Goal: Task Accomplishment & Management: Use online tool/utility

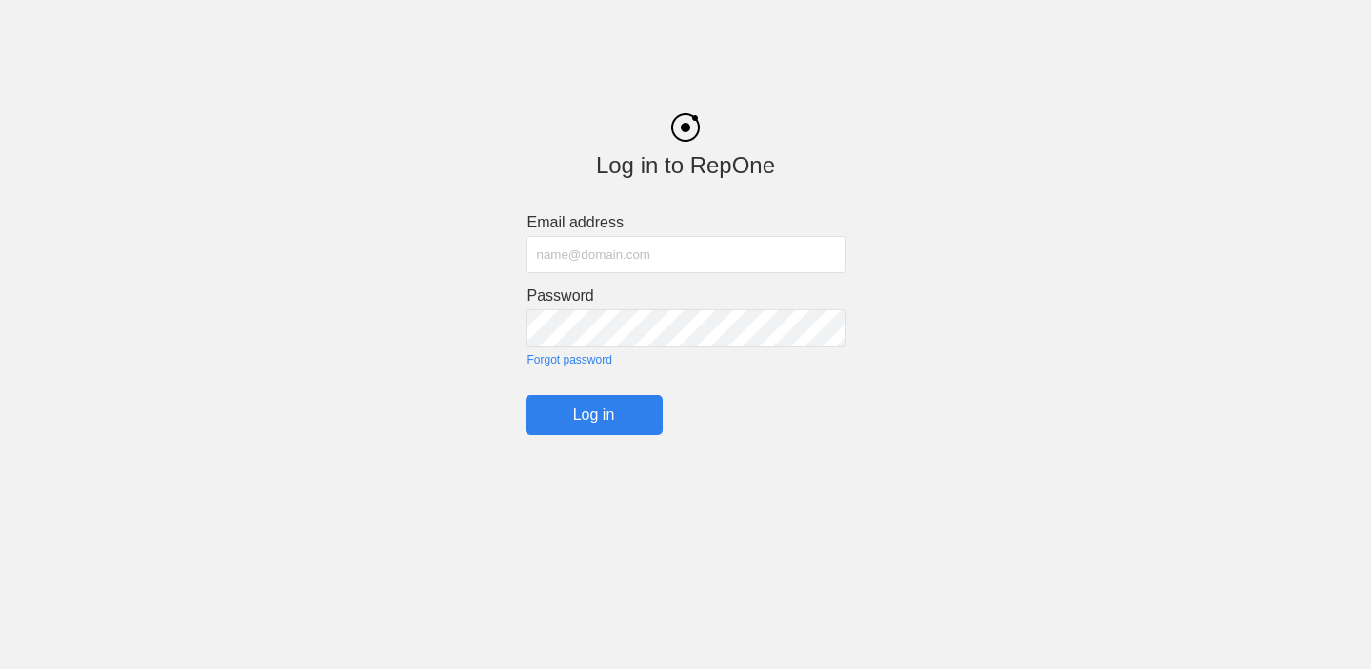
click at [661, 258] on input "text" at bounding box center [686, 254] width 321 height 37
type input "c"
type input "[PERSON_NAME][EMAIL_ADDRESS][PERSON_NAME][PERSON_NAME][DOMAIN_NAME]"
click at [538, 421] on input "Log in" at bounding box center [594, 415] width 137 height 40
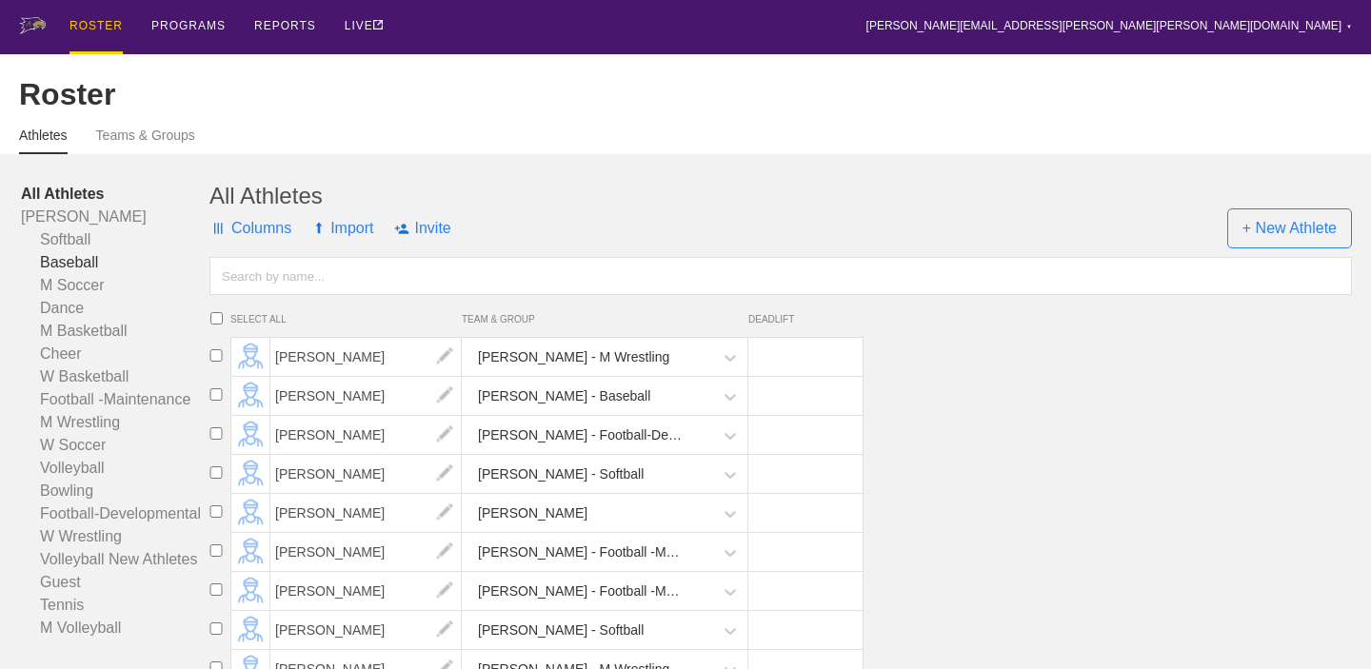
click at [98, 264] on link "Baseball" at bounding box center [115, 262] width 189 height 23
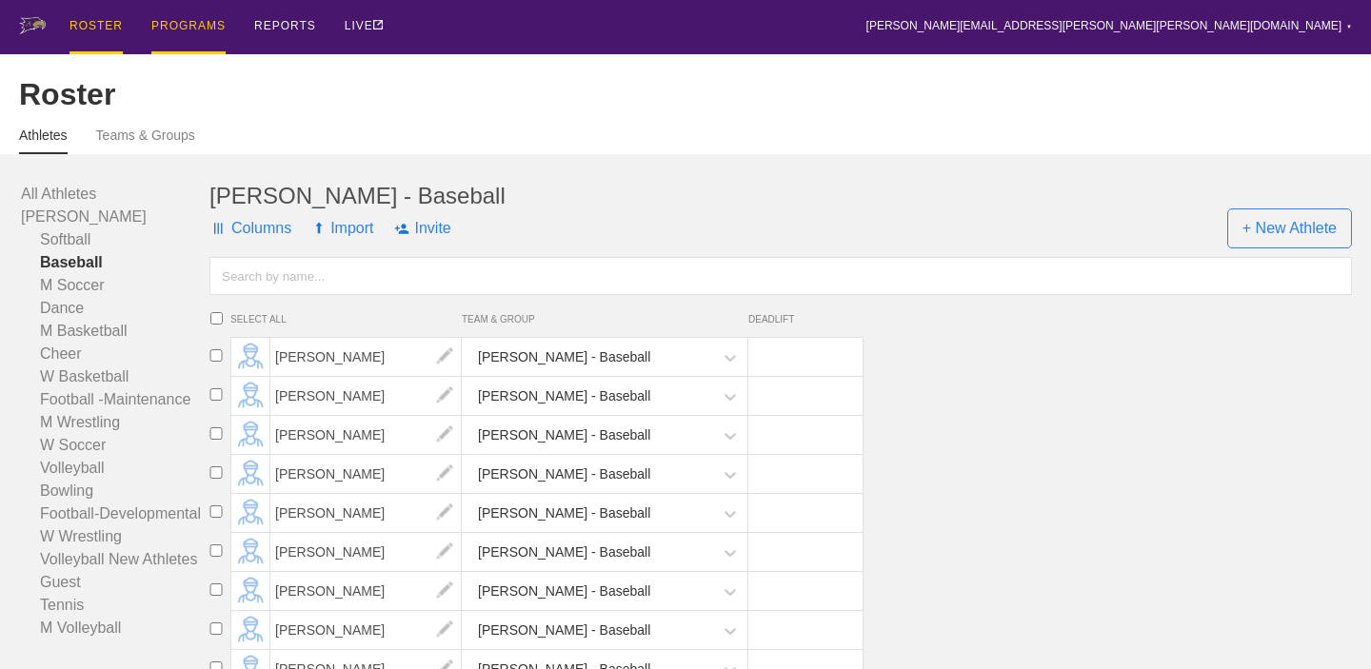
click at [187, 24] on div "PROGRAMS" at bounding box center [188, 27] width 74 height 54
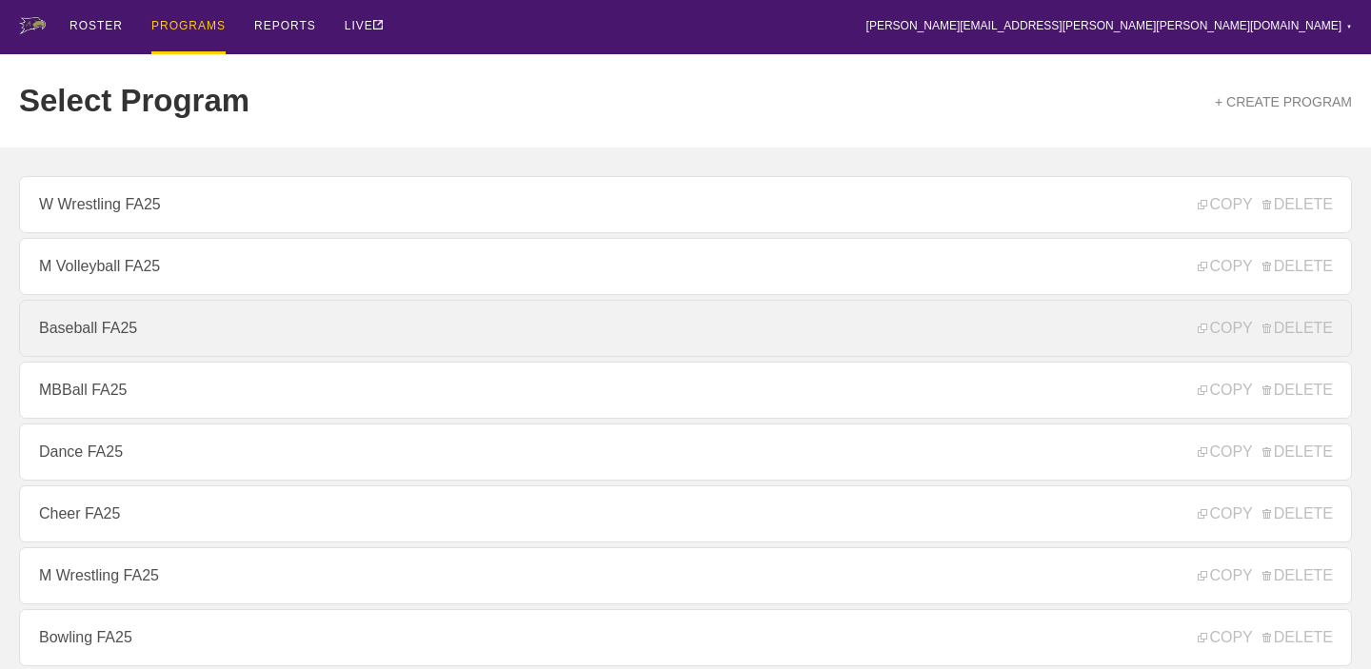
click at [132, 339] on link "Baseball FA25" at bounding box center [685, 328] width 1333 height 57
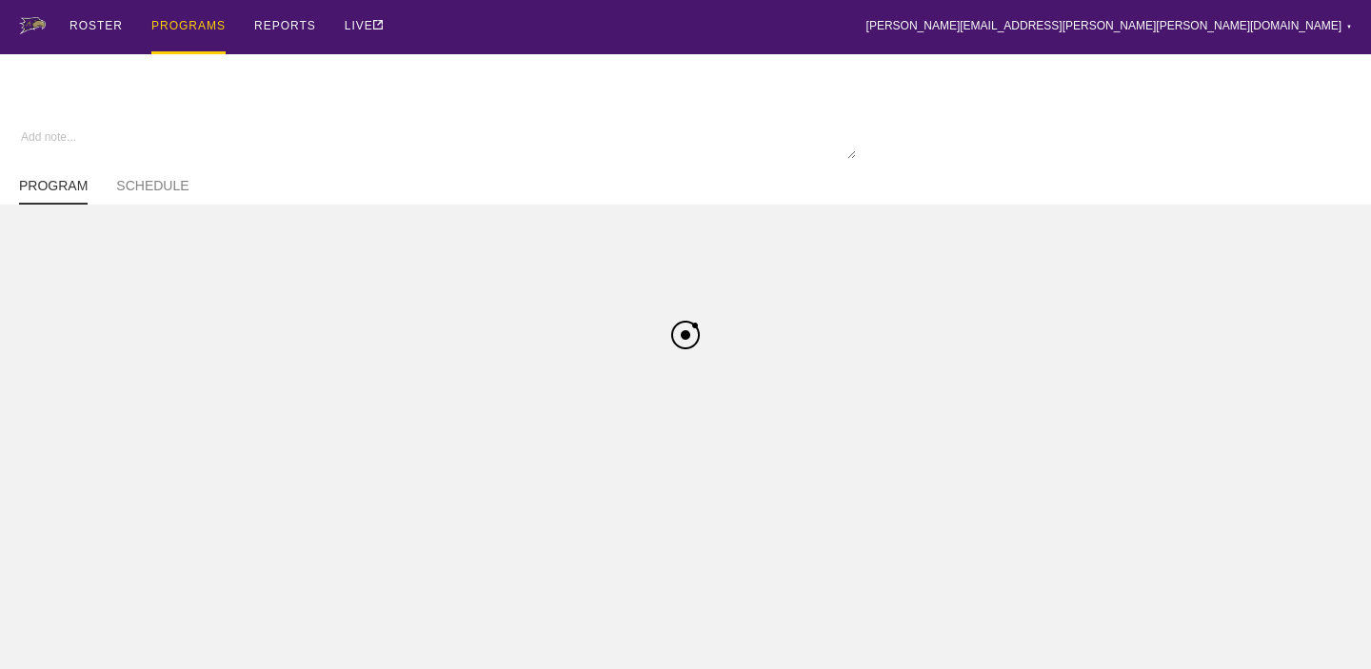
type textarea "x"
type input "Baseball FA25"
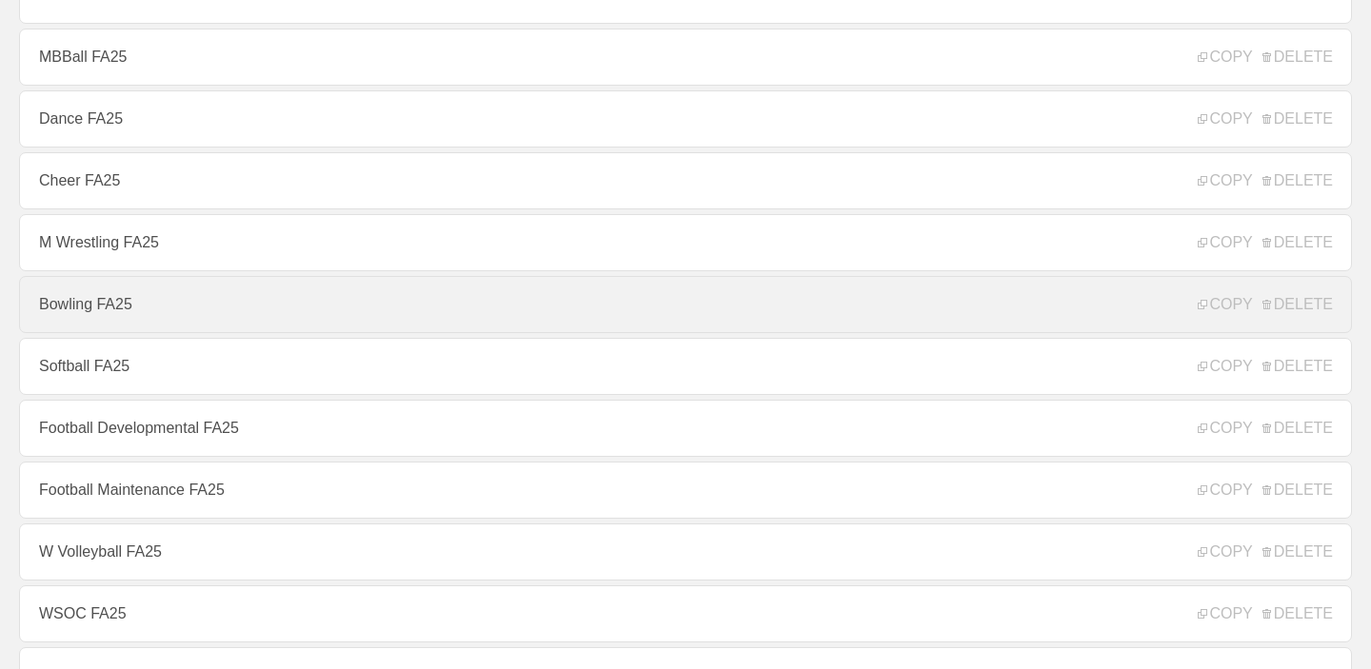
scroll to position [343, 0]
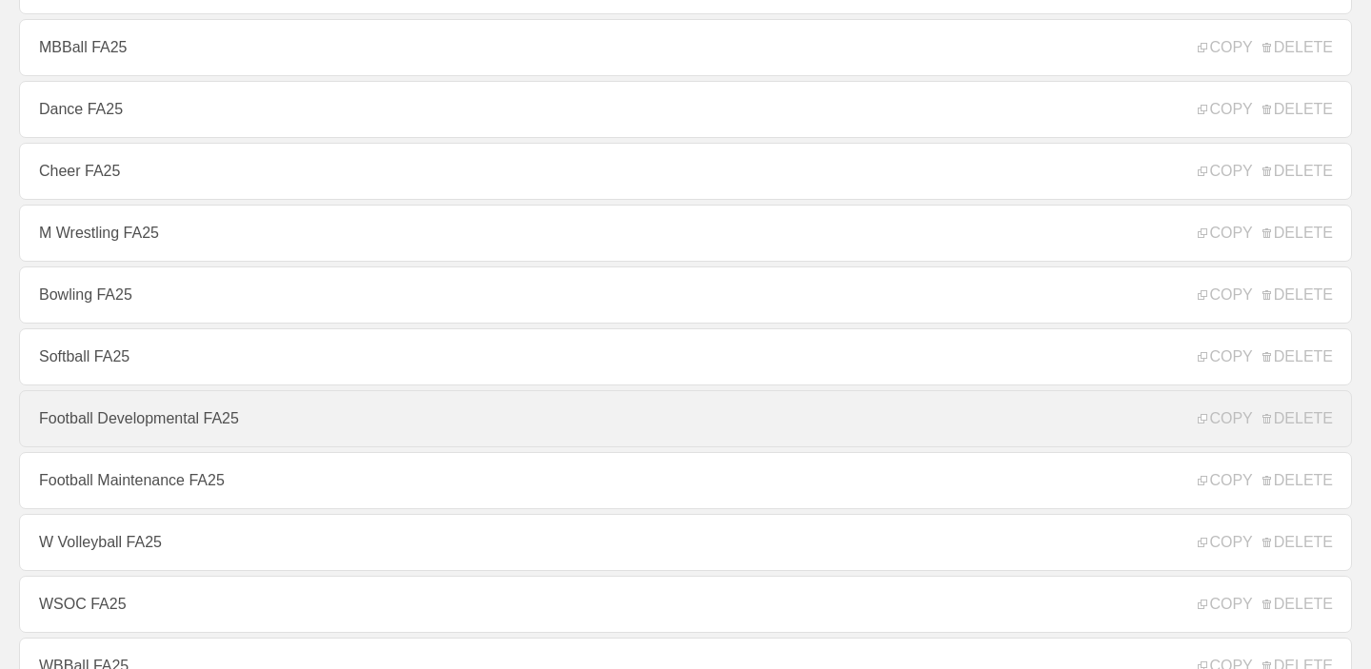
click at [197, 434] on link "Football Developmental FA25" at bounding box center [685, 418] width 1333 height 57
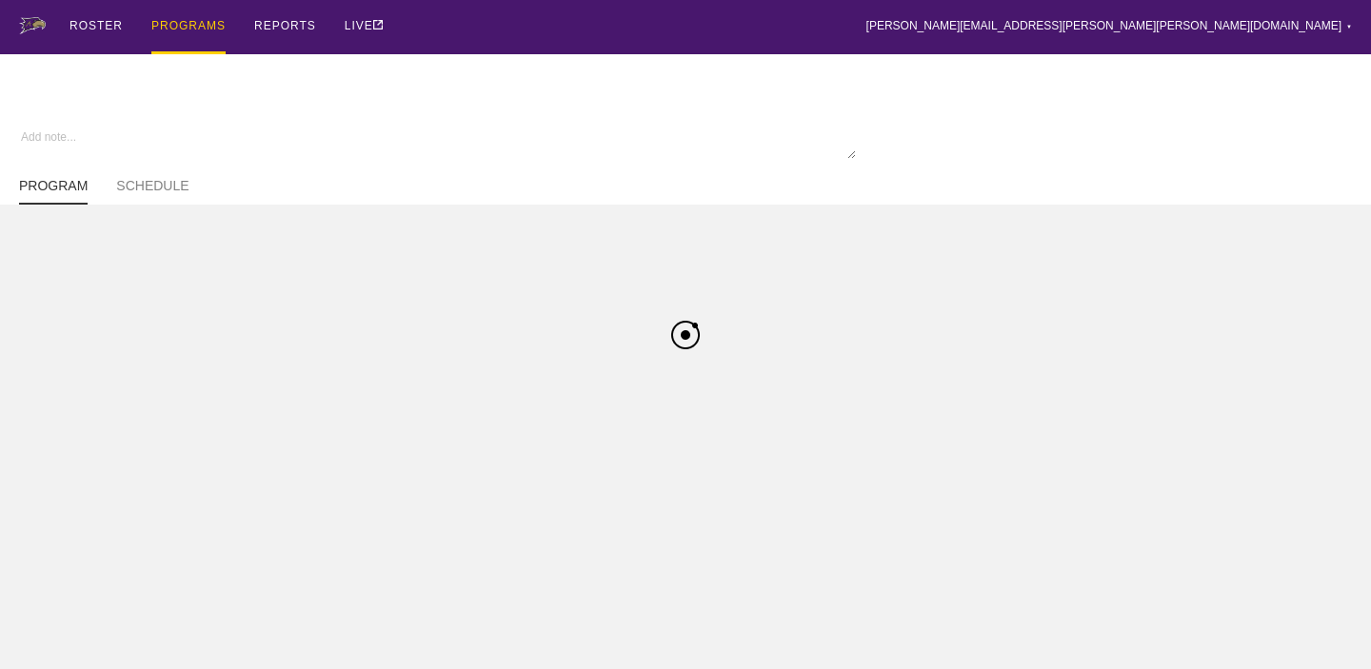
type textarea "x"
type input "Football Developmental FA25"
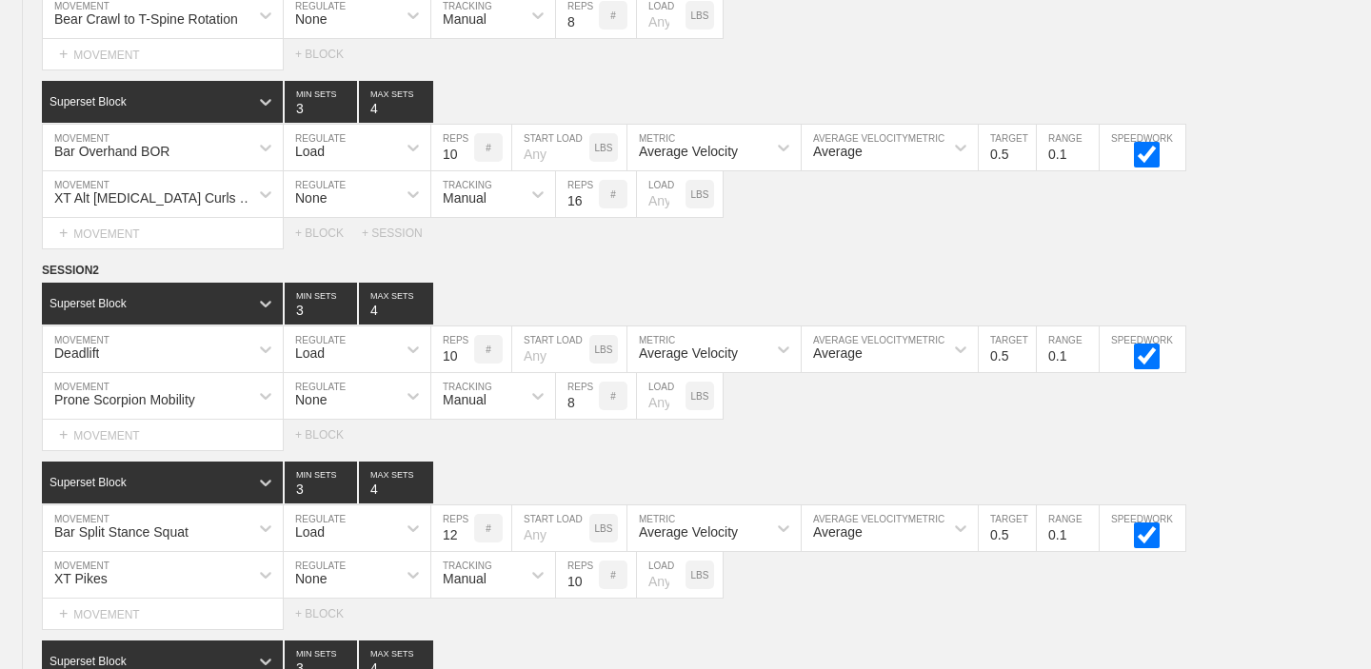
scroll to position [1450, 0]
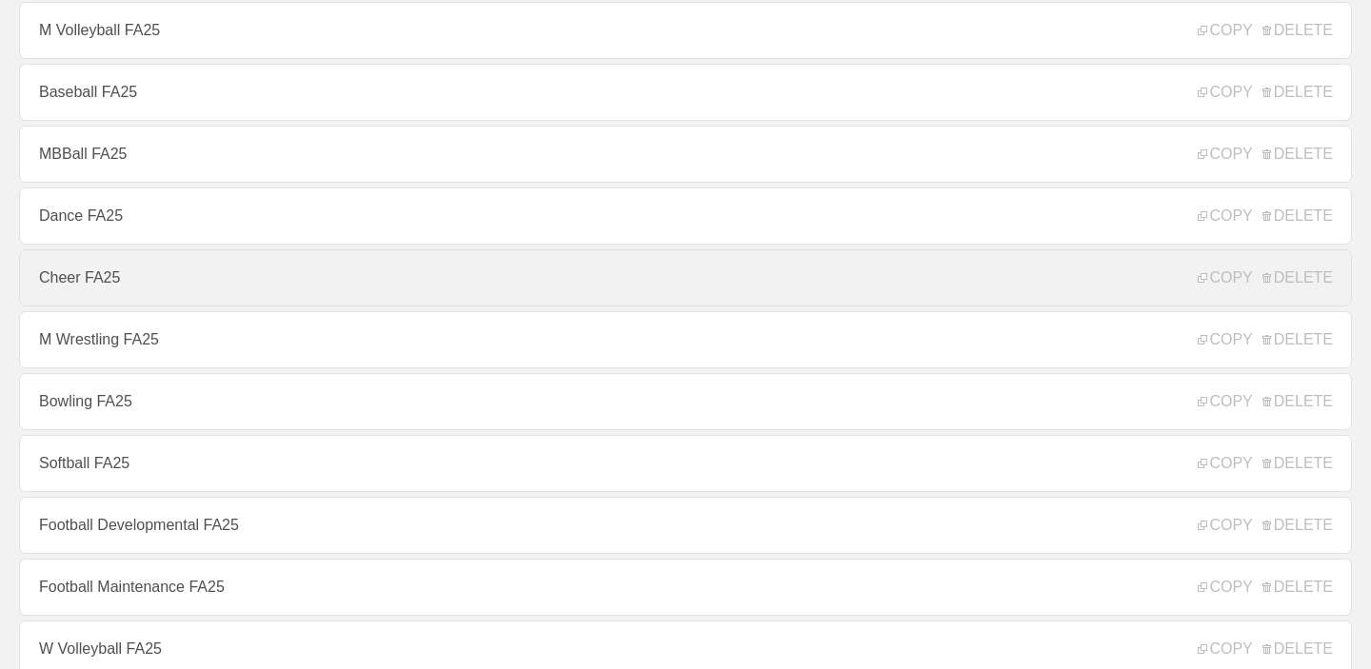
scroll to position [227, 0]
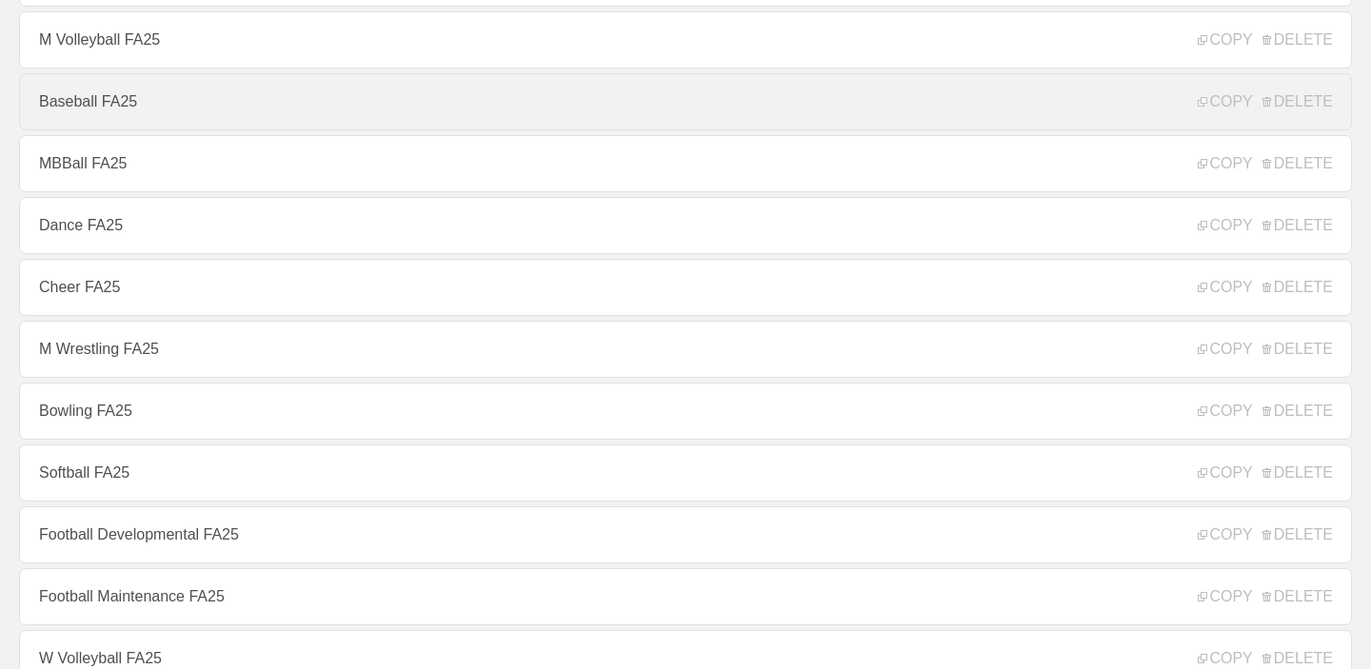
click at [176, 112] on link "Baseball FA25" at bounding box center [685, 101] width 1333 height 57
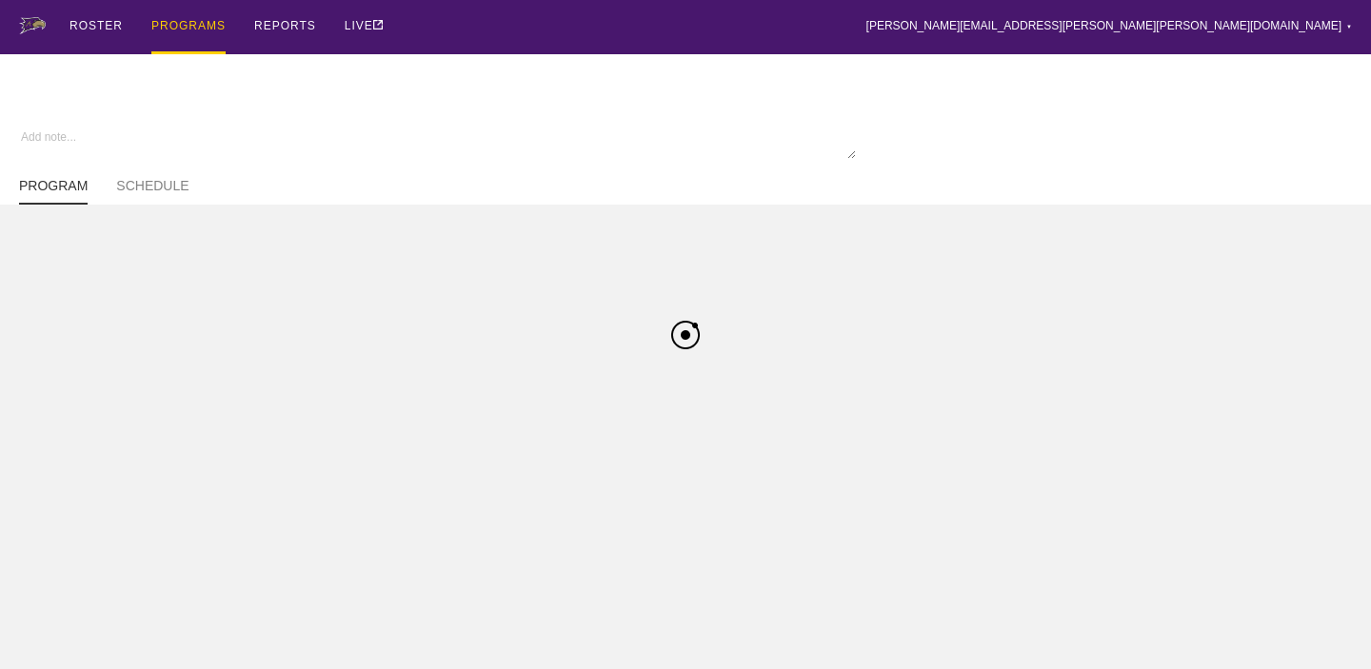
type textarea "x"
type input "Baseball FA25"
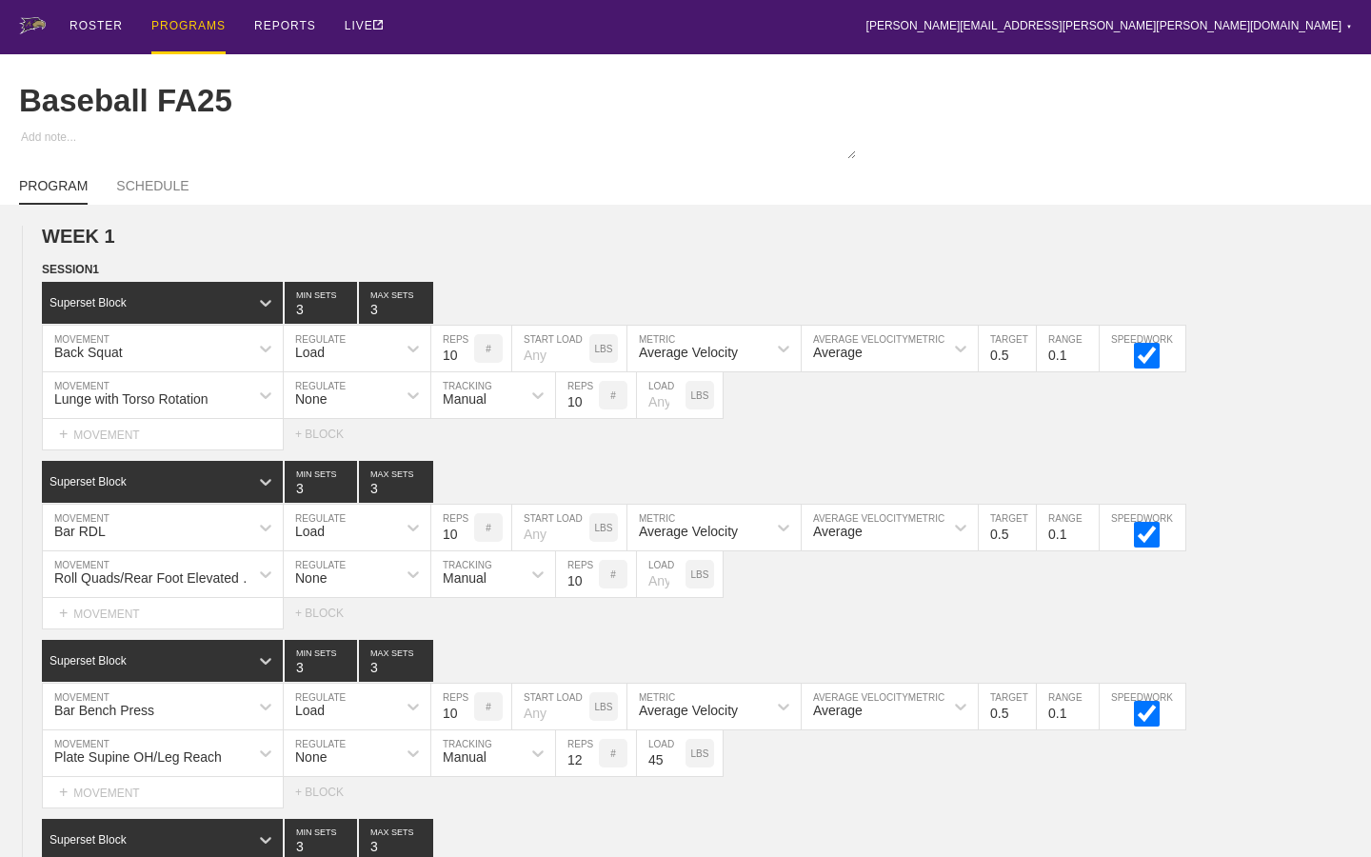
type textarea "x"
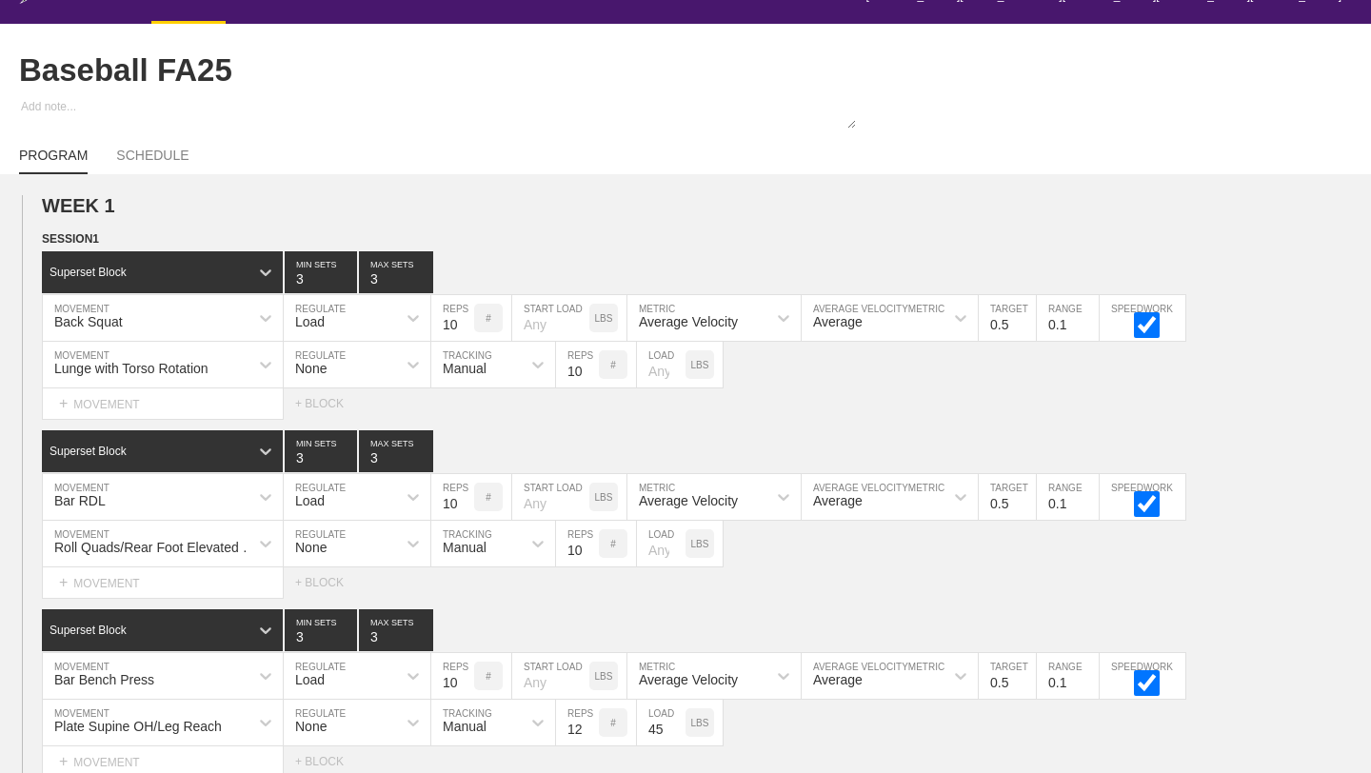
scroll to position [28, 0]
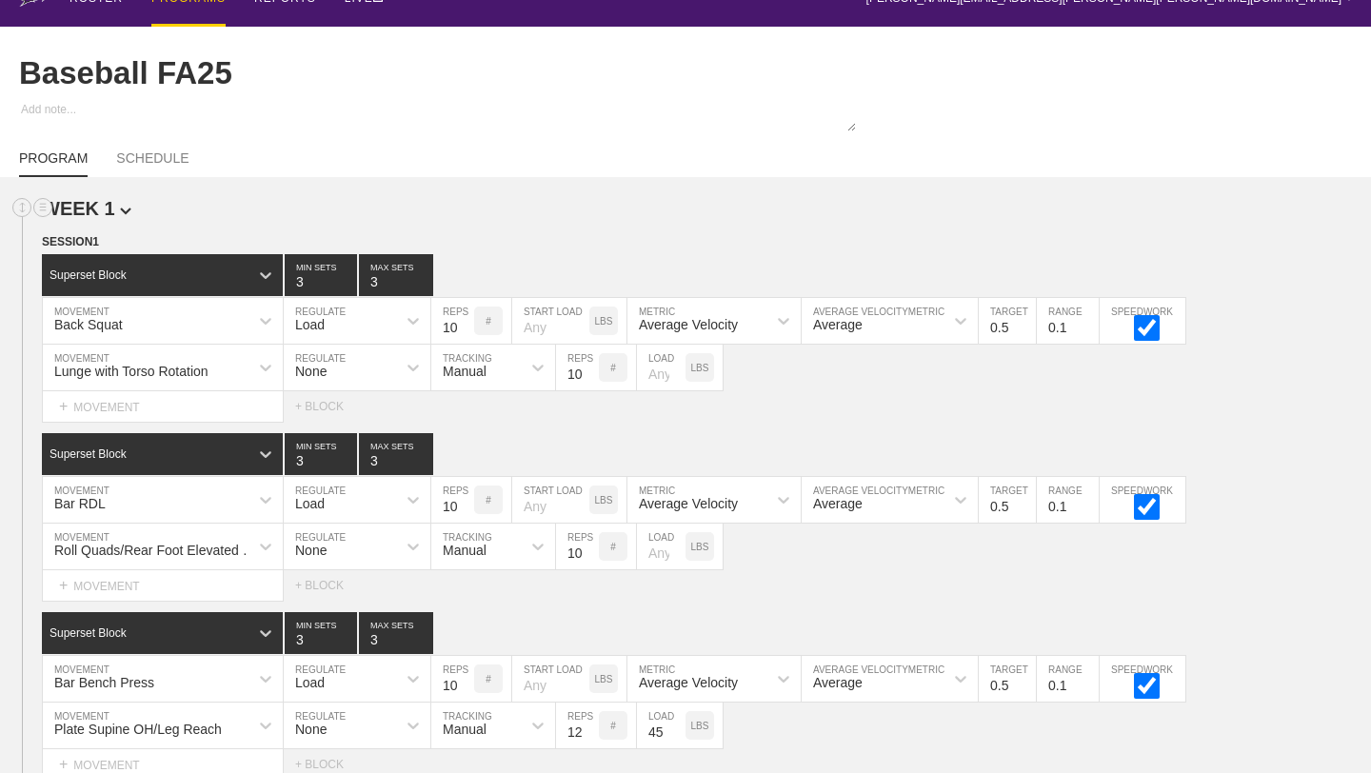
click at [636, 202] on h2 "WEEK 1" at bounding box center [706, 209] width 1329 height 22
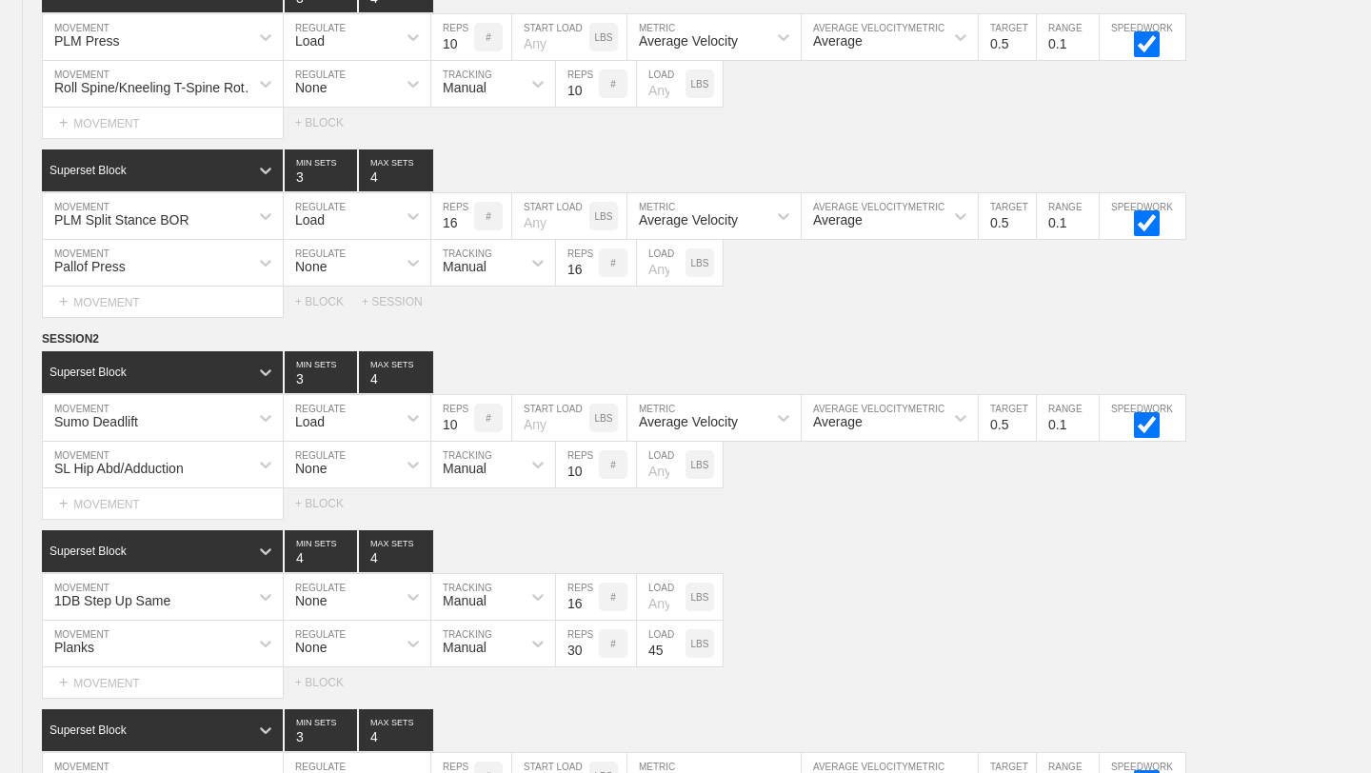
scroll to position [2940, 0]
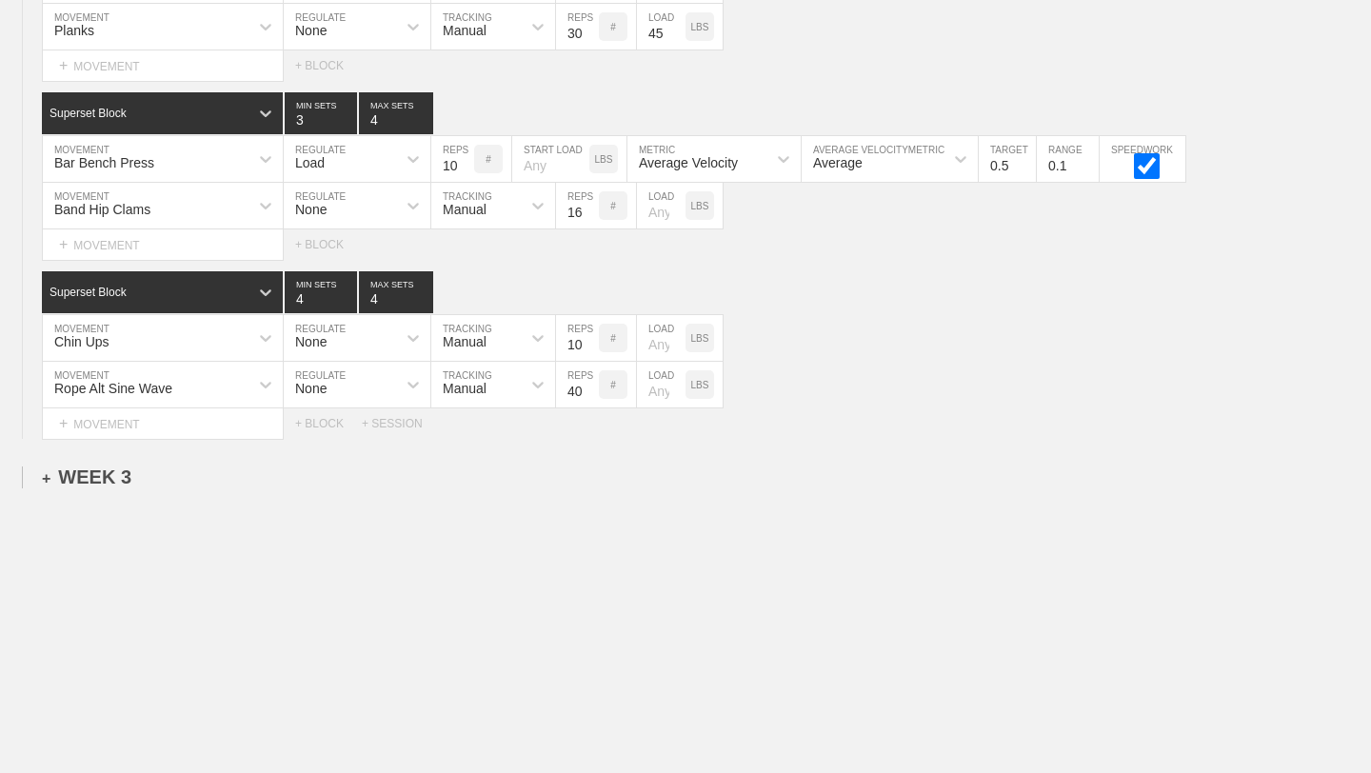
click at [81, 477] on div "+ WEEK 3" at bounding box center [87, 478] width 90 height 22
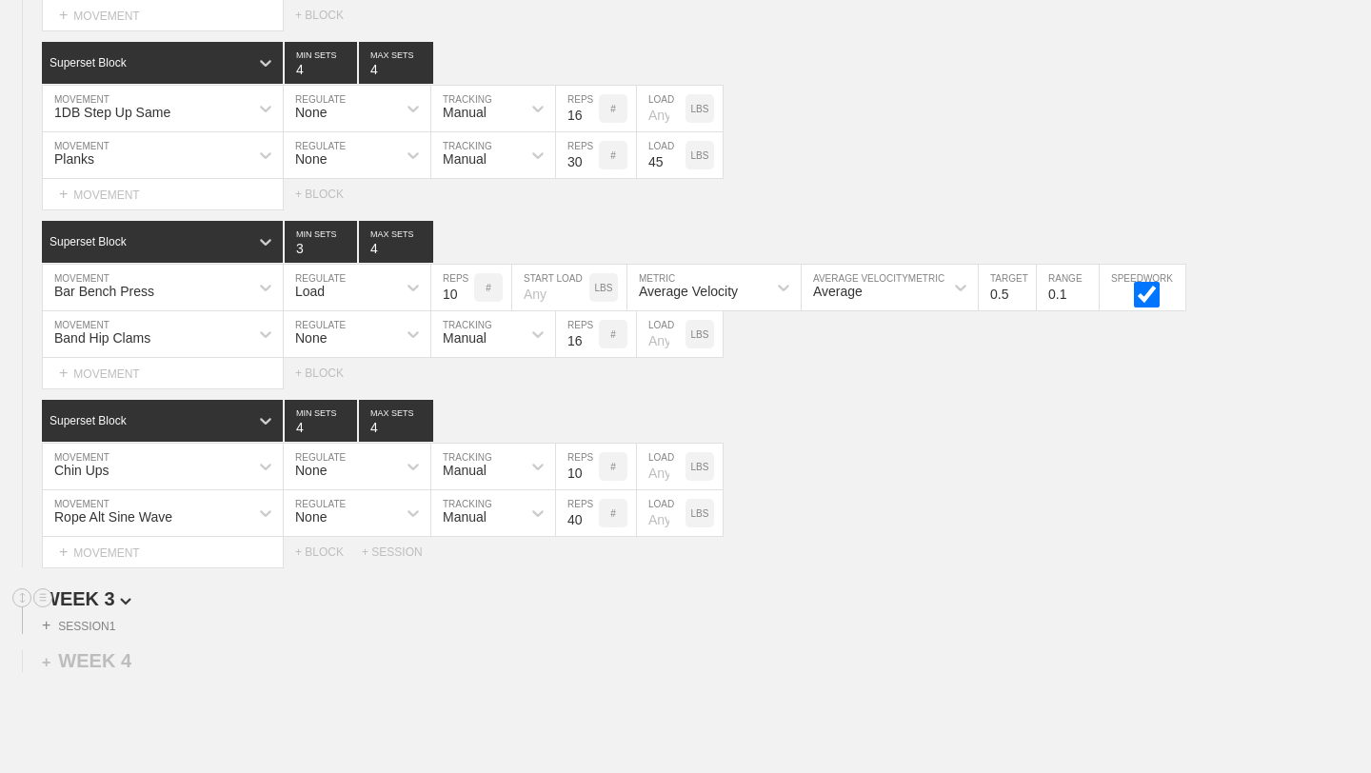
scroll to position [2816, 0]
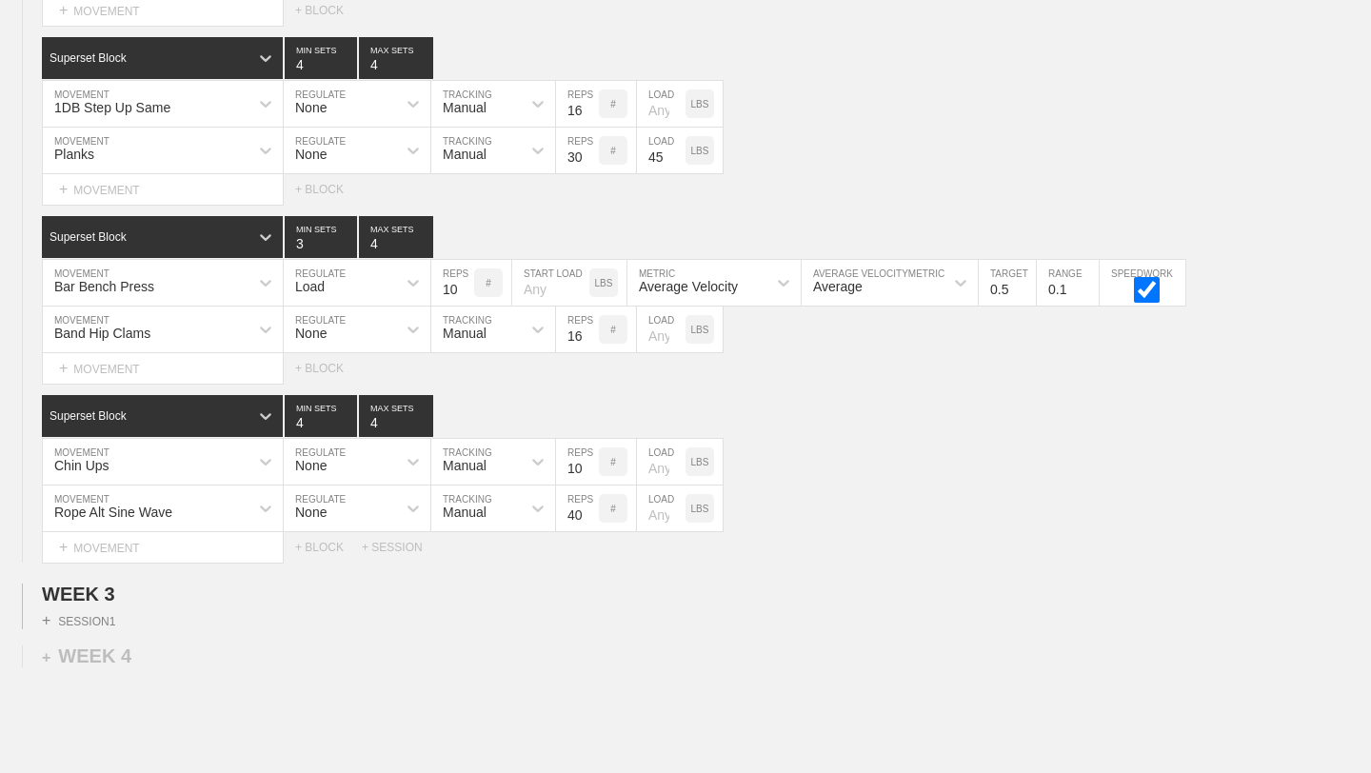
click at [120, 618] on div "+ SESSION 1" at bounding box center [685, 618] width 1371 height 24
click at [114, 621] on div "+ SESSION 1" at bounding box center [78, 620] width 73 height 17
click at [154, 669] on div "DELETE" at bounding box center [174, 672] width 152 height 29
click at [85, 625] on div "+ SESSION 1" at bounding box center [78, 620] width 73 height 17
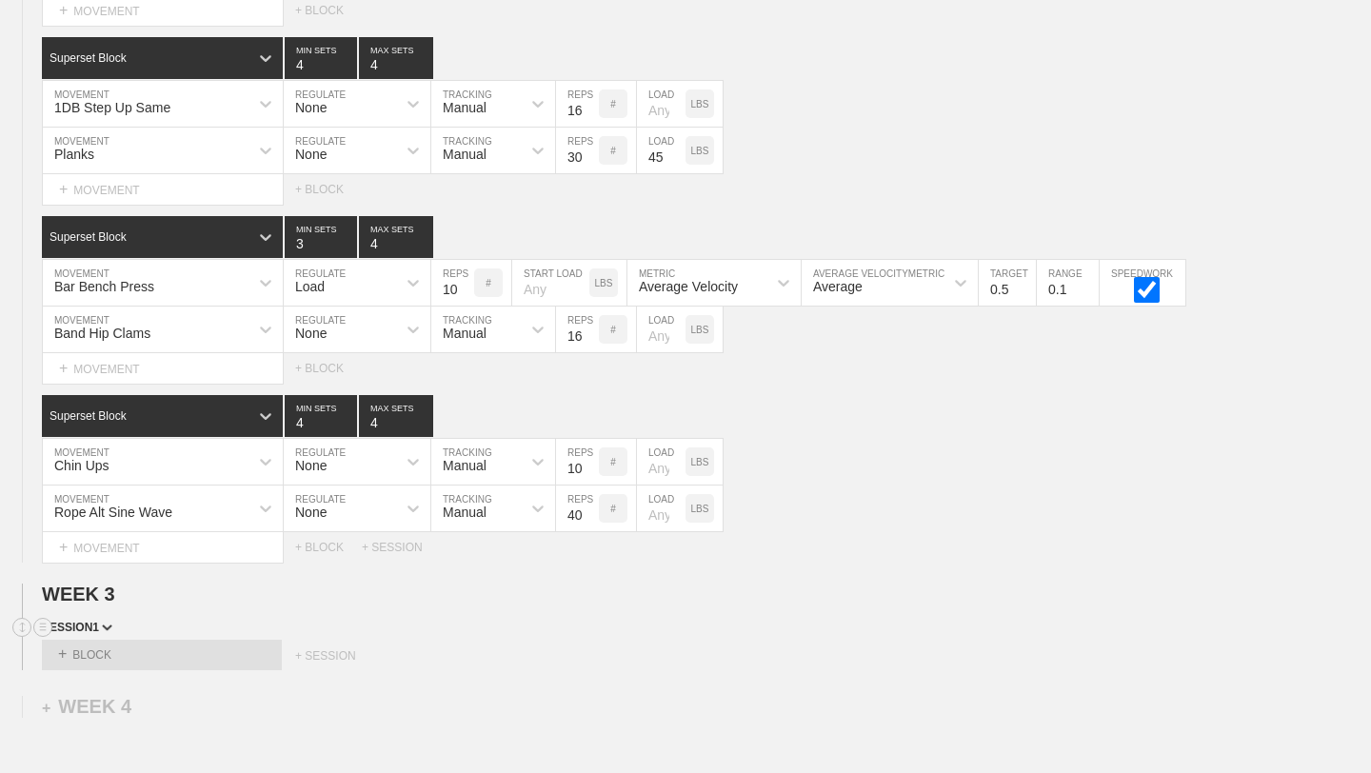
click at [90, 624] on span "SESSION 1" at bounding box center [77, 627] width 70 height 13
click at [123, 669] on div "DELETE" at bounding box center [167, 674] width 152 height 29
click at [853, 499] on div "Rope Alt Sine Wave MOVEMENT None REGULATE Manual TRACKING 40 REPS # LOAD LBS" at bounding box center [685, 509] width 1371 height 47
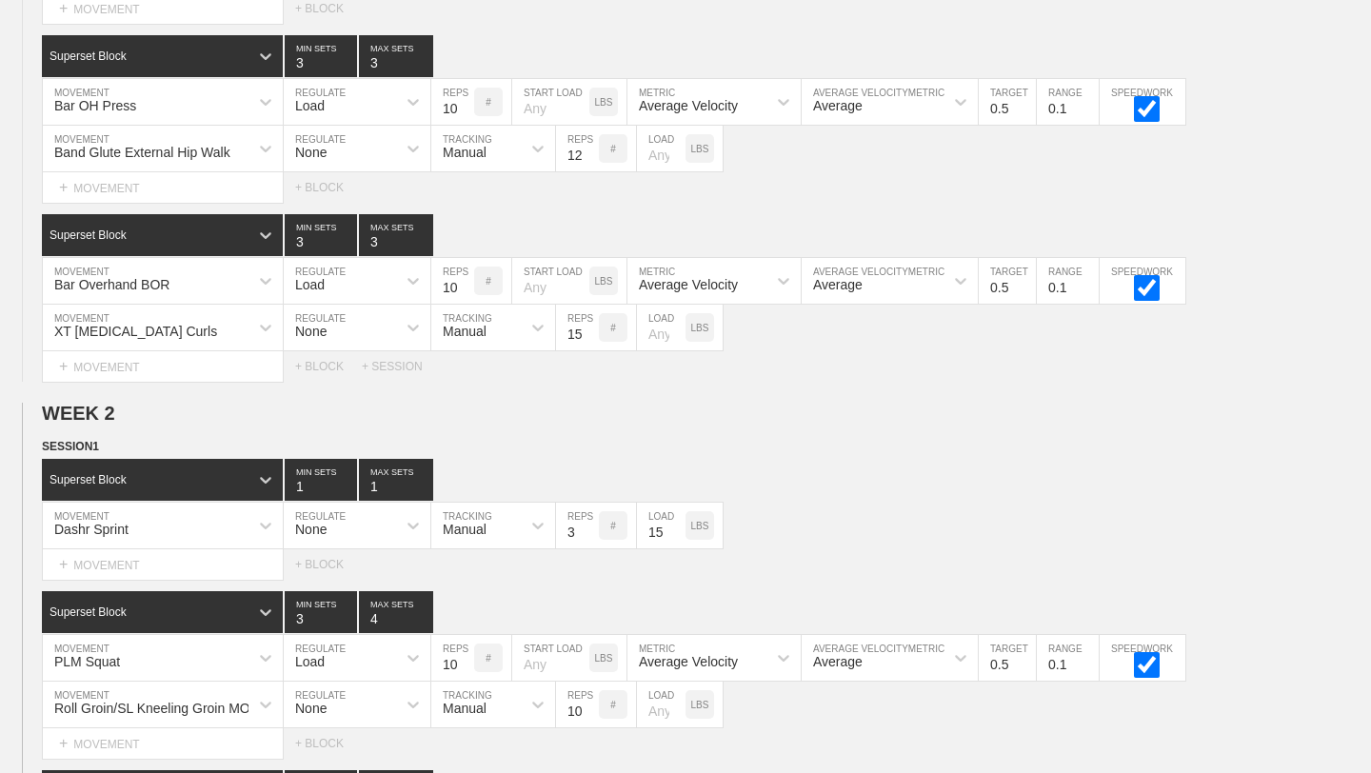
scroll to position [1363, 0]
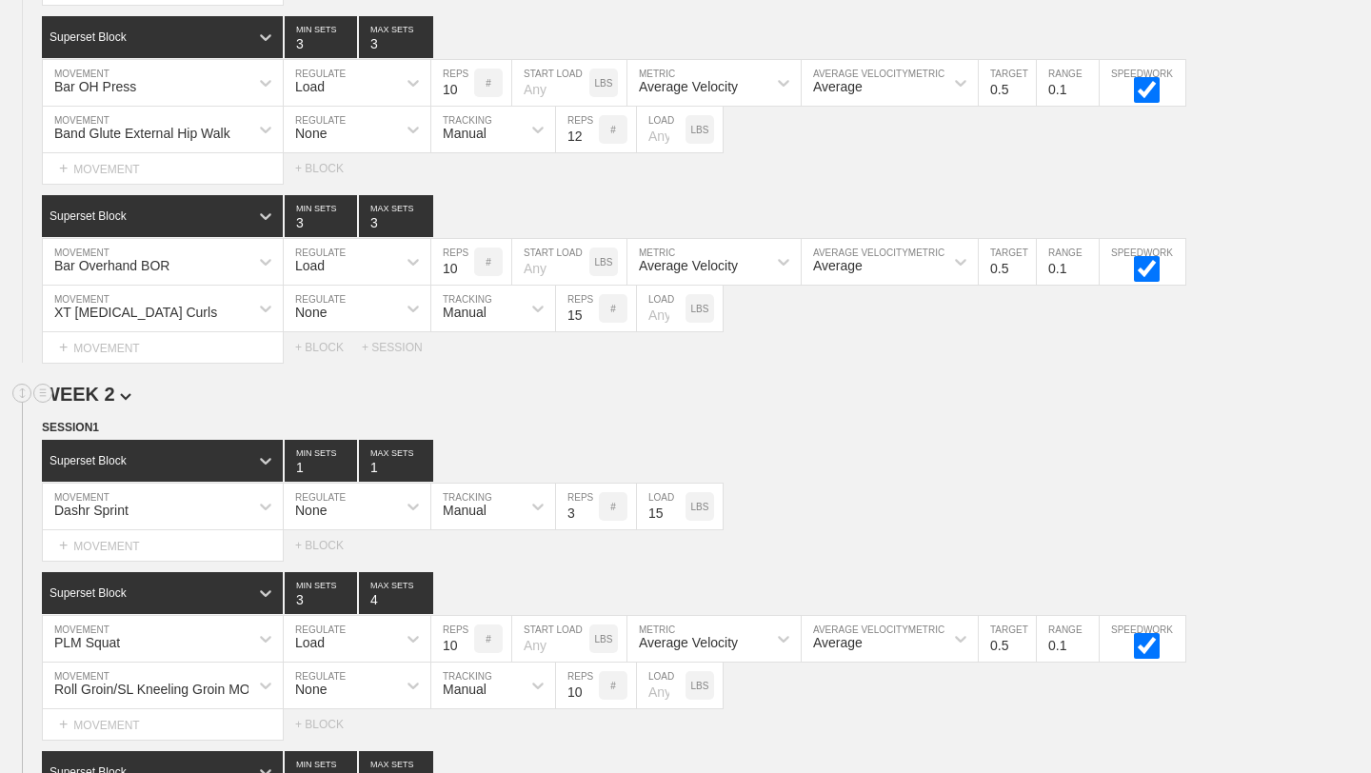
click at [100, 393] on span "WEEK 2" at bounding box center [87, 394] width 90 height 21
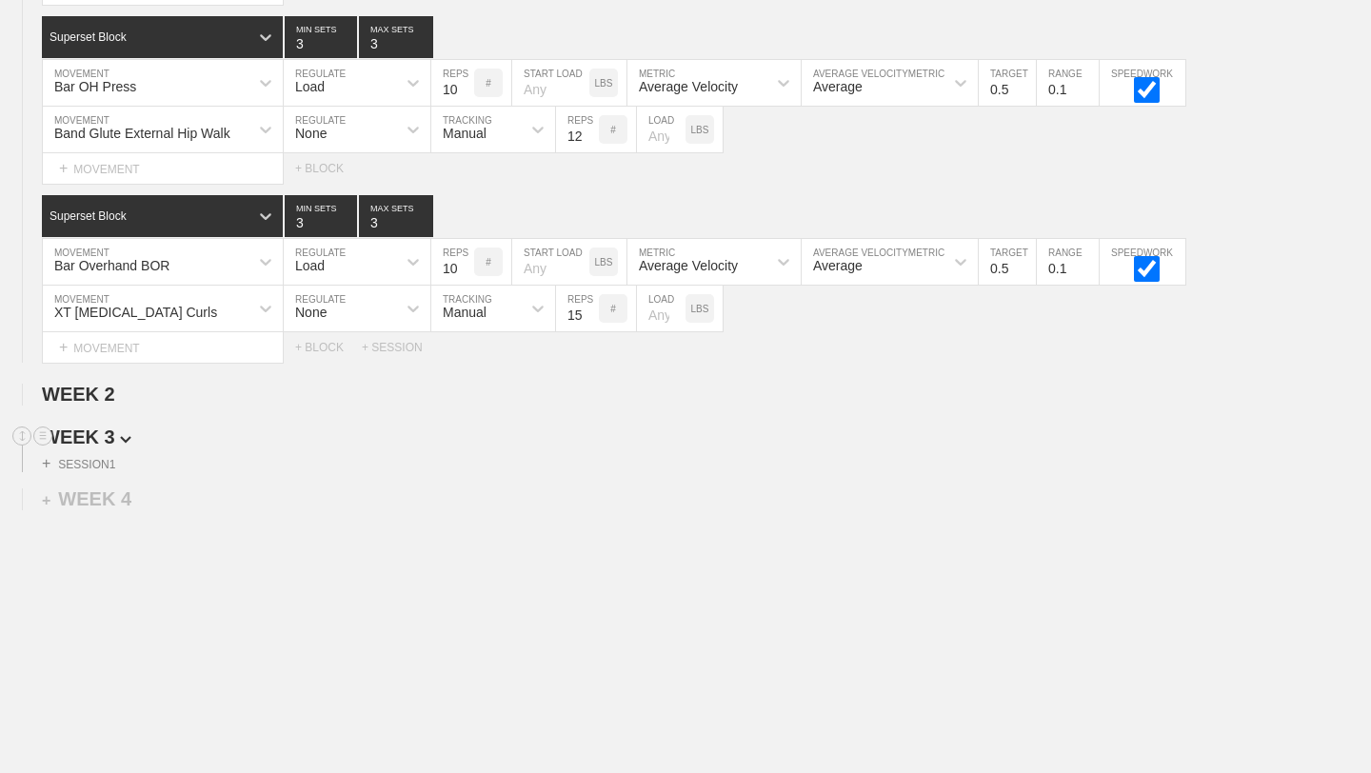
click at [93, 437] on span "WEEK 3" at bounding box center [87, 437] width 90 height 21
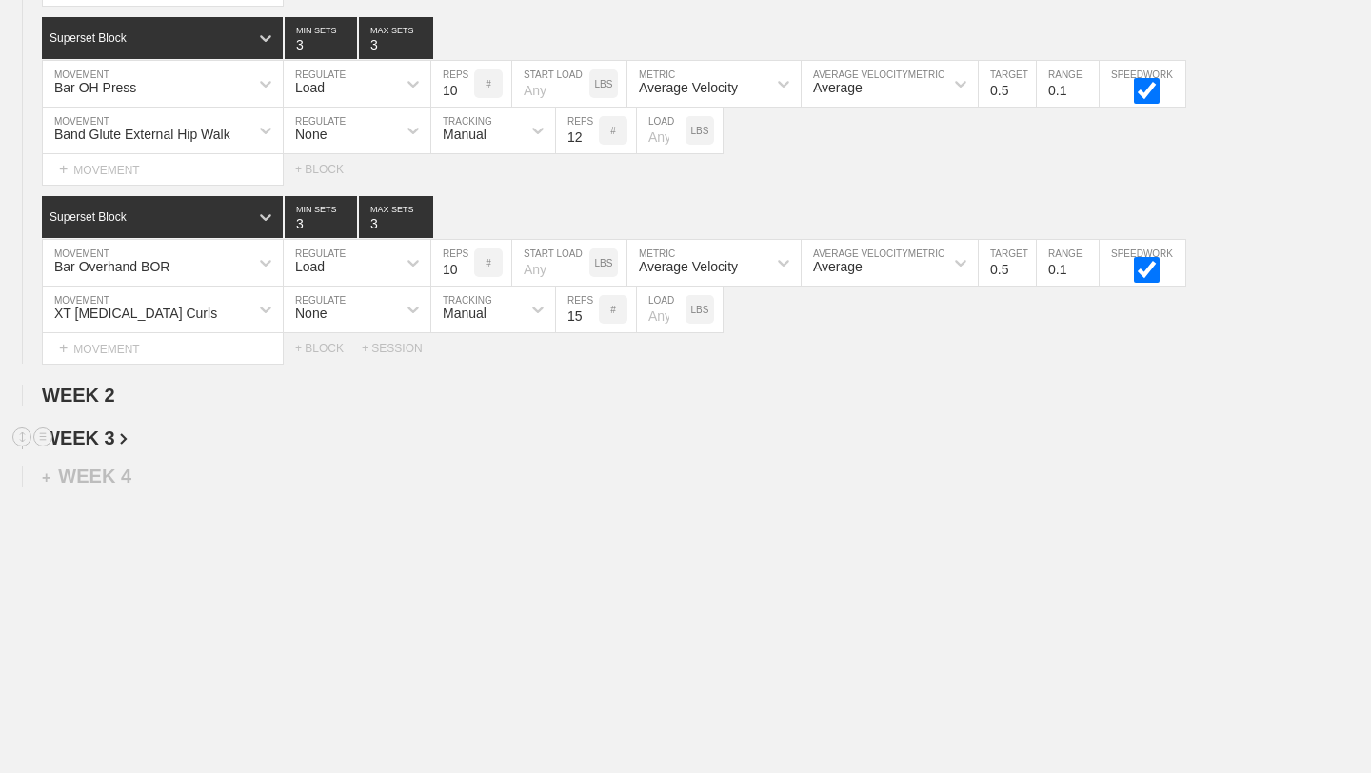
scroll to position [1361, 0]
click at [112, 395] on span "WEEK 2" at bounding box center [85, 396] width 86 height 21
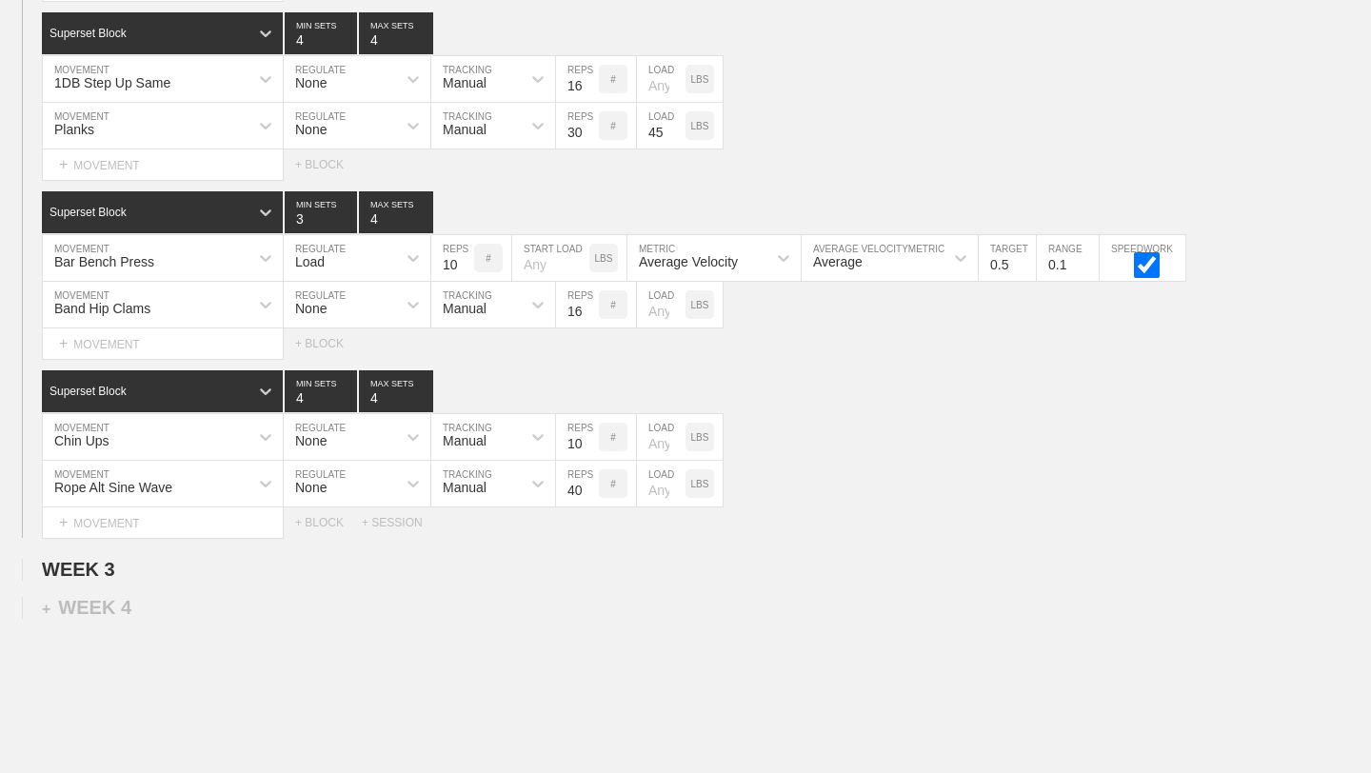
scroll to position [2868, 0]
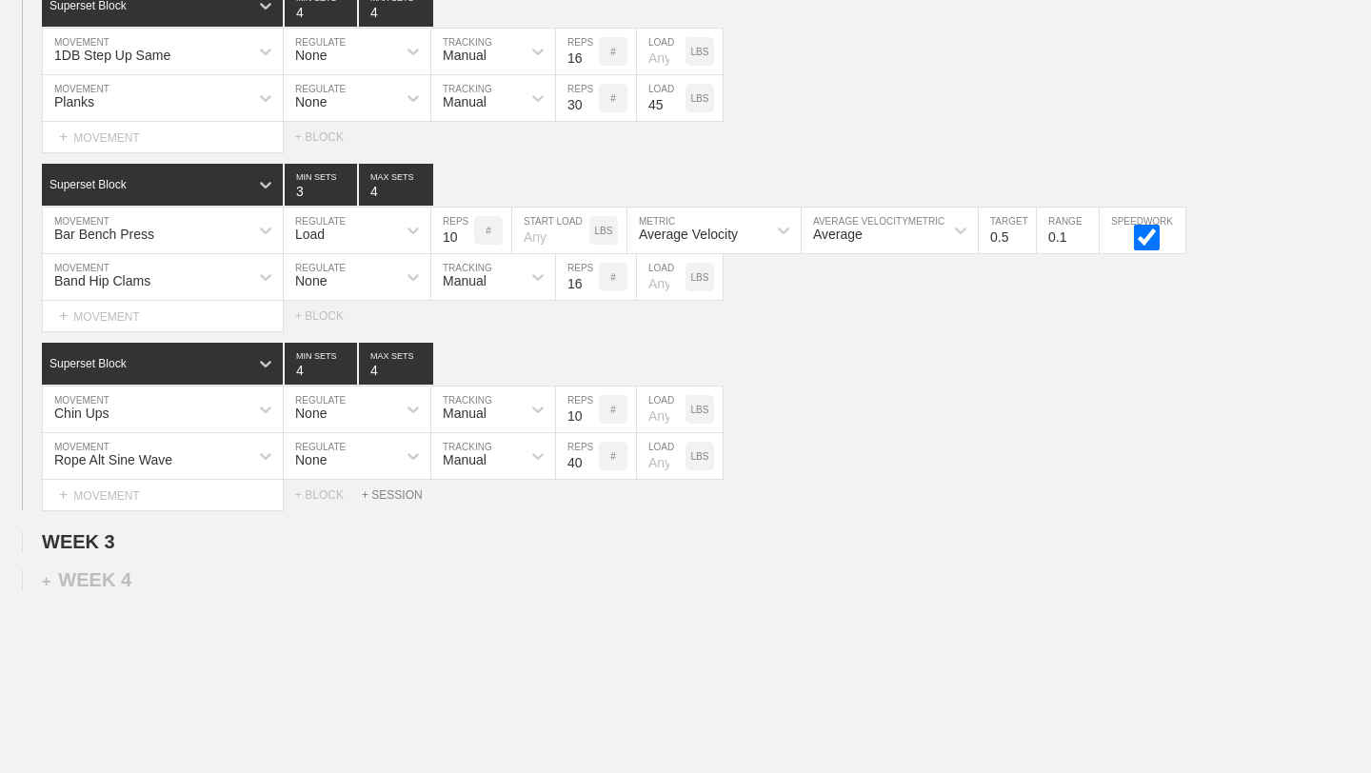
click at [378, 496] on div "+ SESSION" at bounding box center [400, 495] width 76 height 13
click at [70, 553] on div "+ BLOCK" at bounding box center [162, 560] width 240 height 30
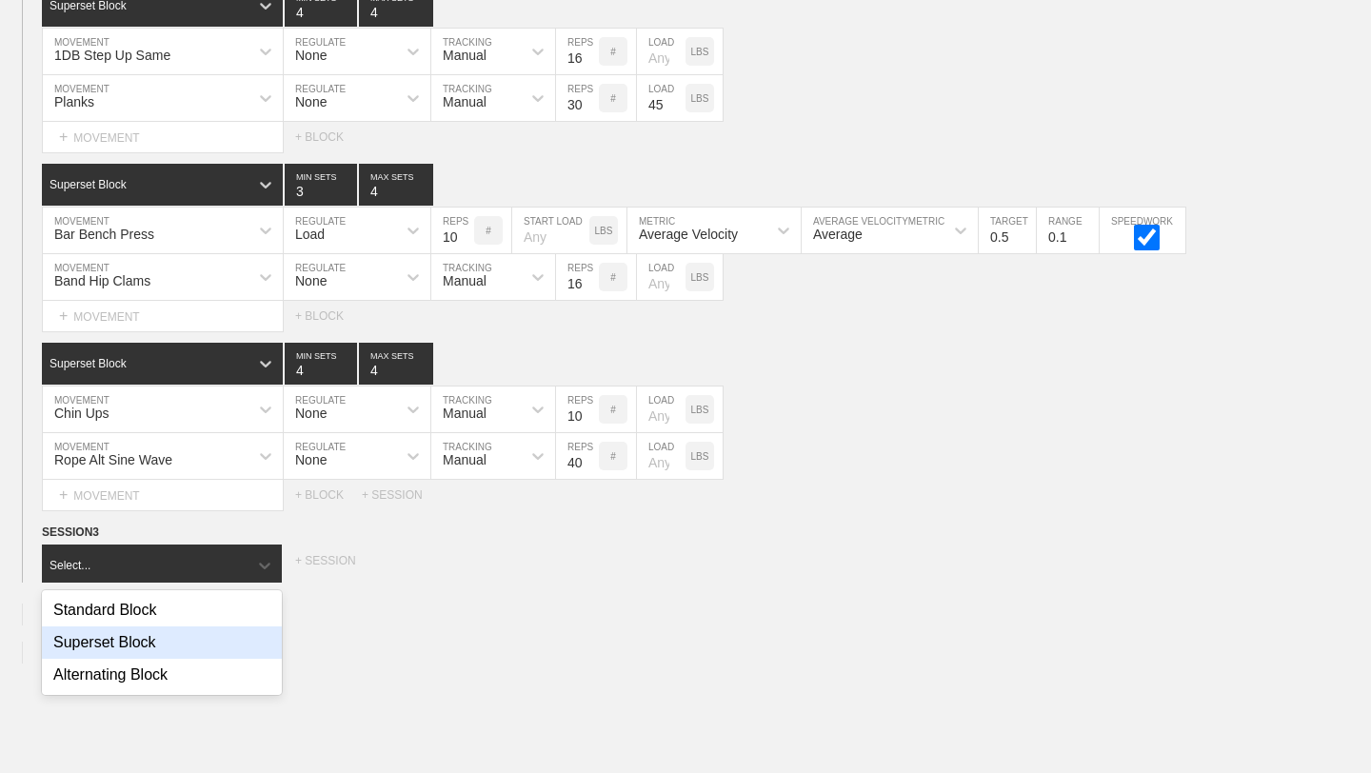
click at [141, 645] on div "Superset Block" at bounding box center [162, 643] width 240 height 32
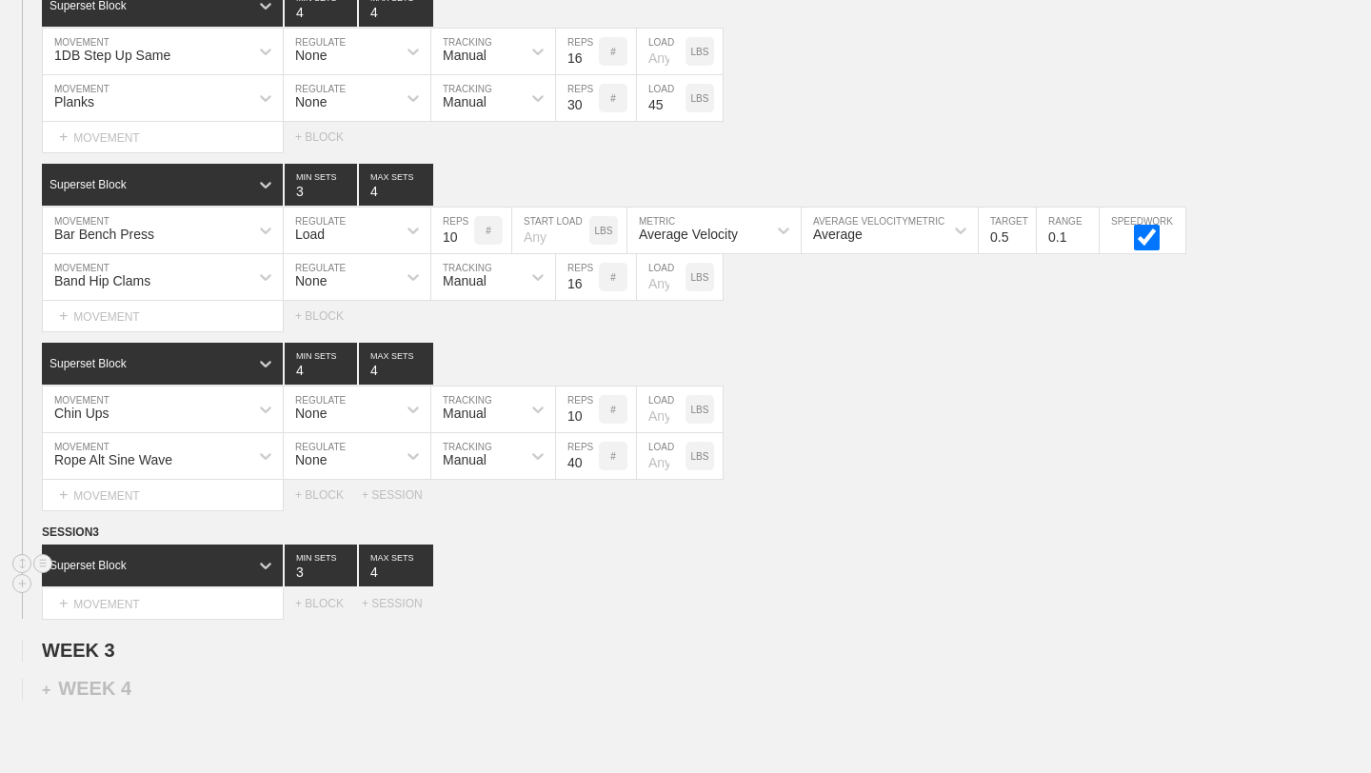
type input "4"
click at [426, 565] on input "4" at bounding box center [396, 566] width 74 height 42
click at [102, 657] on span "WEEK 3" at bounding box center [85, 650] width 86 height 21
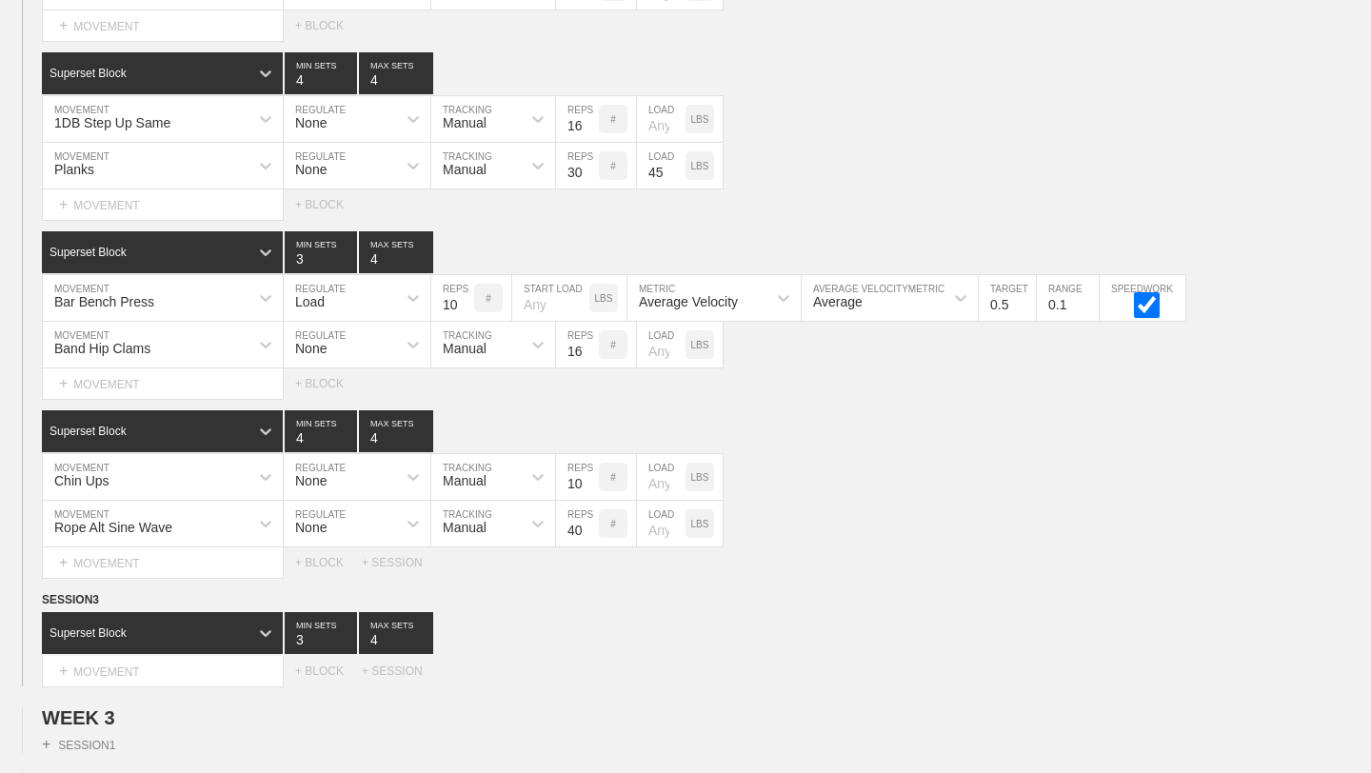
scroll to position [2802, 0]
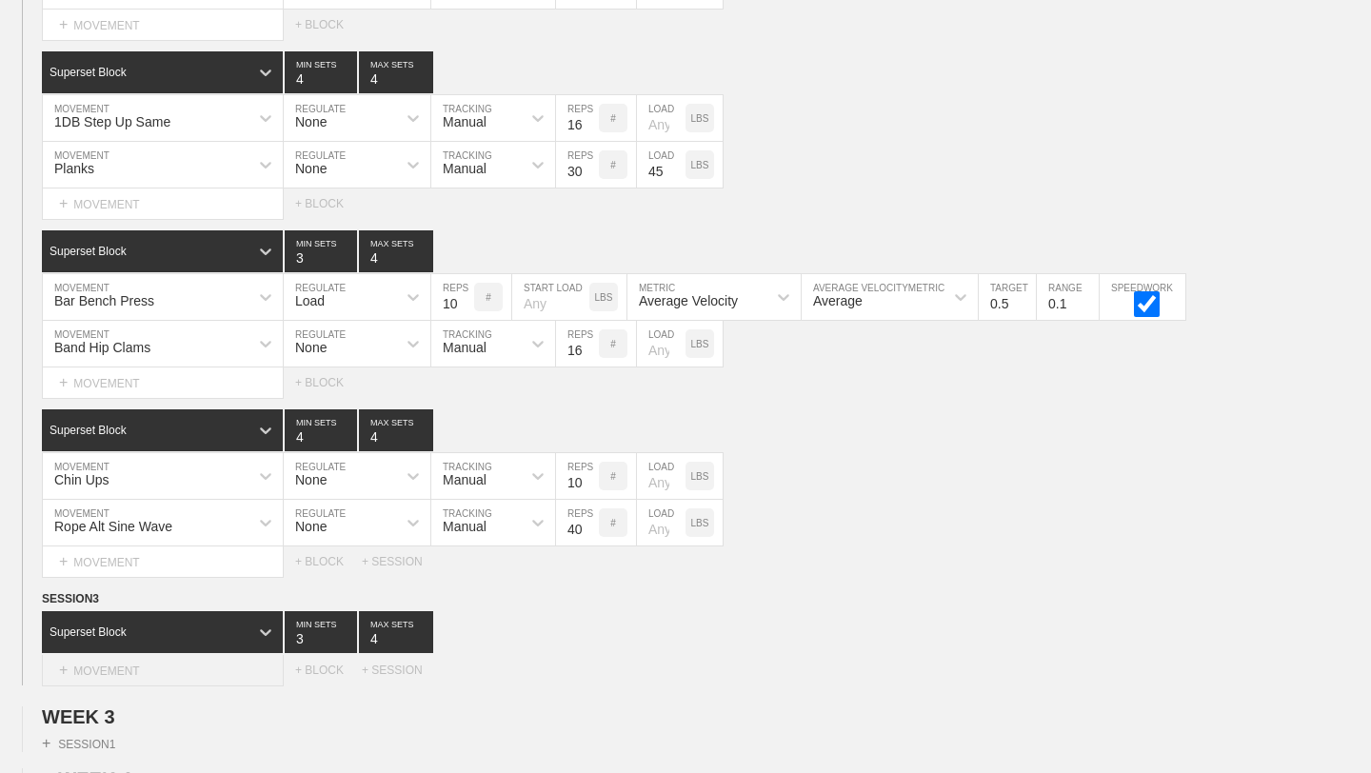
click at [227, 664] on div "+ MOVEMENT" at bounding box center [163, 670] width 242 height 31
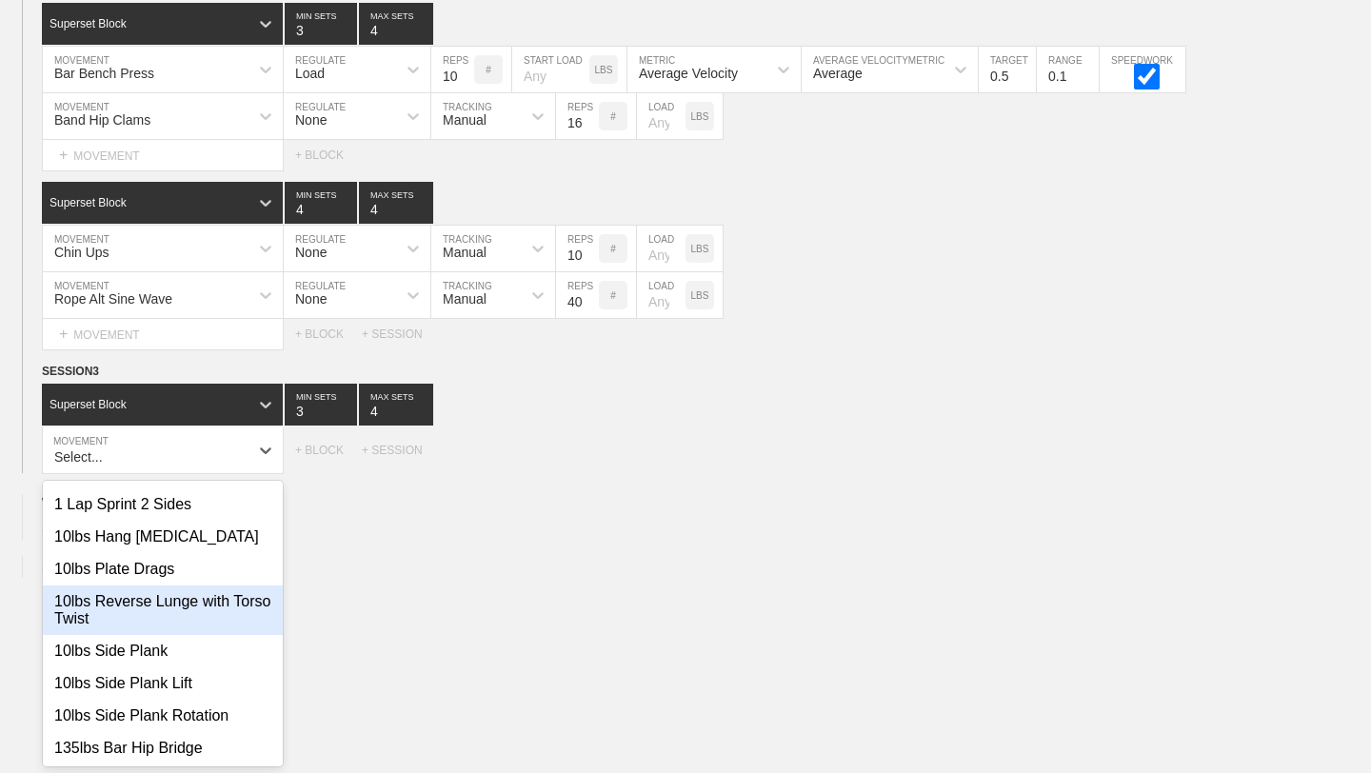
scroll to position [0, 0]
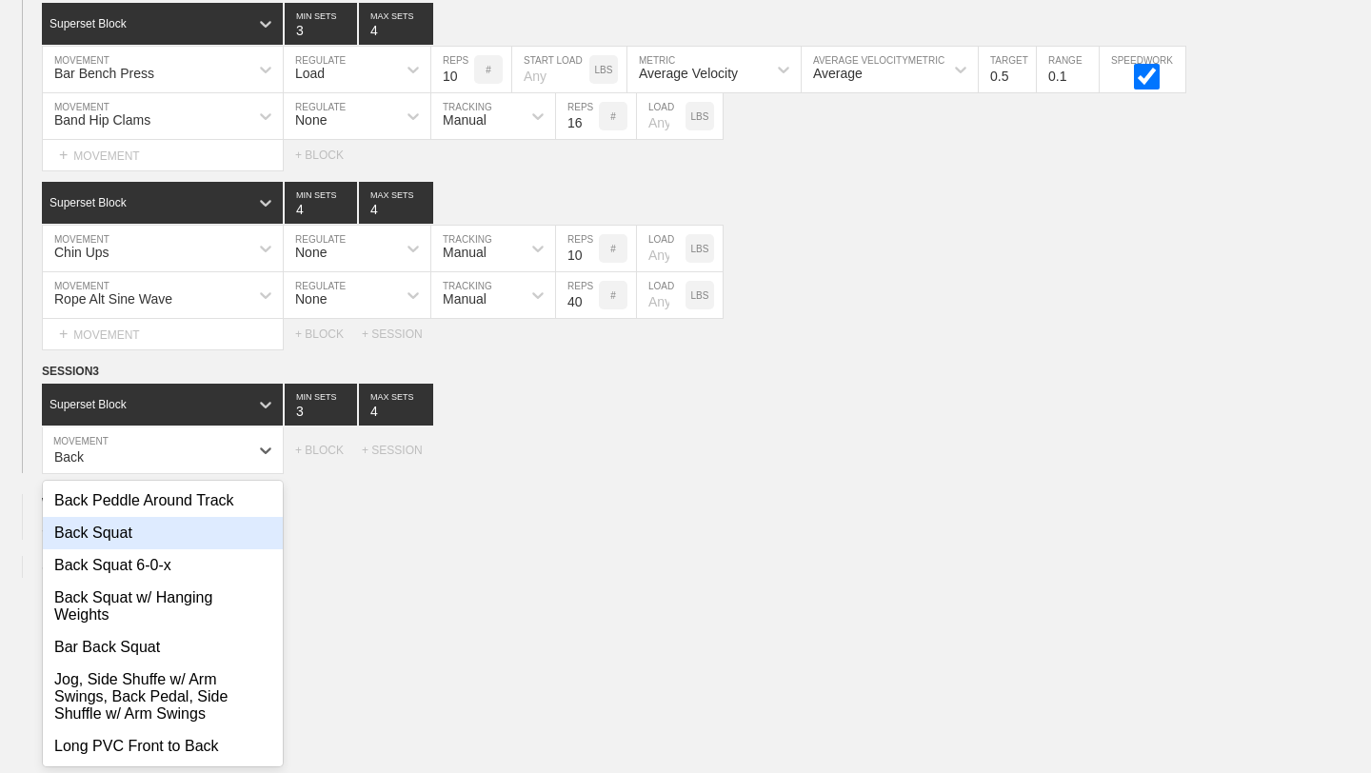
click at [171, 531] on div "Back Squat" at bounding box center [163, 533] width 240 height 32
type input "Back"
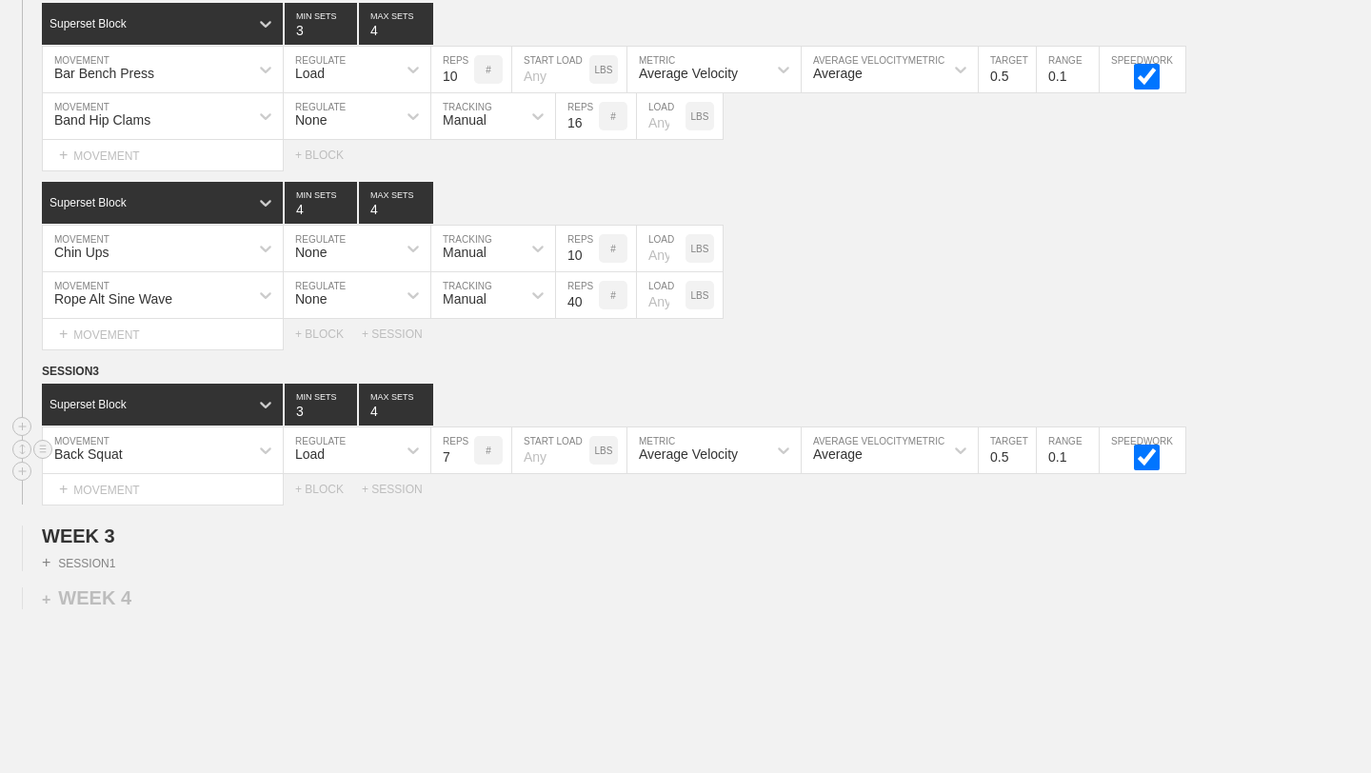
click at [466, 451] on input "7" at bounding box center [452, 451] width 43 height 46
click at [466, 451] on input "8" at bounding box center [452, 451] width 43 height 46
click at [466, 451] on input "9" at bounding box center [452, 451] width 43 height 46
type input "10"
click at [466, 451] on input "10" at bounding box center [452, 451] width 43 height 46
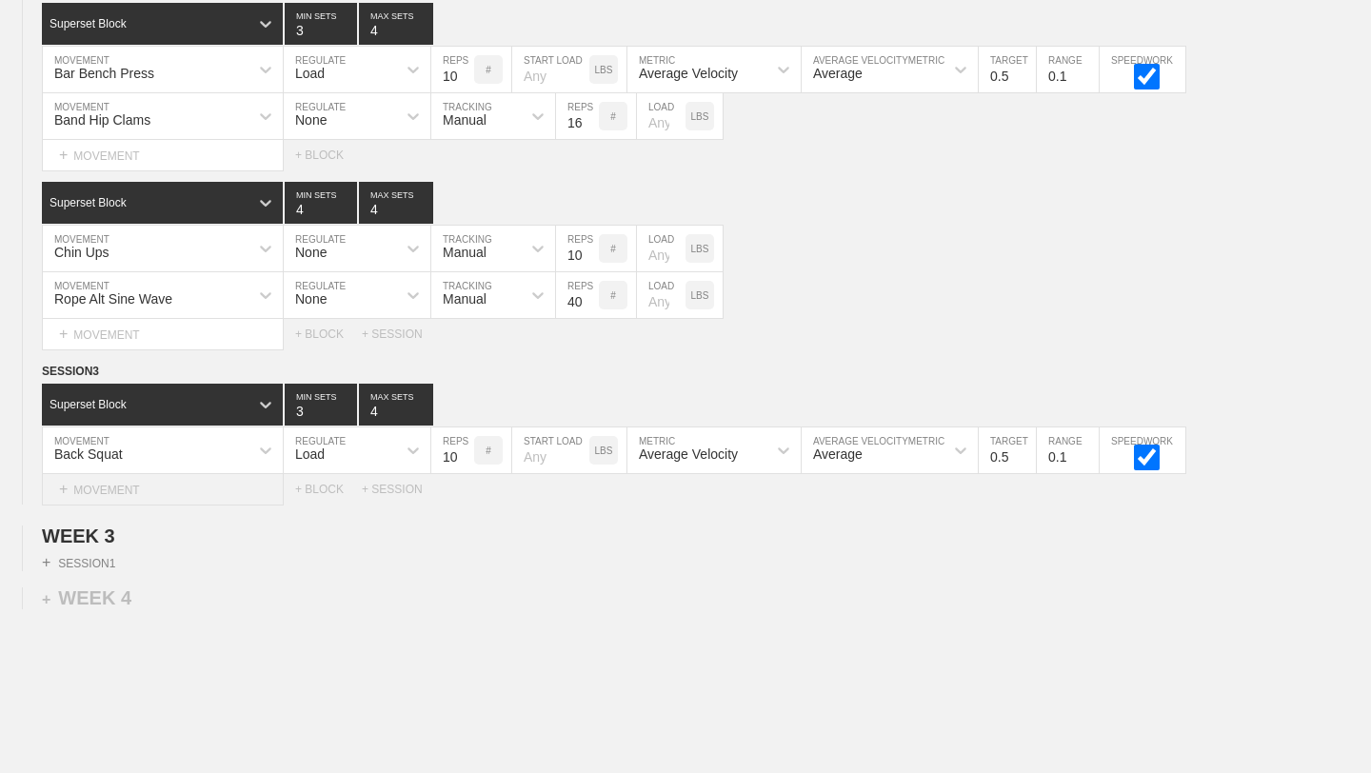
click at [112, 489] on div "+ MOVEMENT" at bounding box center [163, 489] width 242 height 31
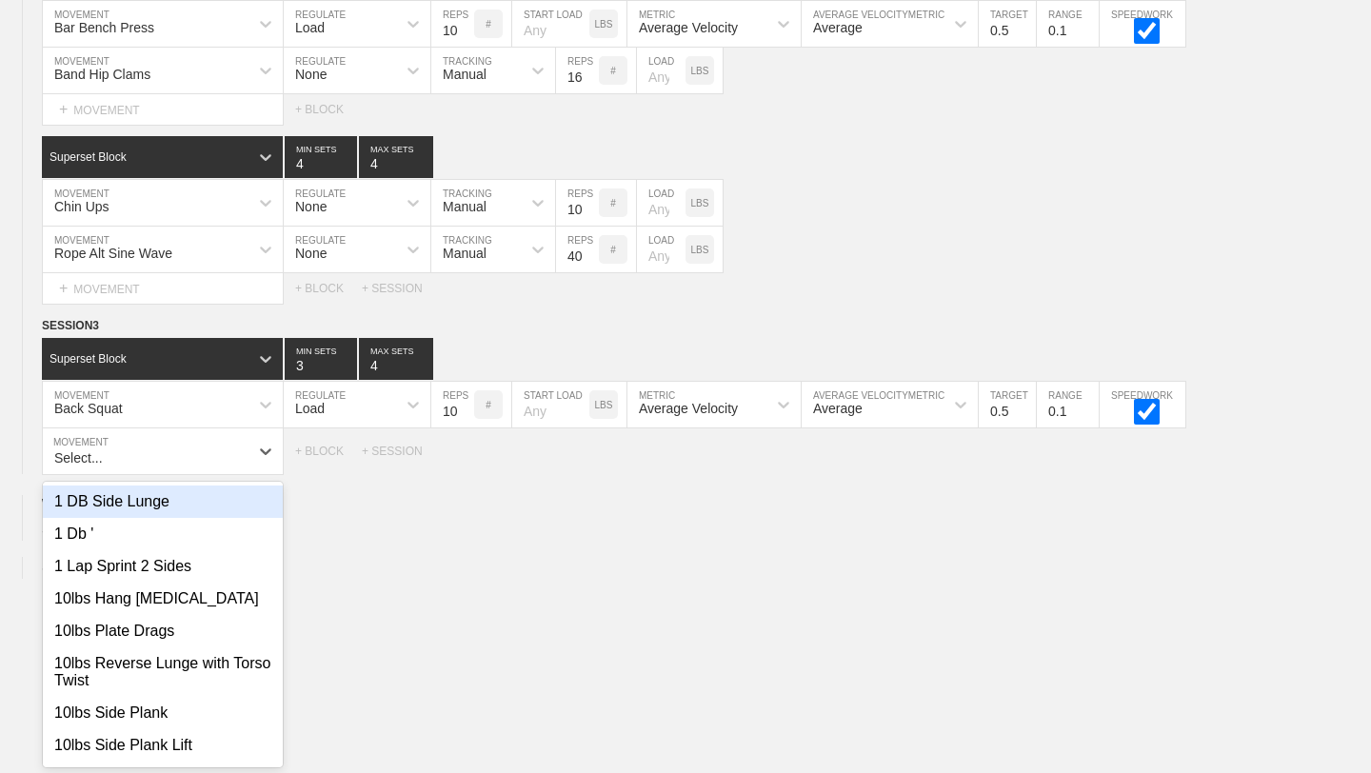
scroll to position [3076, 0]
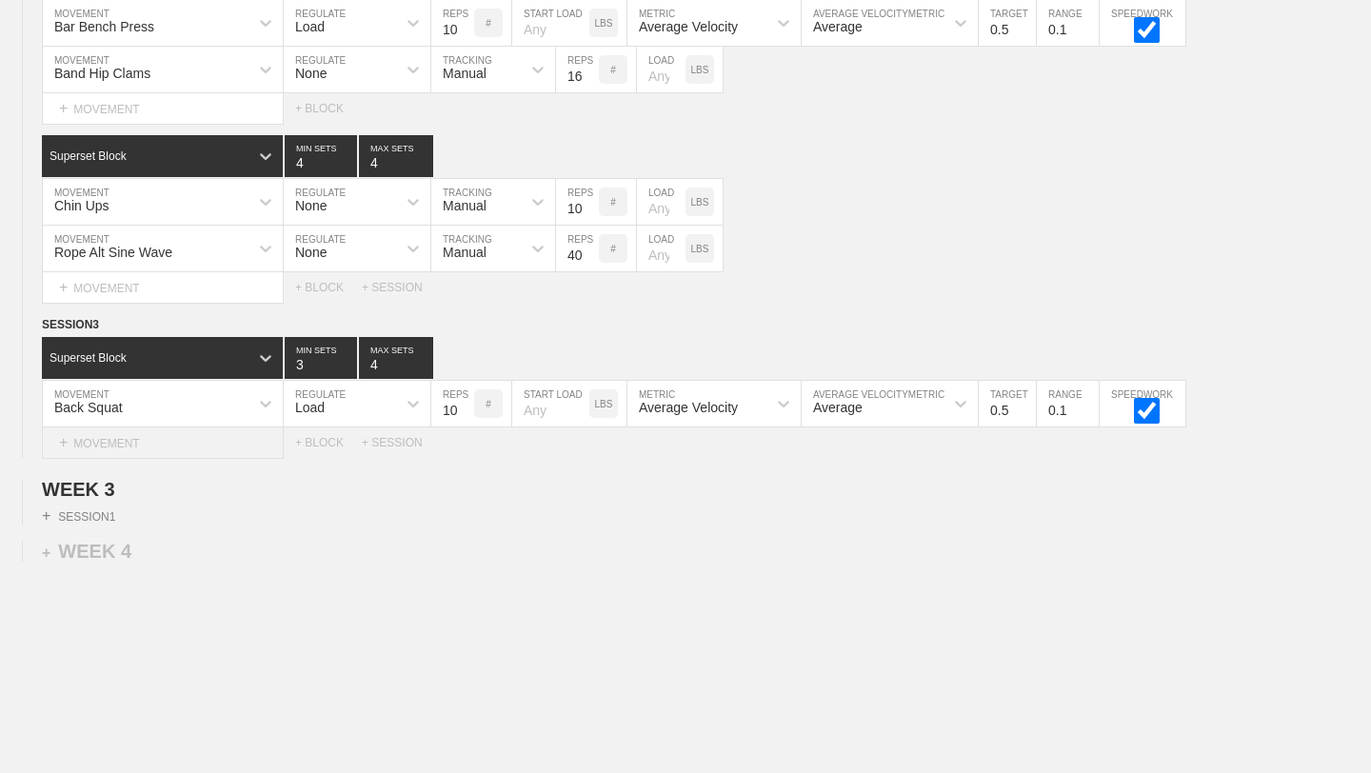
click at [166, 436] on div "+ MOVEMENT" at bounding box center [163, 443] width 242 height 31
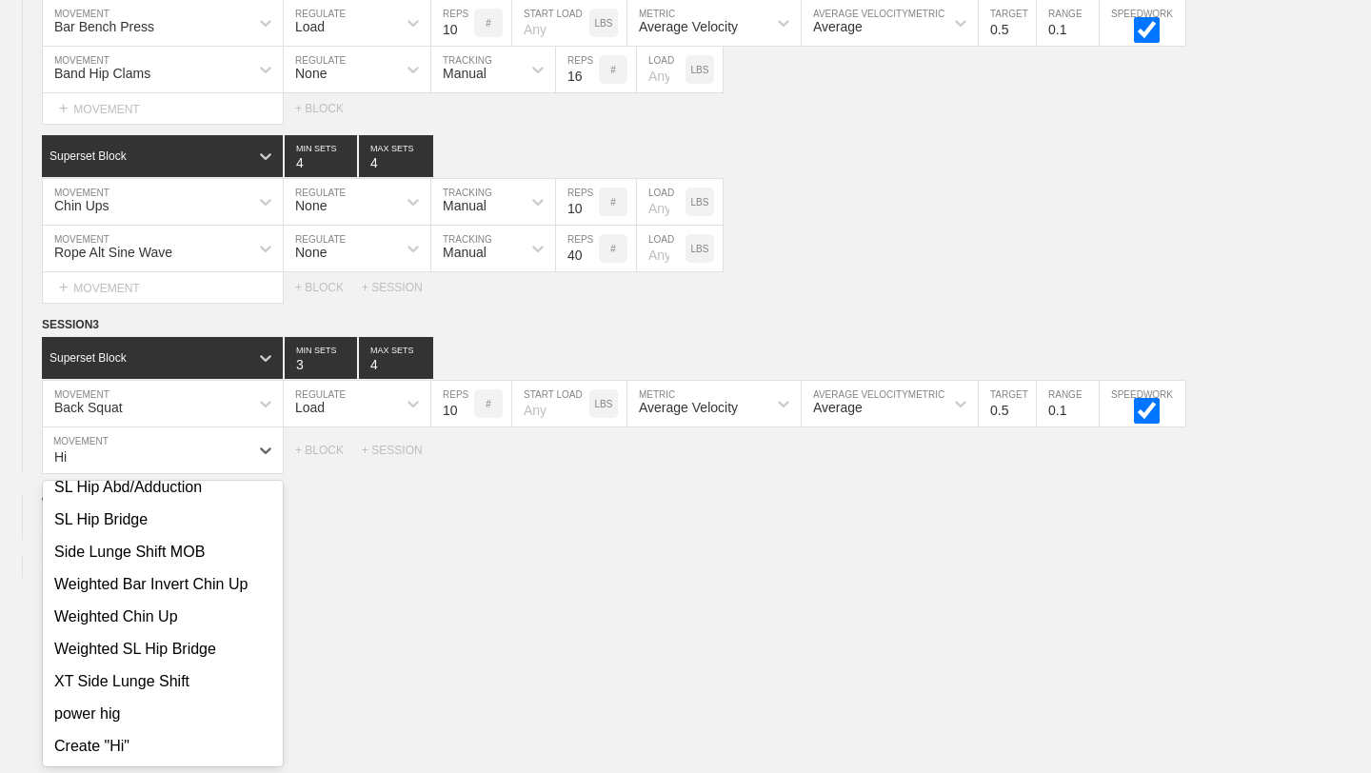
scroll to position [558, 0]
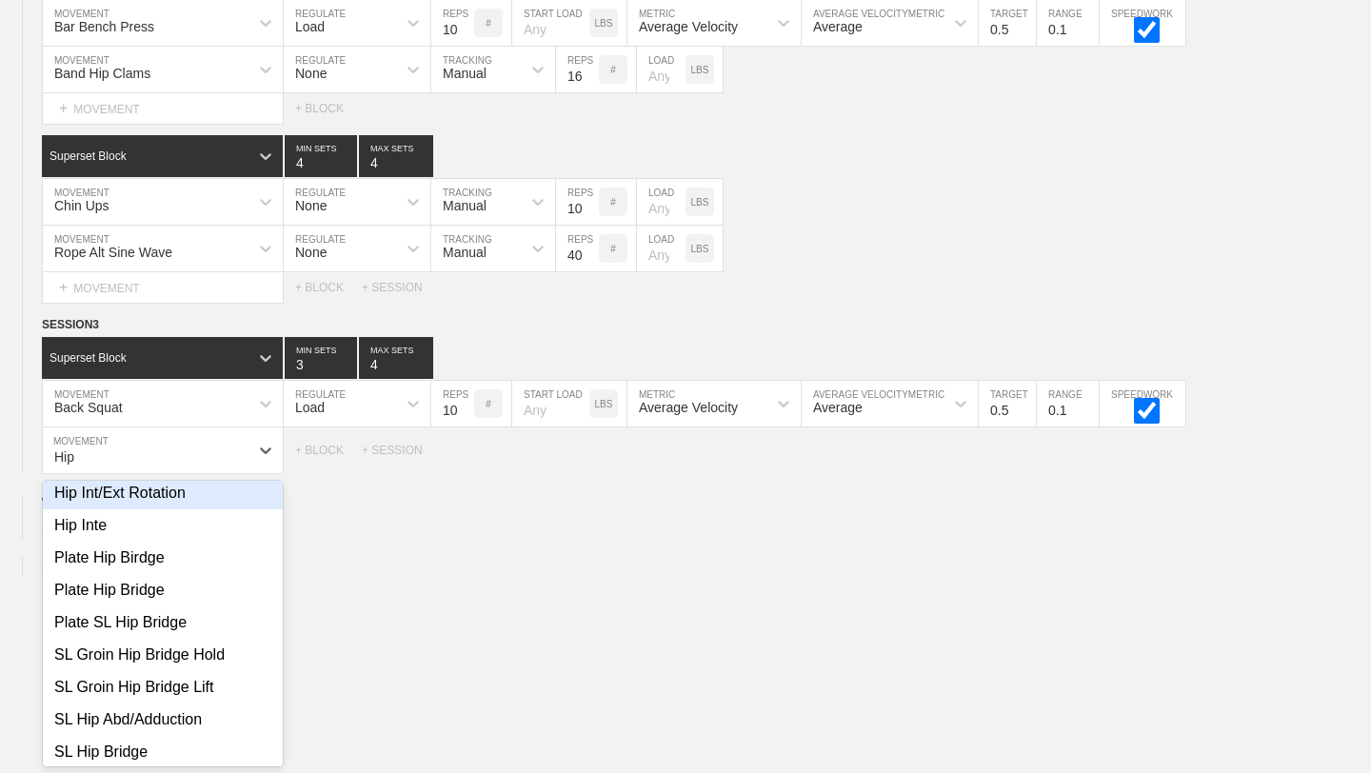
click at [179, 506] on div "Hip Int/Ext Rotation" at bounding box center [163, 493] width 240 height 32
type input "Hip"
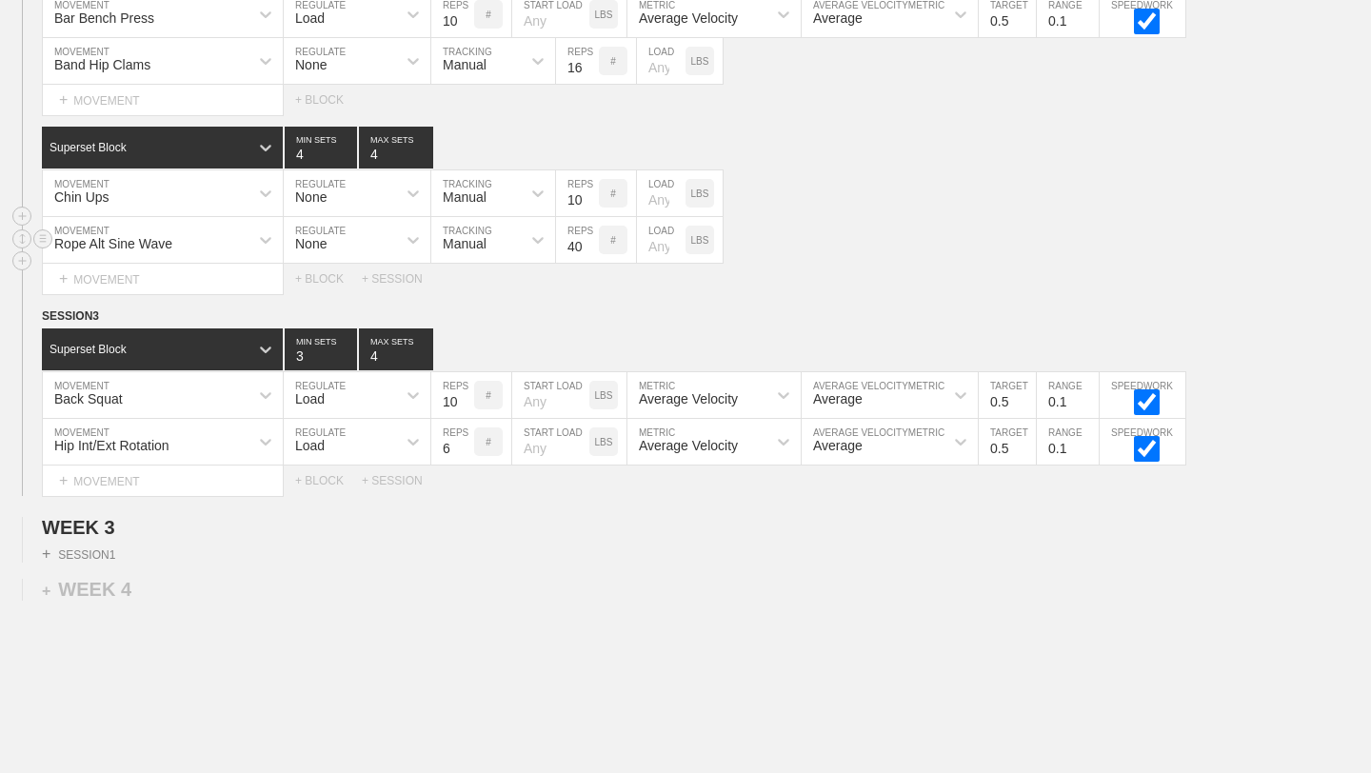
scroll to position [3141, 0]
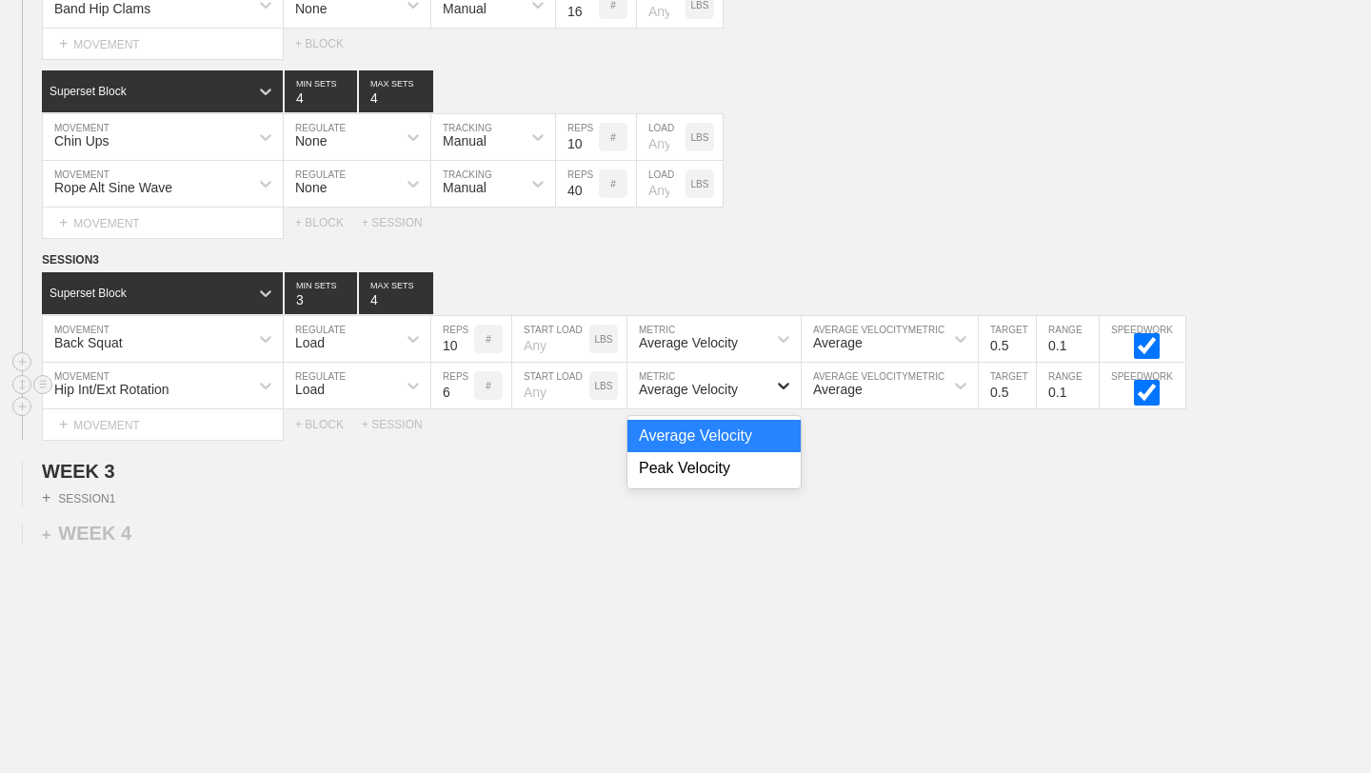
click at [781, 384] on icon at bounding box center [783, 386] width 11 height 7
click at [1151, 388] on input "checkbox" at bounding box center [1146, 393] width 71 height 26
checkbox input "true"
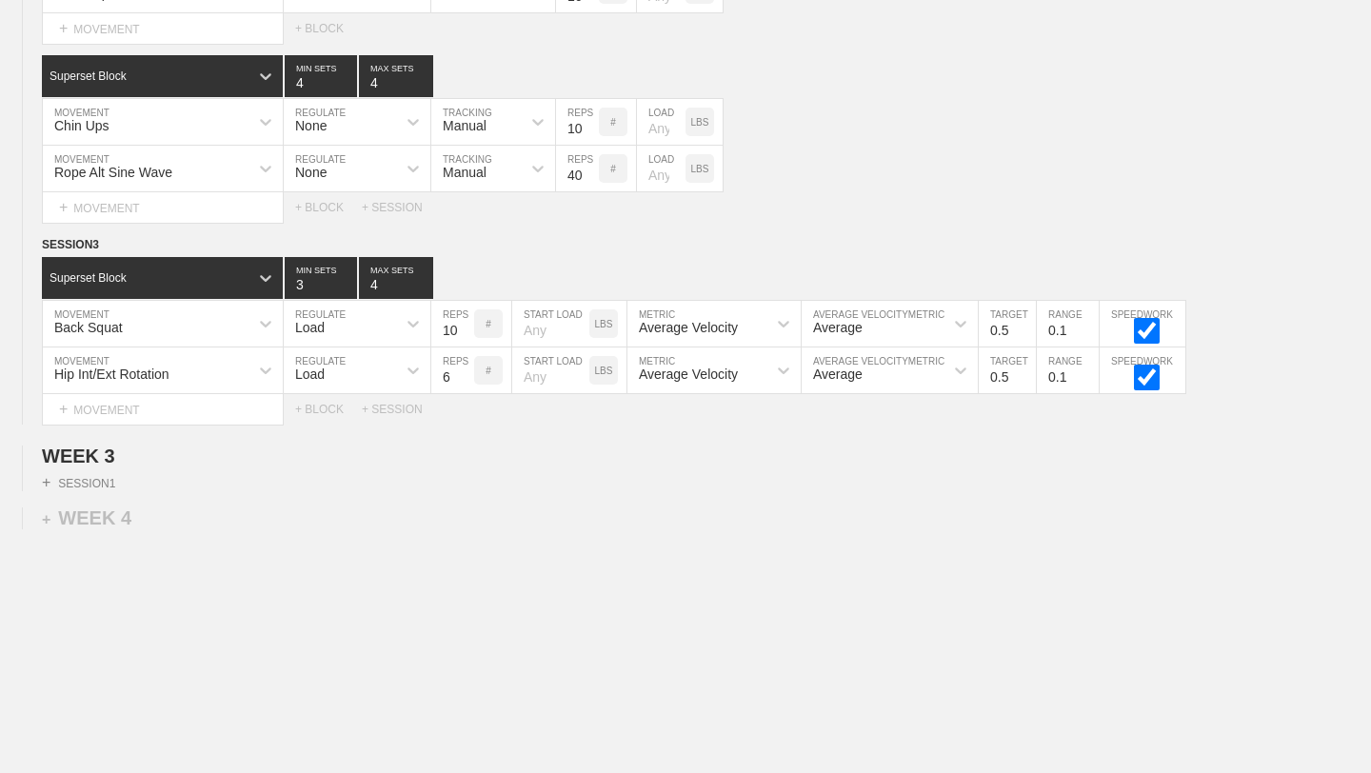
scroll to position [3158, 0]
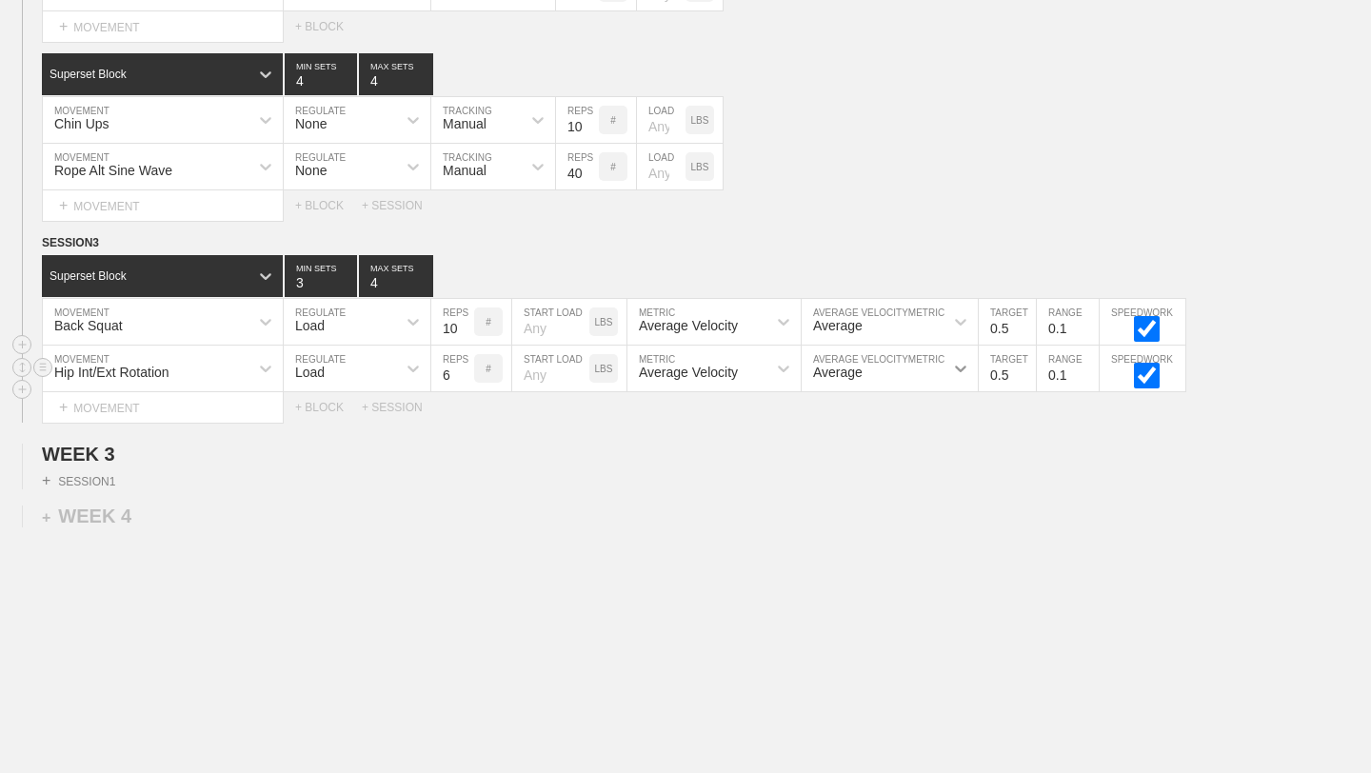
click at [962, 365] on icon at bounding box center [960, 368] width 19 height 19
click at [962, 369] on icon at bounding box center [960, 369] width 11 height 7
click at [418, 368] on icon at bounding box center [413, 368] width 19 height 19
click at [371, 413] on div "None" at bounding box center [357, 419] width 147 height 32
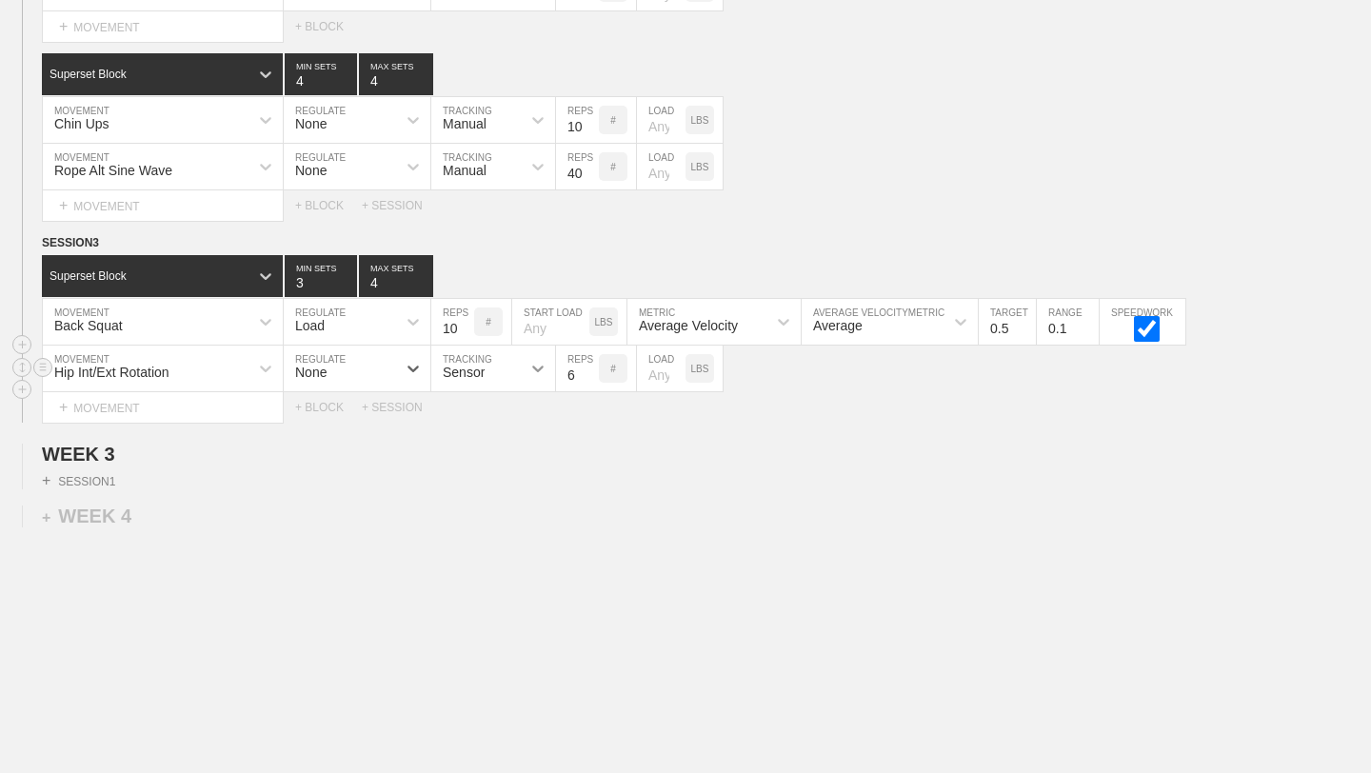
click at [539, 372] on icon at bounding box center [538, 368] width 19 height 19
click at [478, 461] on div "Manual" at bounding box center [493, 451] width 124 height 32
click at [590, 368] on input "7" at bounding box center [577, 369] width 43 height 46
click at [590, 368] on input "8" at bounding box center [577, 369] width 43 height 46
click at [590, 368] on input "9" at bounding box center [577, 369] width 43 height 46
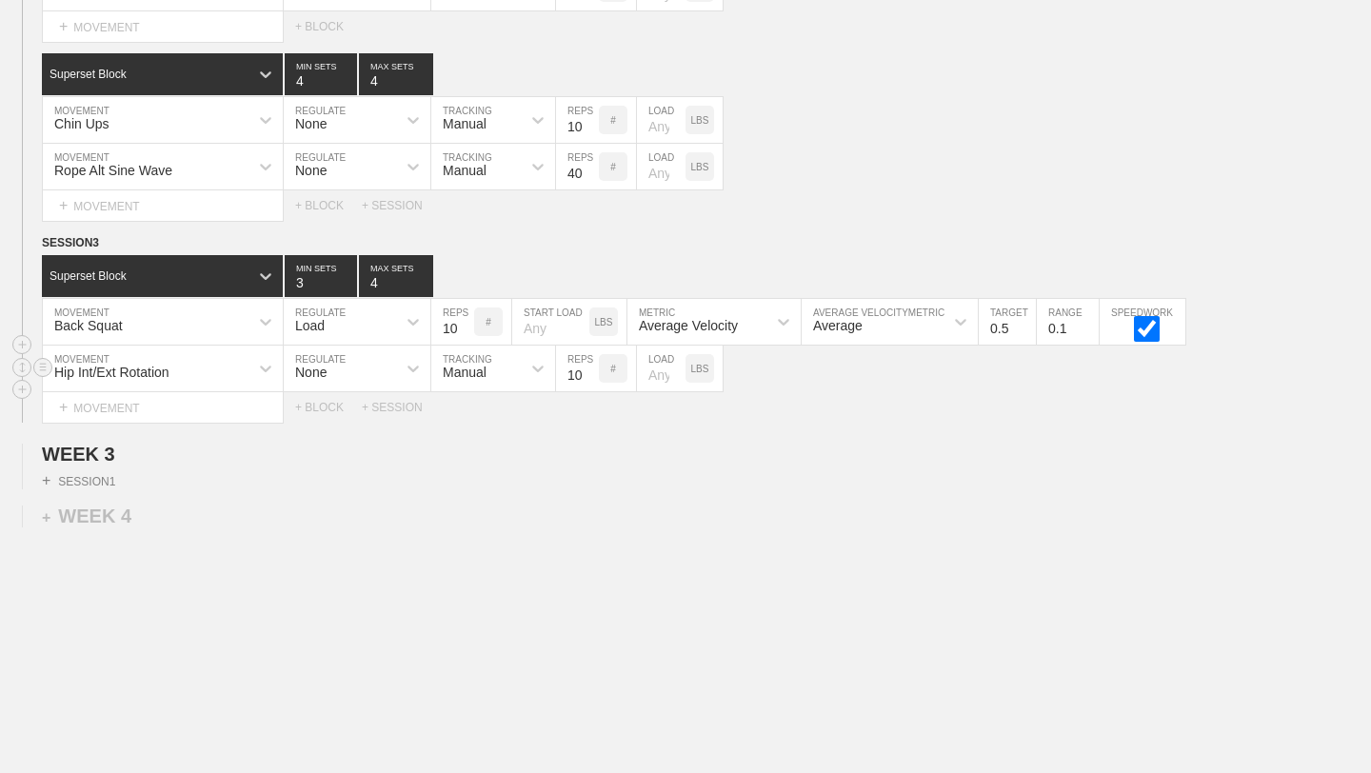
type input "10"
click at [590, 368] on input "10" at bounding box center [577, 369] width 43 height 46
click at [596, 469] on div "+ SESSION 1" at bounding box center [685, 478] width 1371 height 24
click at [90, 408] on div "+ MOVEMENT" at bounding box center [163, 407] width 242 height 31
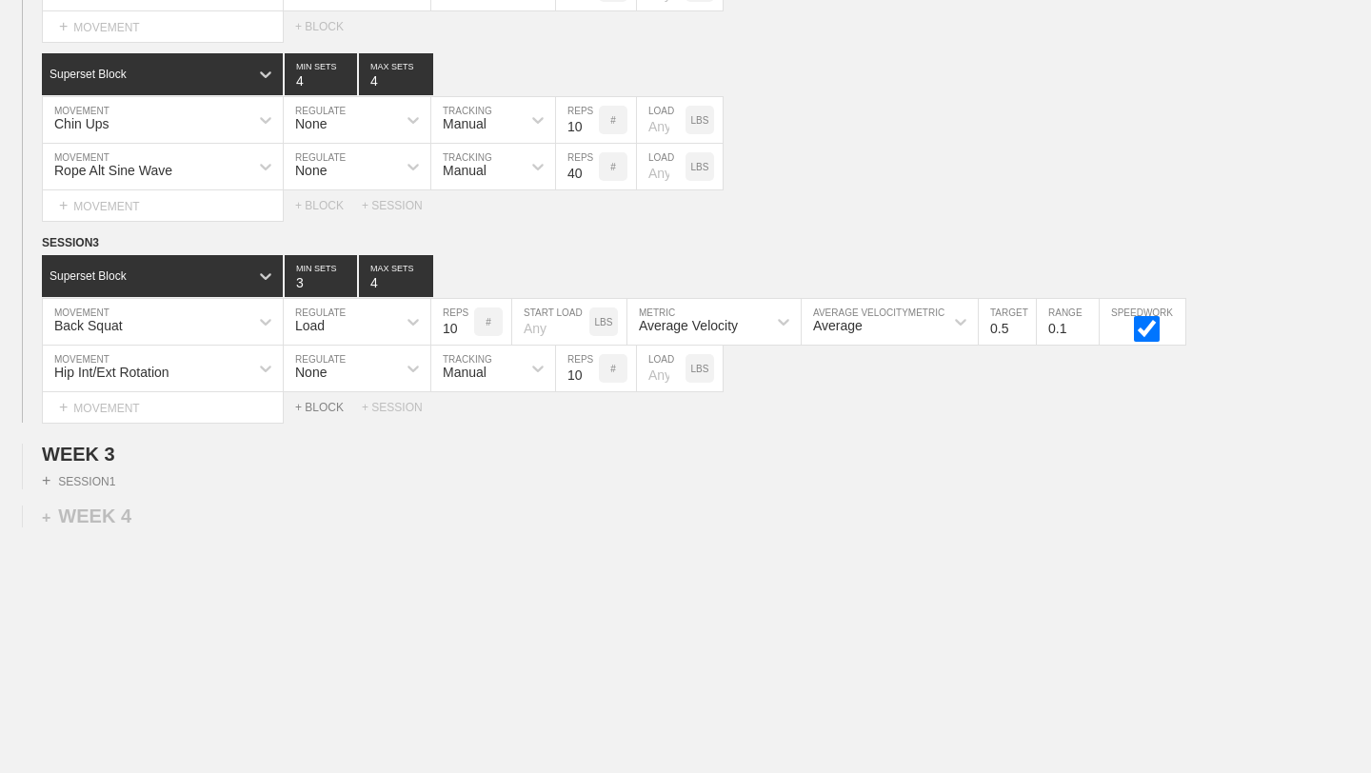
click at [328, 404] on div "+ BLOCK" at bounding box center [328, 407] width 67 height 13
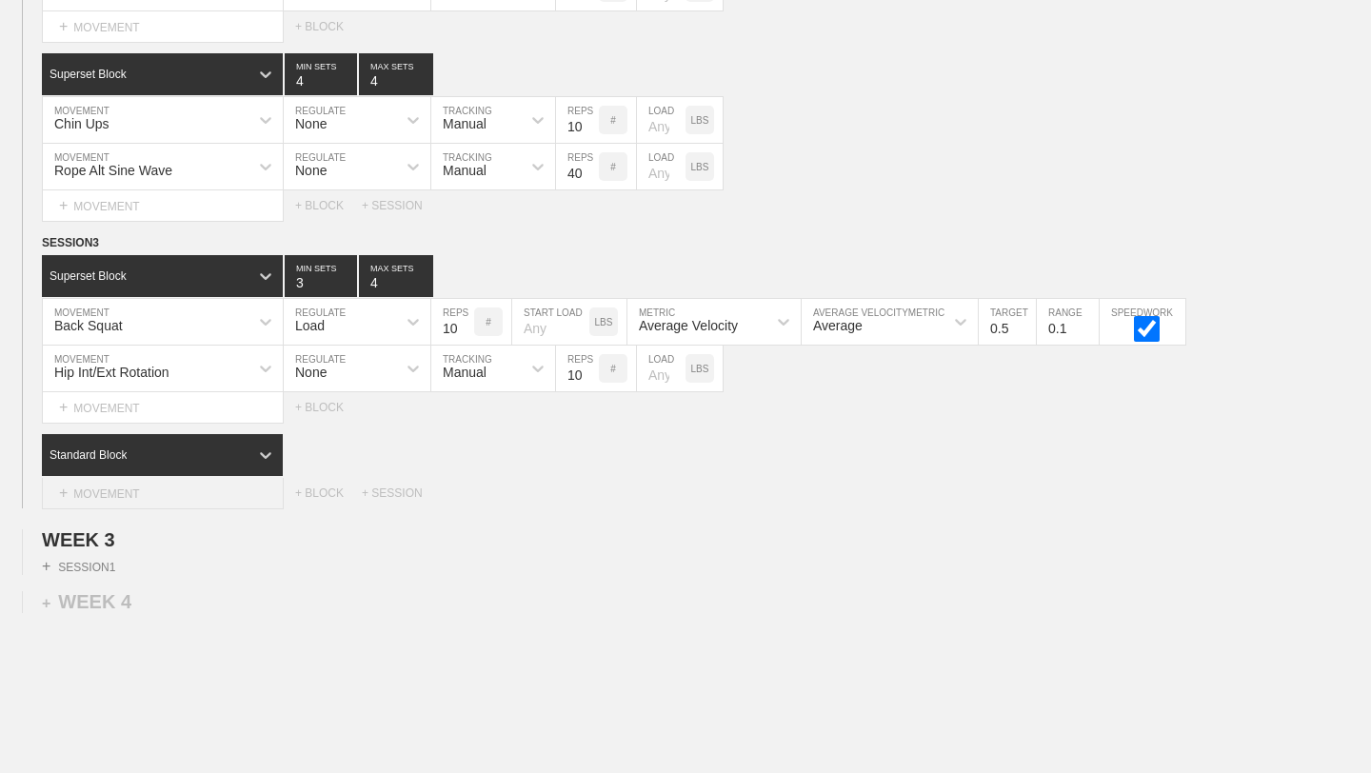
click at [250, 489] on div "+ MOVEMENT" at bounding box center [163, 493] width 242 height 31
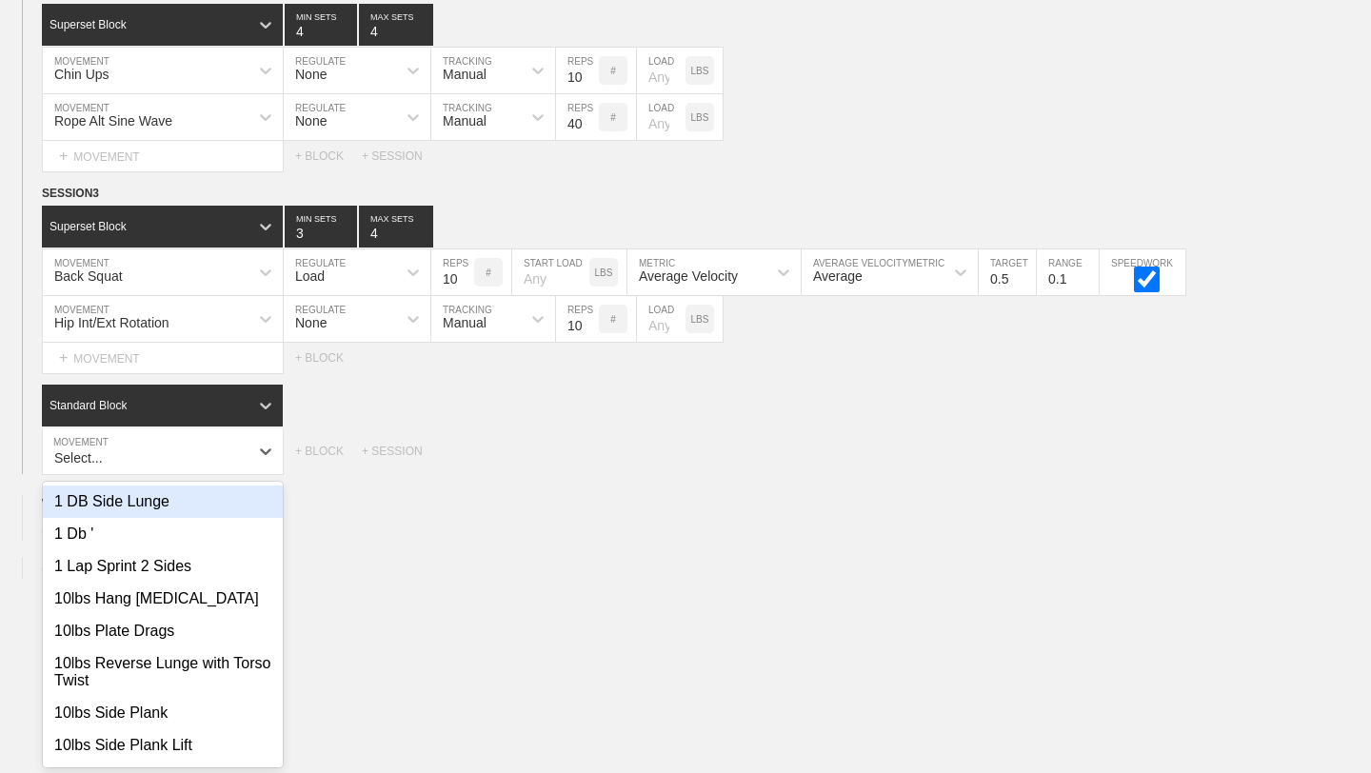
scroll to position [3208, 0]
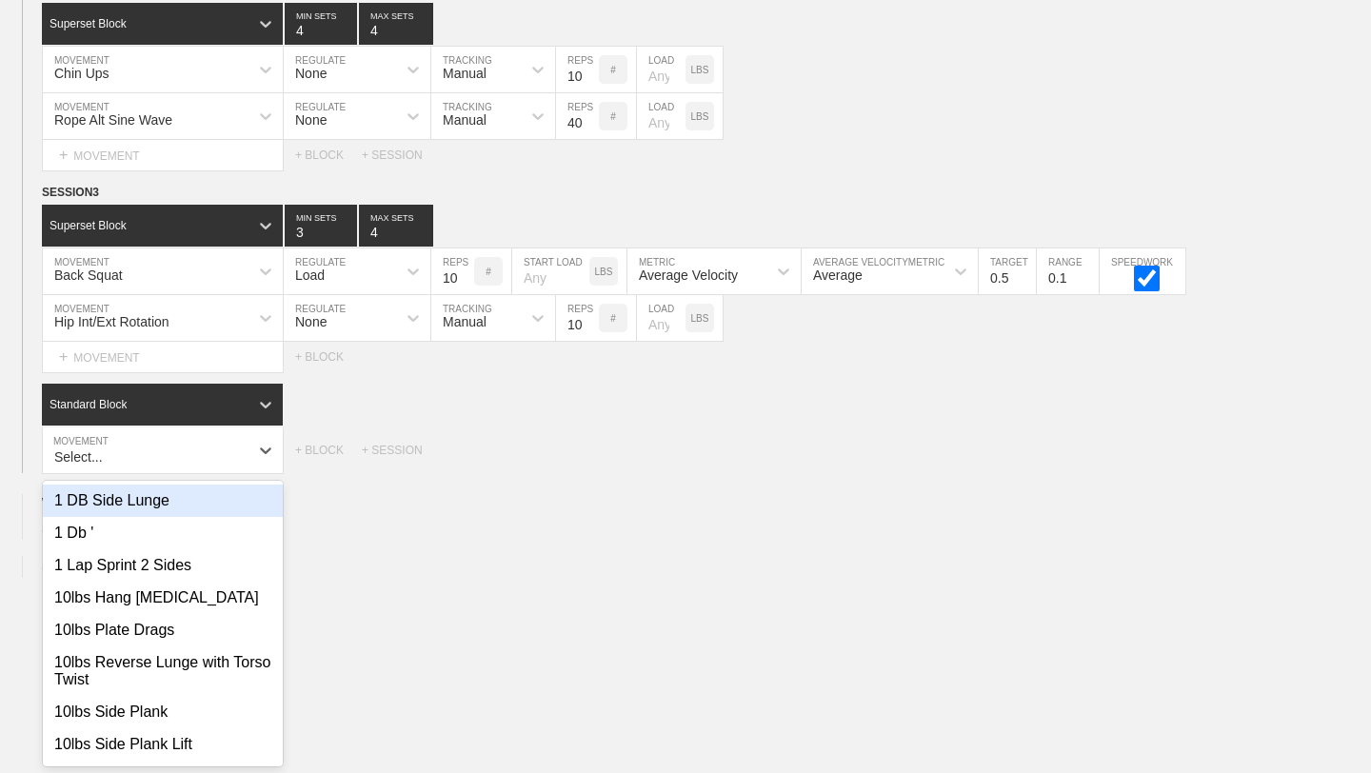
click at [214, 504] on div "1 DB Side Lunge" at bounding box center [163, 501] width 240 height 32
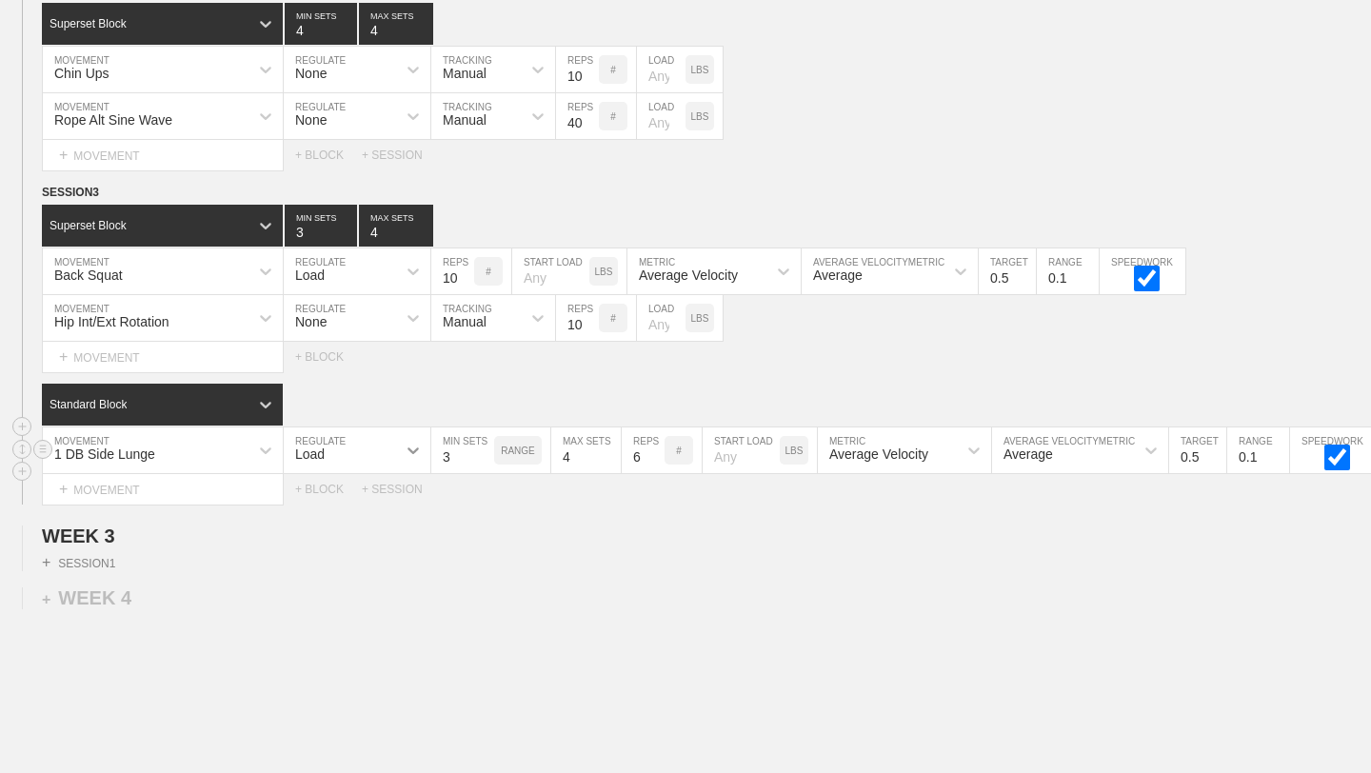
click at [415, 451] on icon at bounding box center [413, 450] width 19 height 19
click at [375, 504] on div "None" at bounding box center [357, 501] width 147 height 32
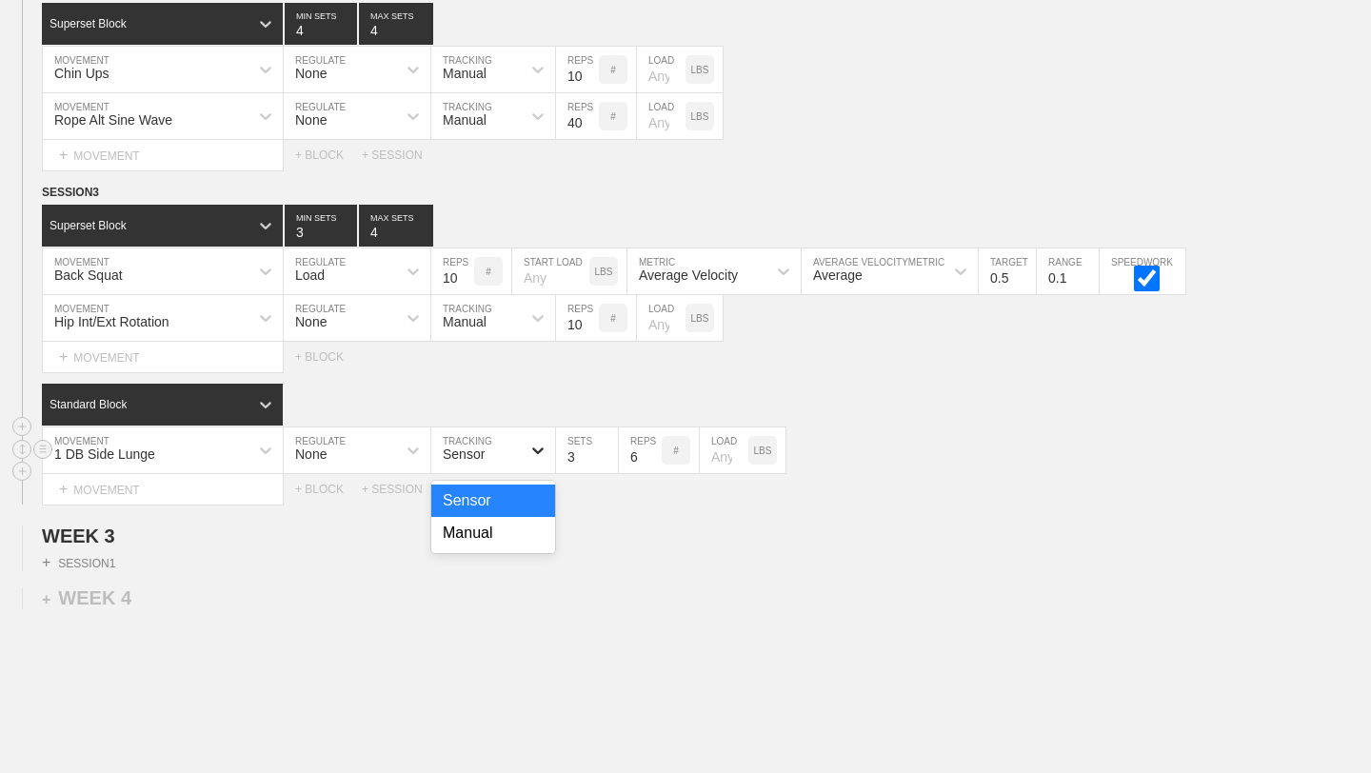
click at [546, 453] on icon at bounding box center [538, 450] width 19 height 19
click at [504, 534] on div "Manual" at bounding box center [493, 533] width 124 height 32
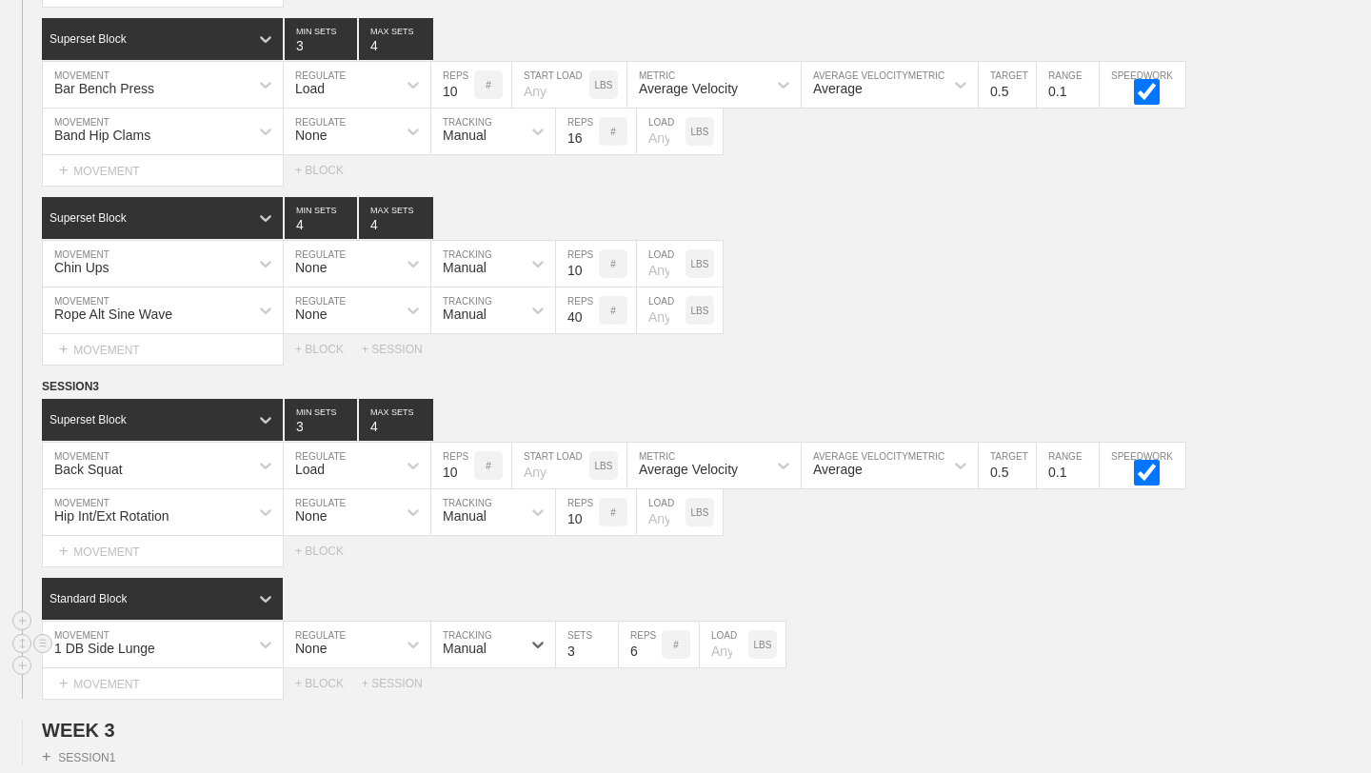
scroll to position [3014, 0]
click at [232, 602] on div "Standard Block" at bounding box center [145, 598] width 207 height 17
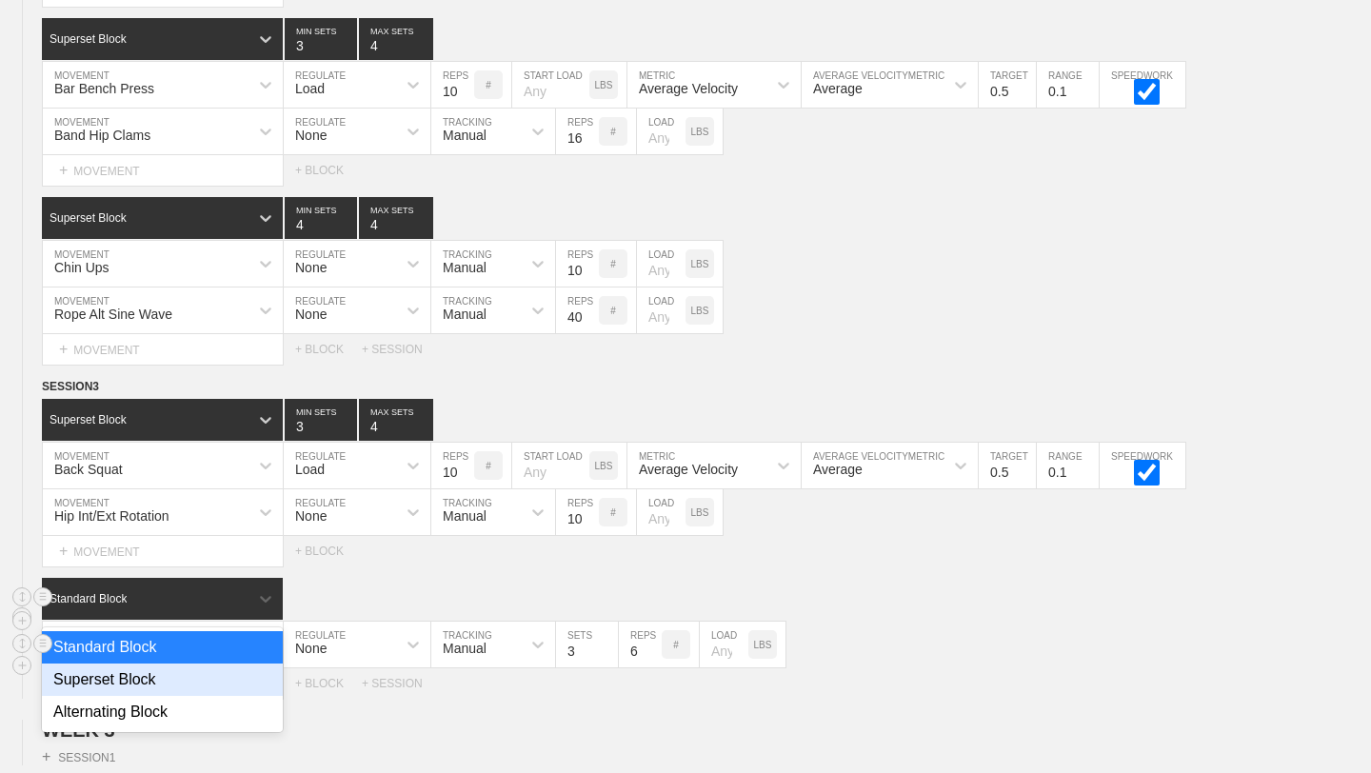
click at [199, 669] on div "Superset Block" at bounding box center [162, 680] width 241 height 32
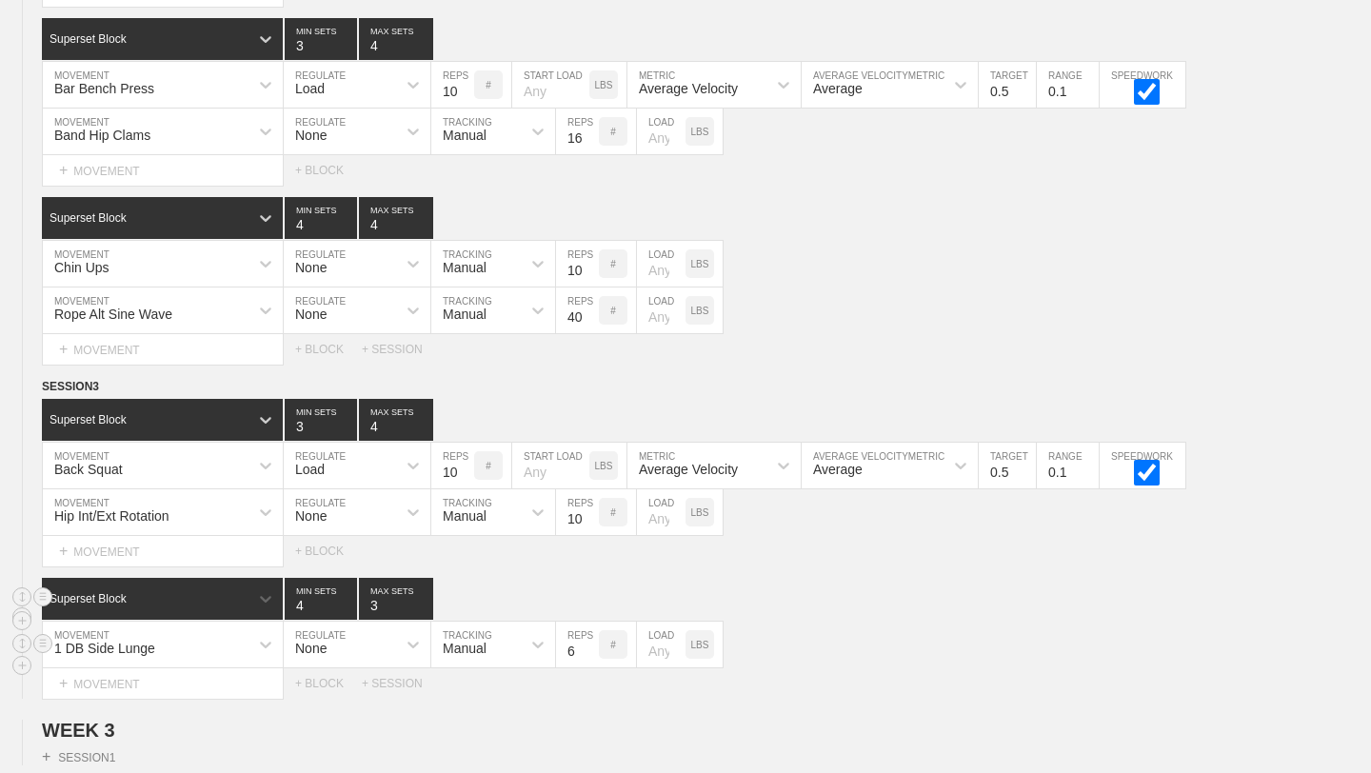
type input "4"
click at [349, 601] on input "4" at bounding box center [321, 599] width 72 height 42
type input "4"
click at [426, 598] on input "4" at bounding box center [396, 599] width 74 height 42
click at [589, 646] on input "7" at bounding box center [577, 645] width 43 height 46
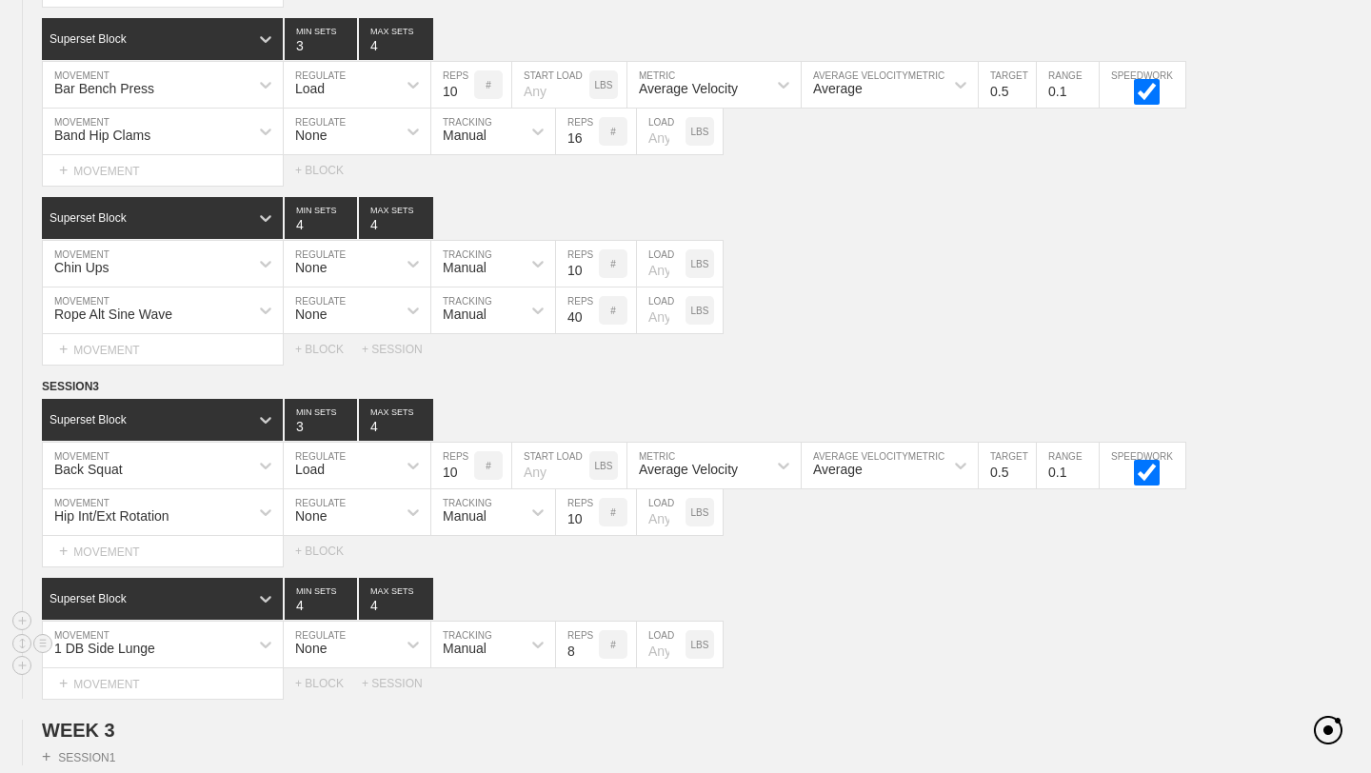
click at [589, 646] on input "8" at bounding box center [577, 645] width 43 height 46
click at [589, 646] on input "9" at bounding box center [577, 645] width 43 height 46
type input "10"
click at [589, 646] on input "10" at bounding box center [577, 645] width 43 height 46
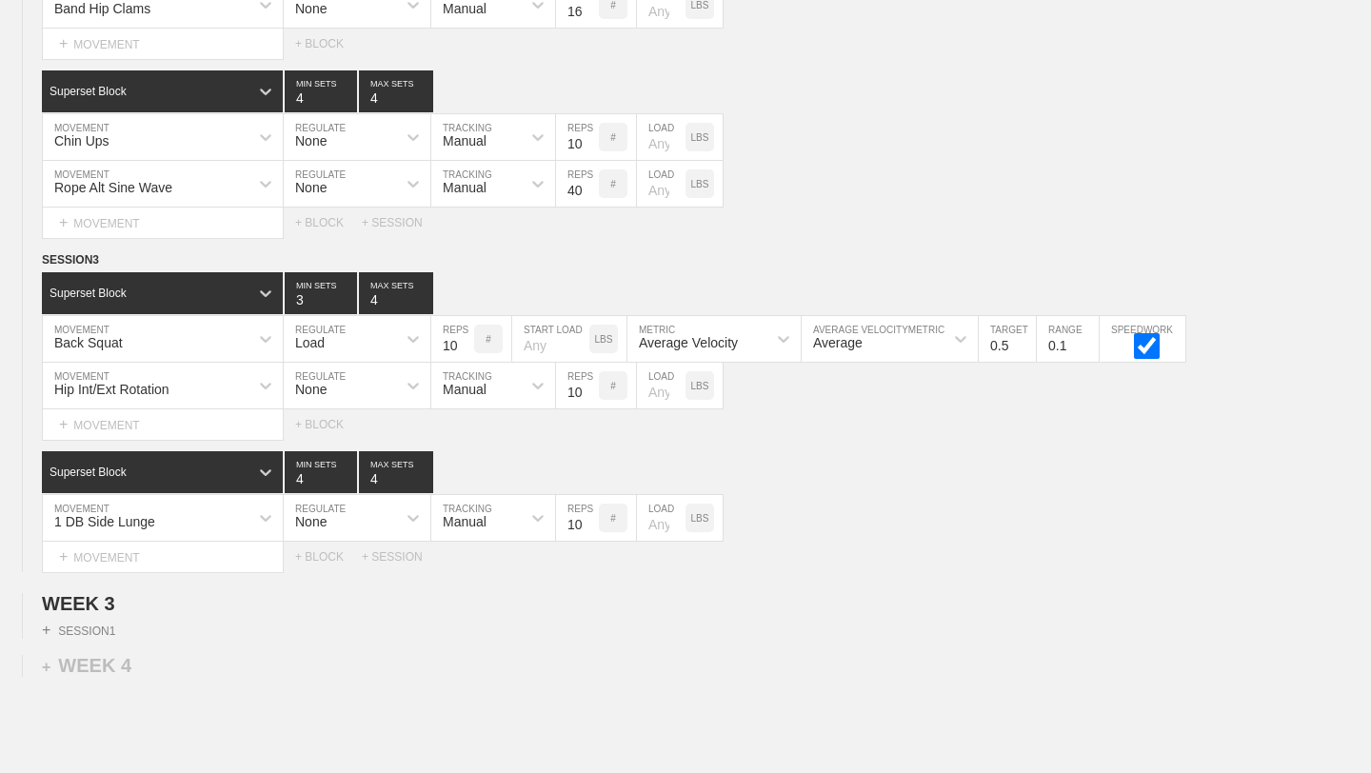
scroll to position [3182, 0]
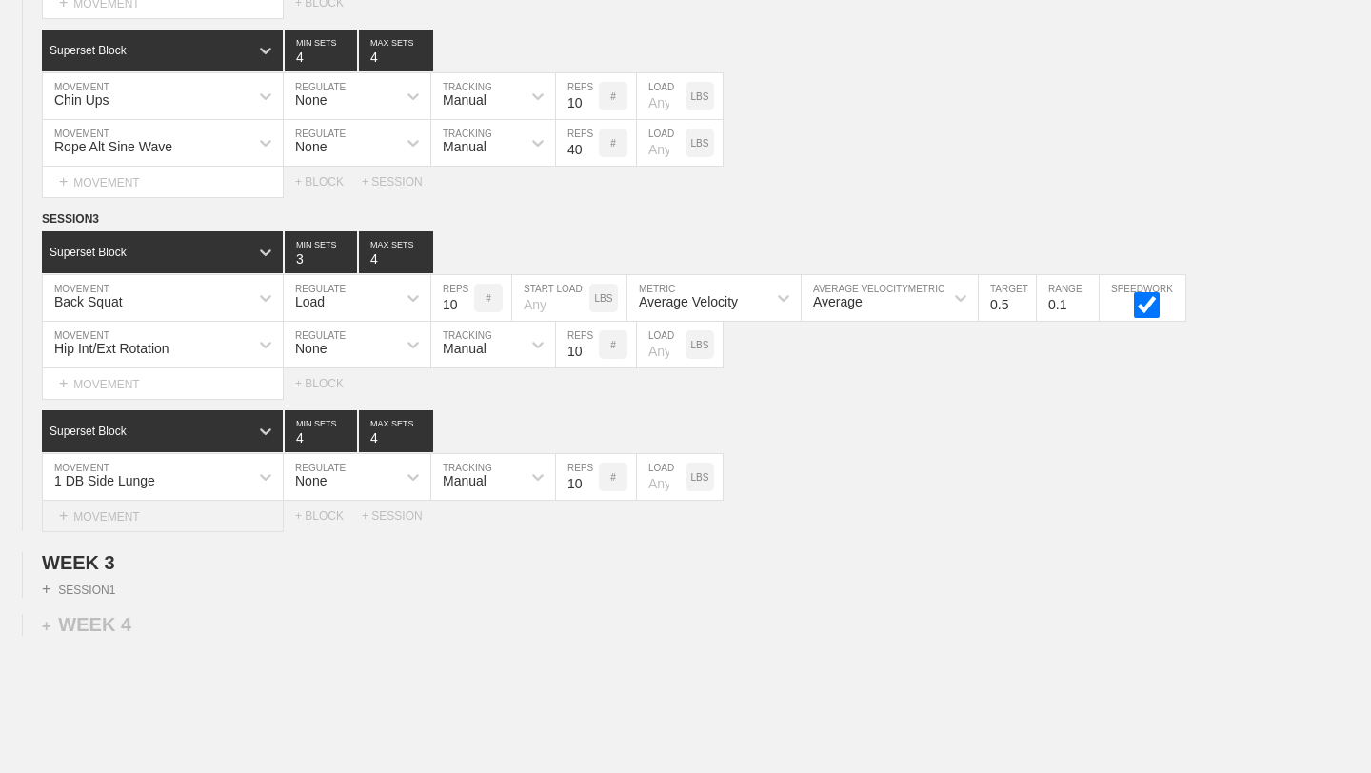
click at [228, 509] on div "+ MOVEMENT" at bounding box center [163, 516] width 242 height 31
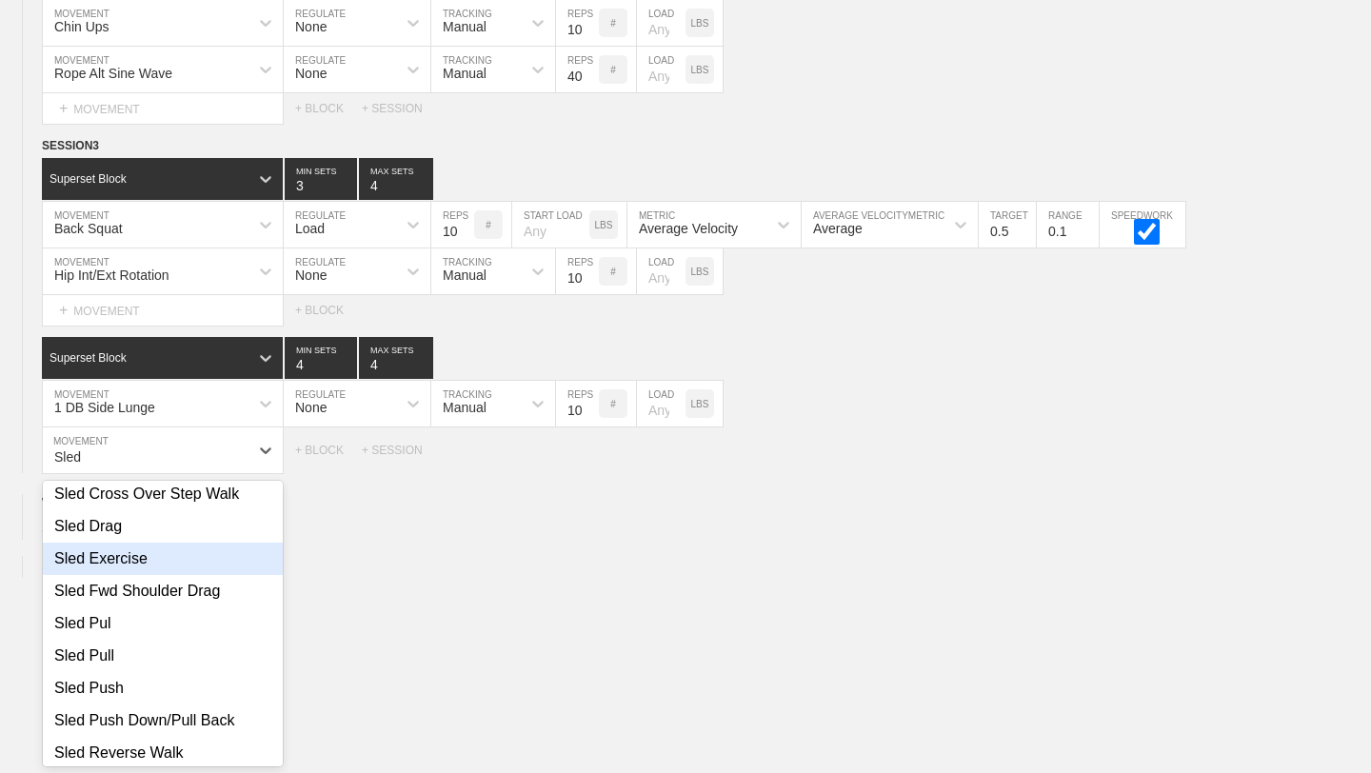
scroll to position [120, 0]
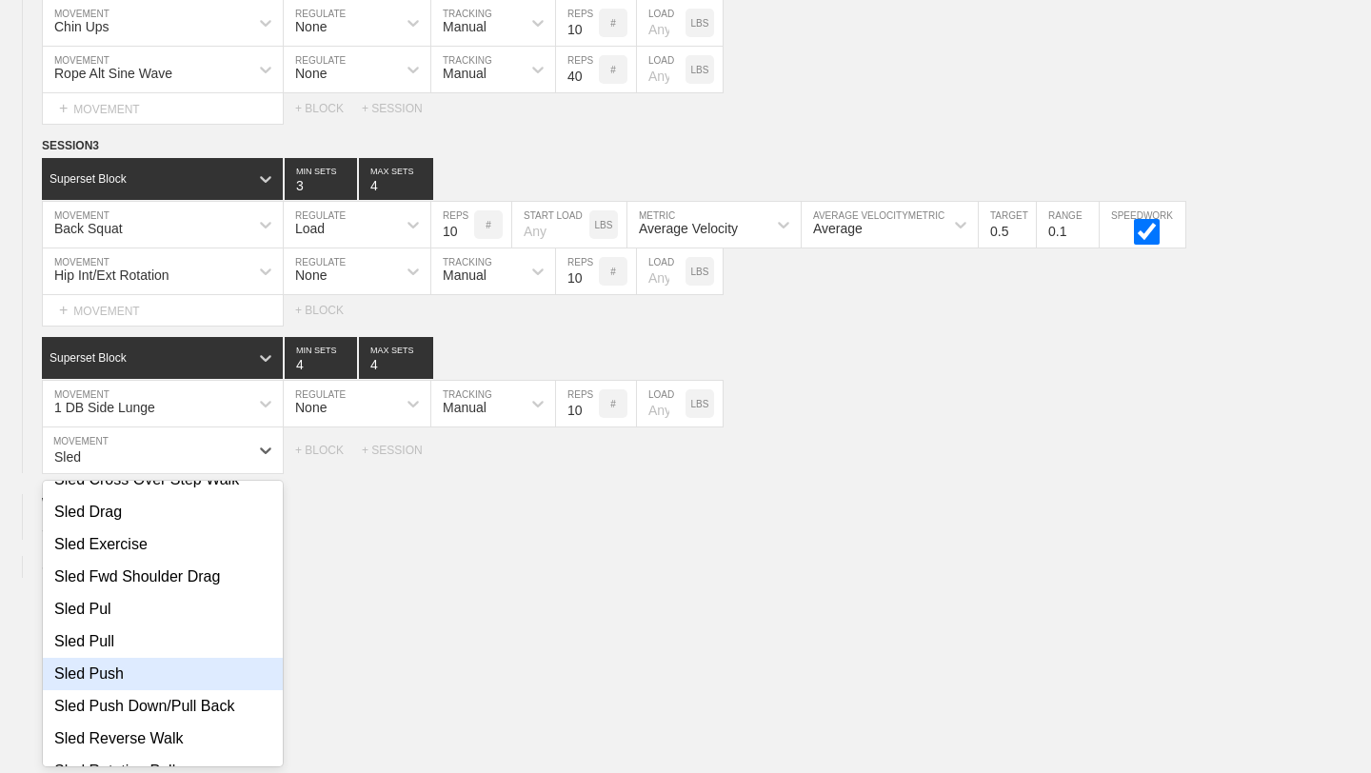
click at [155, 669] on div "Sled Push" at bounding box center [163, 674] width 240 height 32
type input "Sled"
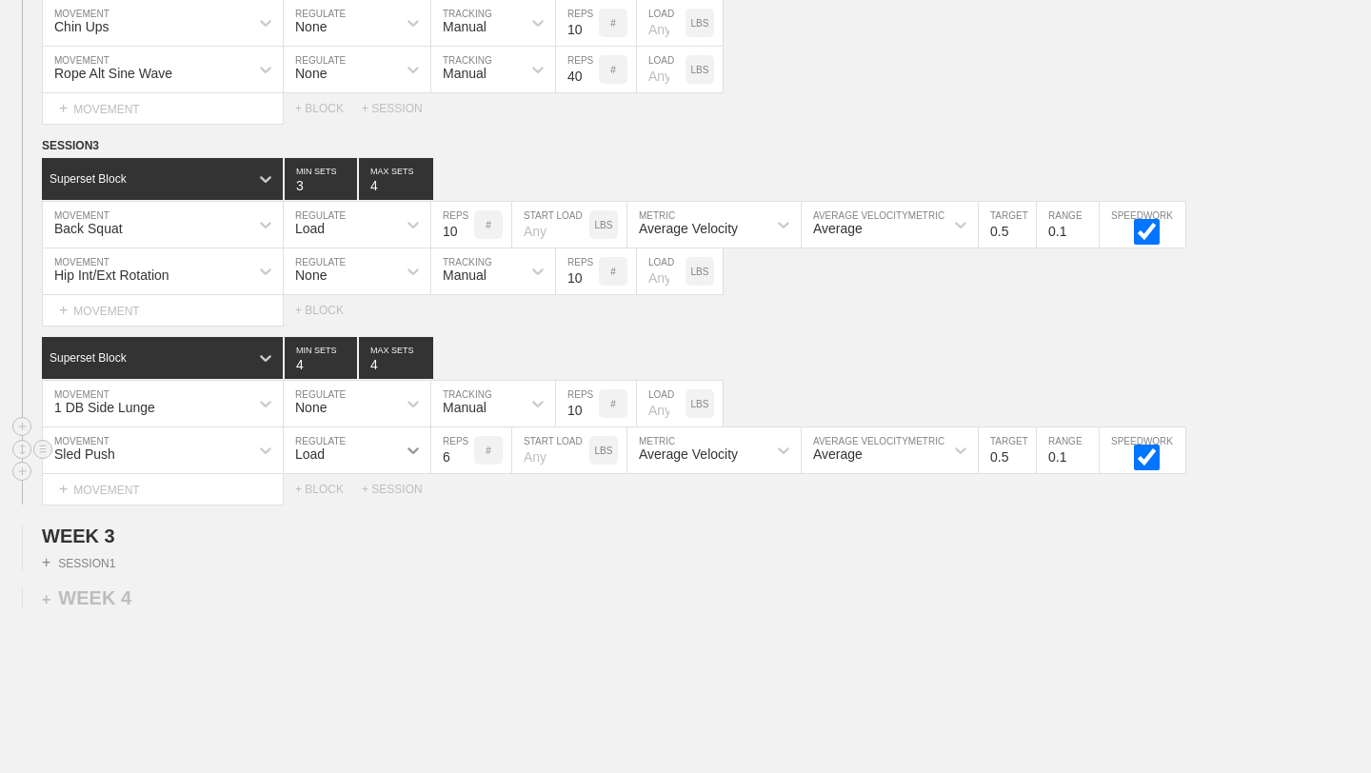
click at [410, 452] on icon at bounding box center [413, 450] width 19 height 19
click at [378, 502] on div "None" at bounding box center [357, 501] width 147 height 32
click at [543, 458] on icon at bounding box center [538, 450] width 19 height 19
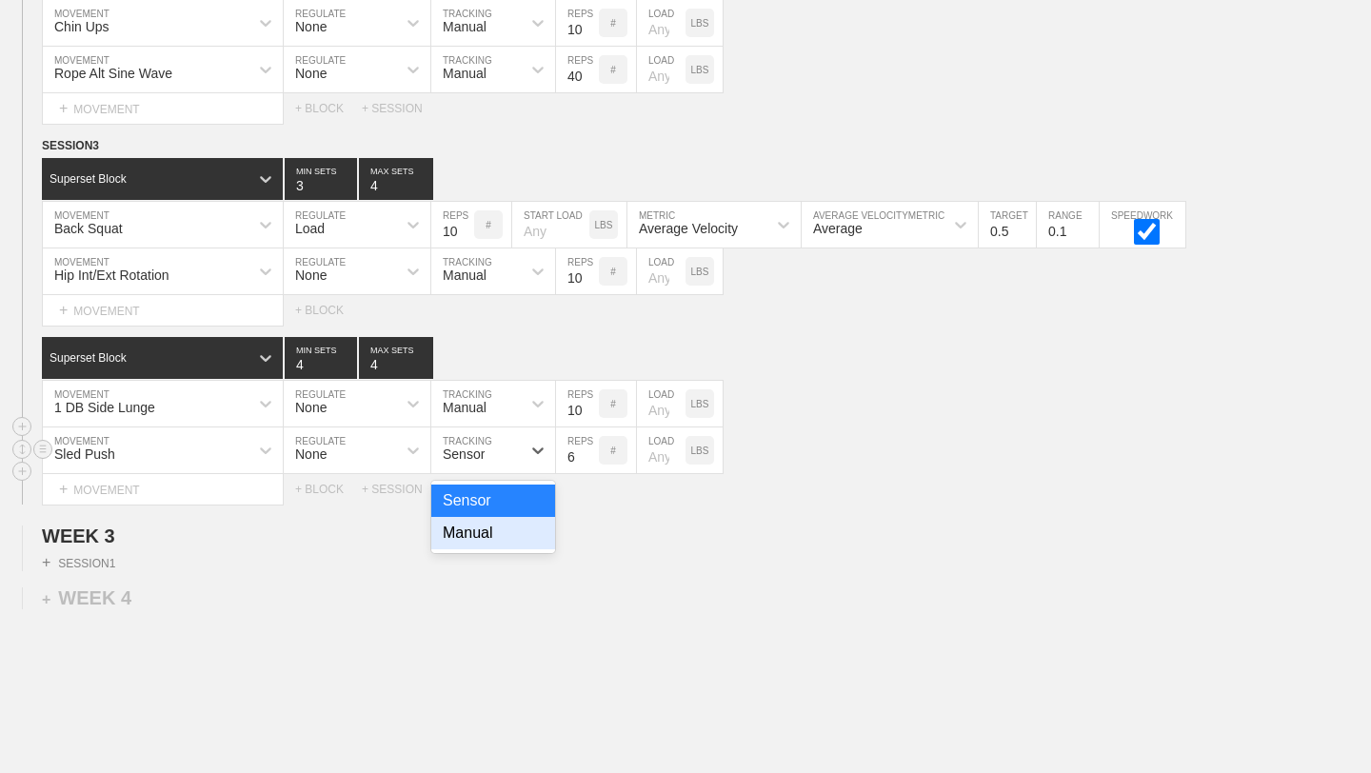
click at [504, 545] on div "Manual" at bounding box center [493, 533] width 124 height 32
click at [590, 461] on input "5" at bounding box center [577, 451] width 43 height 46
click at [590, 461] on input "4" at bounding box center [577, 451] width 43 height 46
click at [590, 461] on input "3" at bounding box center [577, 451] width 43 height 46
click at [590, 461] on input "2" at bounding box center [577, 451] width 43 height 46
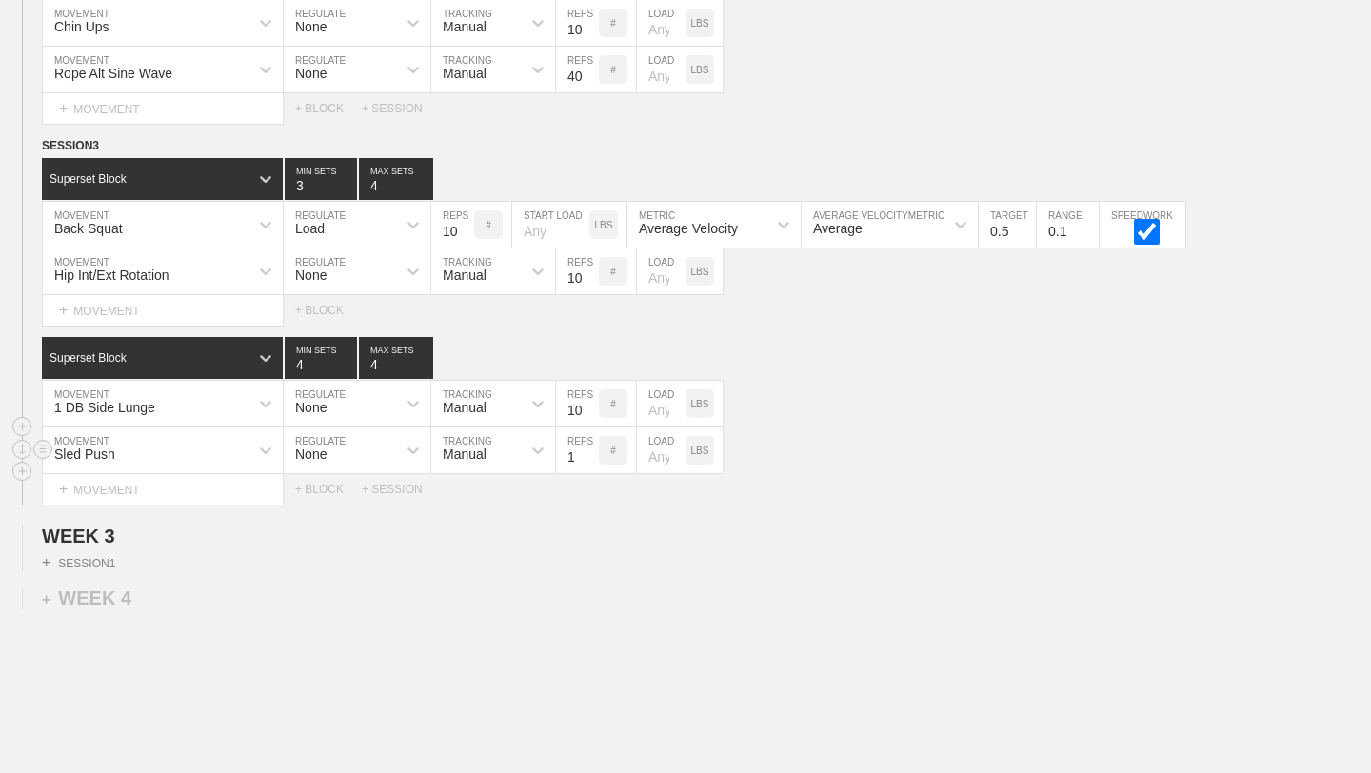
type input "1"
click at [590, 461] on input "1" at bounding box center [577, 451] width 43 height 46
click at [656, 450] on input "number" at bounding box center [661, 451] width 49 height 46
type input "90"
click at [699, 528] on h2 "WEEK 3" at bounding box center [706, 537] width 1329 height 22
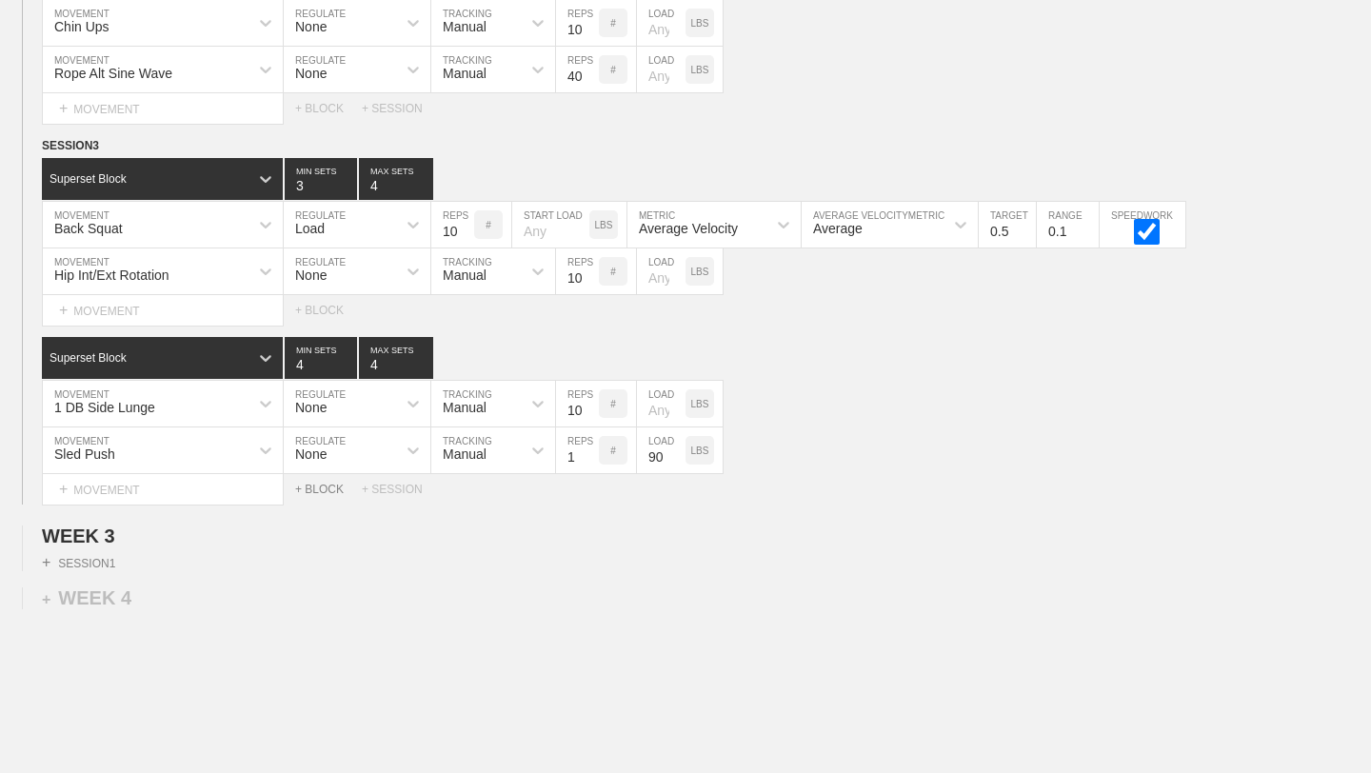
click at [335, 491] on div "+ BLOCK" at bounding box center [328, 489] width 67 height 13
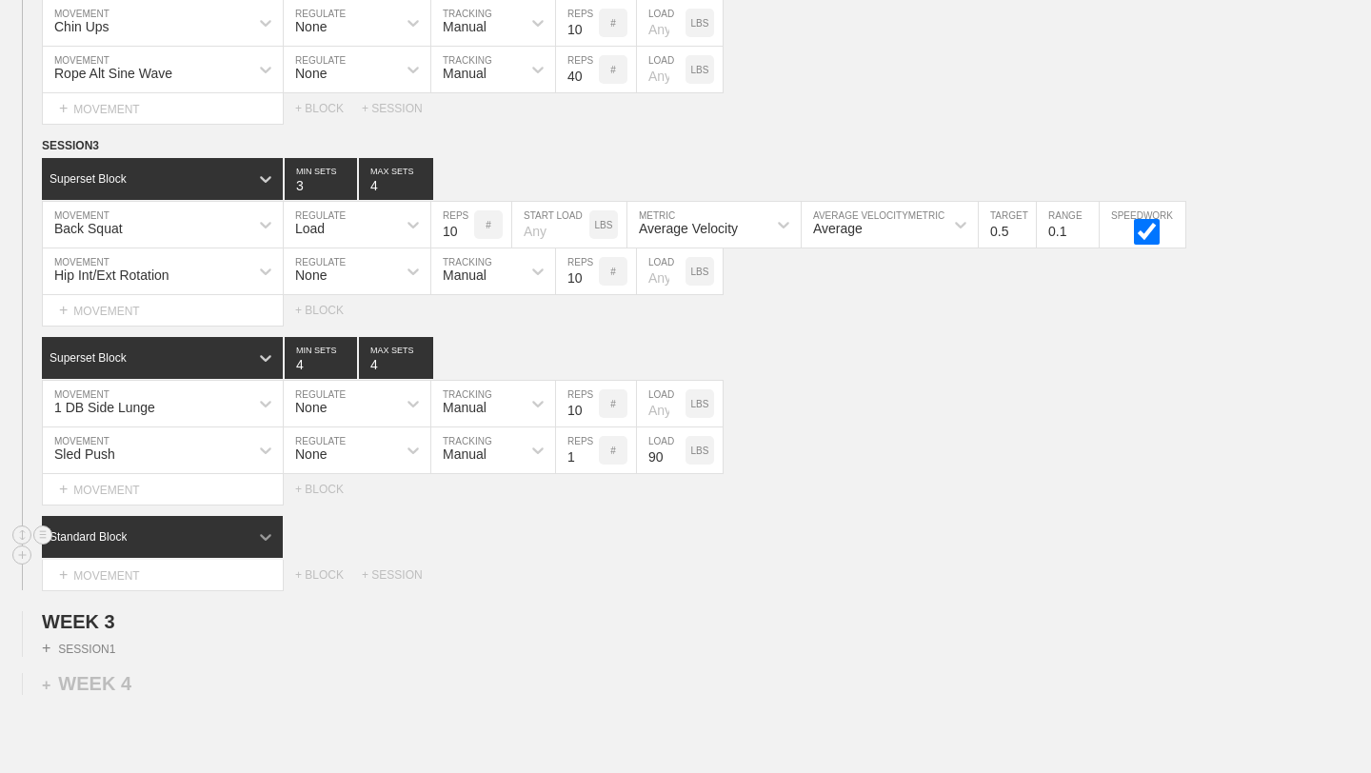
click at [263, 534] on icon at bounding box center [265, 537] width 19 height 19
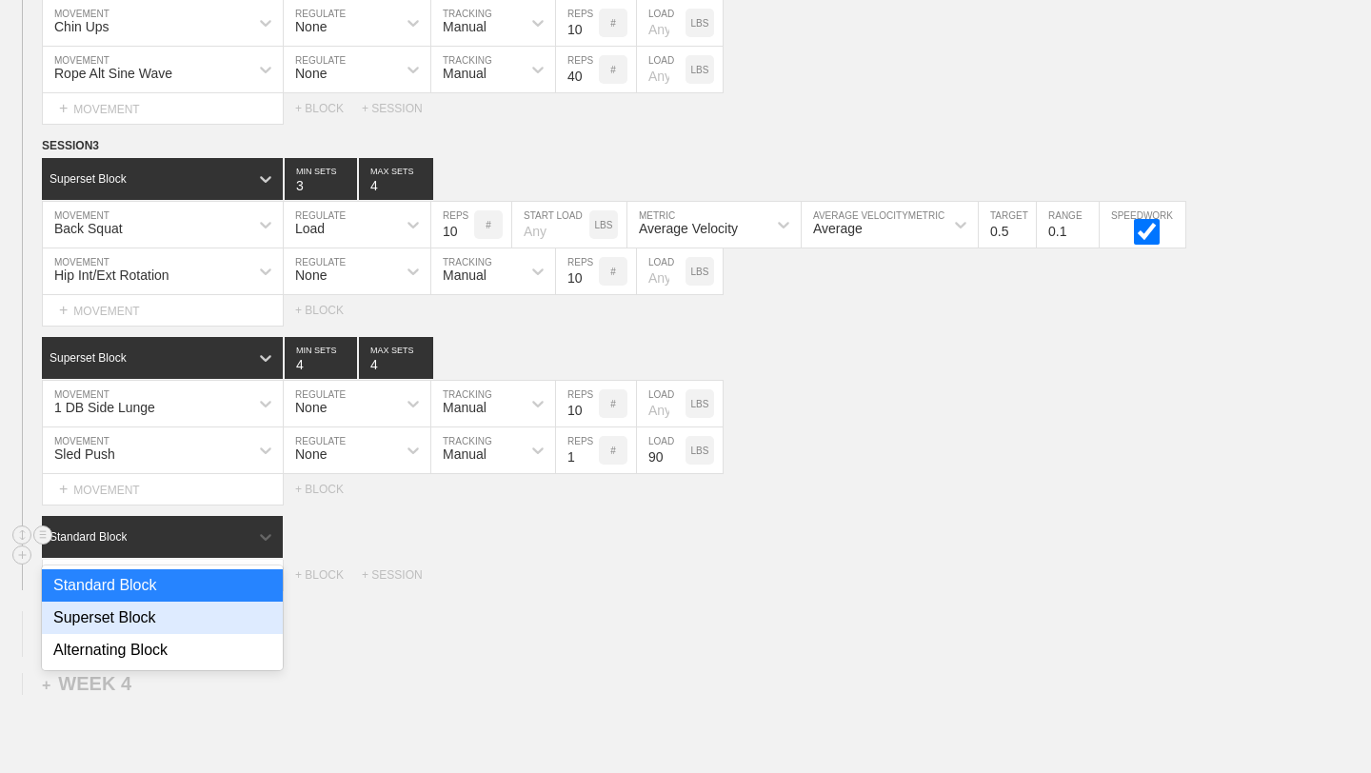
click at [163, 624] on div "Superset Block" at bounding box center [162, 618] width 241 height 32
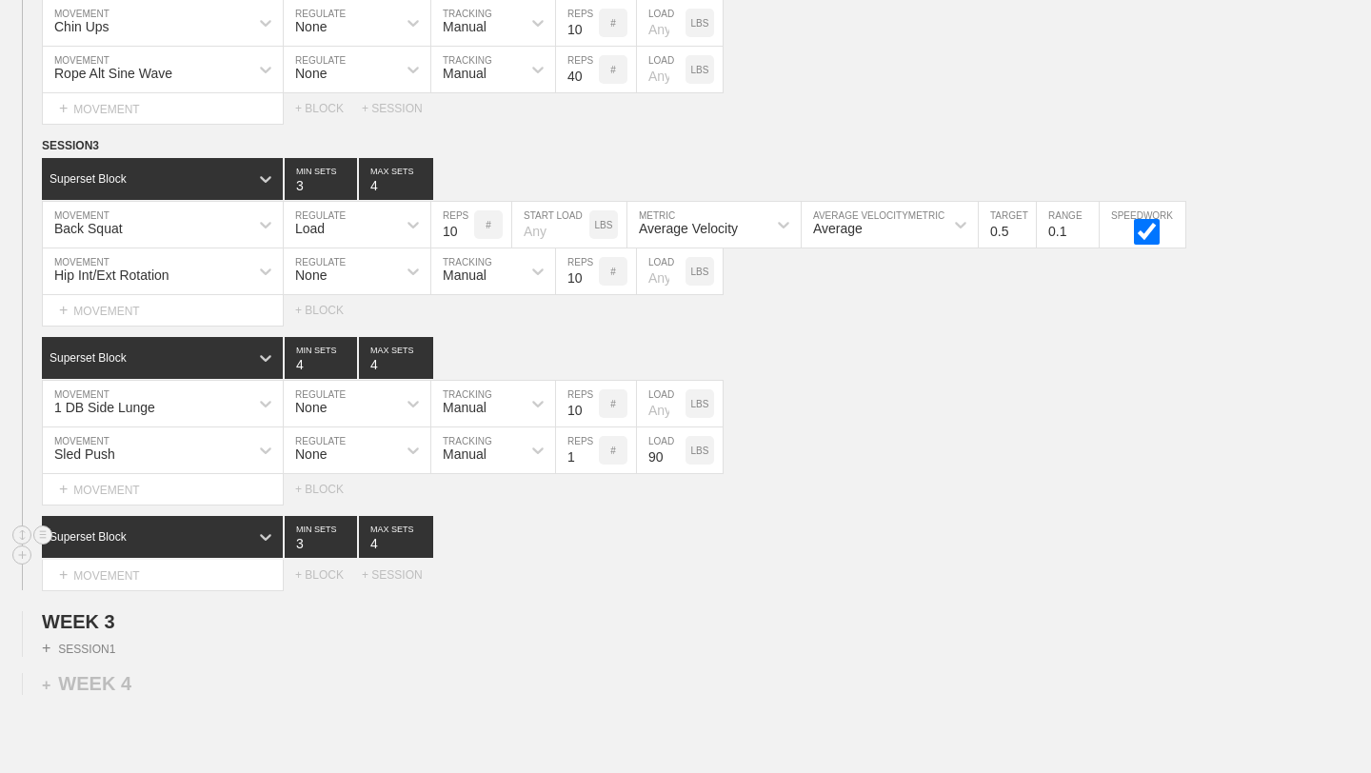
type input "4"
click at [426, 538] on input "4" at bounding box center [396, 537] width 74 height 42
click at [175, 579] on div "+ MOVEMENT" at bounding box center [163, 575] width 242 height 31
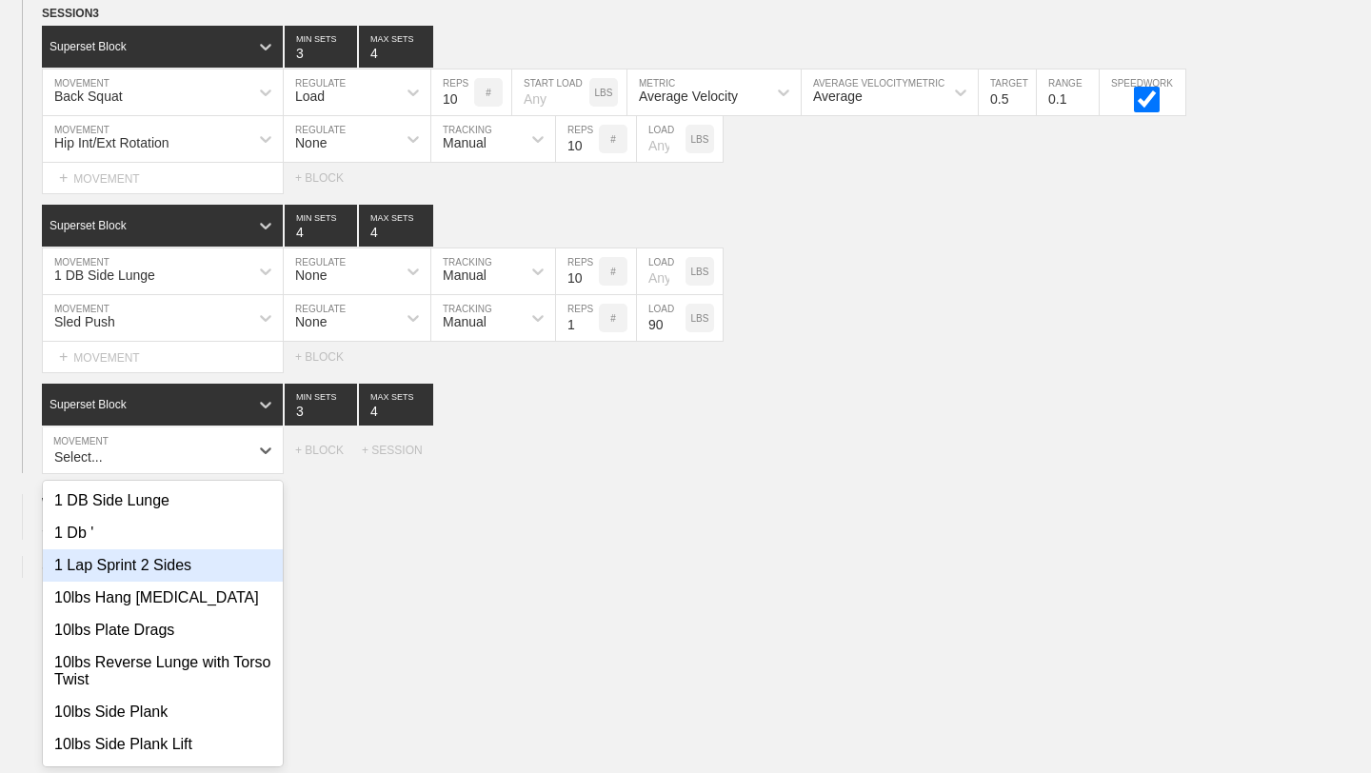
scroll to position [3387, 0]
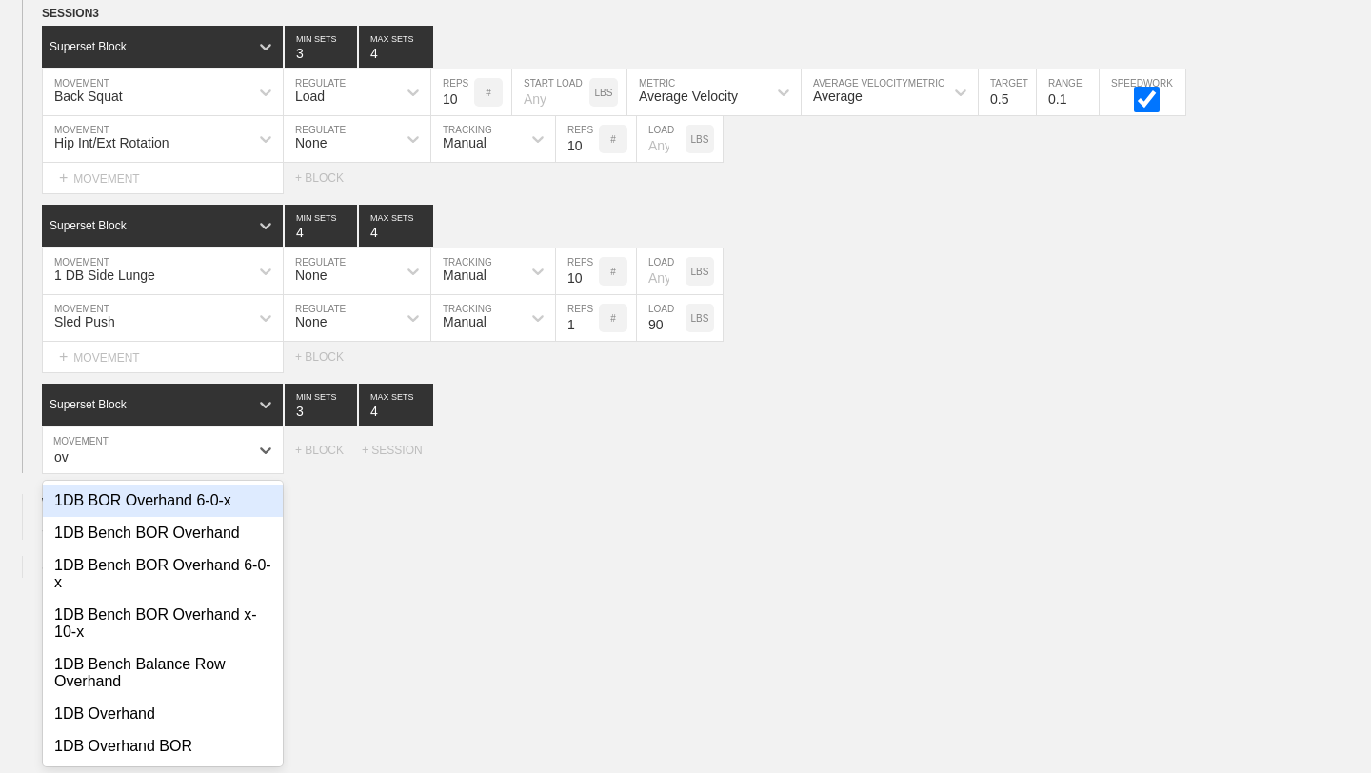
type input "o"
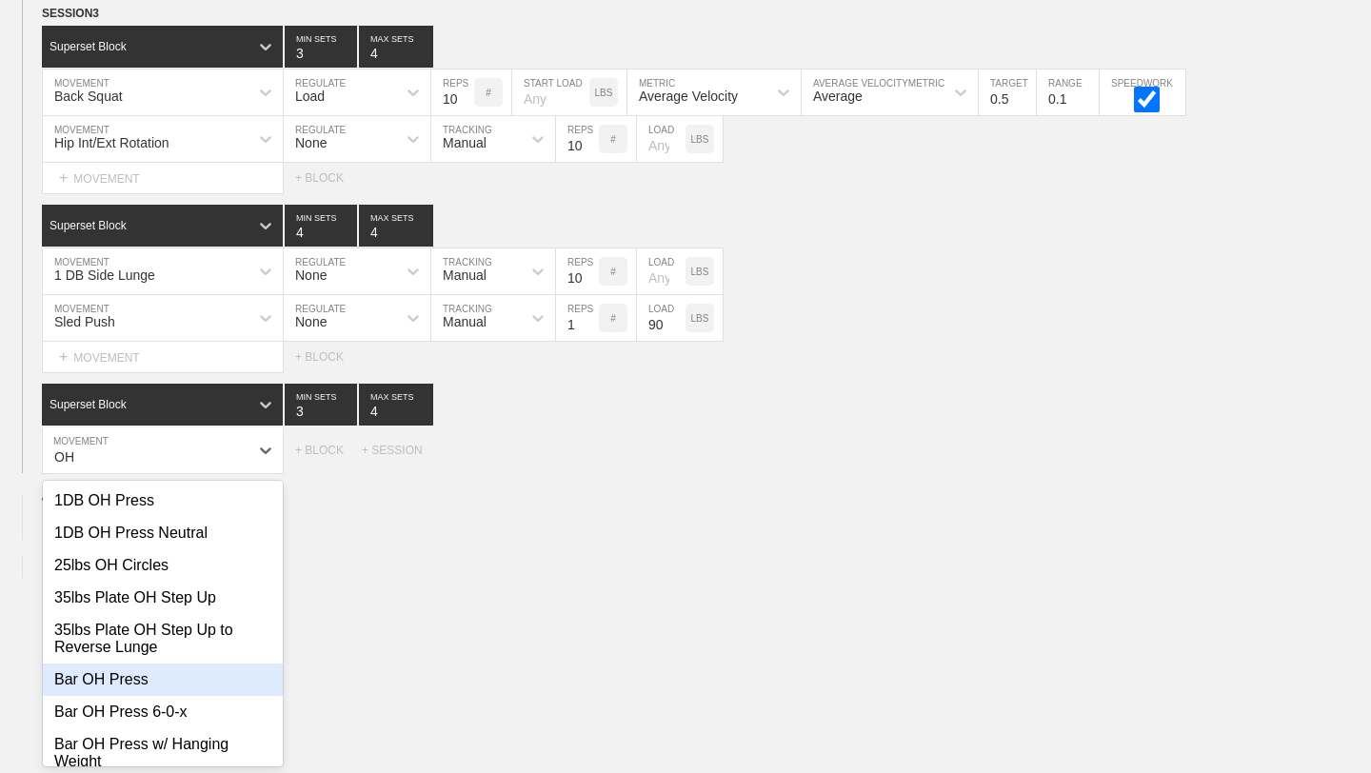
click at [122, 669] on div "Bar OH Press" at bounding box center [163, 680] width 240 height 32
type input "OH"
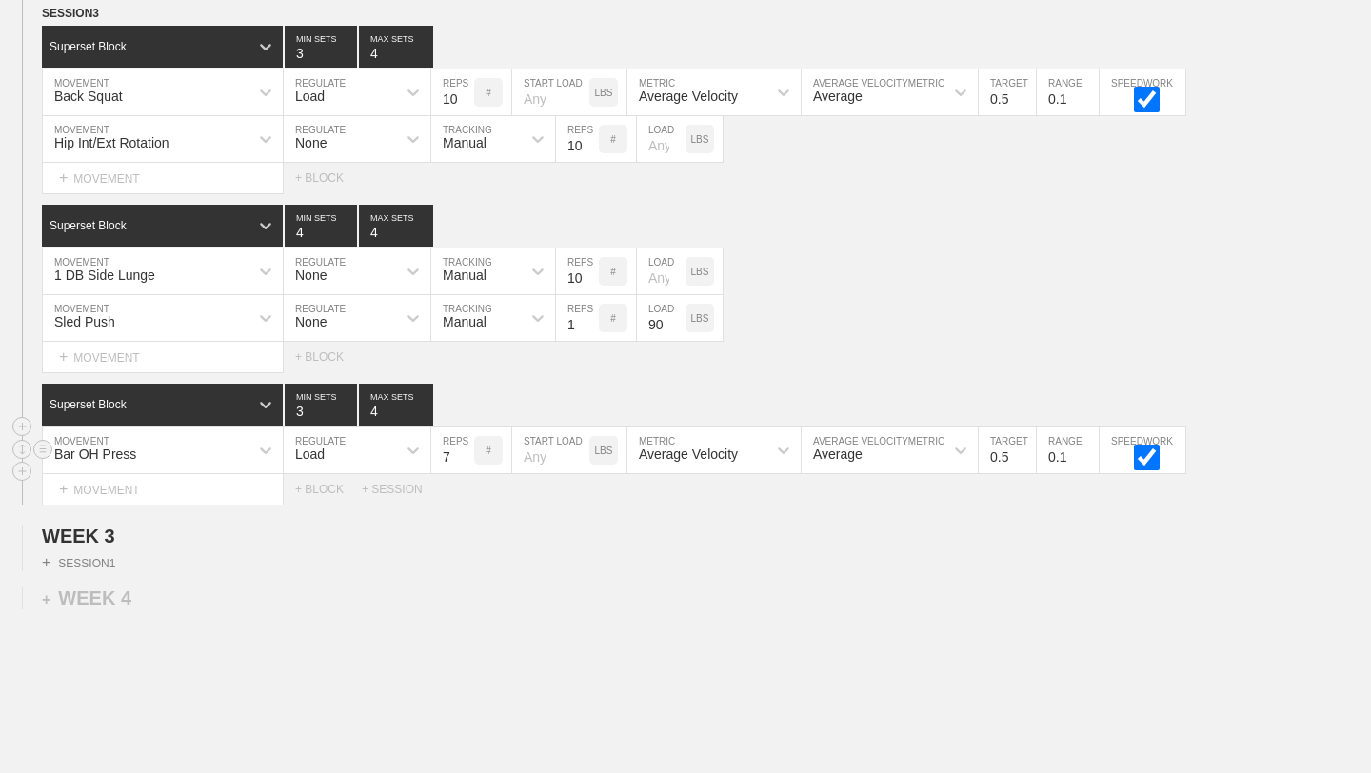
click at [471, 451] on input "7" at bounding box center [452, 451] width 43 height 46
click at [470, 451] on input "8" at bounding box center [452, 451] width 43 height 46
click at [470, 451] on input "9" at bounding box center [452, 451] width 43 height 46
type input "10"
click at [470, 451] on input "10" at bounding box center [452, 451] width 43 height 46
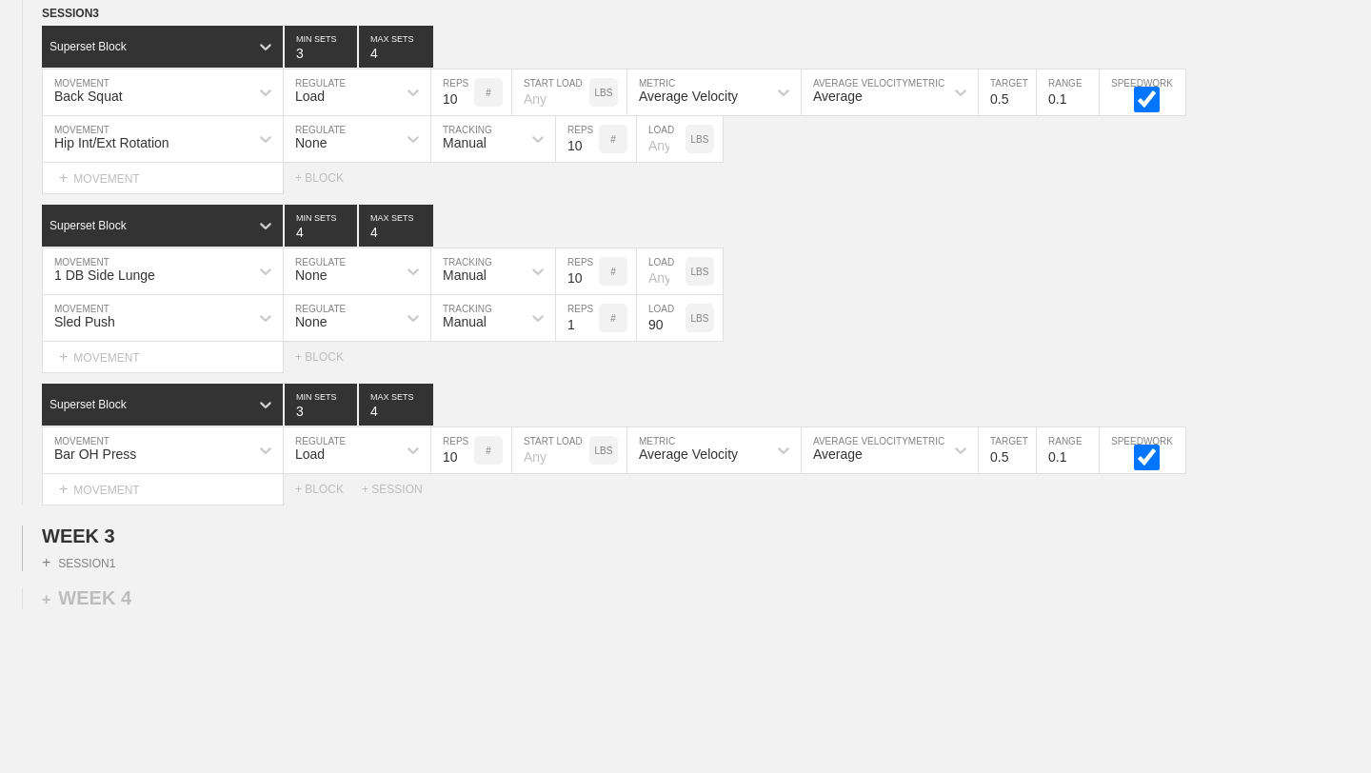
click at [753, 567] on div "+ SESSION 1" at bounding box center [685, 560] width 1371 height 24
click at [173, 479] on div "+ MOVEMENT" at bounding box center [163, 489] width 242 height 31
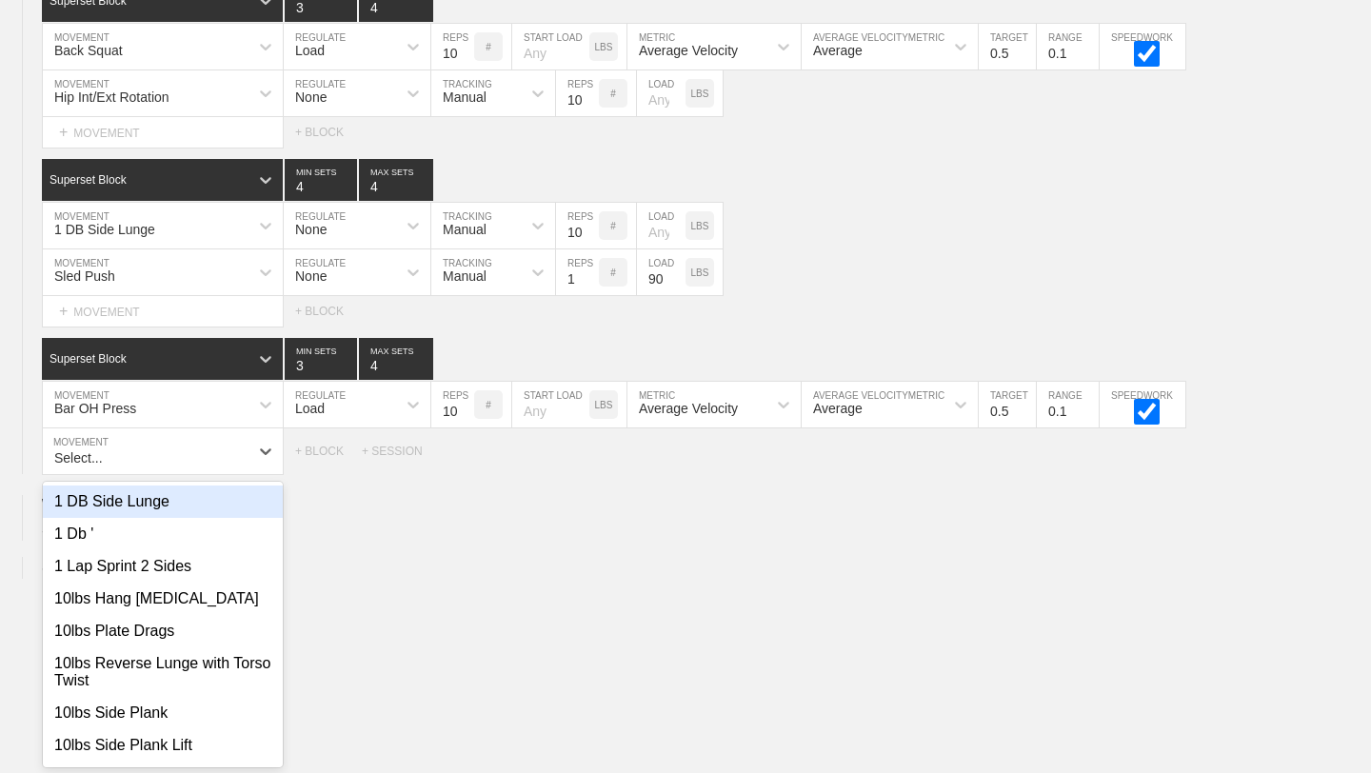
scroll to position [3434, 0]
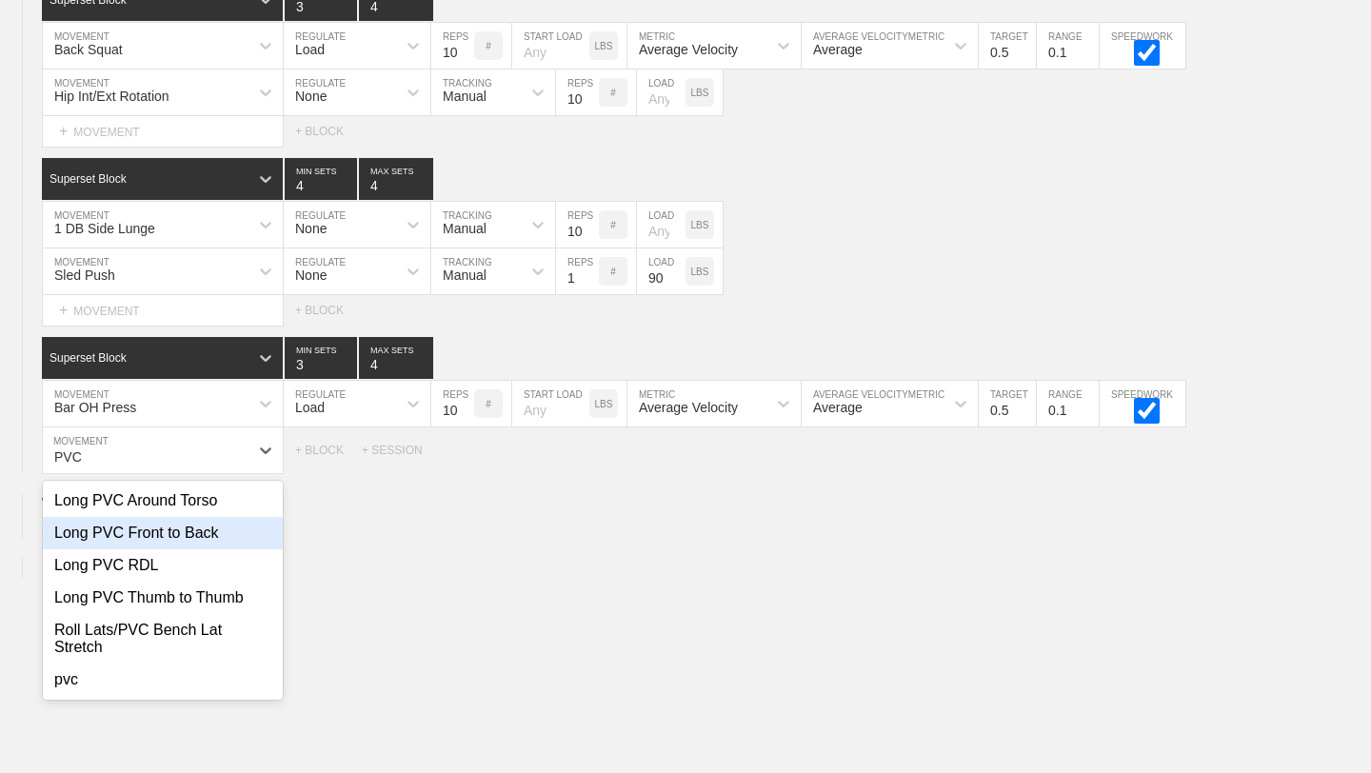
click at [161, 533] on div "Long PVC Front to Back" at bounding box center [163, 533] width 240 height 32
type input "PVC"
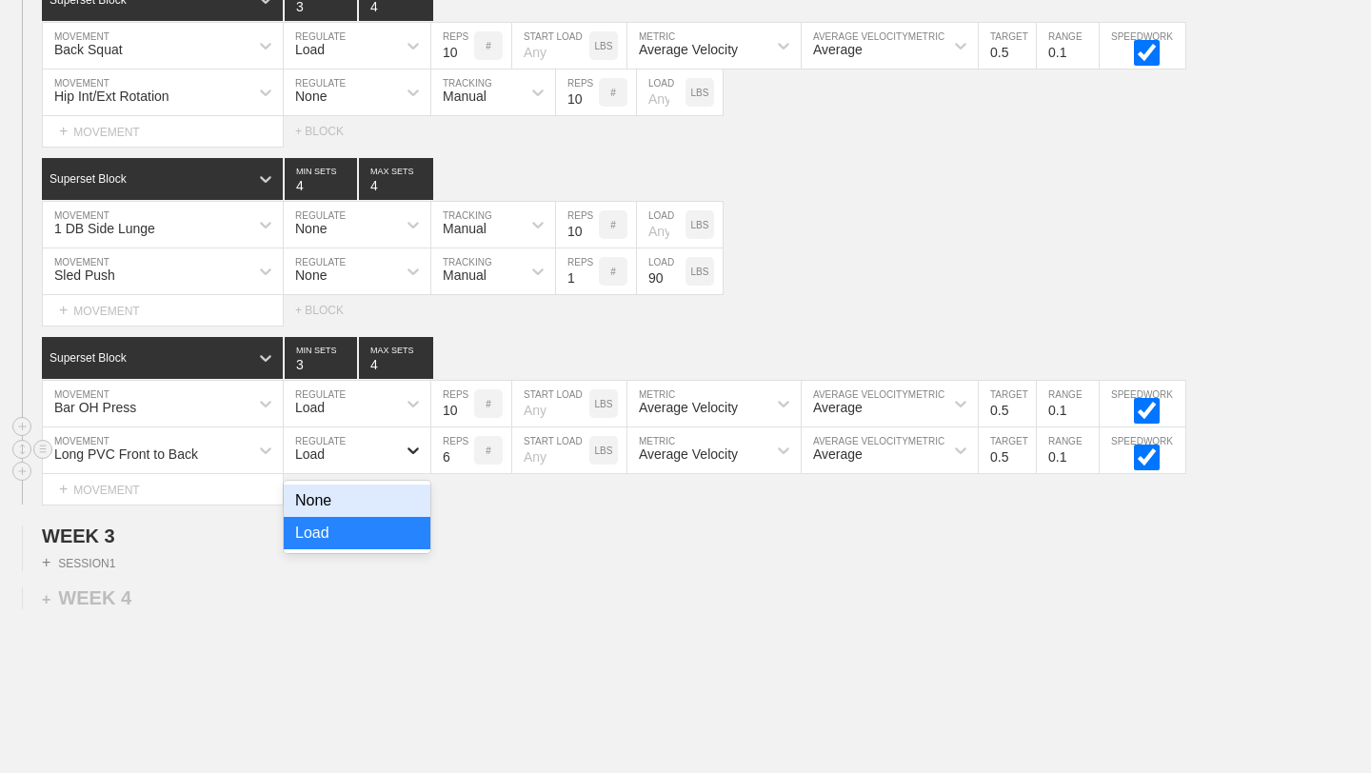
click at [413, 448] on icon at bounding box center [413, 450] width 19 height 19
click at [378, 506] on div "None" at bounding box center [357, 501] width 147 height 32
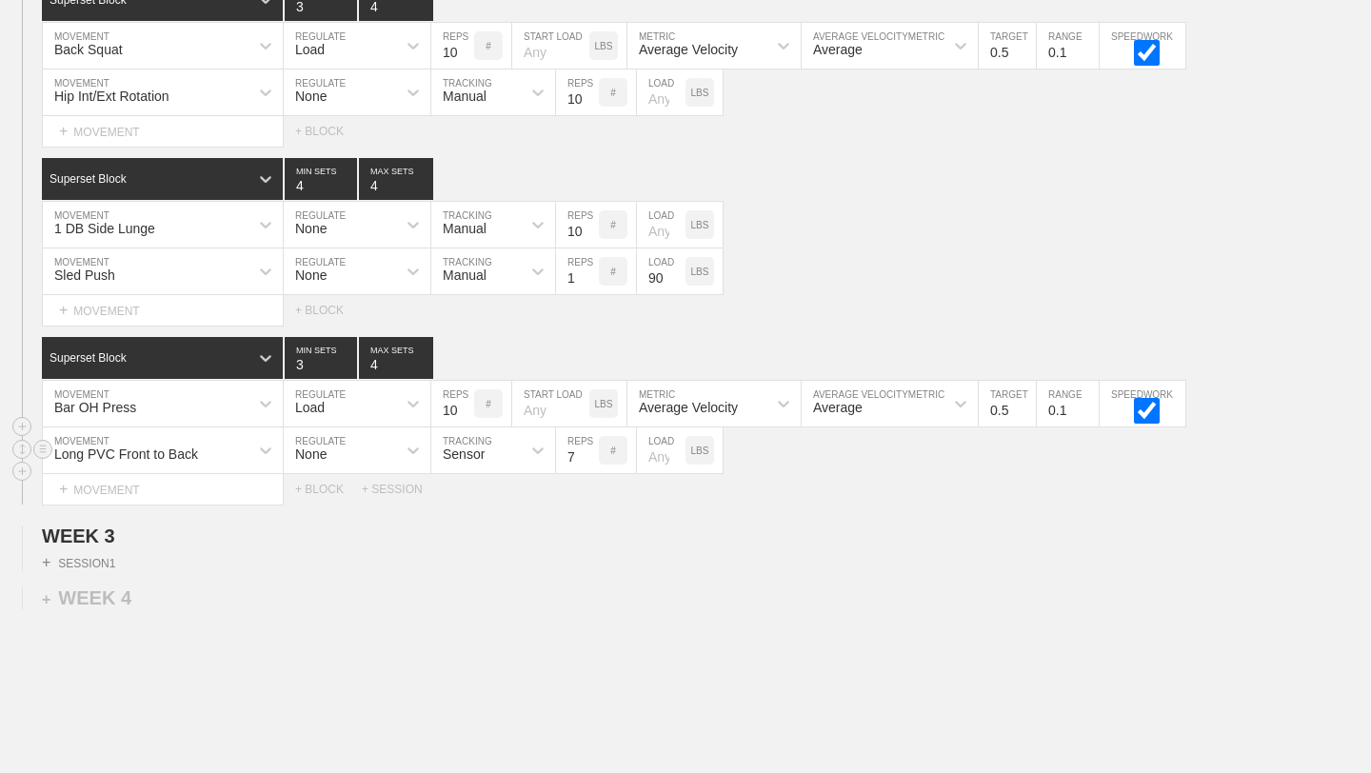
click at [590, 450] on input "7" at bounding box center [577, 451] width 43 height 46
click at [590, 450] on input "8" at bounding box center [577, 451] width 43 height 46
click at [590, 450] on input "9" at bounding box center [577, 451] width 43 height 46
type input "10"
click at [590, 450] on input "10" at bounding box center [577, 451] width 43 height 46
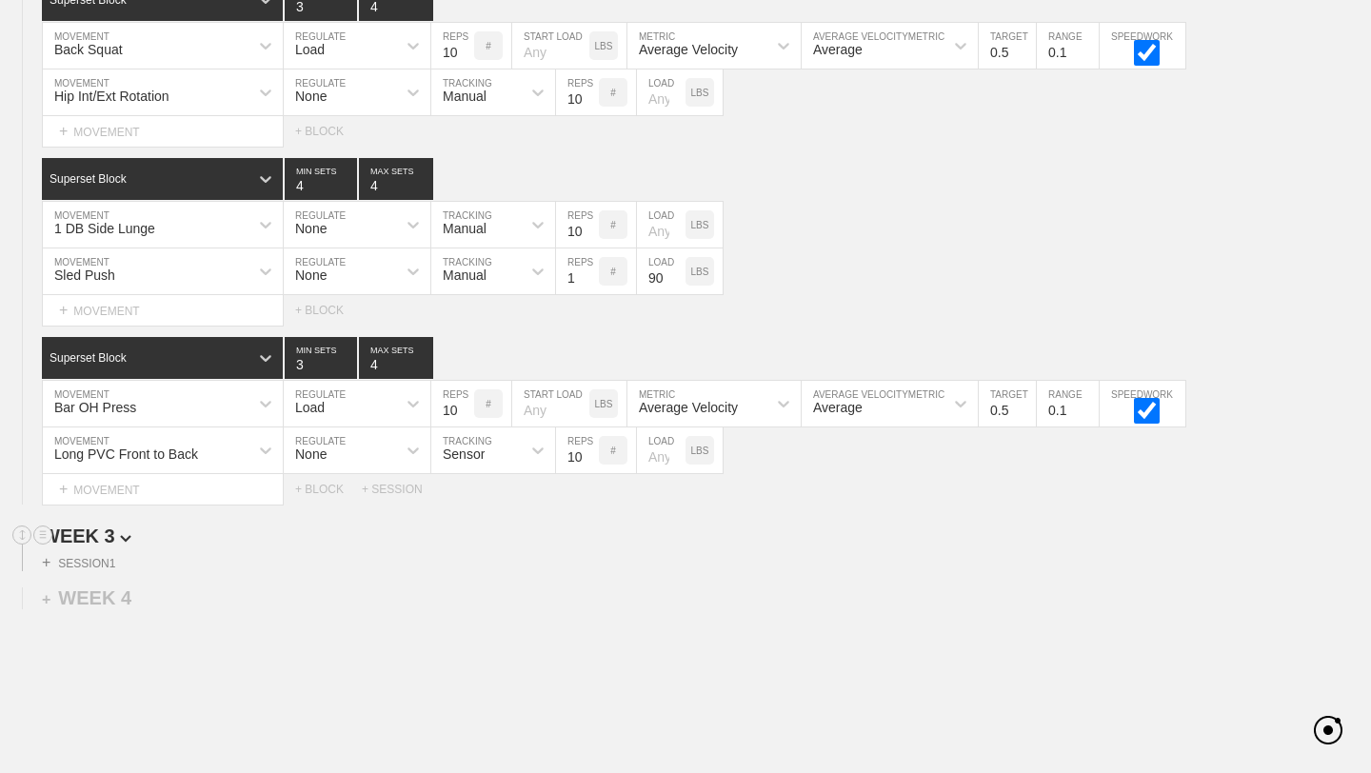
click at [568, 542] on h2 "WEEK 3" at bounding box center [706, 537] width 1329 height 22
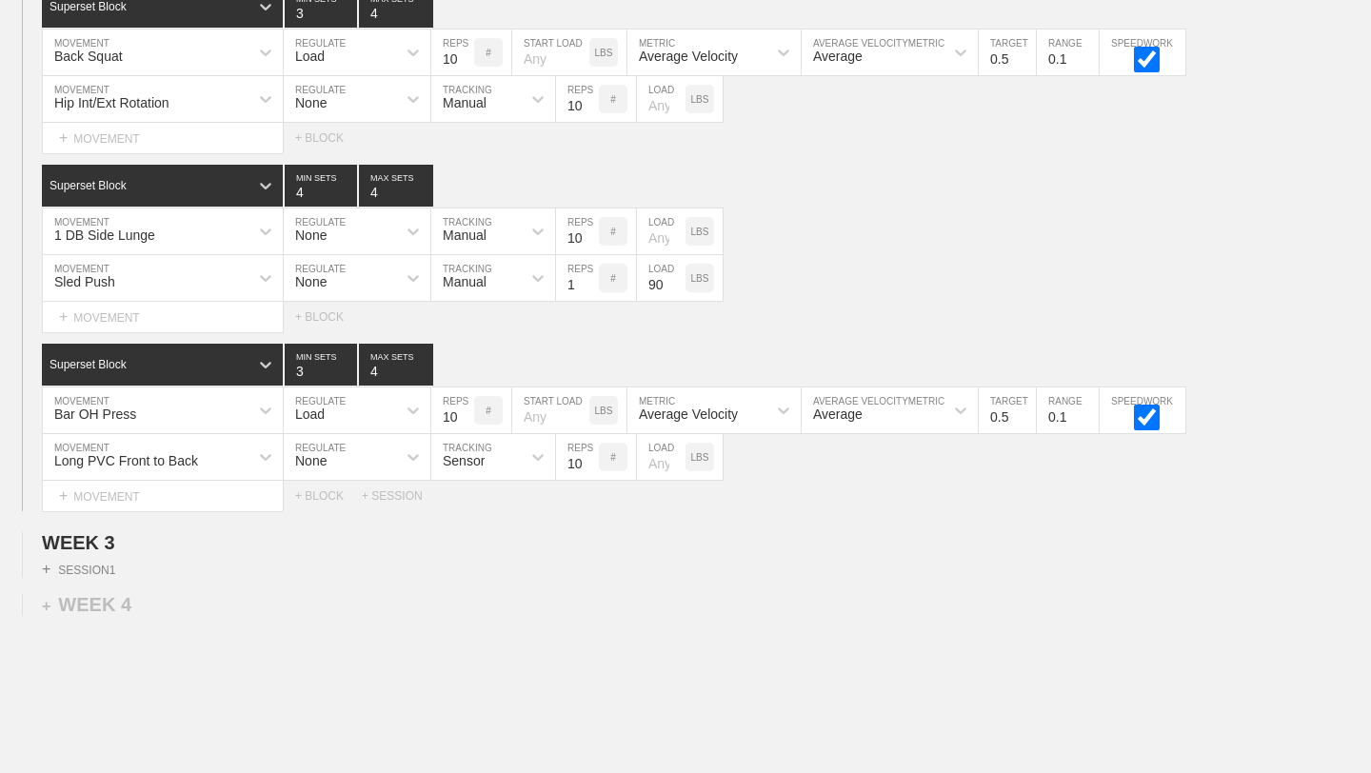
scroll to position [3455, 0]
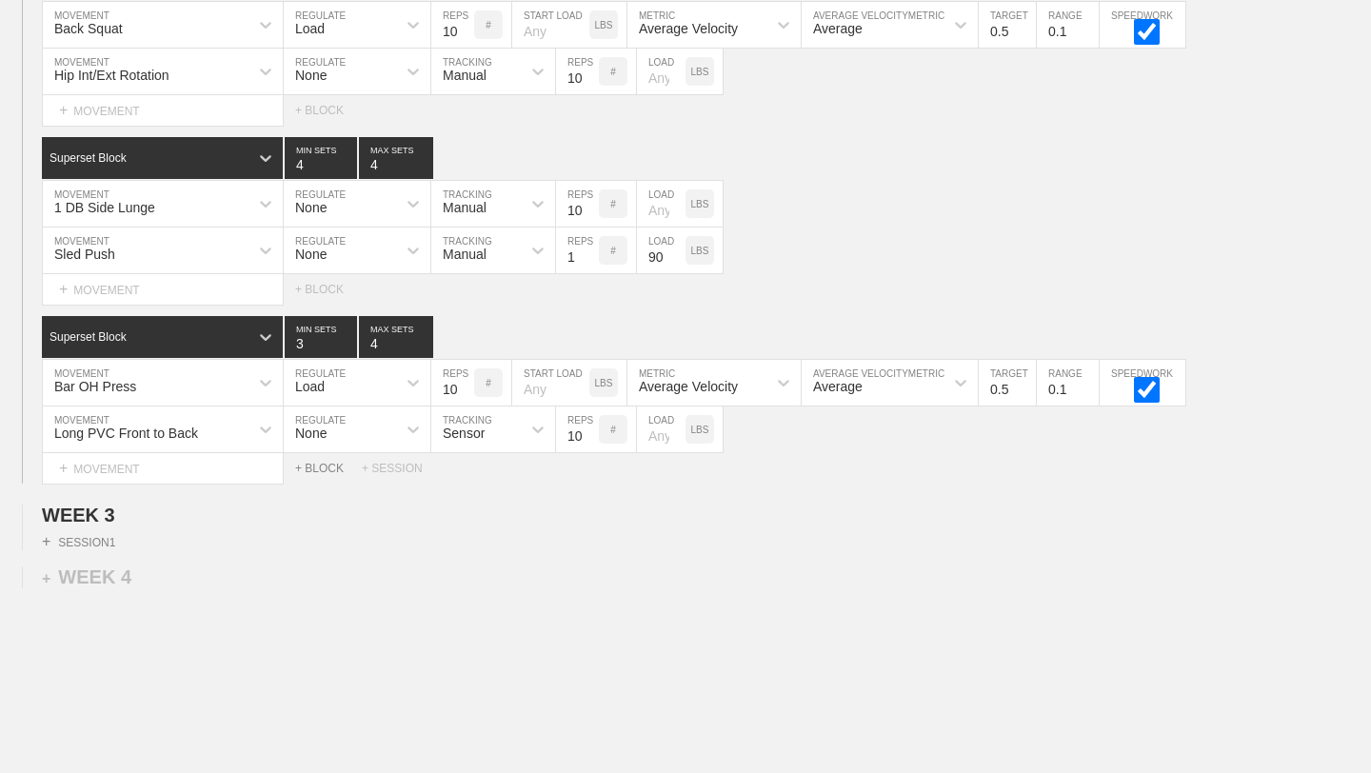
click at [317, 466] on div "+ BLOCK" at bounding box center [328, 468] width 67 height 13
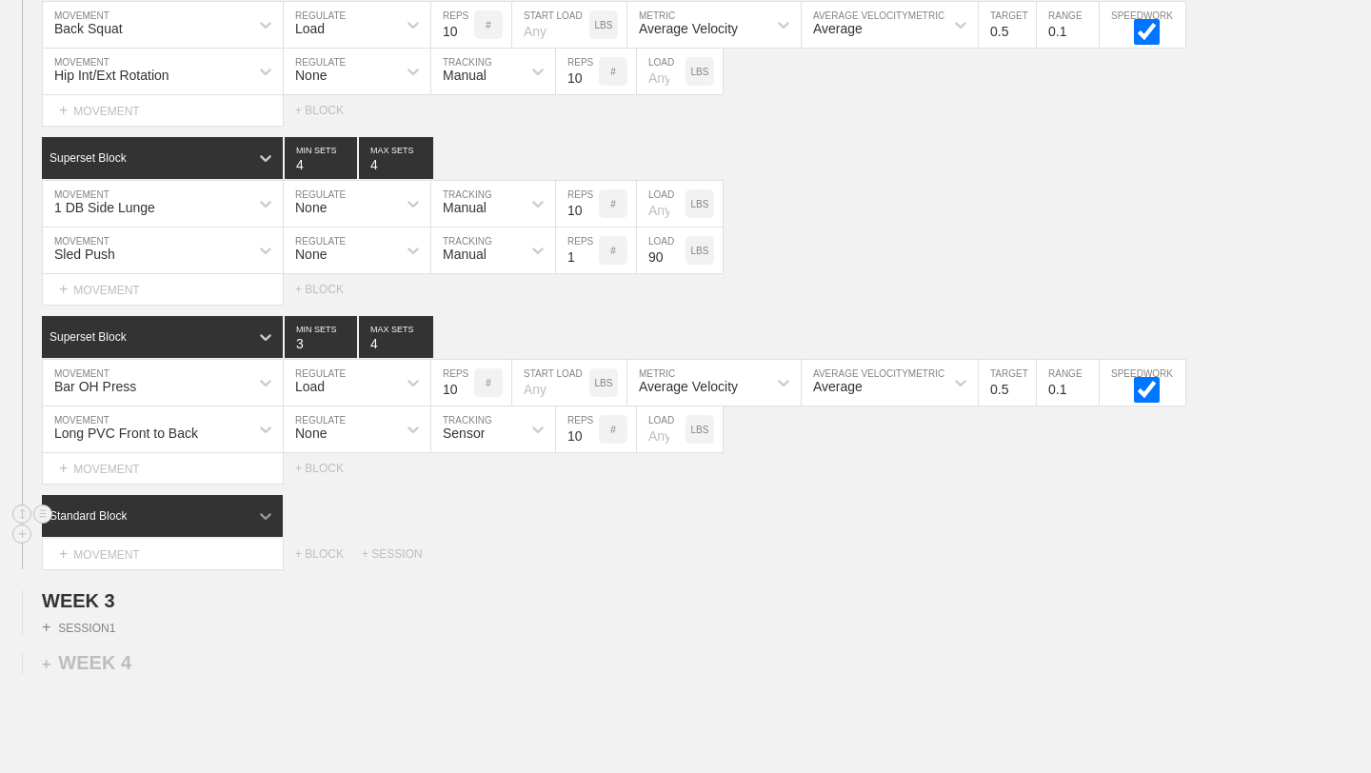
click at [260, 517] on icon at bounding box center [265, 516] width 19 height 19
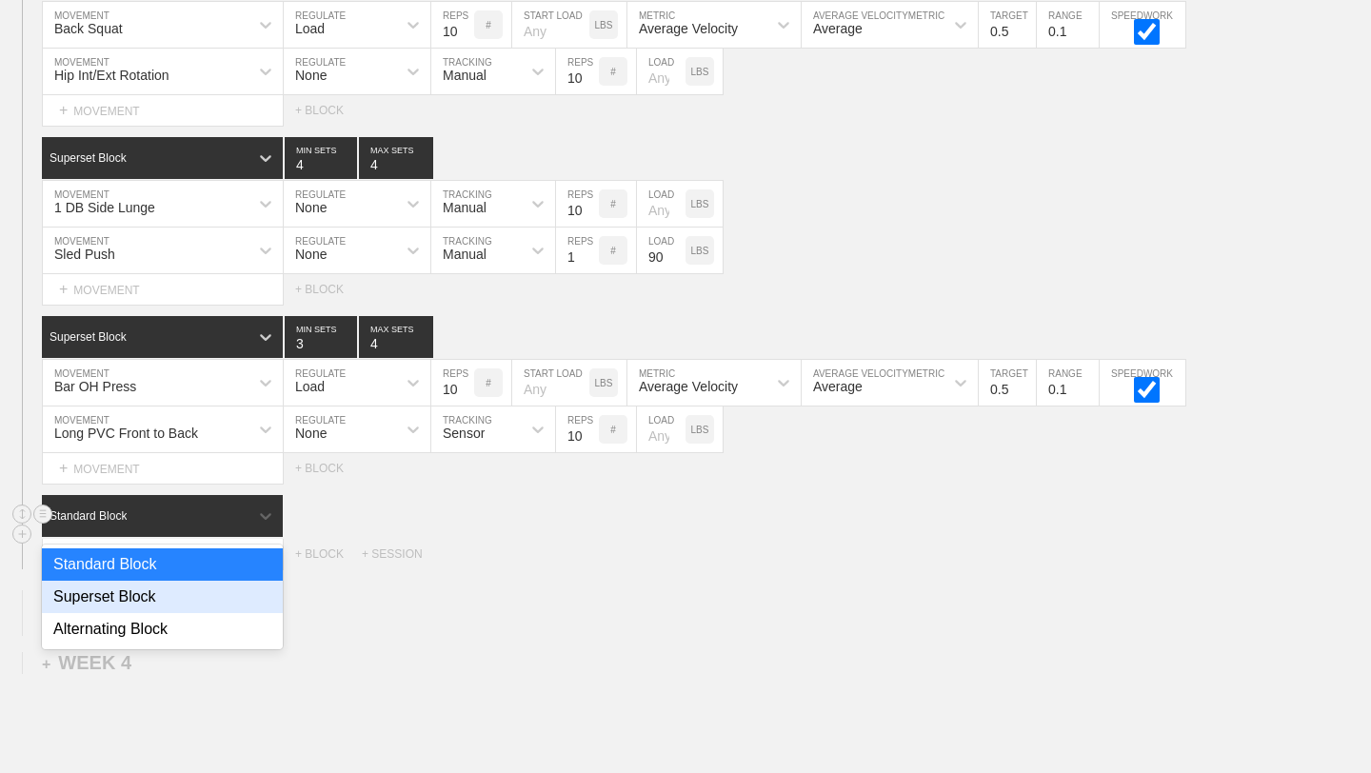
click at [209, 604] on div "Superset Block" at bounding box center [162, 597] width 241 height 32
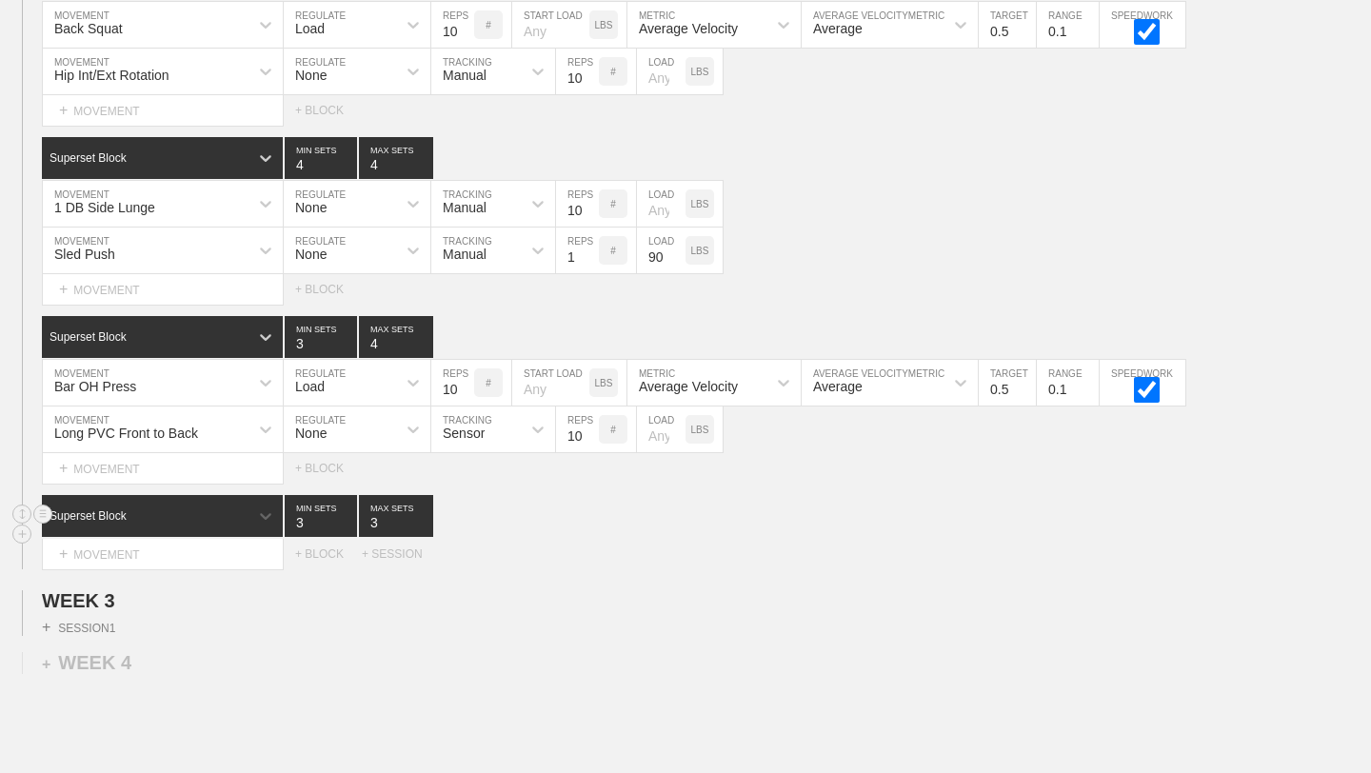
click at [572, 614] on div "+ SESSION 1" at bounding box center [685, 624] width 1371 height 24
click at [347, 522] on input "2" at bounding box center [321, 516] width 72 height 42
click at [348, 514] on input "3" at bounding box center [321, 516] width 72 height 42
type input "4"
click at [348, 514] on input "4" at bounding box center [321, 516] width 72 height 42
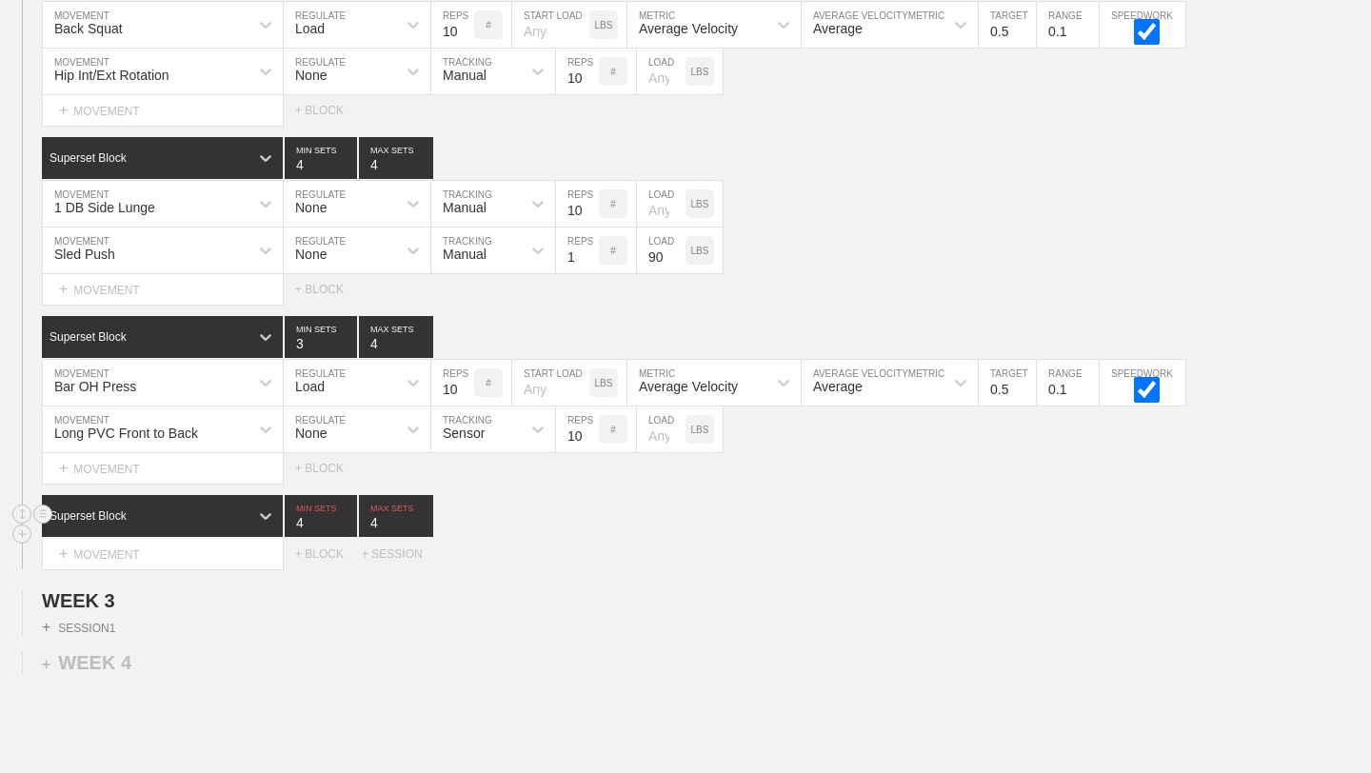
type input "4"
click at [423, 518] on input "4" at bounding box center [396, 516] width 74 height 42
click at [404, 599] on h2 "WEEK 3" at bounding box center [706, 601] width 1329 height 22
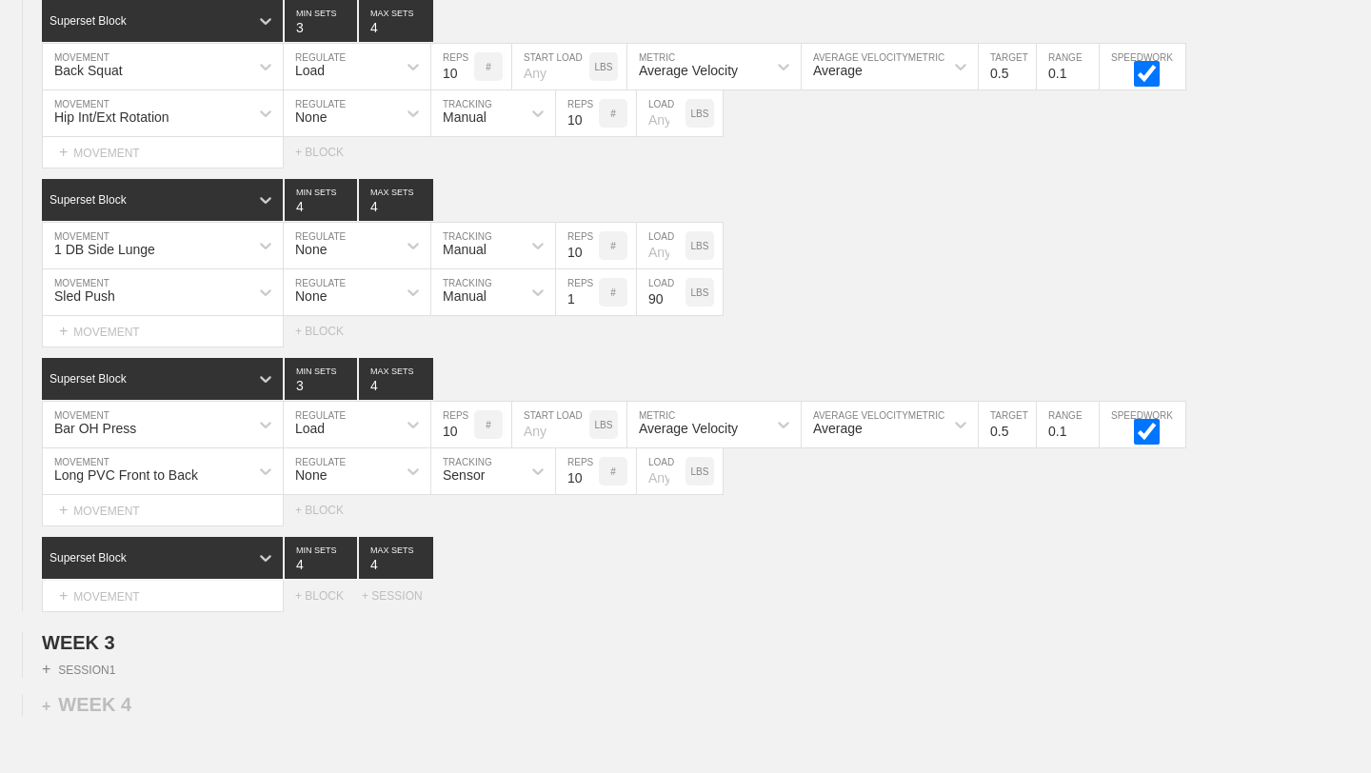
scroll to position [3408, 0]
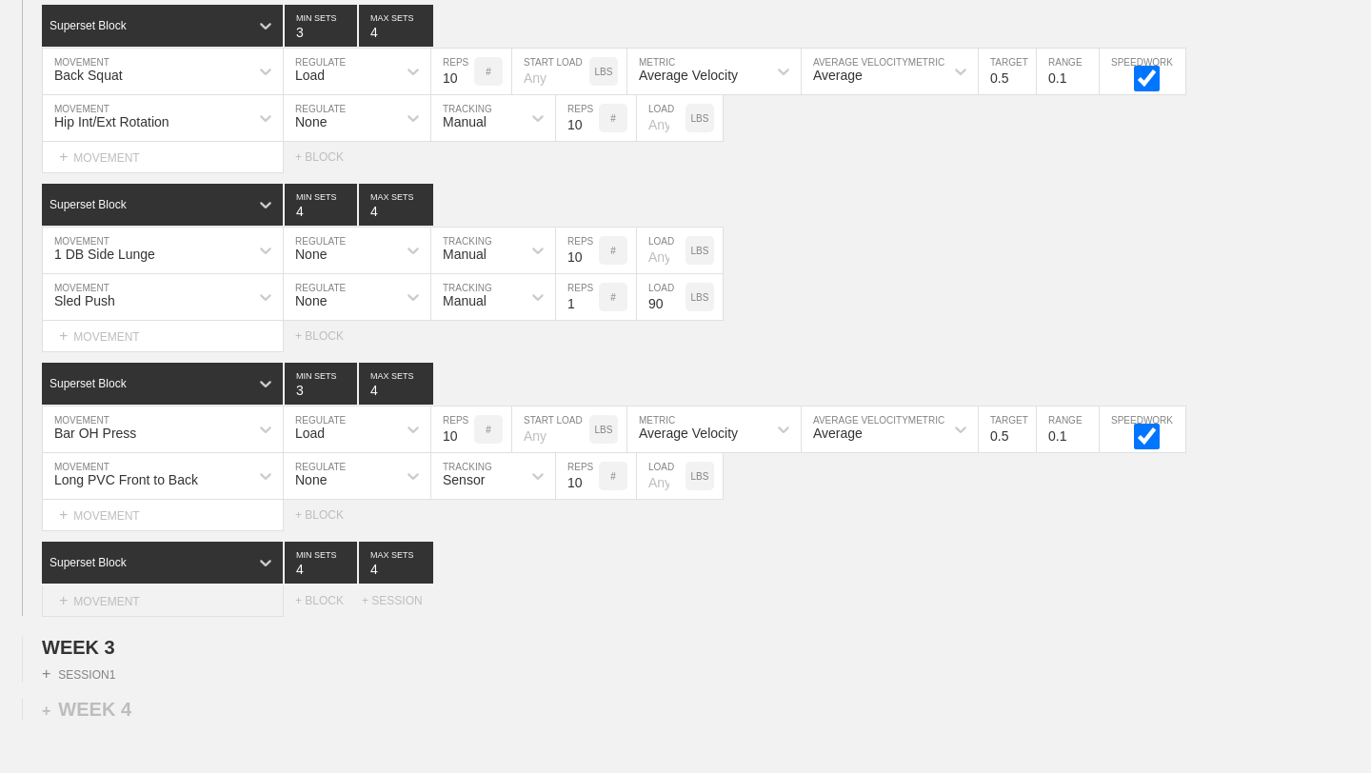
click at [249, 599] on div "+ MOVEMENT" at bounding box center [163, 601] width 242 height 31
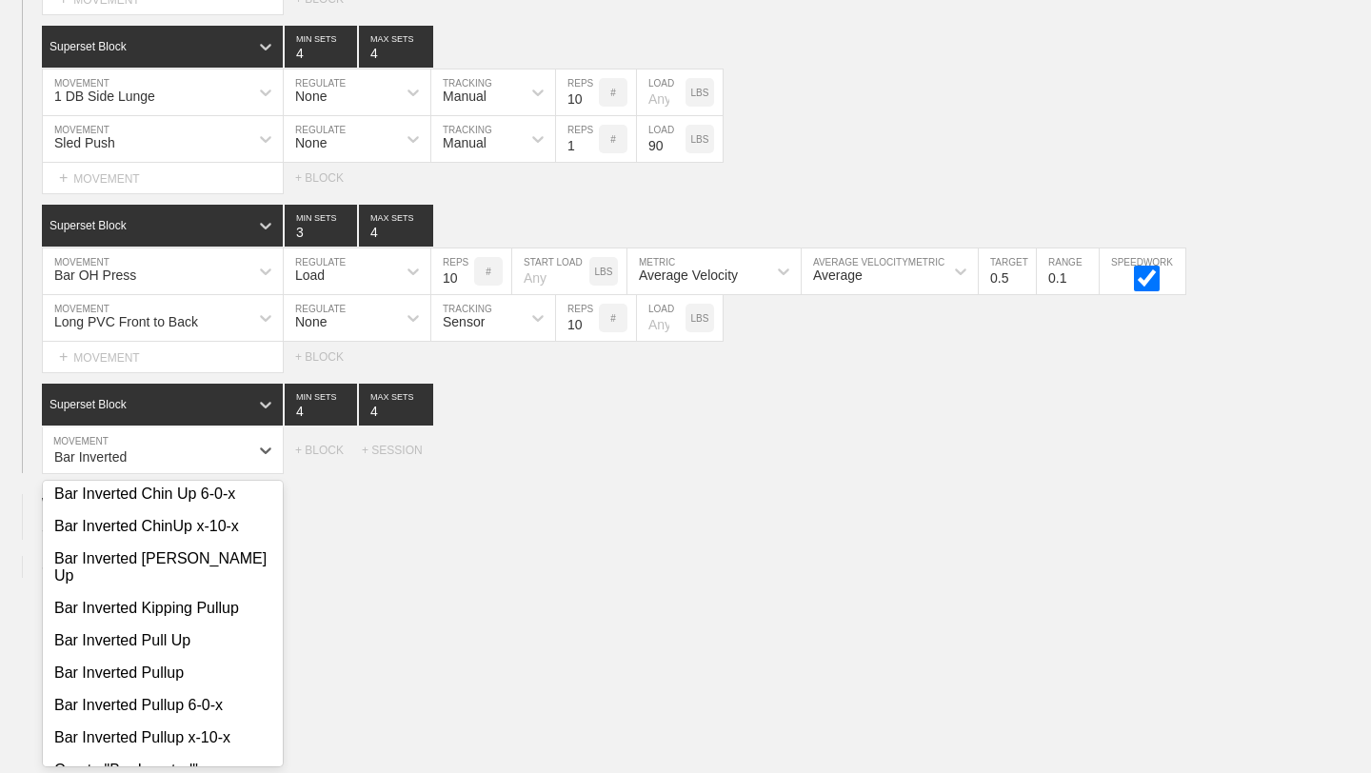
scroll to position [107, 0]
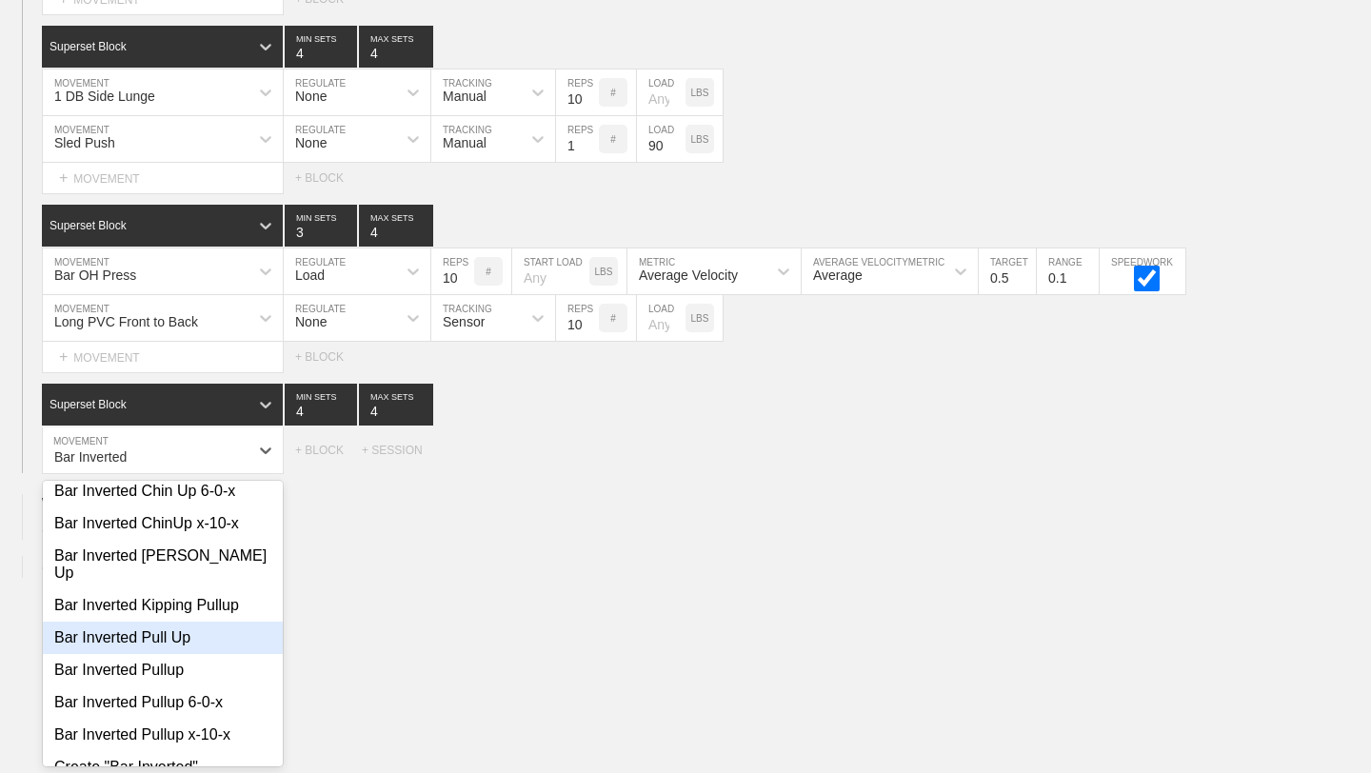
click at [193, 624] on div "Bar Inverted Pull Up" at bounding box center [163, 638] width 240 height 32
type input "Bar Inverted"
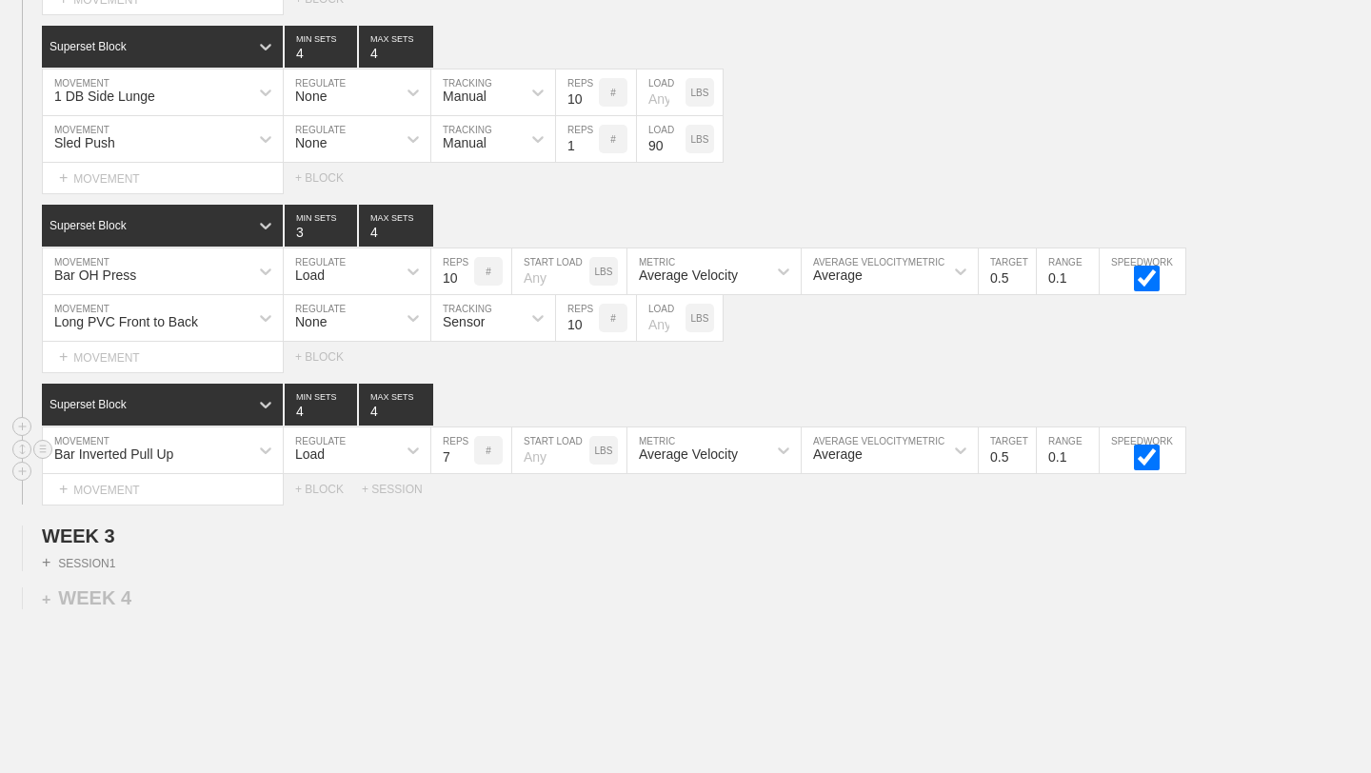
click at [466, 451] on input "7" at bounding box center [452, 451] width 43 height 46
click at [466, 451] on input "8" at bounding box center [452, 451] width 43 height 46
click at [466, 451] on input "9" at bounding box center [452, 451] width 43 height 46
type input "10"
click at [466, 451] on input "10" at bounding box center [452, 451] width 43 height 46
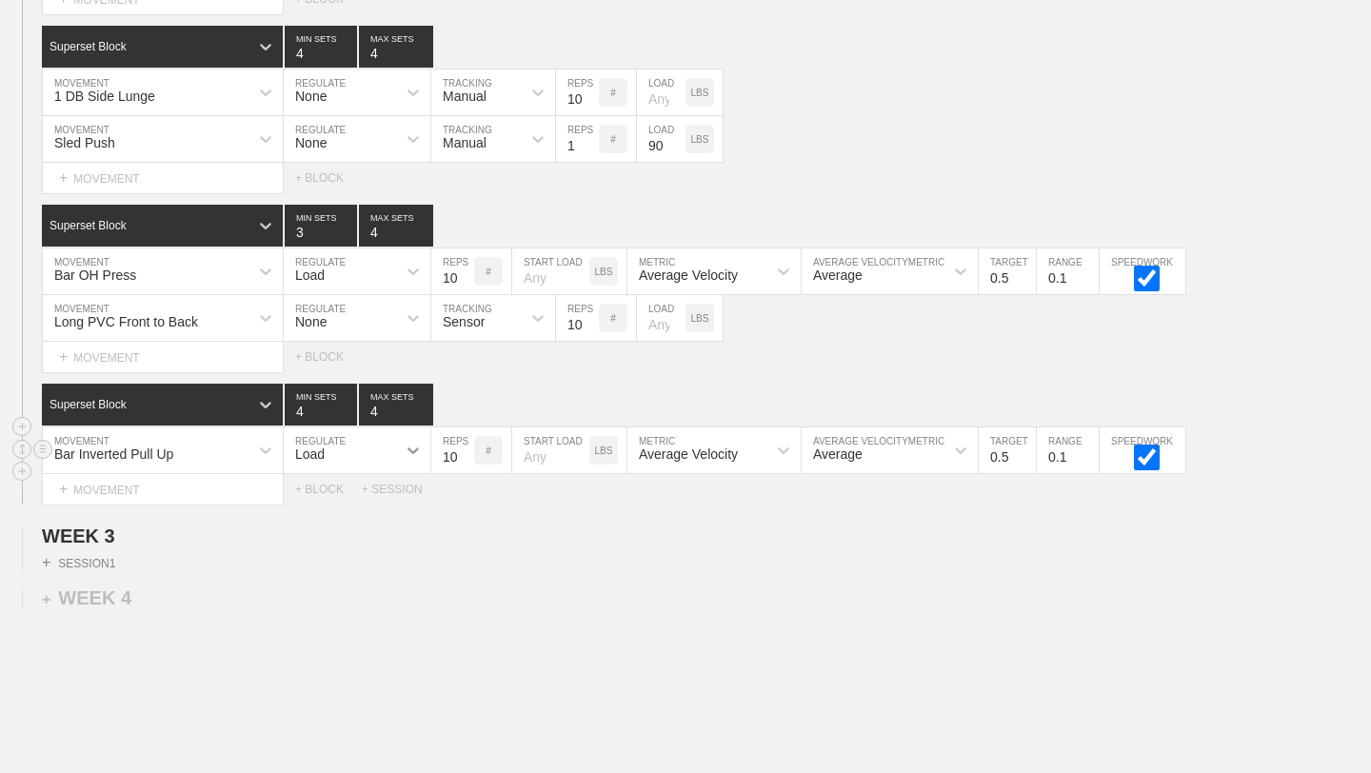
click at [410, 447] on icon at bounding box center [413, 450] width 19 height 19
click at [354, 505] on div "None" at bounding box center [357, 501] width 147 height 32
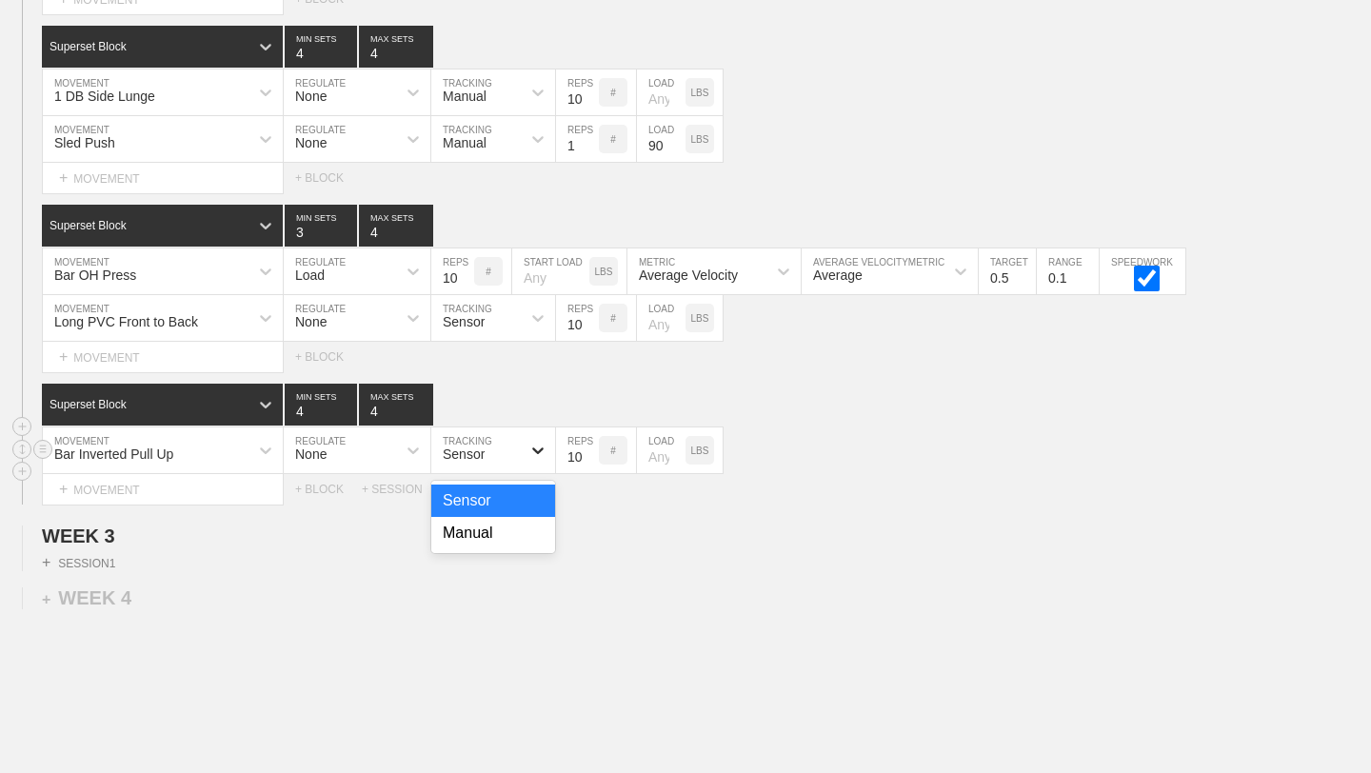
click at [541, 449] on icon at bounding box center [537, 451] width 11 height 7
click at [509, 541] on div "Manual" at bounding box center [493, 533] width 124 height 32
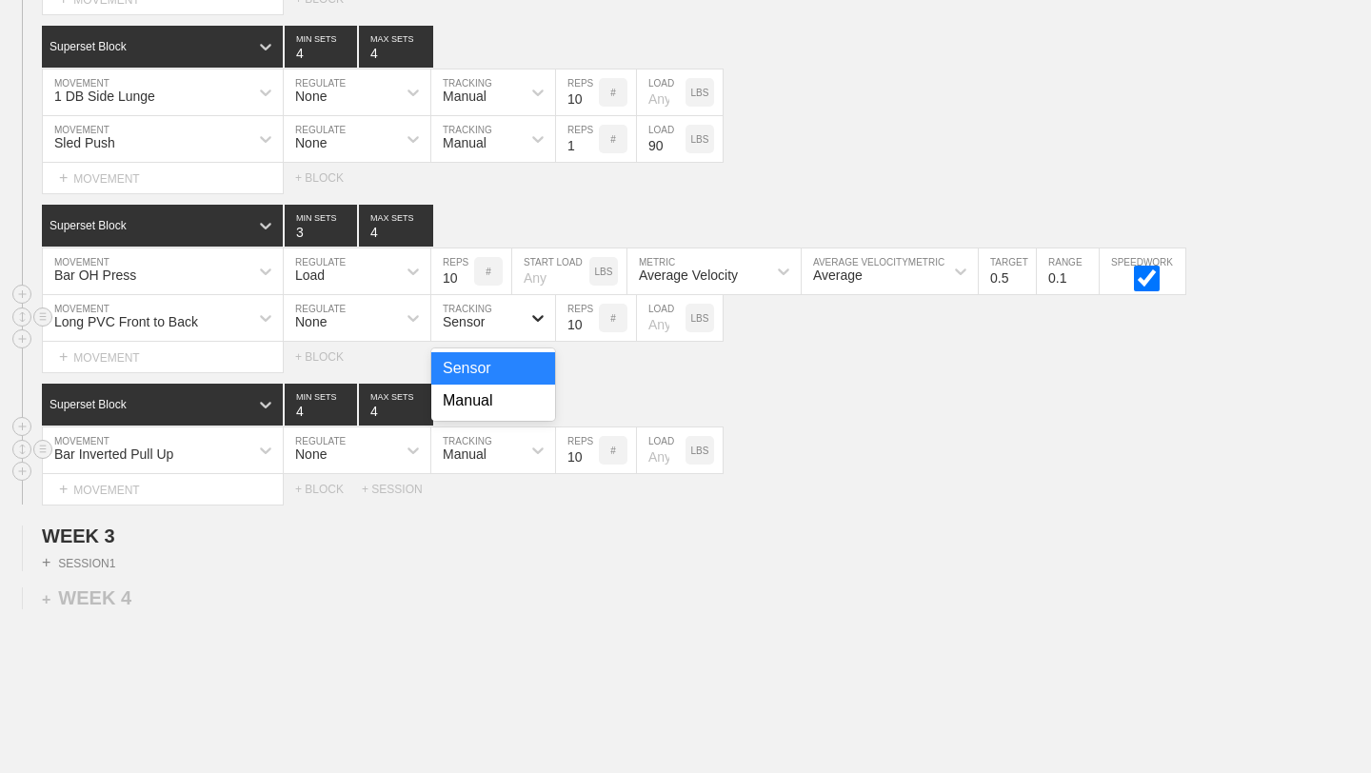
click at [542, 321] on icon at bounding box center [538, 318] width 19 height 19
click at [507, 405] on div "Manual" at bounding box center [493, 401] width 124 height 32
click at [653, 452] on input "number" at bounding box center [661, 451] width 49 height 46
type input "25"
click at [576, 568] on div "+ SESSION 1" at bounding box center [685, 560] width 1371 height 24
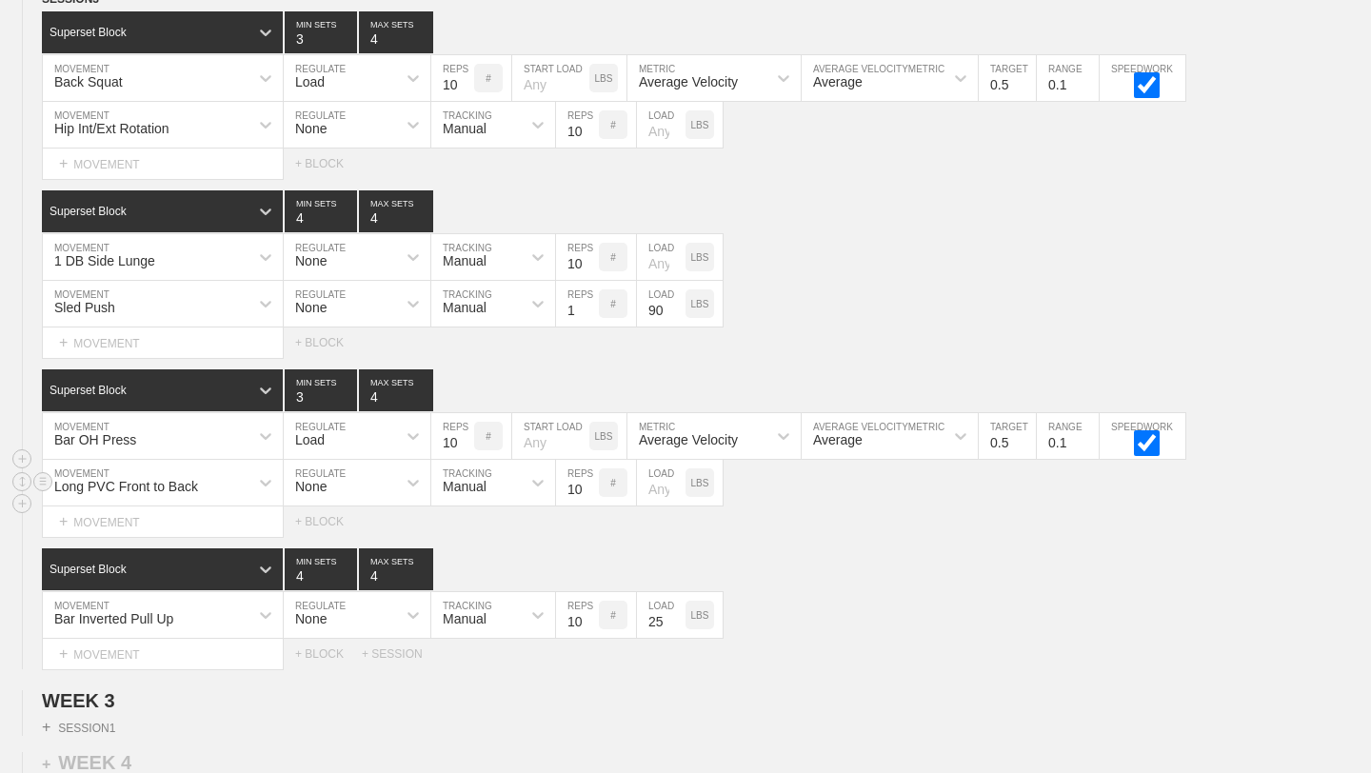
scroll to position [3385, 0]
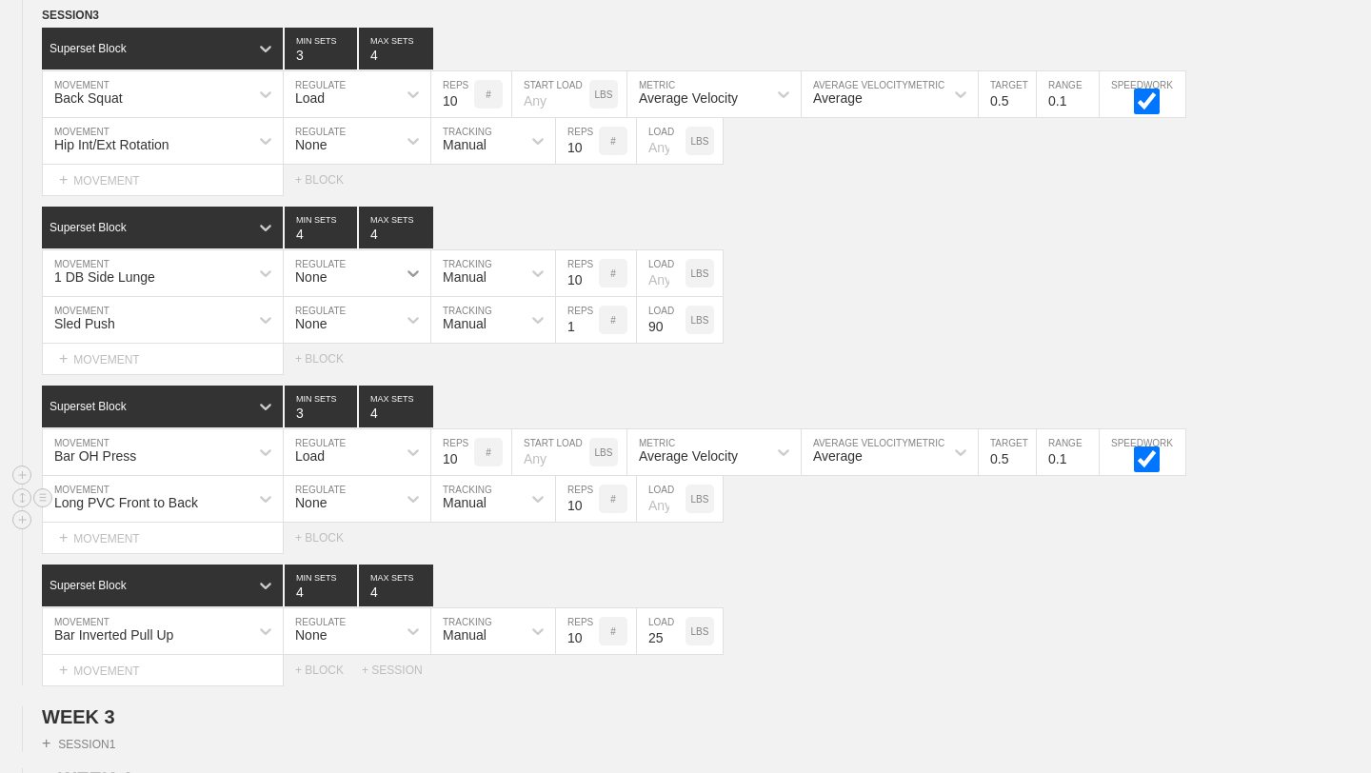
click at [417, 278] on icon at bounding box center [413, 273] width 19 height 19
click at [380, 350] on div "Load" at bounding box center [357, 356] width 147 height 32
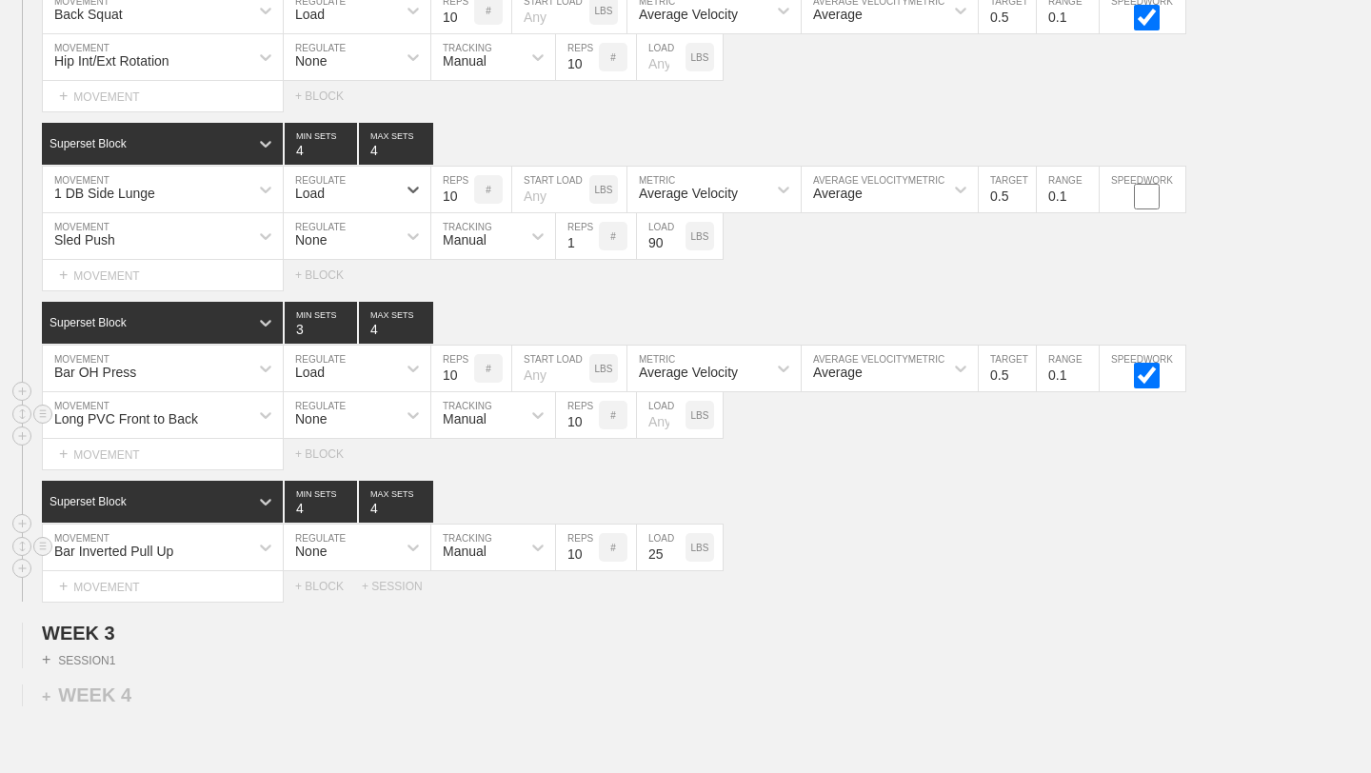
click at [199, 570] on div "Bar Inverted Pull Up" at bounding box center [163, 548] width 240 height 46
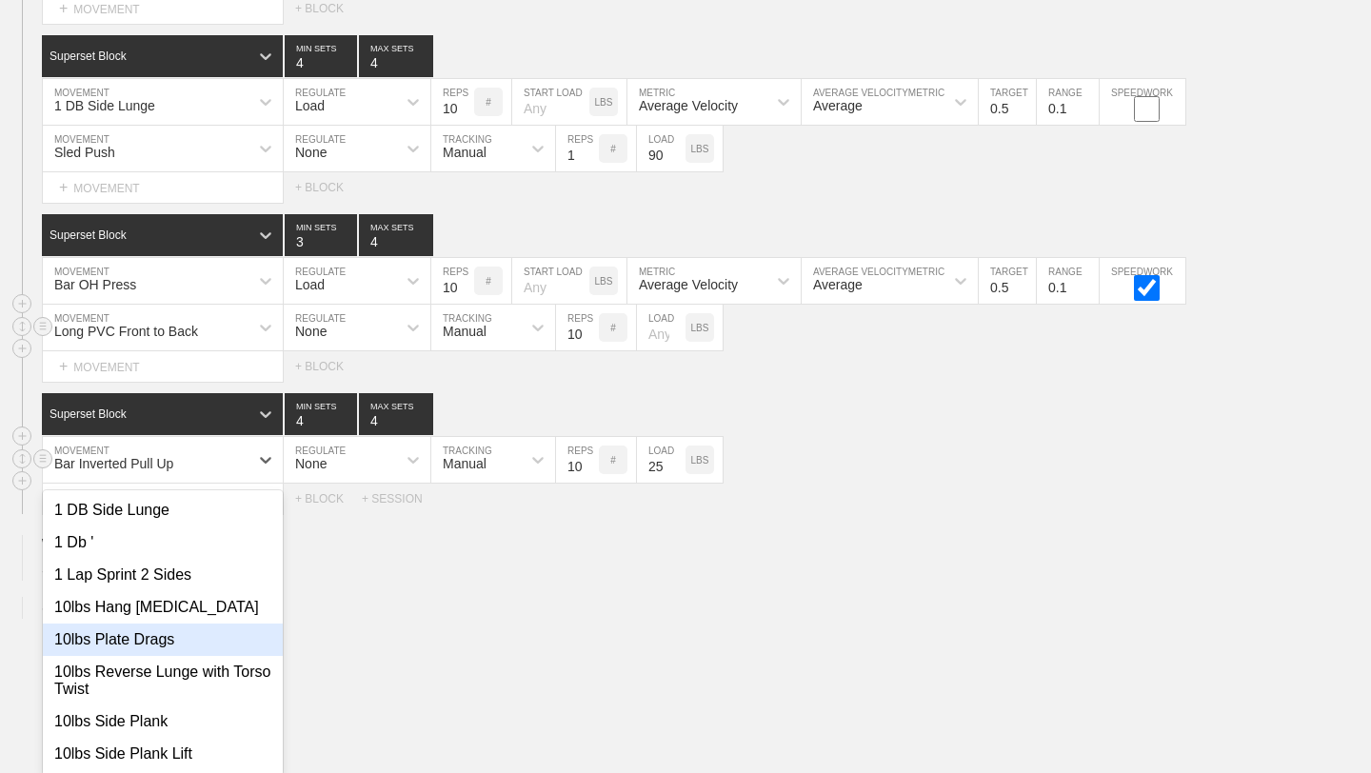
scroll to position [3566, 0]
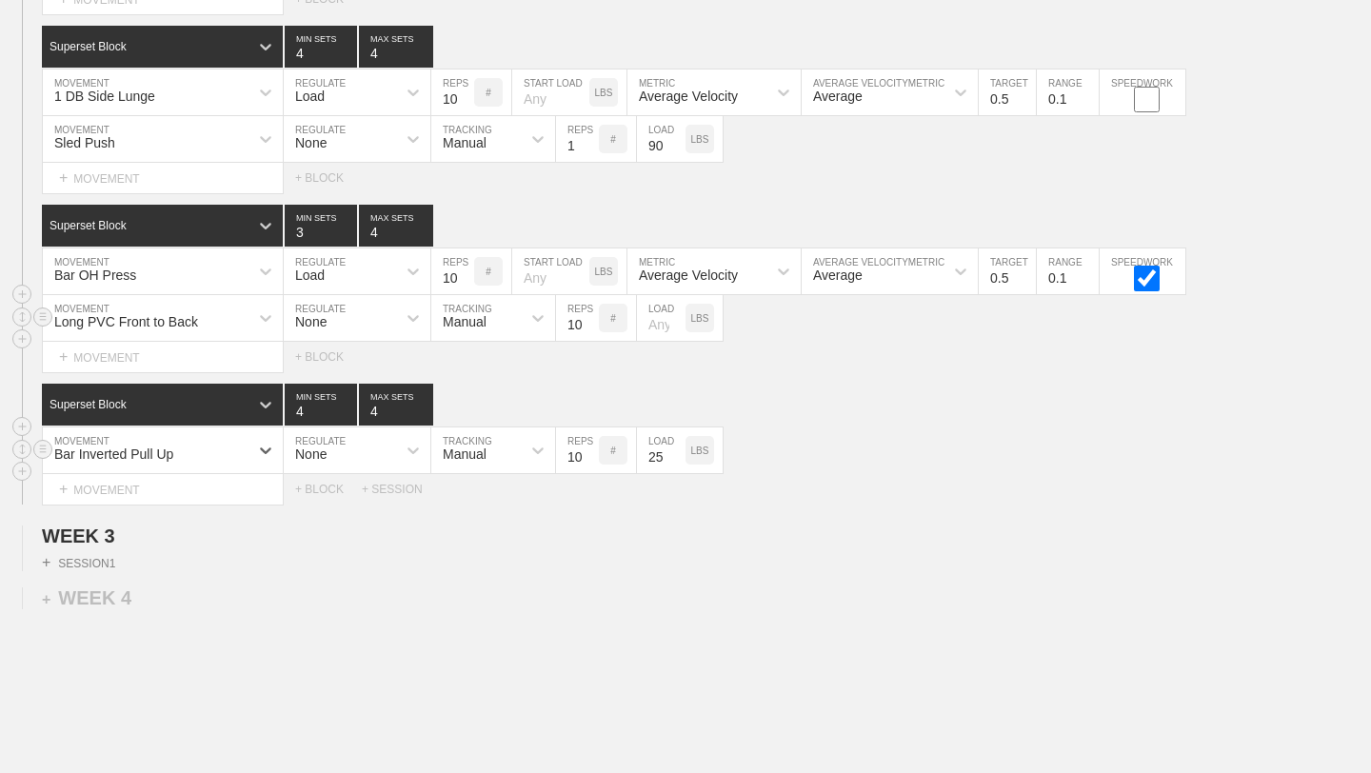
click at [179, 449] on div "Bar Inverted Pull Up" at bounding box center [146, 450] width 206 height 32
click at [172, 455] on div "Bar Inverted Pull Up" at bounding box center [113, 454] width 119 height 15
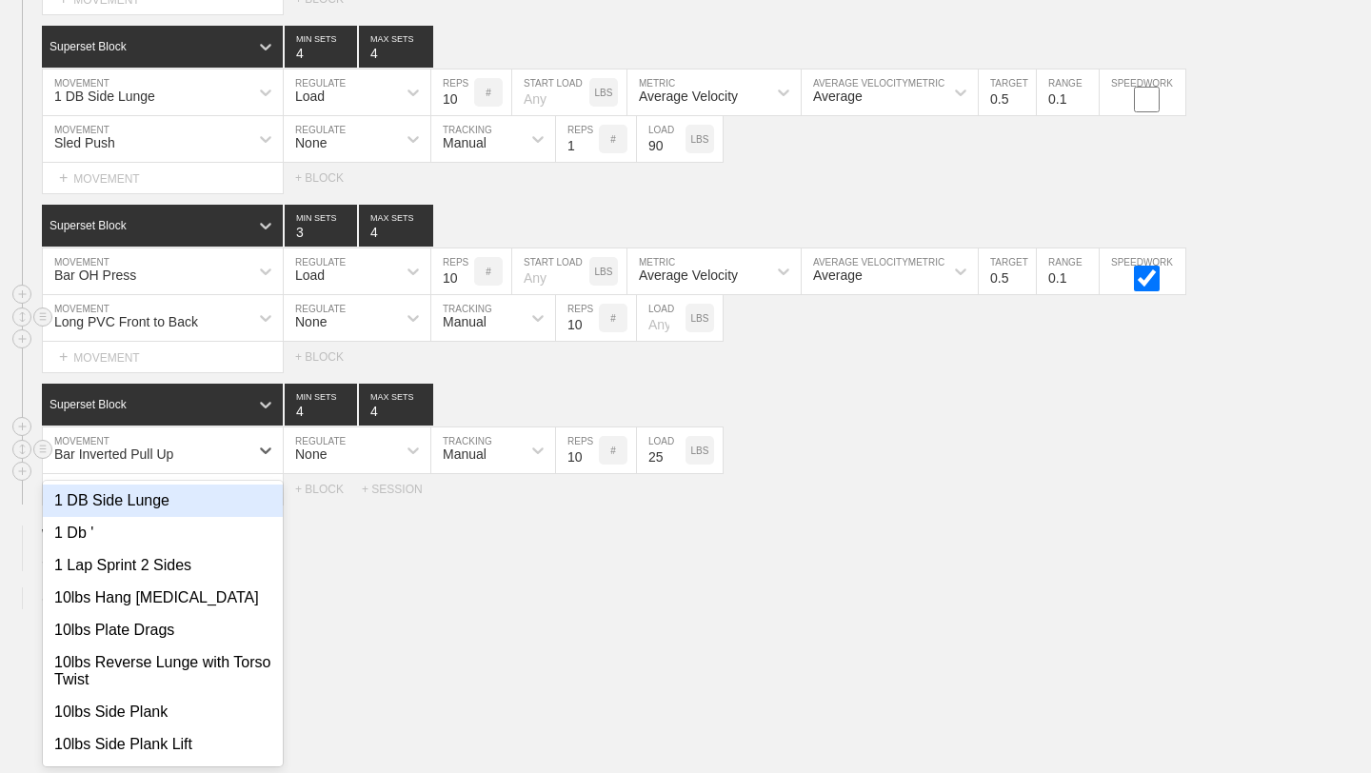
click at [183, 454] on div "Bar Inverted Pull Up" at bounding box center [146, 450] width 206 height 32
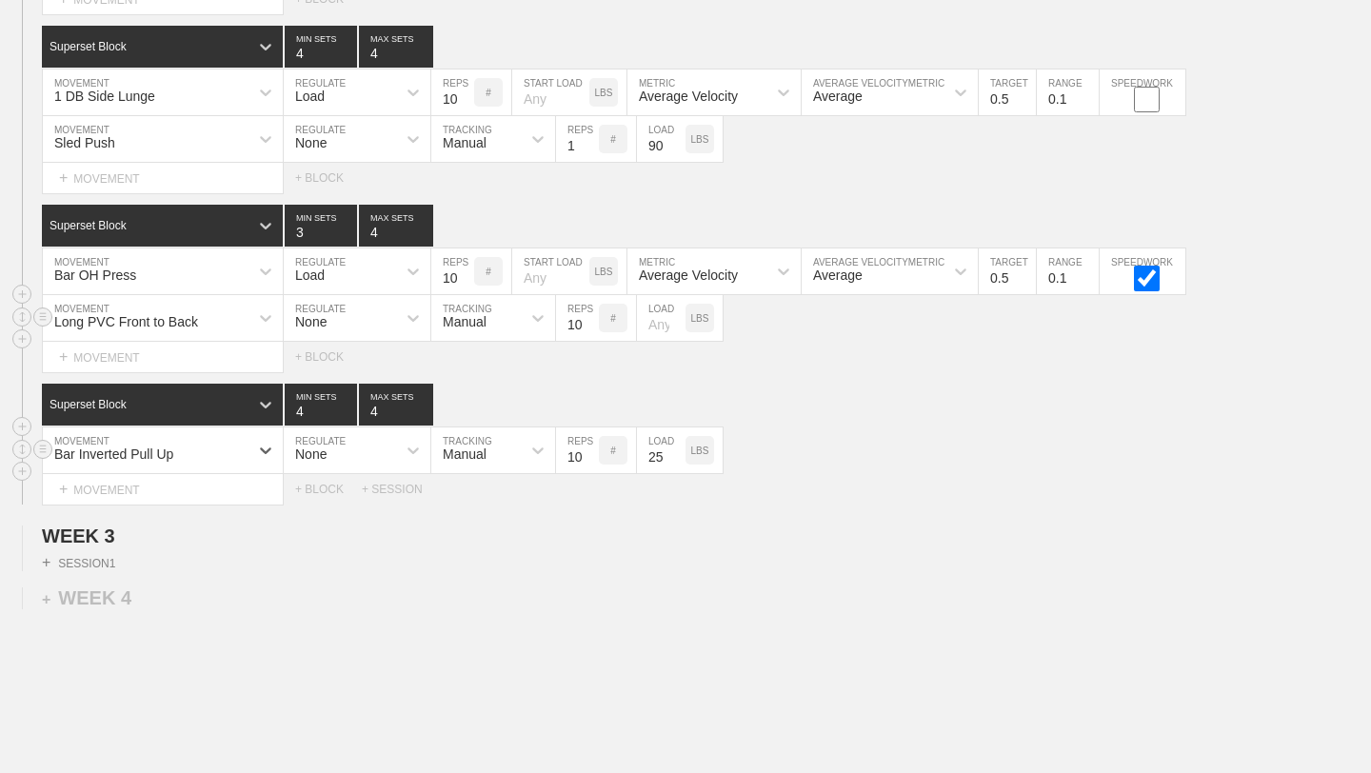
click at [183, 454] on div "Bar Inverted Pull Up" at bounding box center [146, 450] width 206 height 32
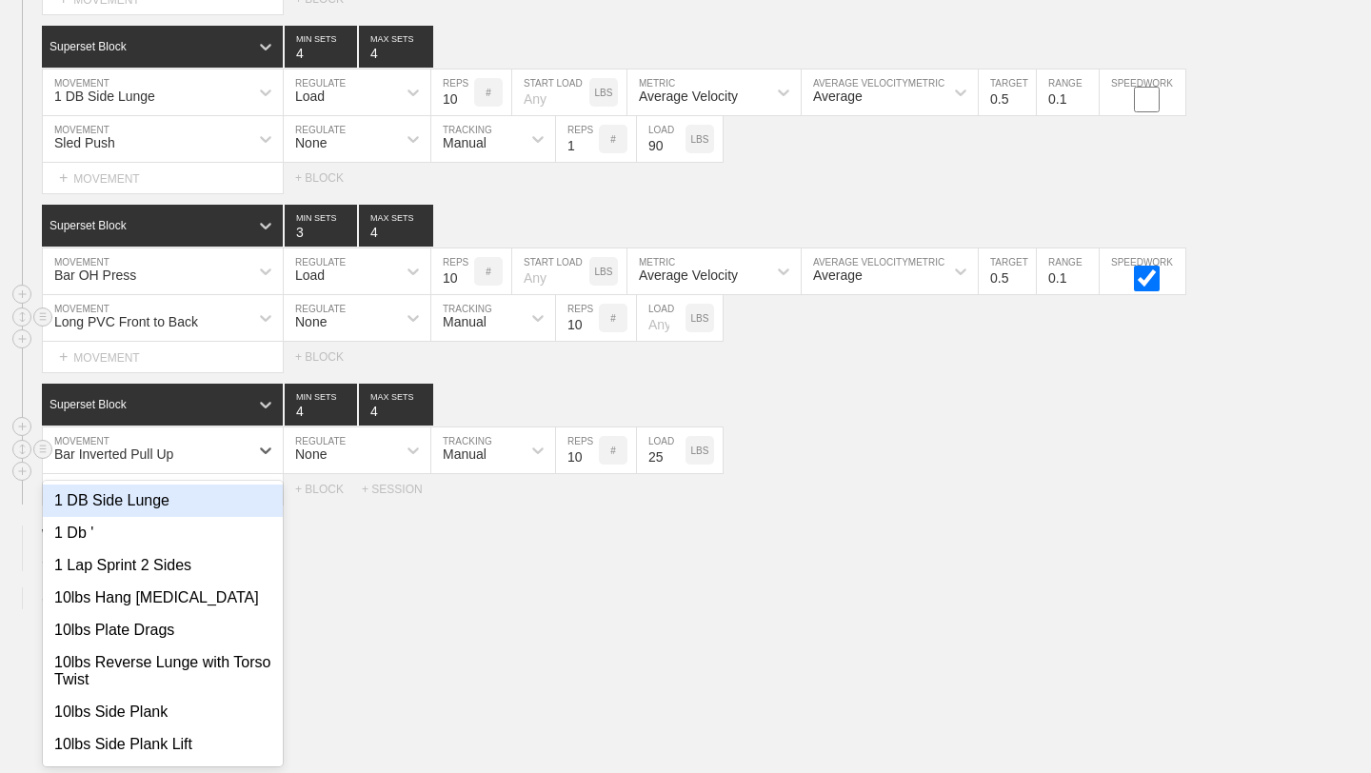
click at [175, 454] on div "Bar Inverted Pull Up" at bounding box center [146, 450] width 206 height 32
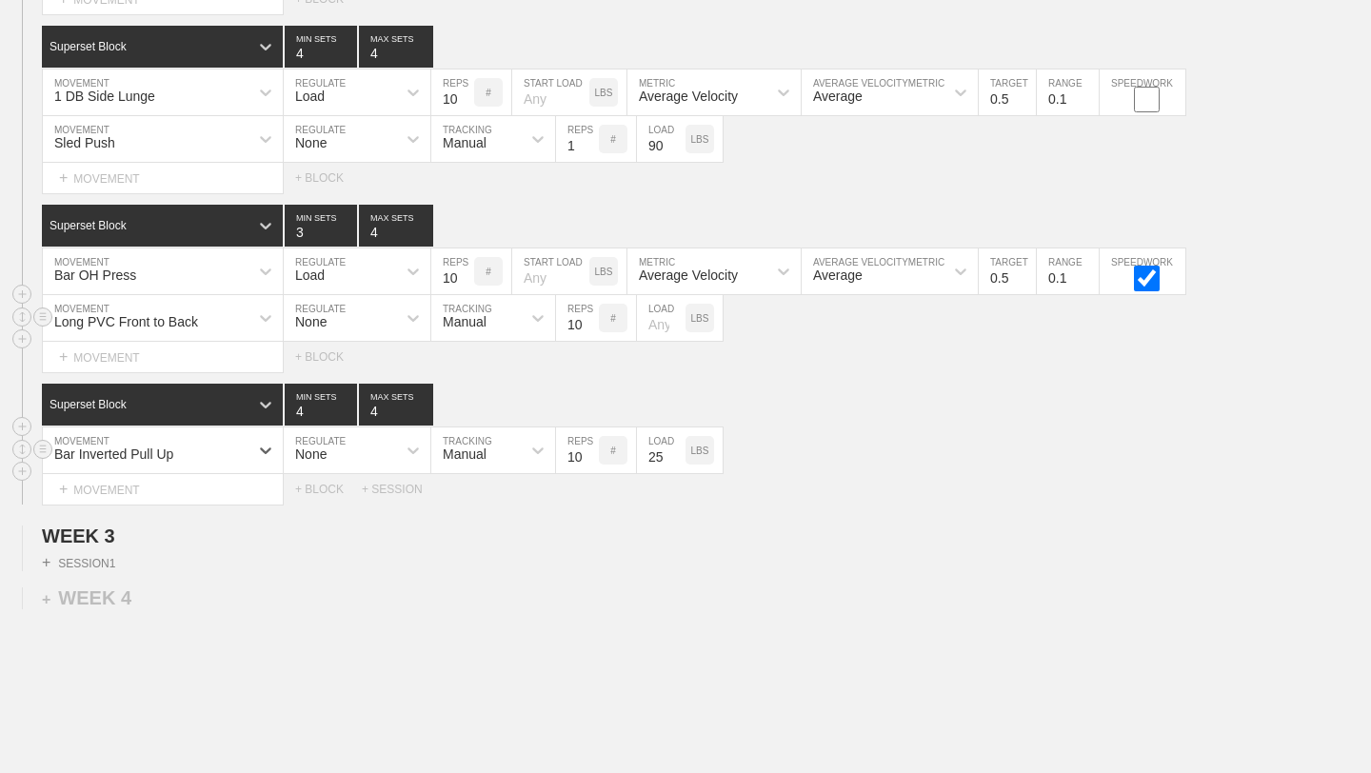
click at [171, 454] on div "Bar Inverted Pull Up" at bounding box center [113, 454] width 119 height 15
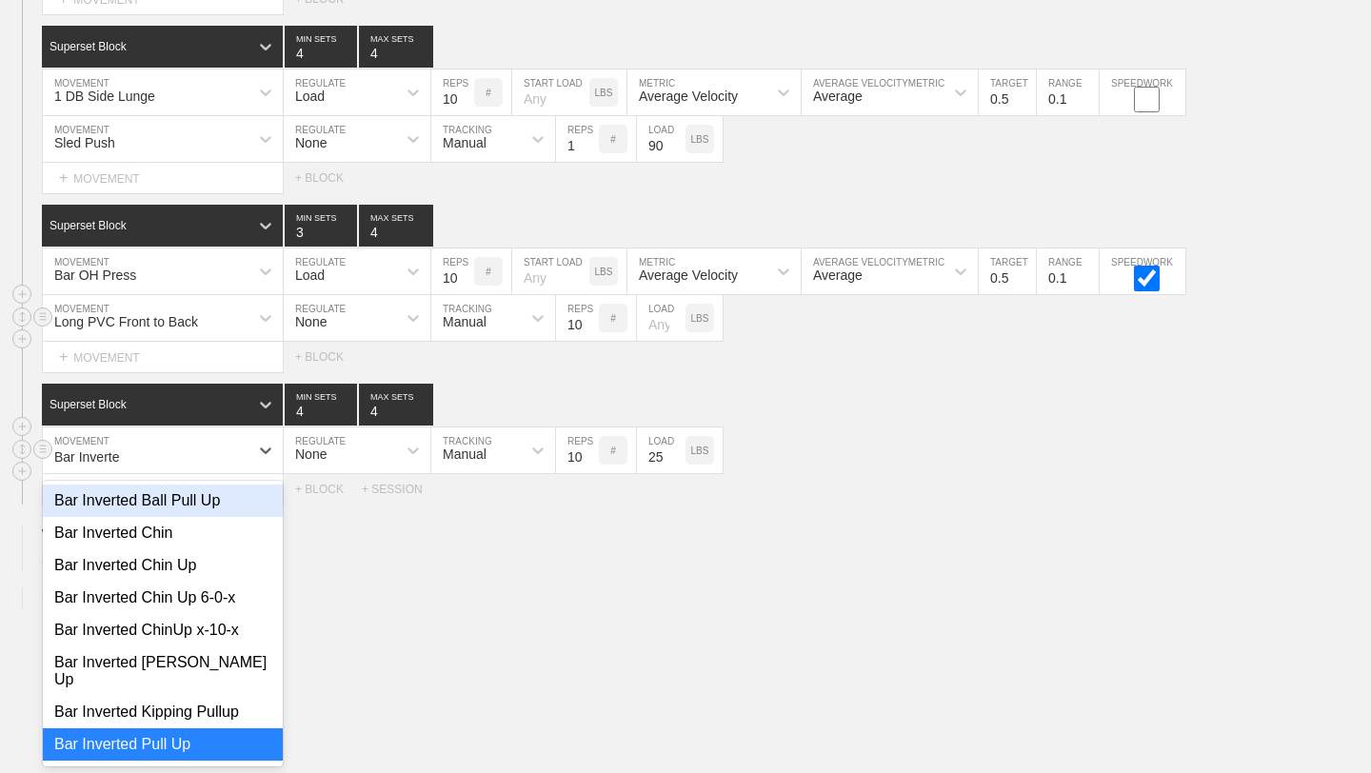
type input "Bar Inverted"
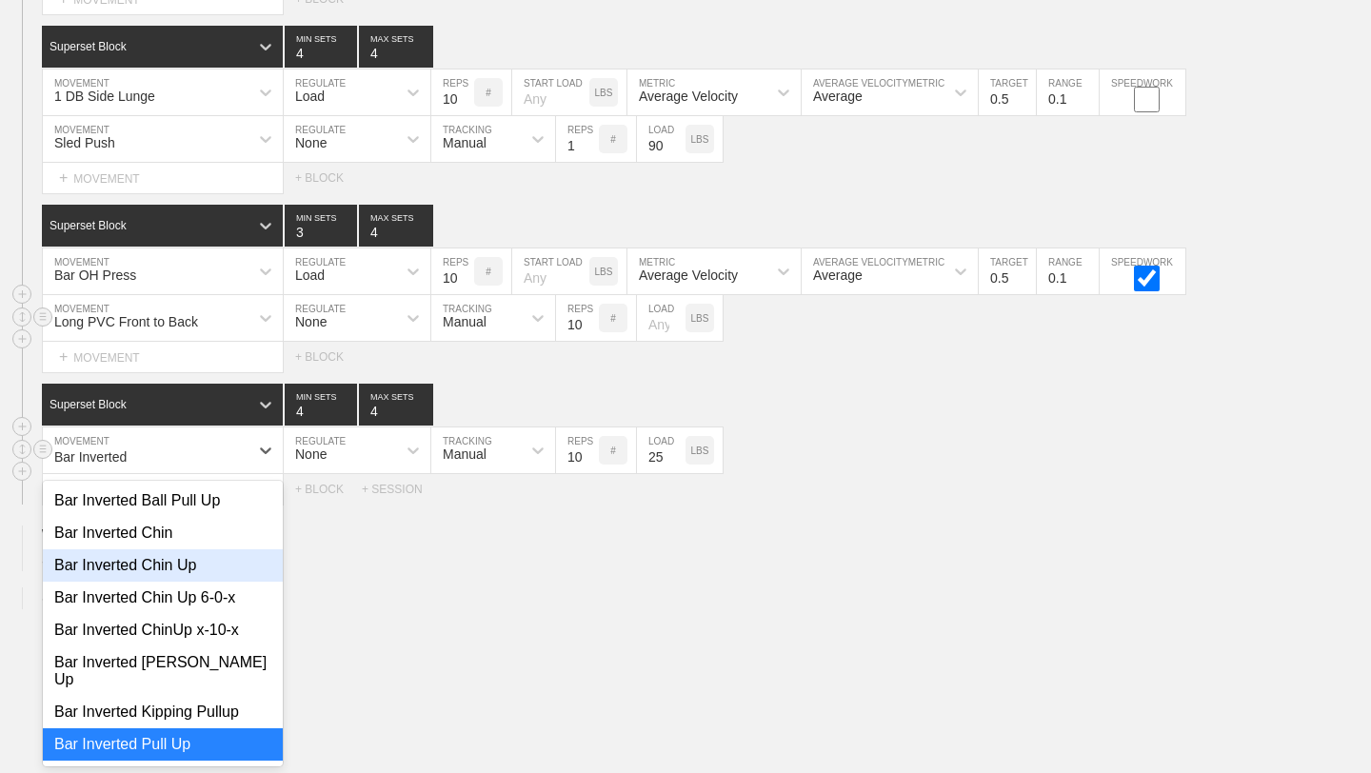
click at [195, 578] on div "Bar Inverted Chin Up" at bounding box center [163, 565] width 240 height 32
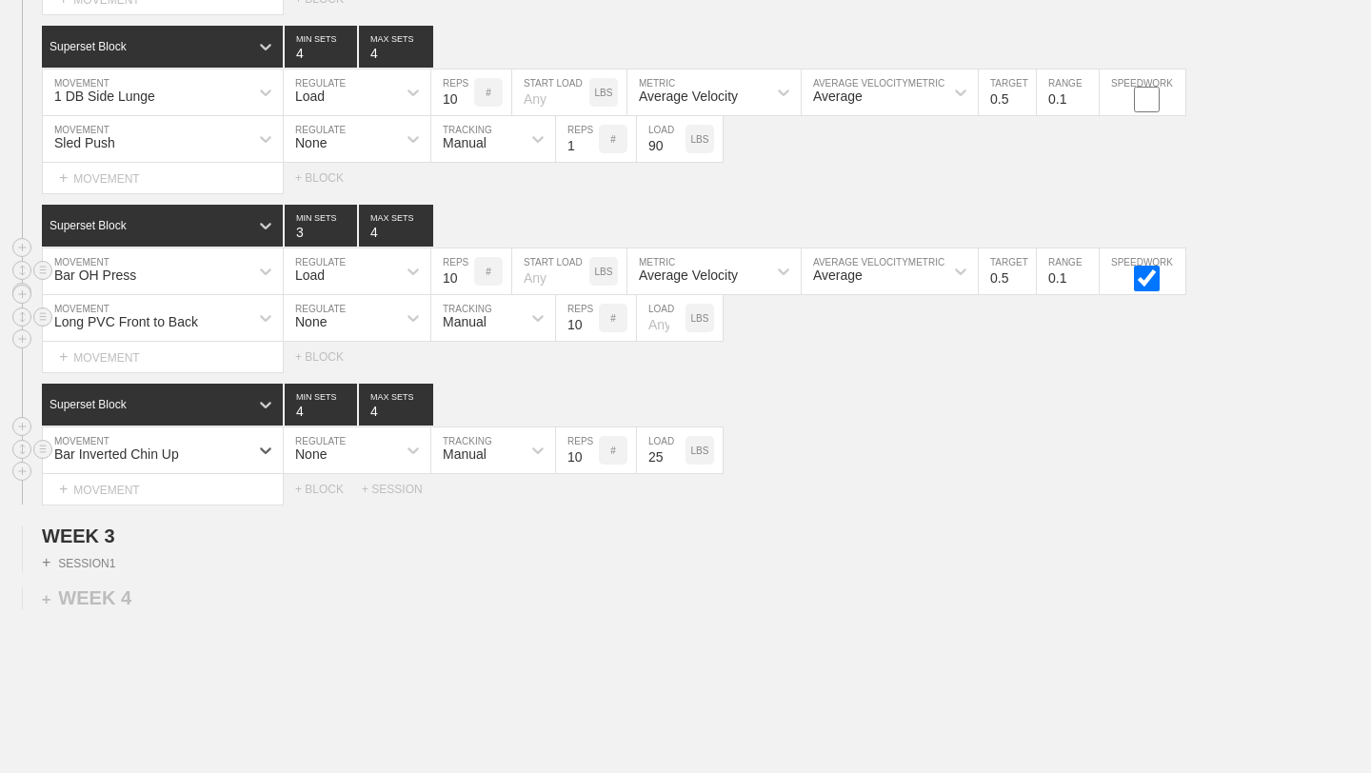
click at [222, 278] on div "Bar OH Press" at bounding box center [146, 271] width 206 height 32
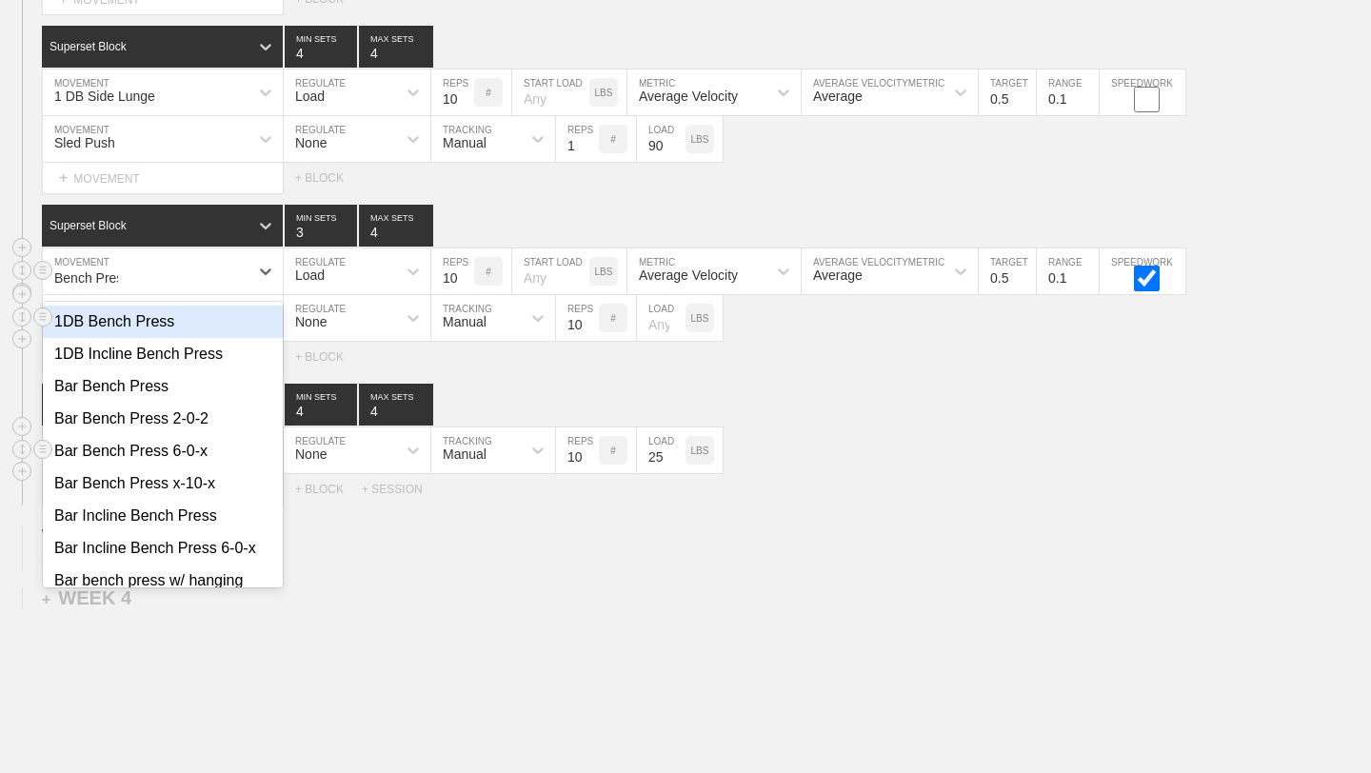
type input "Bench Press"
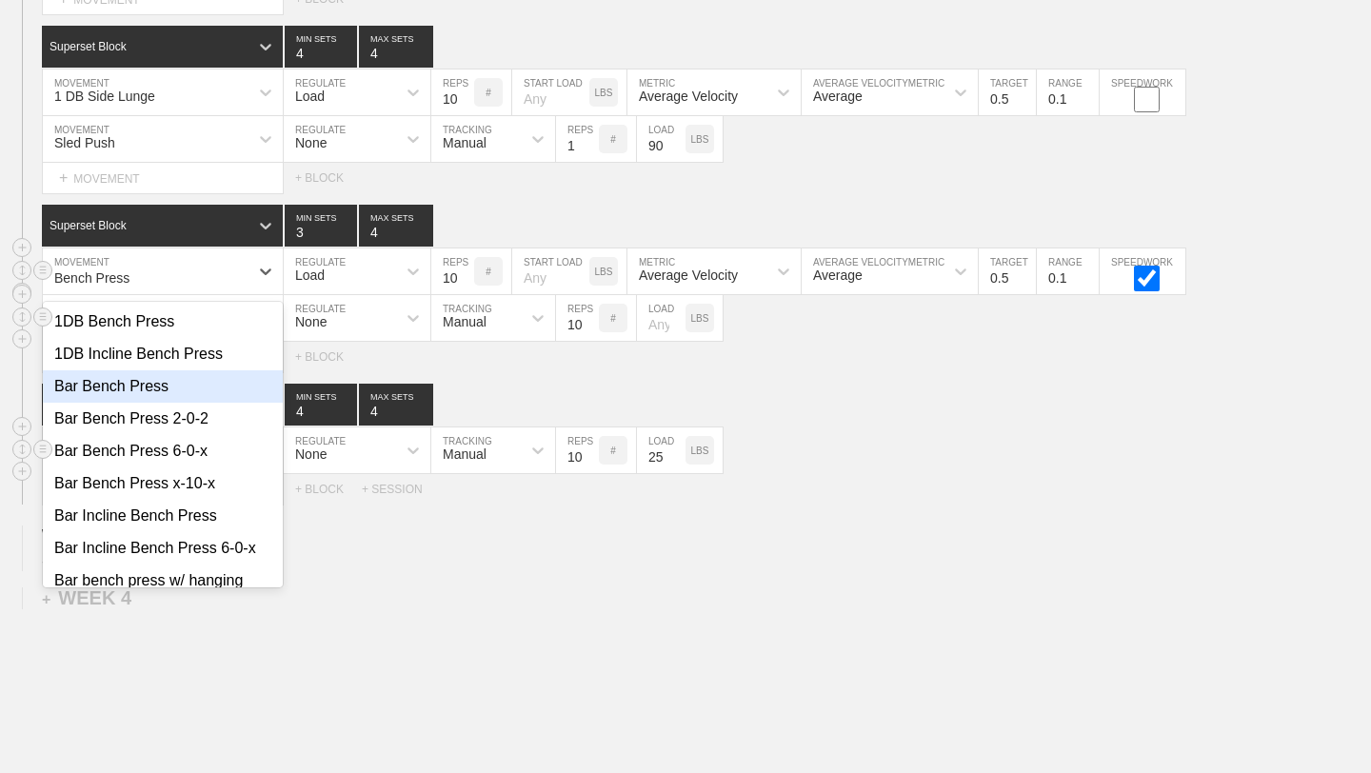
click at [162, 384] on div "Bar Bench Press" at bounding box center [163, 386] width 240 height 32
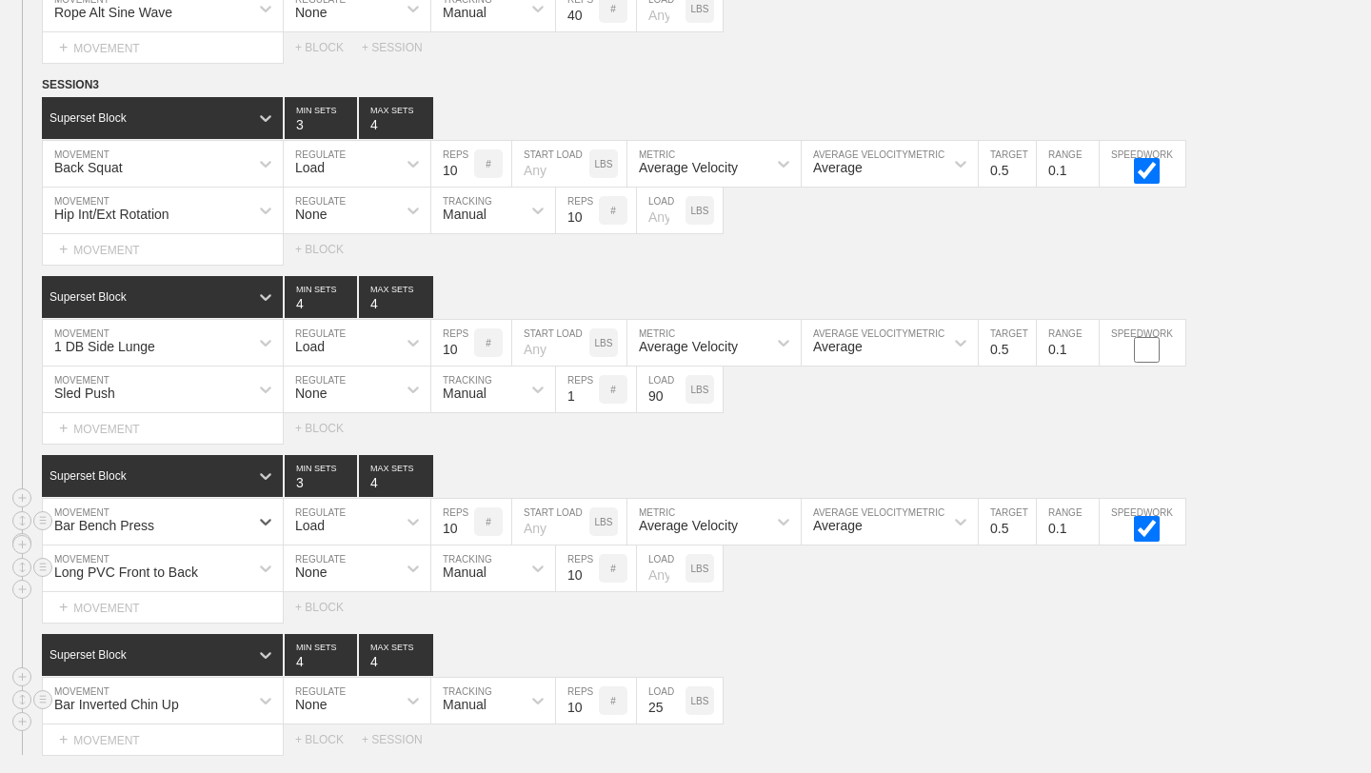
scroll to position [3303, 0]
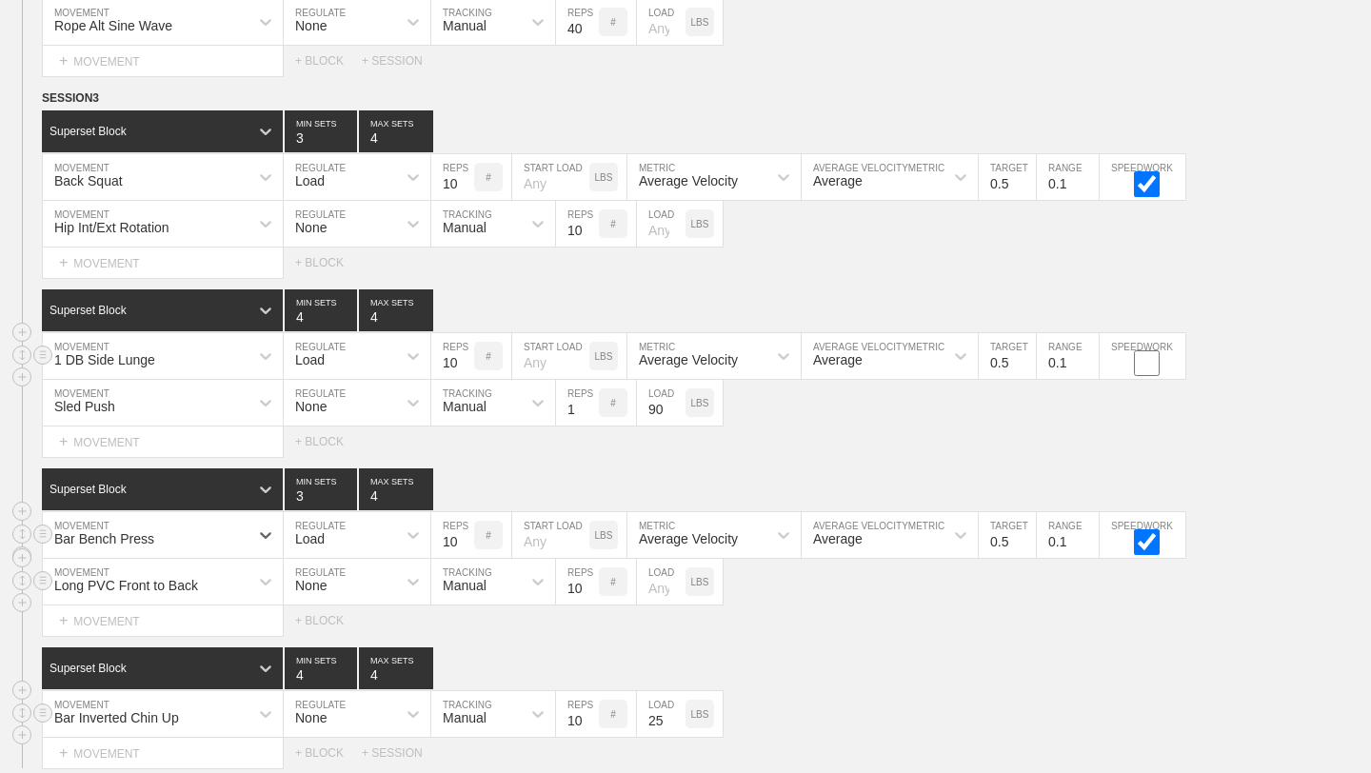
click at [190, 369] on div "1 DB Side Lunge" at bounding box center [146, 356] width 206 height 32
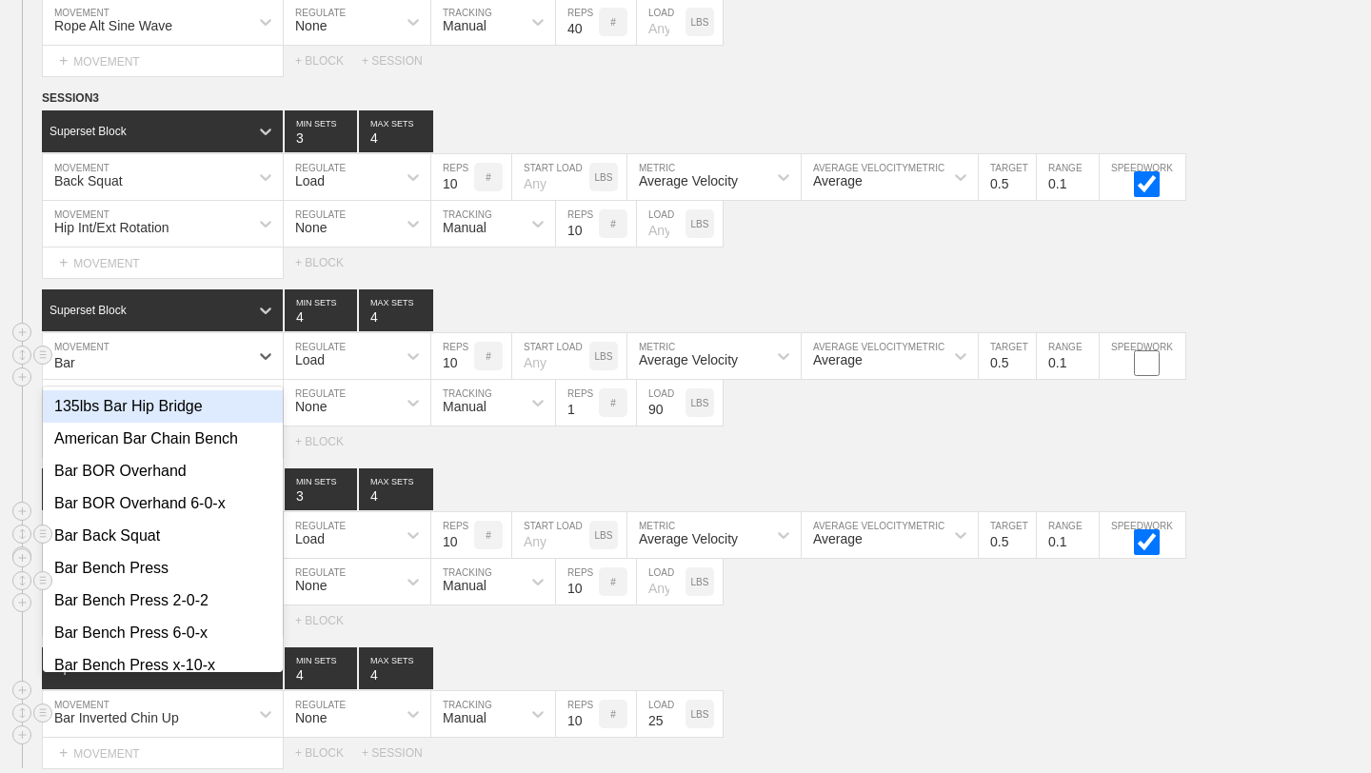
type input "Bar R"
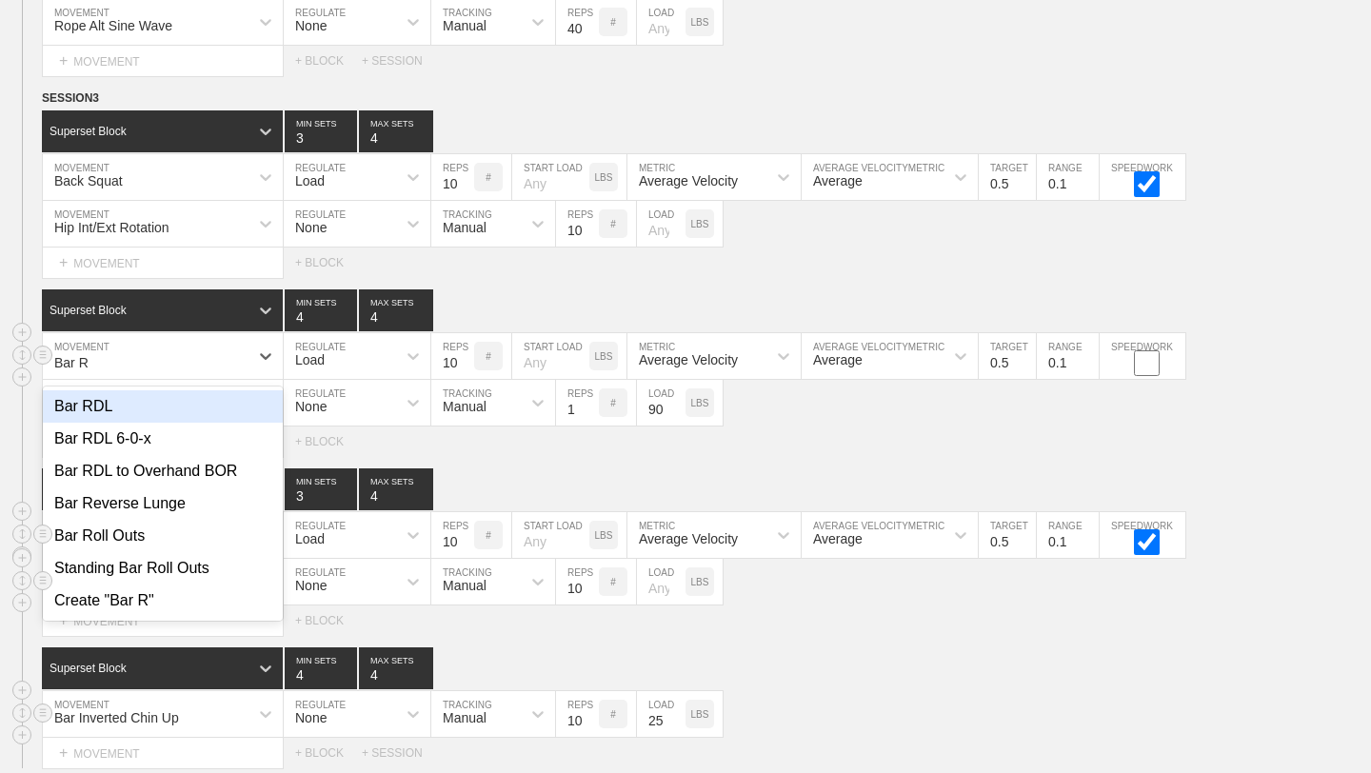
click at [168, 408] on div "Bar RDL" at bounding box center [163, 406] width 240 height 32
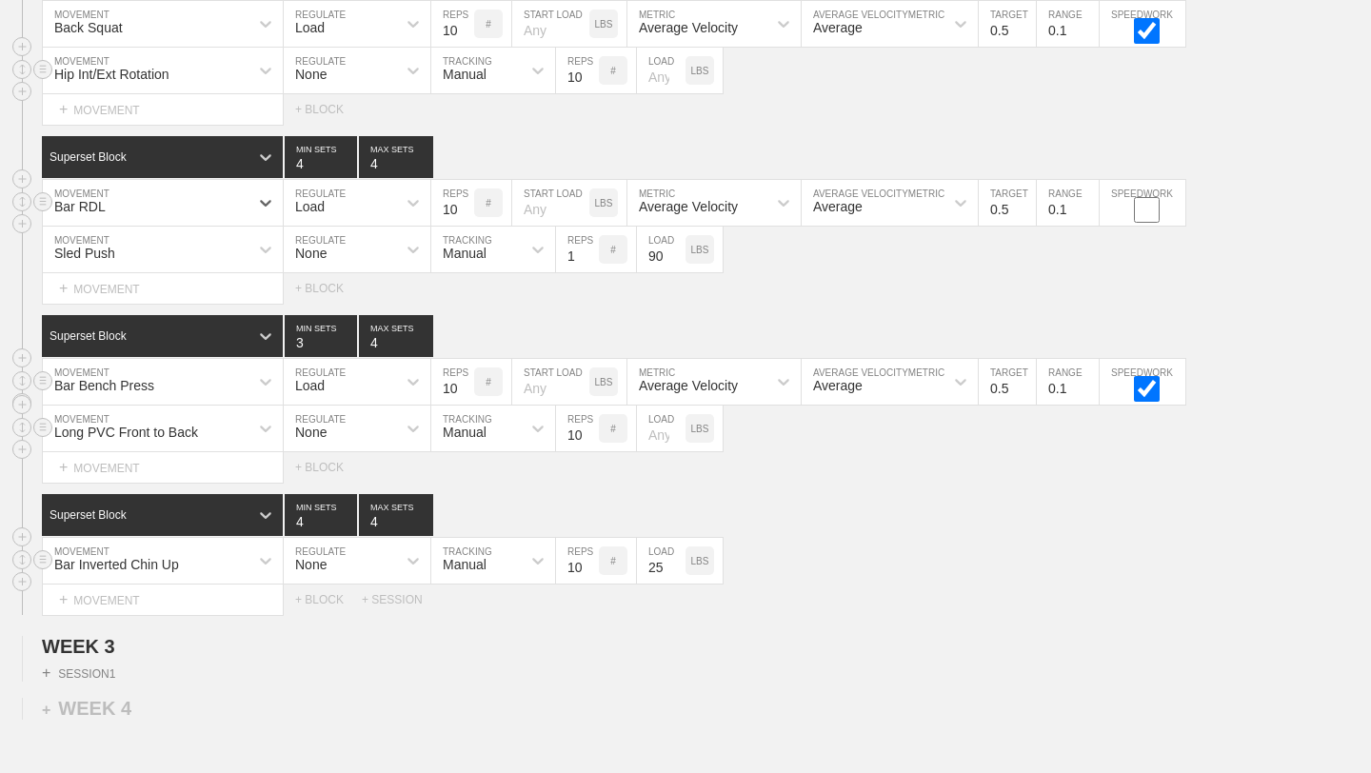
scroll to position [3432, 0]
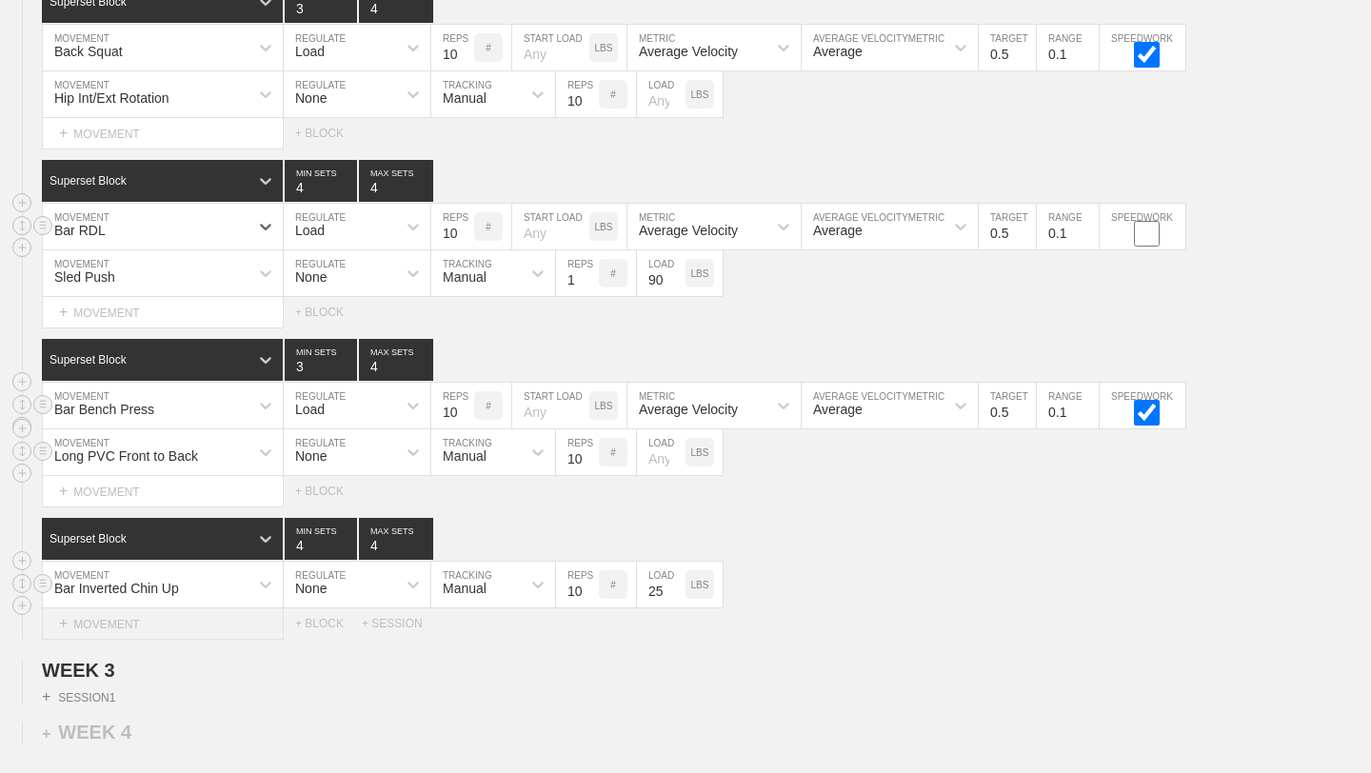
click at [104, 626] on div "+ MOVEMENT" at bounding box center [163, 624] width 242 height 31
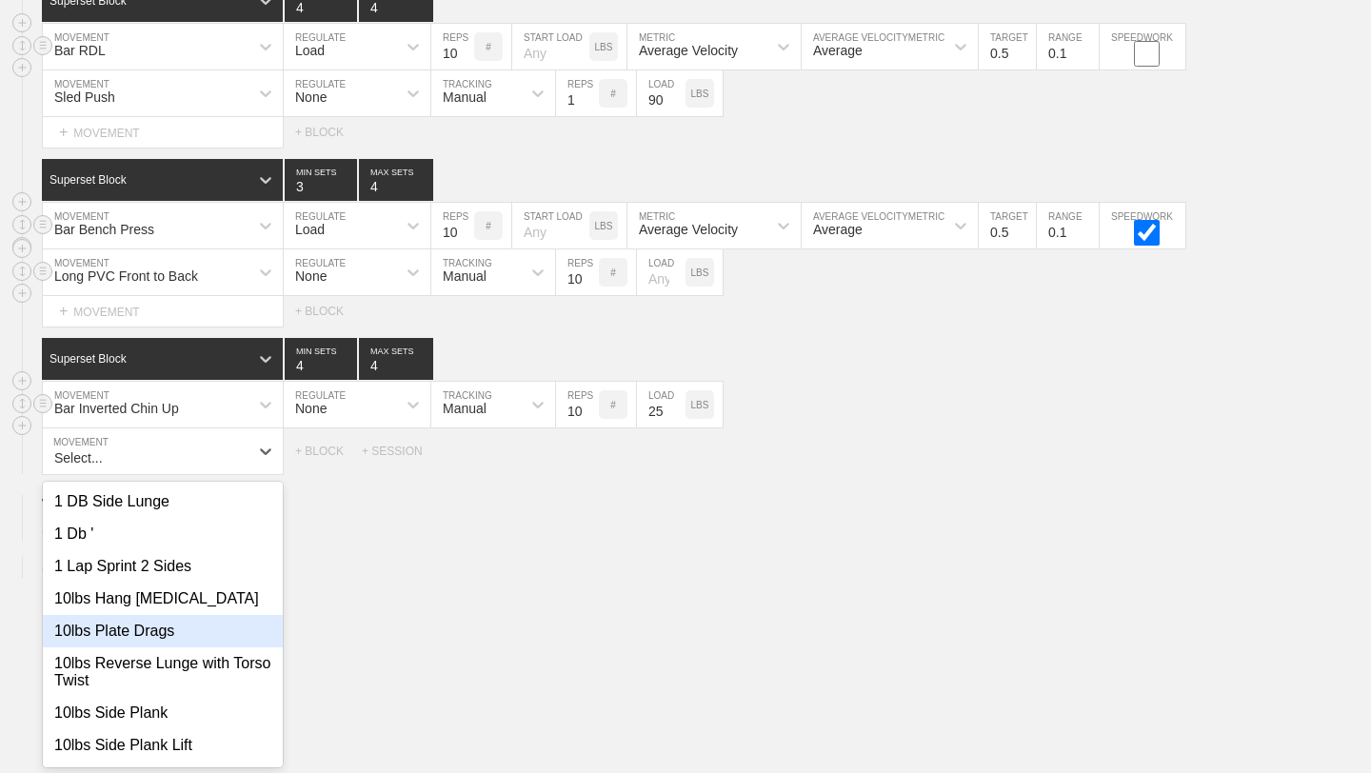
scroll to position [3613, 0]
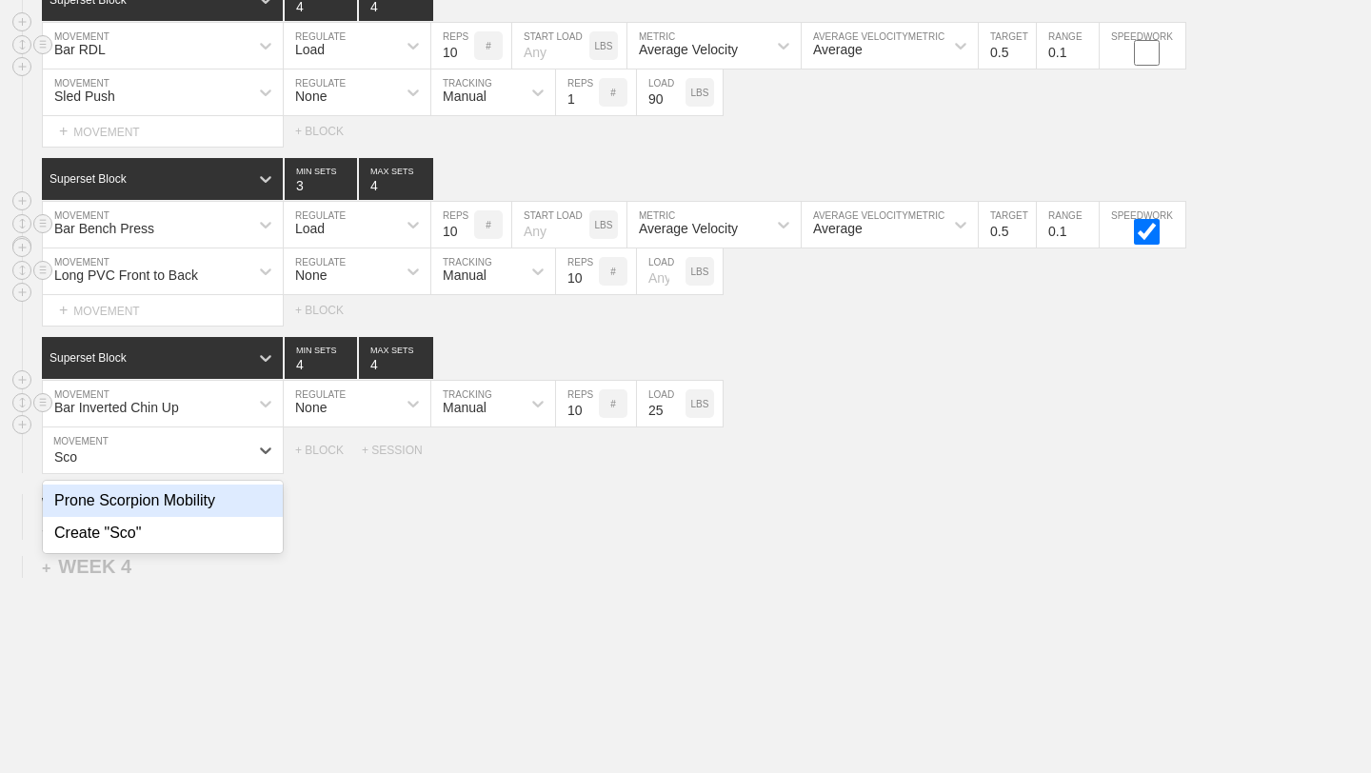
click at [204, 502] on div "Prone Scorpion Mobility" at bounding box center [163, 501] width 240 height 32
type input "Sco"
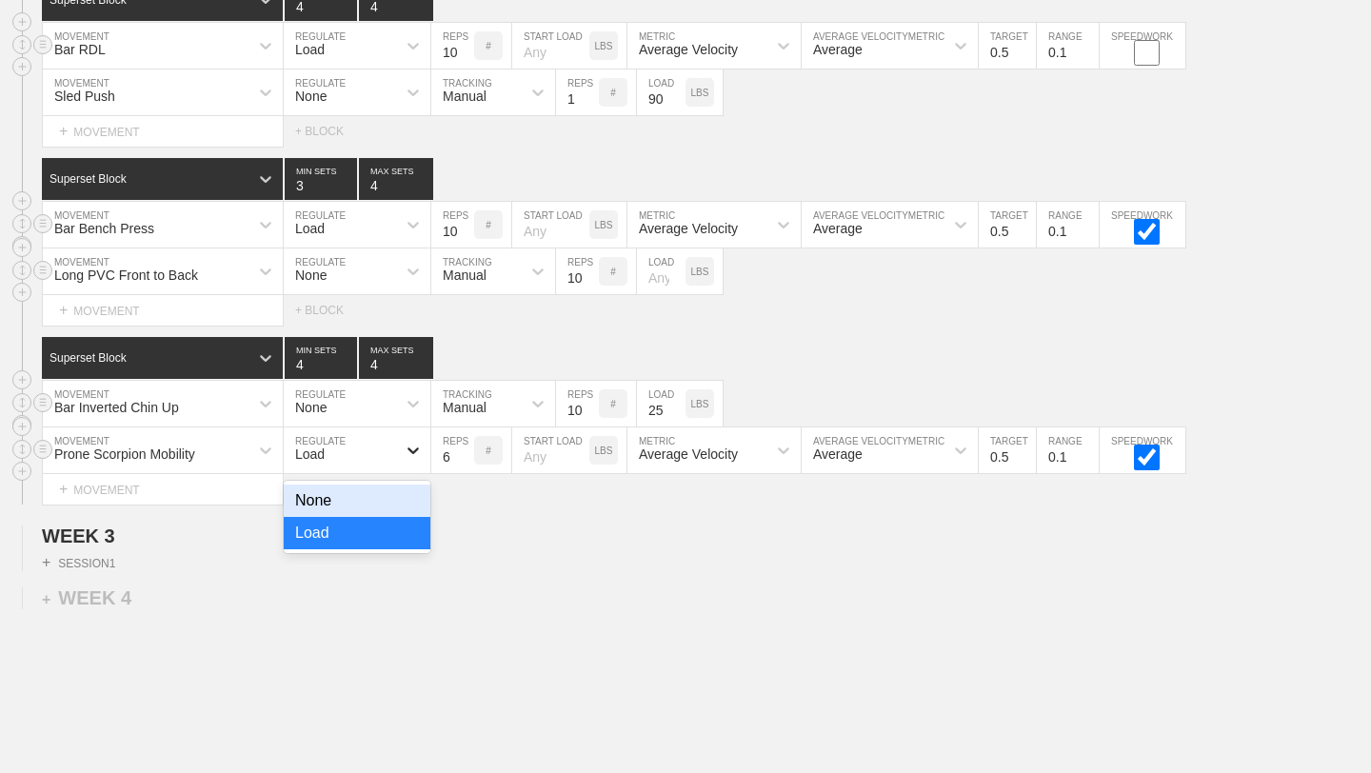
click at [419, 450] on icon at bounding box center [413, 450] width 19 height 19
click at [373, 504] on div "None" at bounding box center [357, 501] width 147 height 32
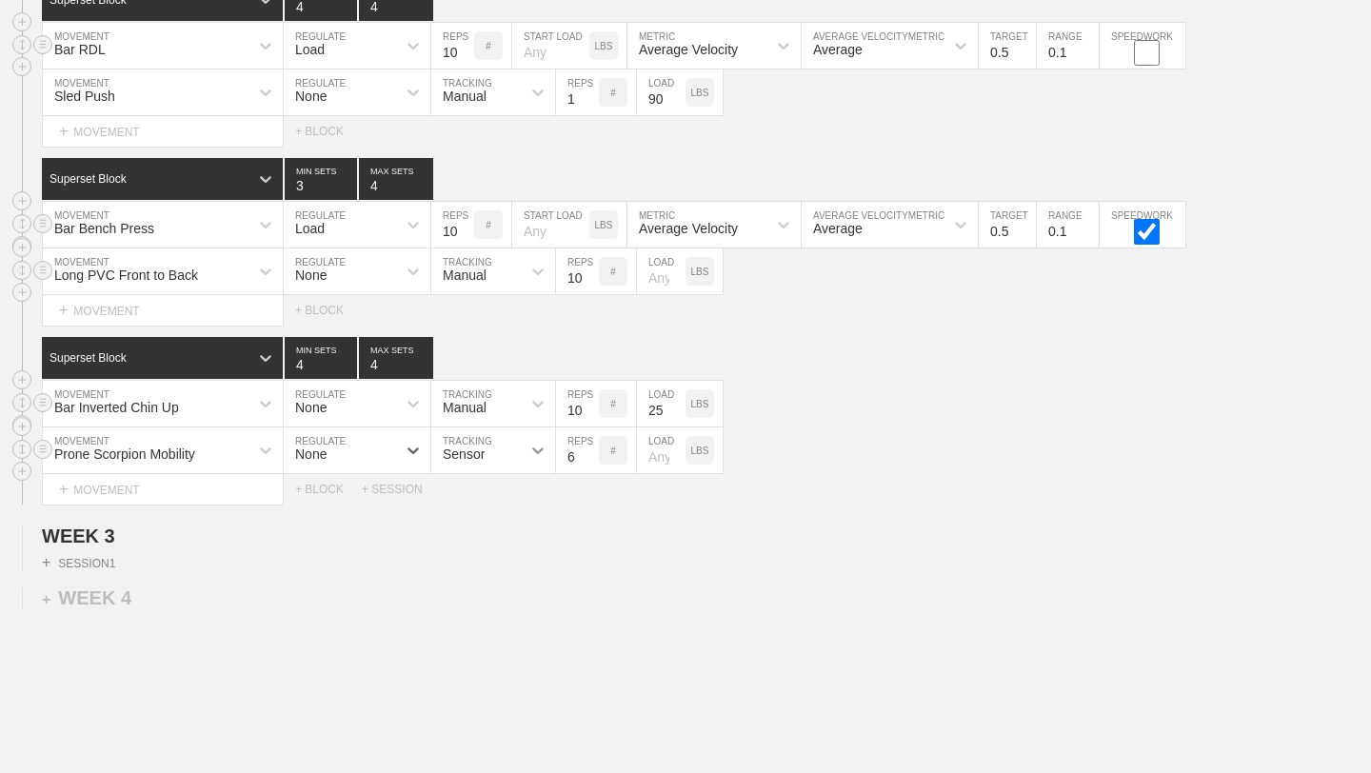
click at [540, 450] on icon at bounding box center [537, 451] width 11 height 7
click at [487, 535] on div "Manual" at bounding box center [493, 533] width 124 height 32
click at [588, 449] on input "7" at bounding box center [577, 451] width 43 height 46
click at [588, 449] on input "8" at bounding box center [577, 451] width 43 height 46
click at [588, 449] on input "9" at bounding box center [577, 451] width 43 height 46
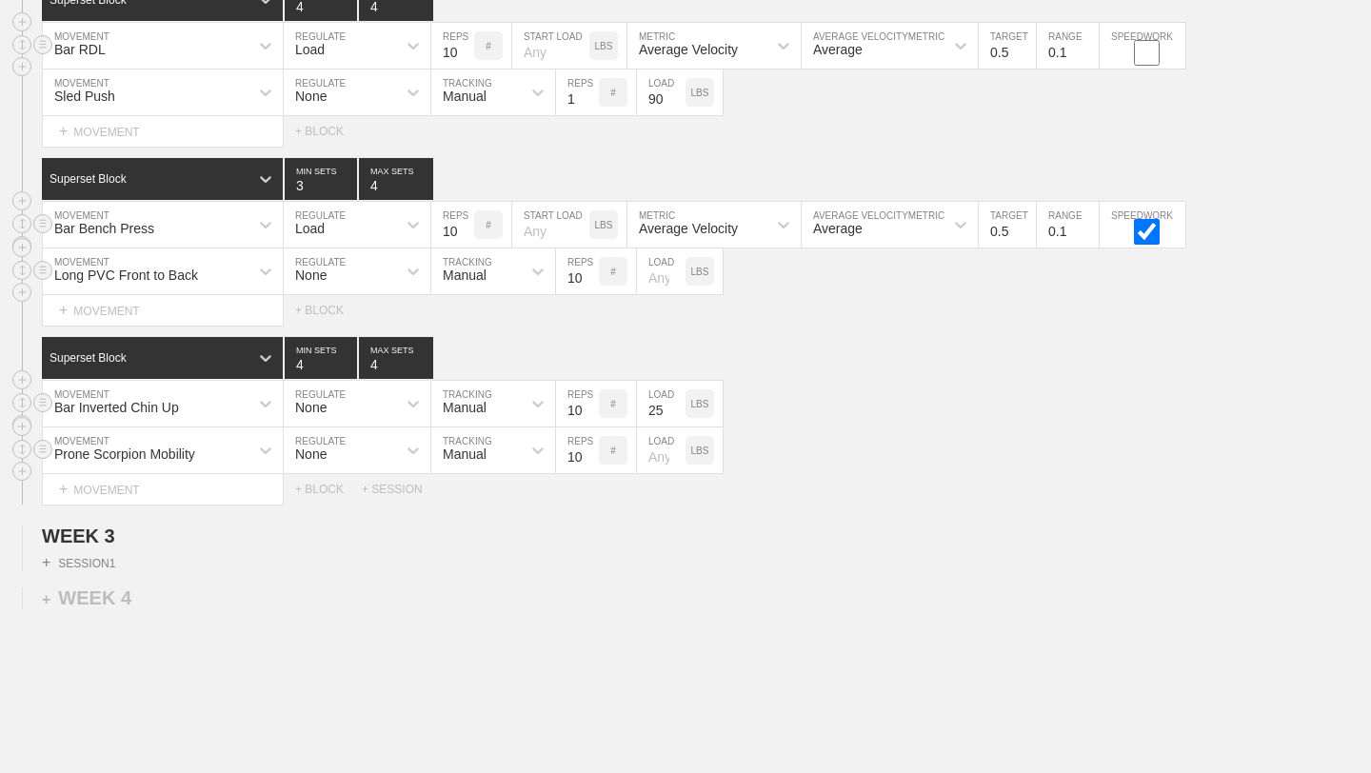
type input "10"
click at [588, 449] on input "10" at bounding box center [577, 451] width 43 height 46
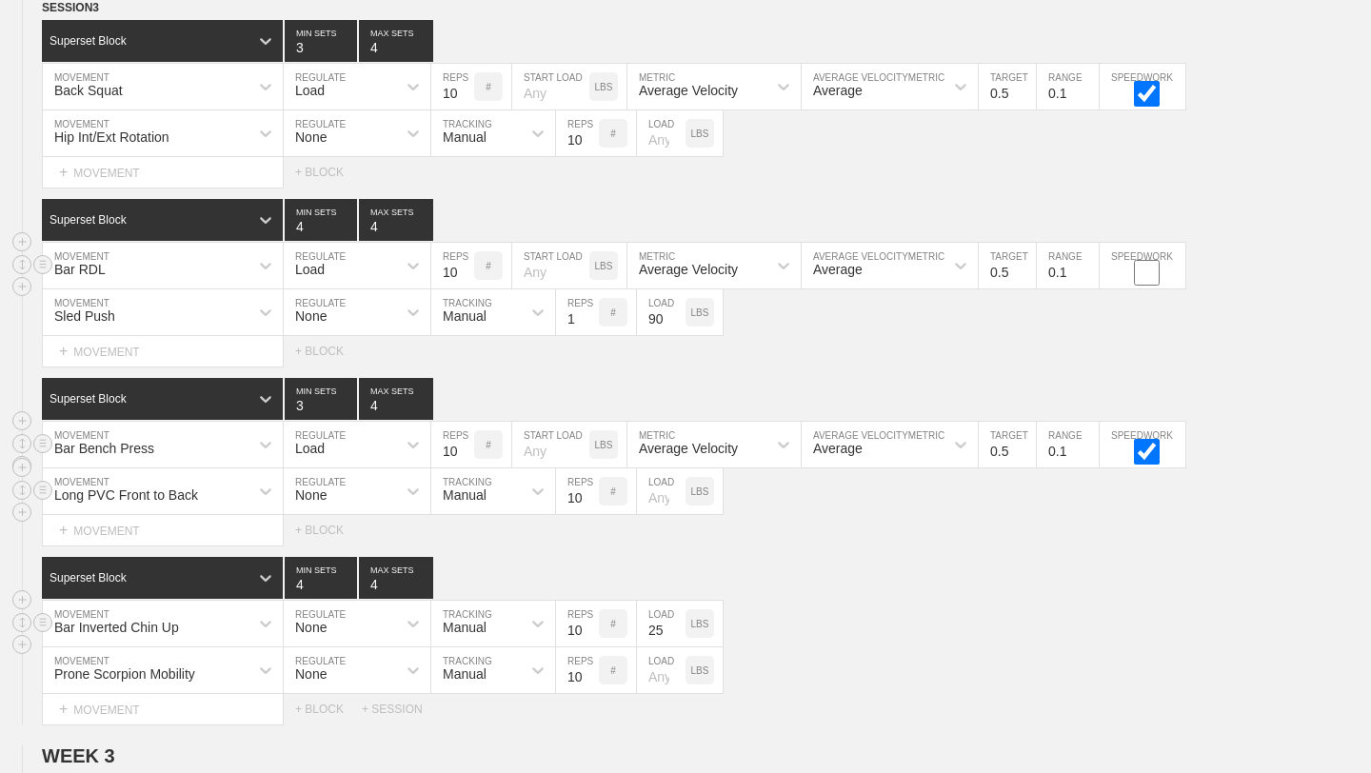
scroll to position [3391, 0]
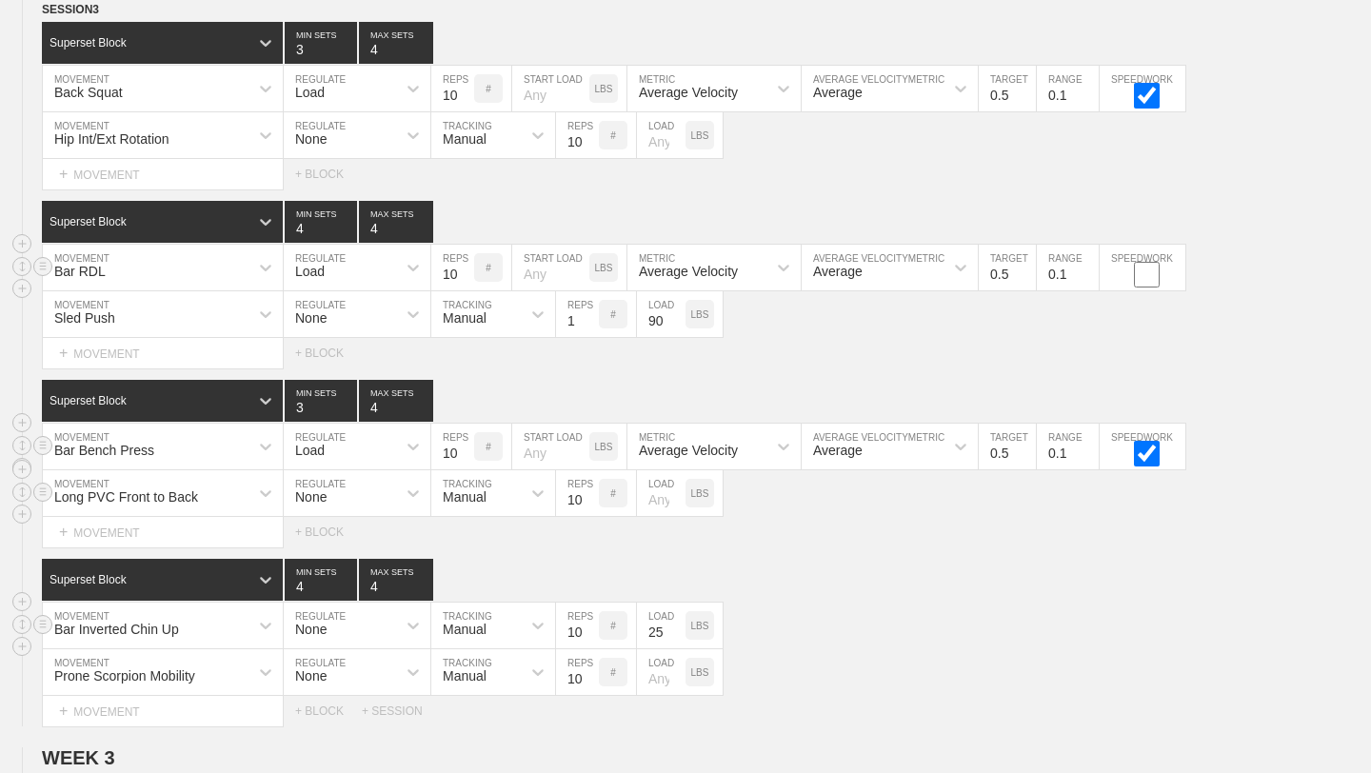
click at [1153, 277] on input "checkbox" at bounding box center [1146, 275] width 71 height 26
checkbox input "true"
click at [707, 369] on div "SESSION 3 Superset Block 3 MIN SETS 4 MAX SETS DUPLICATE INSERT MOVEMENT AFTER …" at bounding box center [685, 363] width 1371 height 727
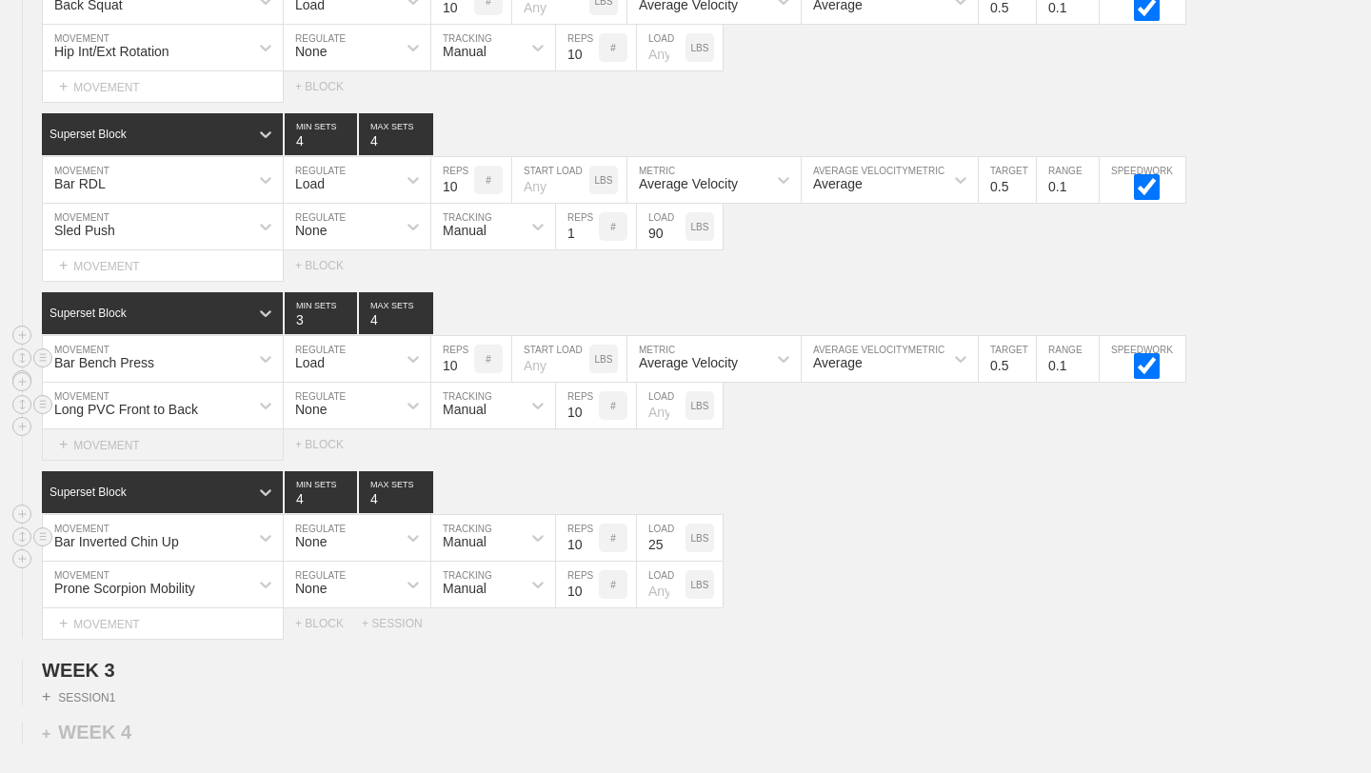
scroll to position [3473, 0]
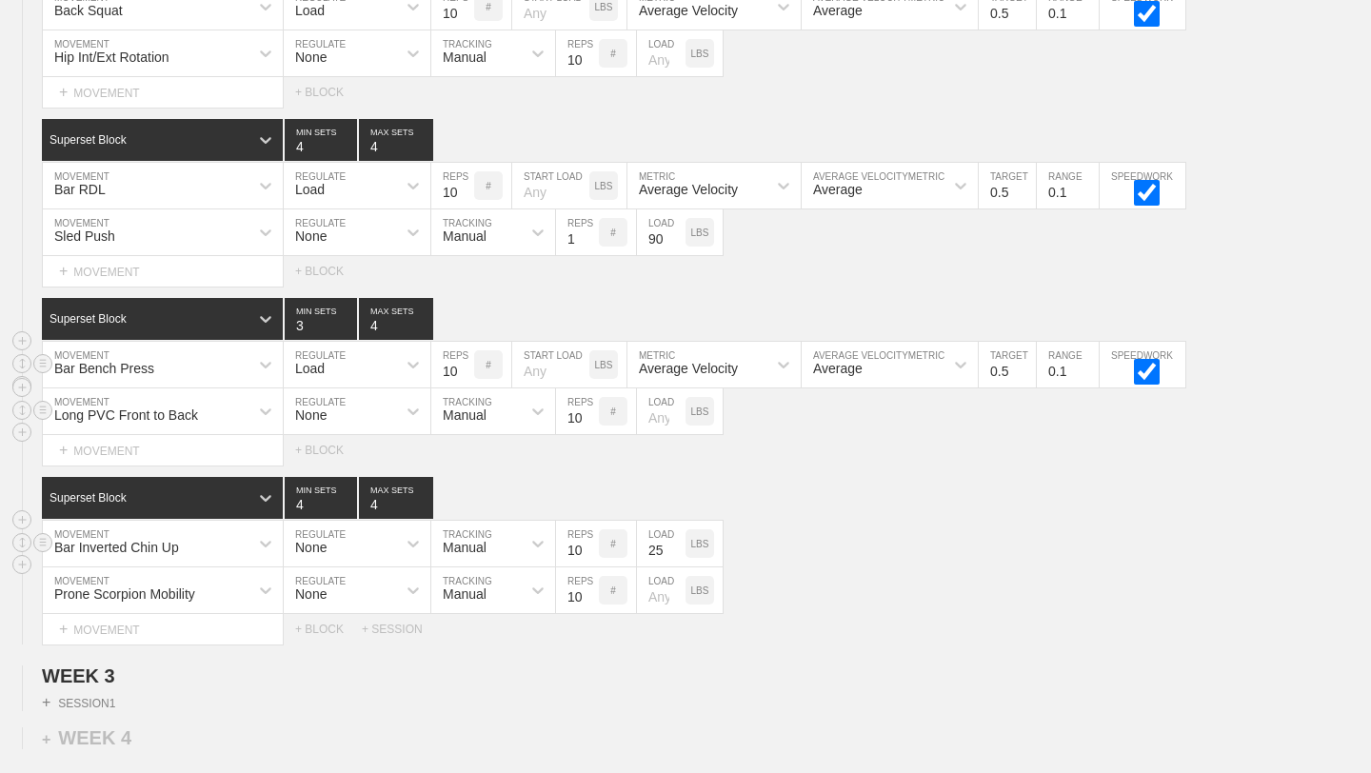
click at [204, 377] on div "Bar Bench Press" at bounding box center [146, 365] width 206 height 32
type input "bar floor"
click at [83, 419] on div "Bar Floor Press" at bounding box center [163, 415] width 240 height 32
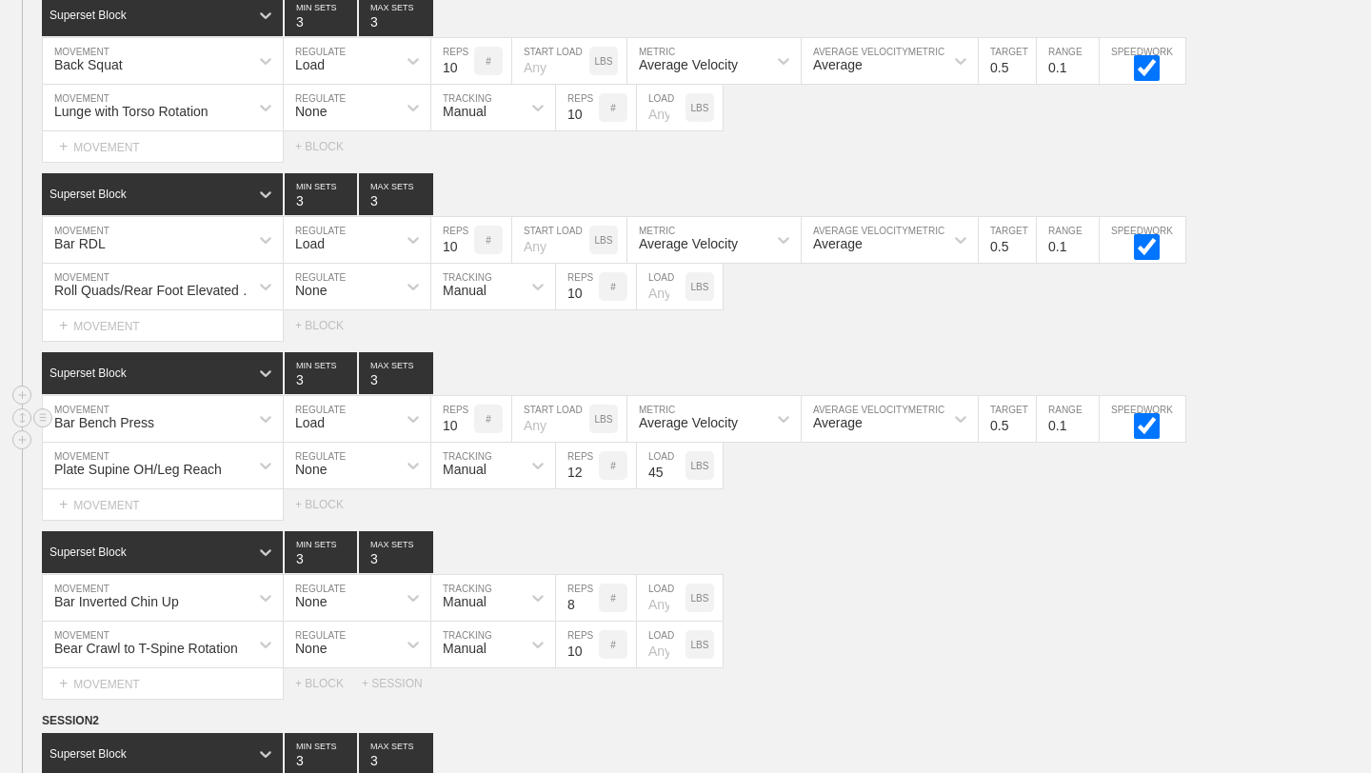
scroll to position [290, 0]
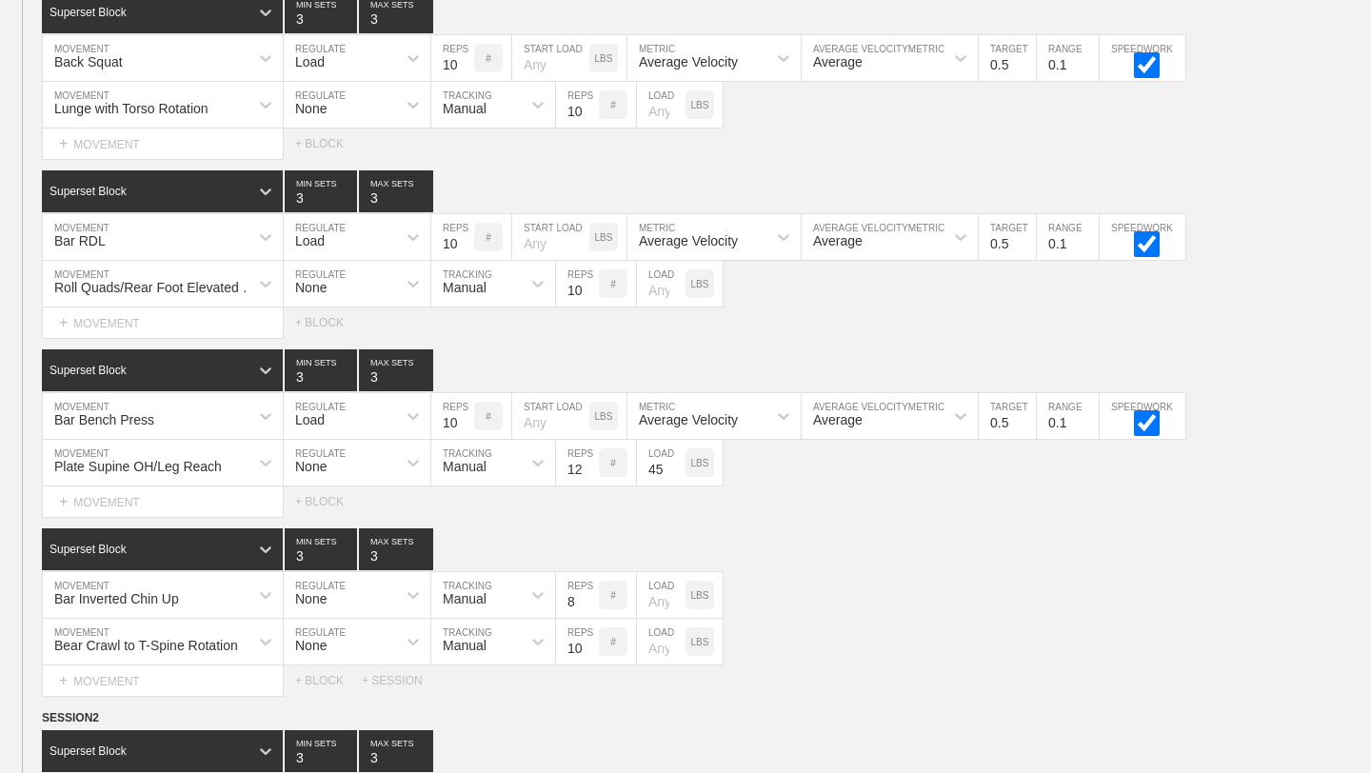
click at [843, 347] on div "SESSION 1 Superset Block 3 MIN SETS 3 MAX SETS DUPLICATE INSERT MOVEMENT AFTER …" at bounding box center [685, 333] width 1371 height 727
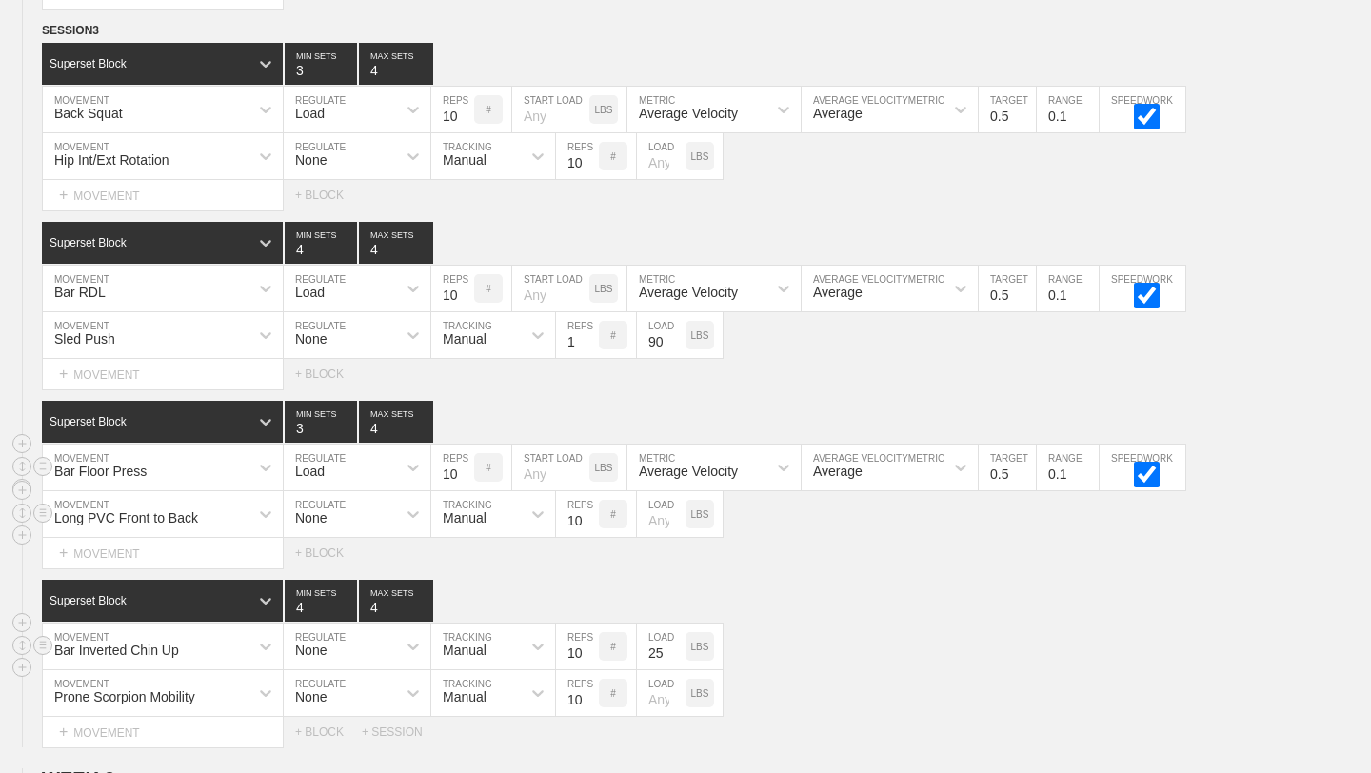
scroll to position [3380, 0]
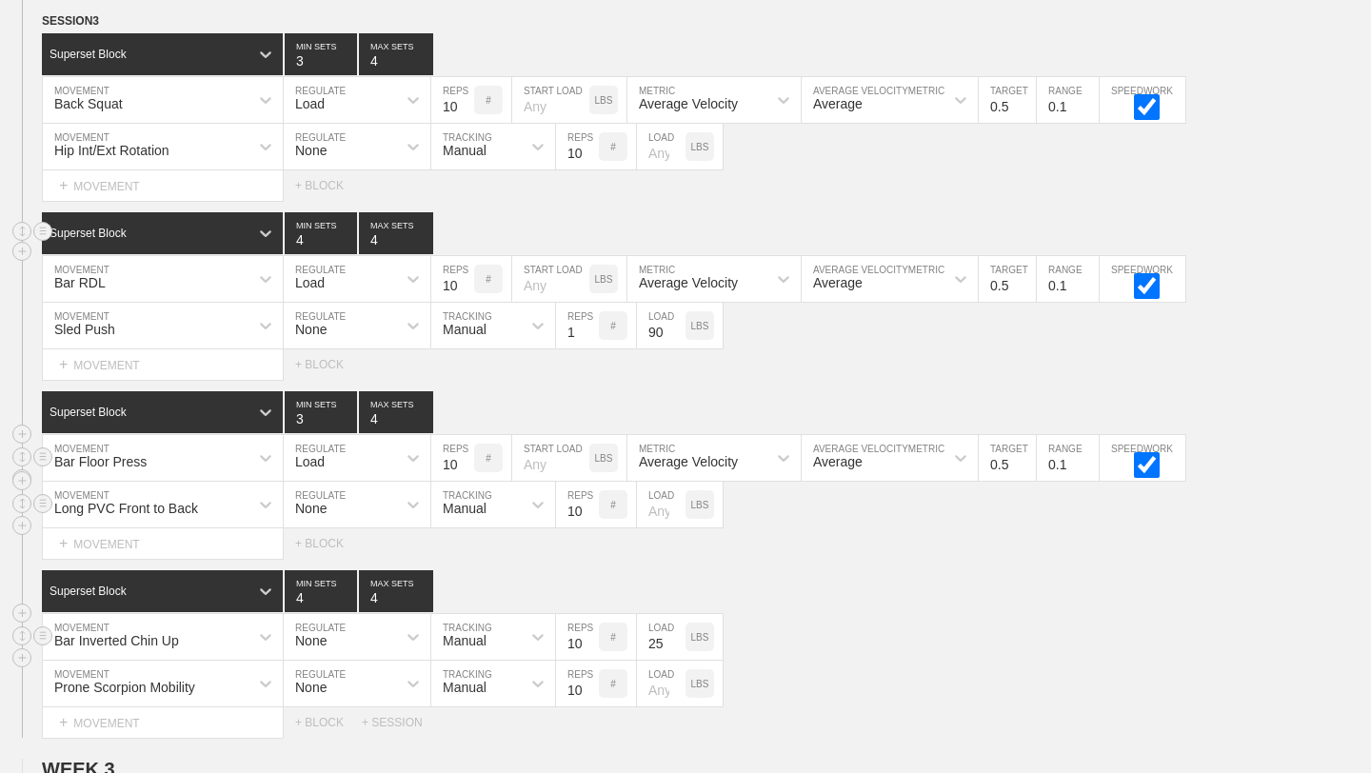
click at [743, 221] on div "Superset Block 4 MIN SETS 4 MAX SETS" at bounding box center [706, 233] width 1329 height 42
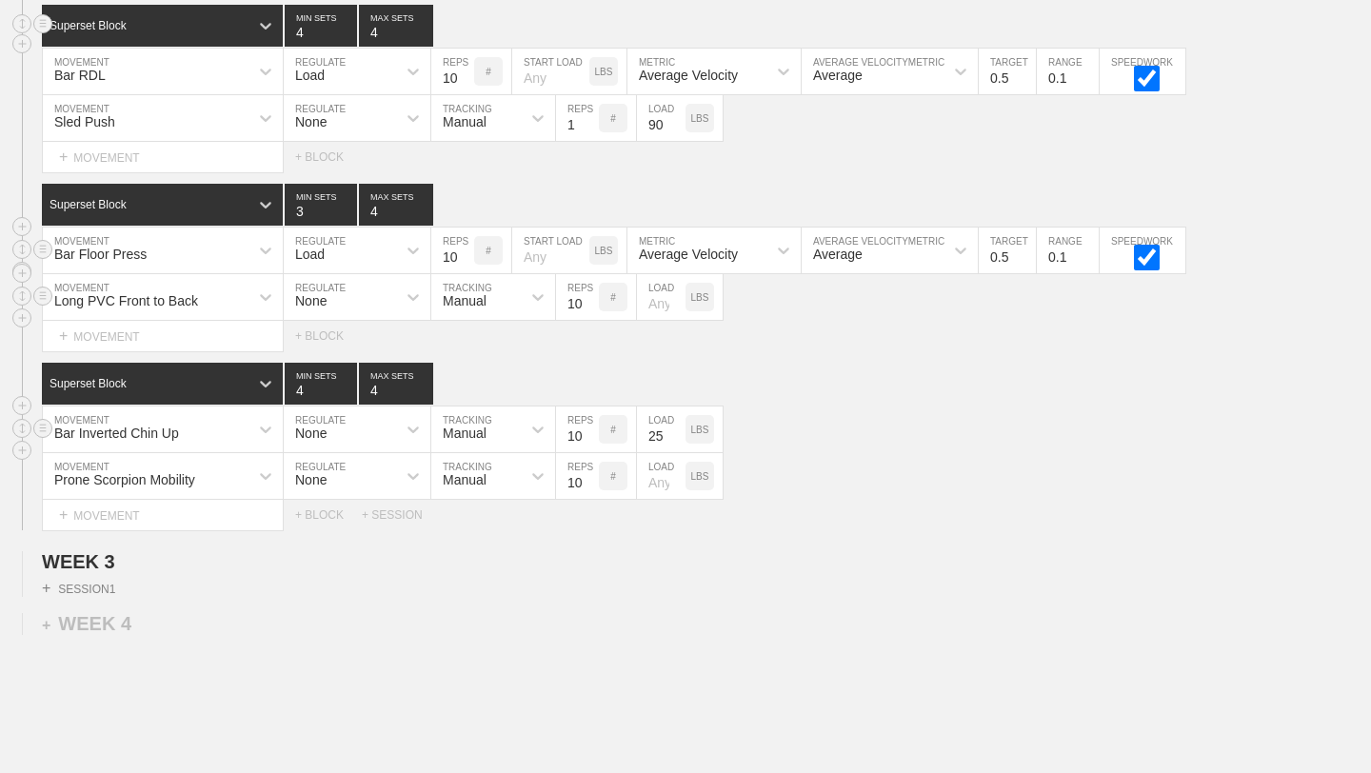
scroll to position [3590, 0]
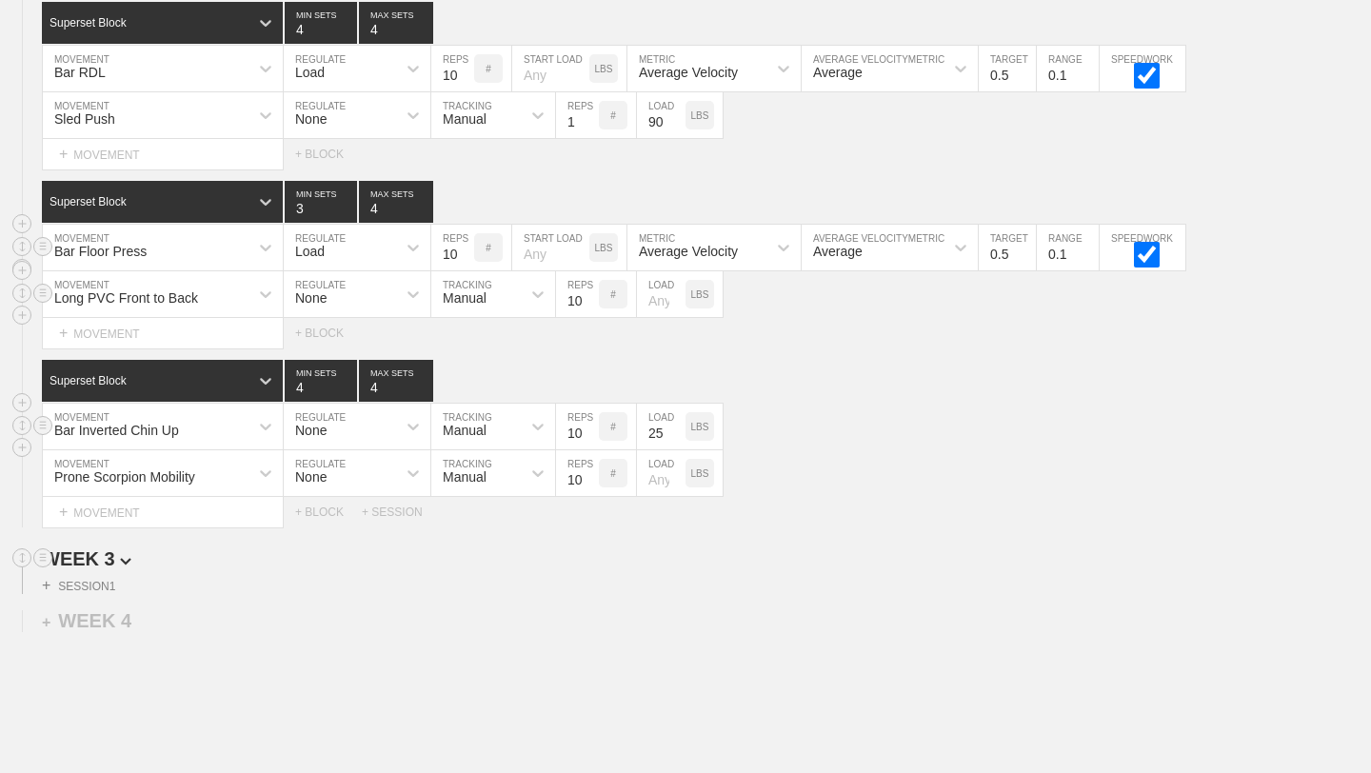
click at [110, 563] on span "WEEK 3" at bounding box center [87, 559] width 90 height 21
click at [108, 594] on div "+ WEEK 4" at bounding box center [87, 598] width 90 height 22
click at [108, 594] on span "WEEK 4" at bounding box center [78, 601] width 73 height 21
click at [130, 639] on div "+ WEEK 5" at bounding box center [87, 640] width 90 height 22
click at [115, 639] on span "WEEK 5" at bounding box center [78, 644] width 73 height 21
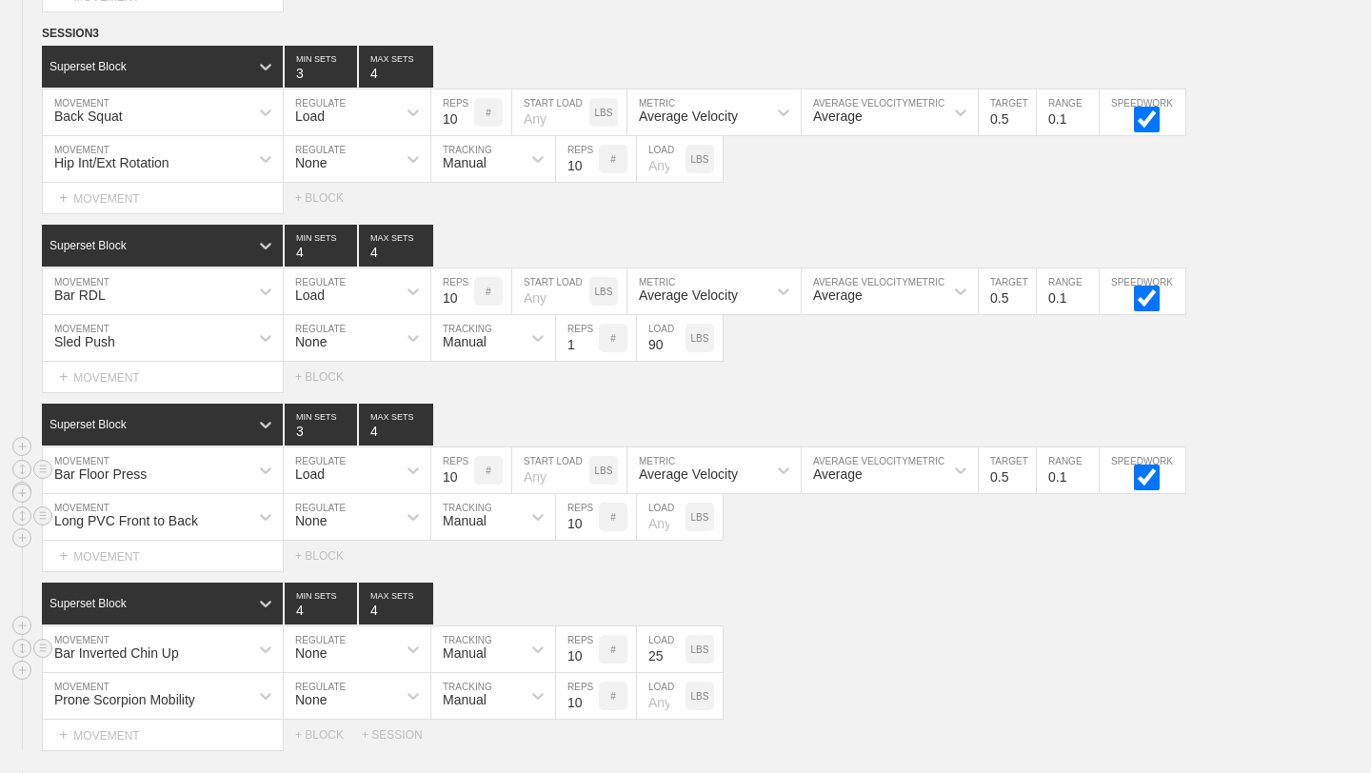
scroll to position [3367, 0]
click at [607, 408] on div "Superset Block 3 MIN SETS 4 MAX SETS" at bounding box center [706, 425] width 1329 height 42
click at [669, 206] on div "Select... MOVEMENT + MOVEMENT + BLOCK" at bounding box center [685, 198] width 1371 height 30
click at [1214, 169] on div "Hip Int/Ext Rotation MOVEMENT None REGULATE Manual TRACKING 10 REPS # LOAD LBS" at bounding box center [685, 159] width 1371 height 47
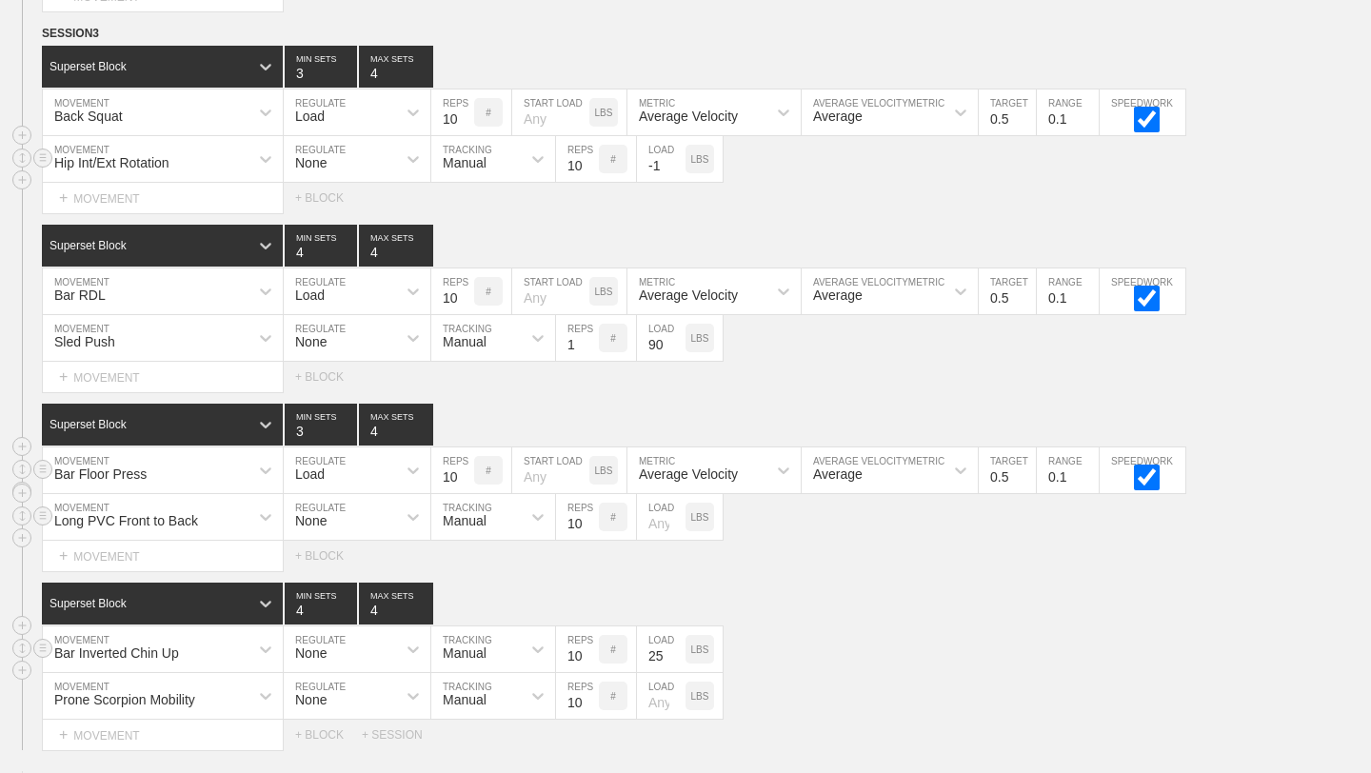
click at [672, 164] on input "-1" at bounding box center [661, 159] width 49 height 46
type input "0"
click at [674, 157] on input "0" at bounding box center [661, 159] width 49 height 46
click at [674, 195] on div "Select... MOVEMENT + MOVEMENT + BLOCK" at bounding box center [685, 198] width 1371 height 30
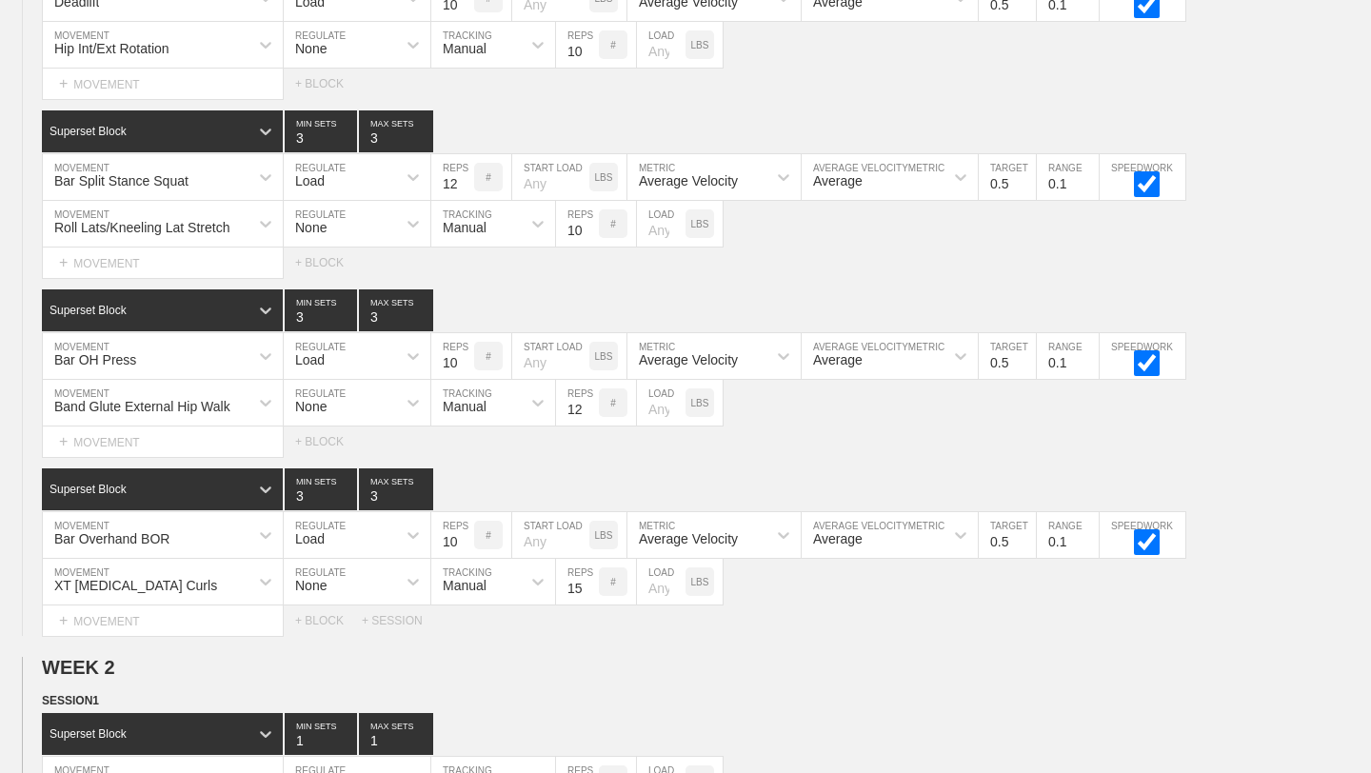
scroll to position [0, 0]
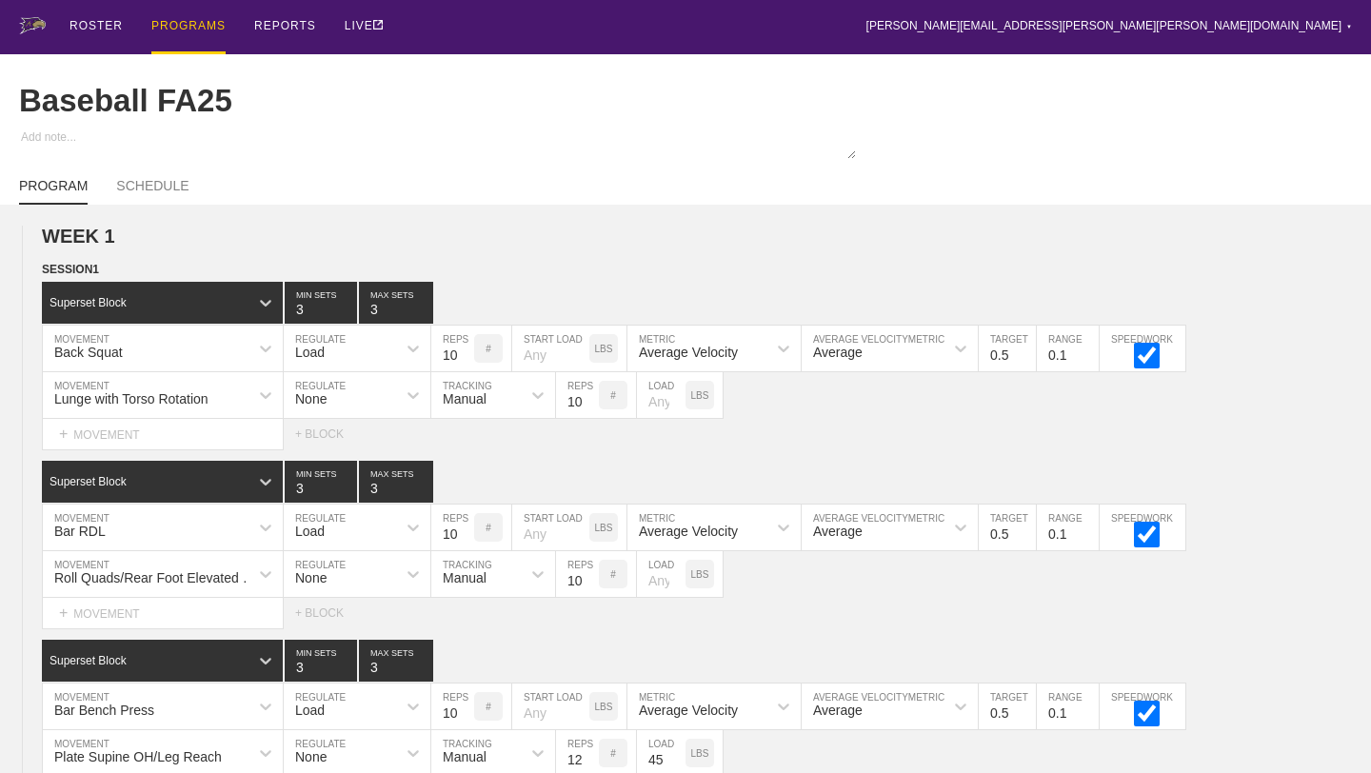
click at [178, 31] on div "PROGRAMS" at bounding box center [188, 27] width 74 height 54
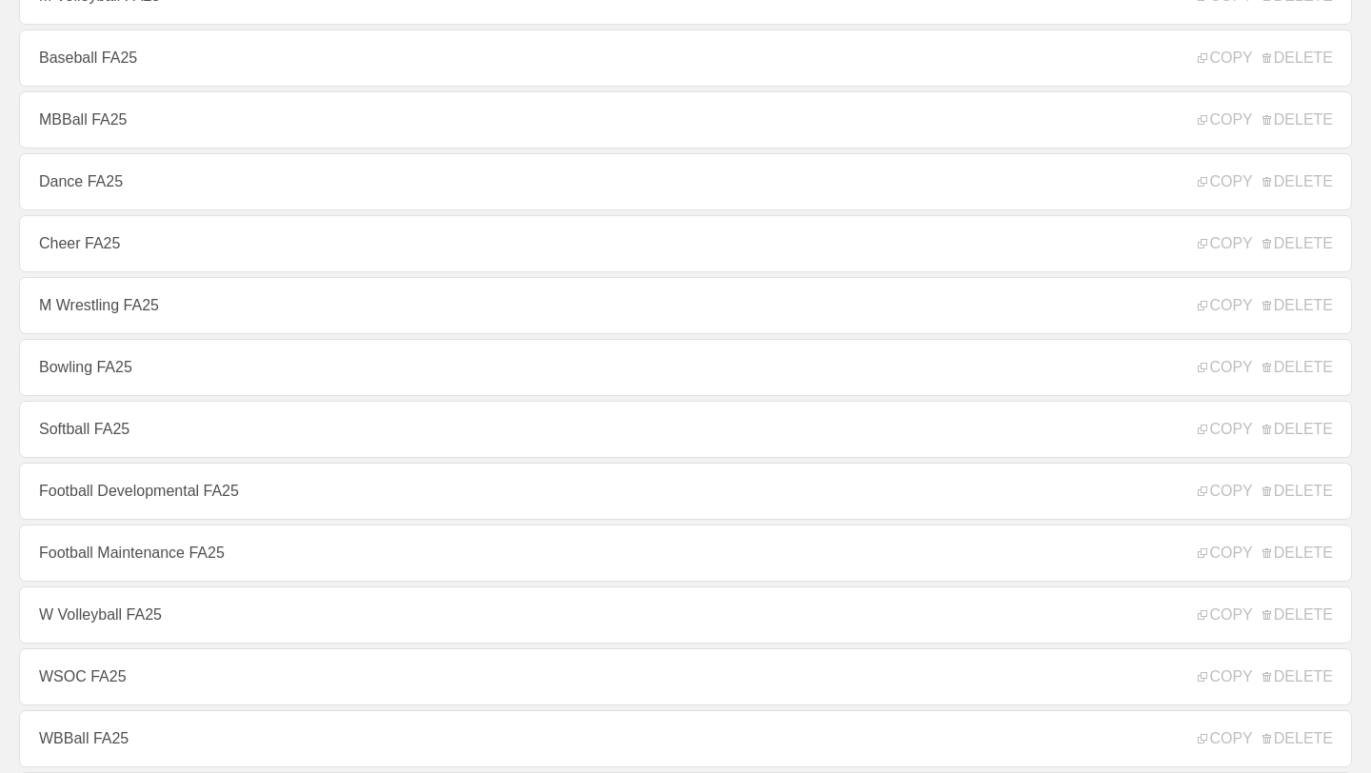
scroll to position [275, 0]
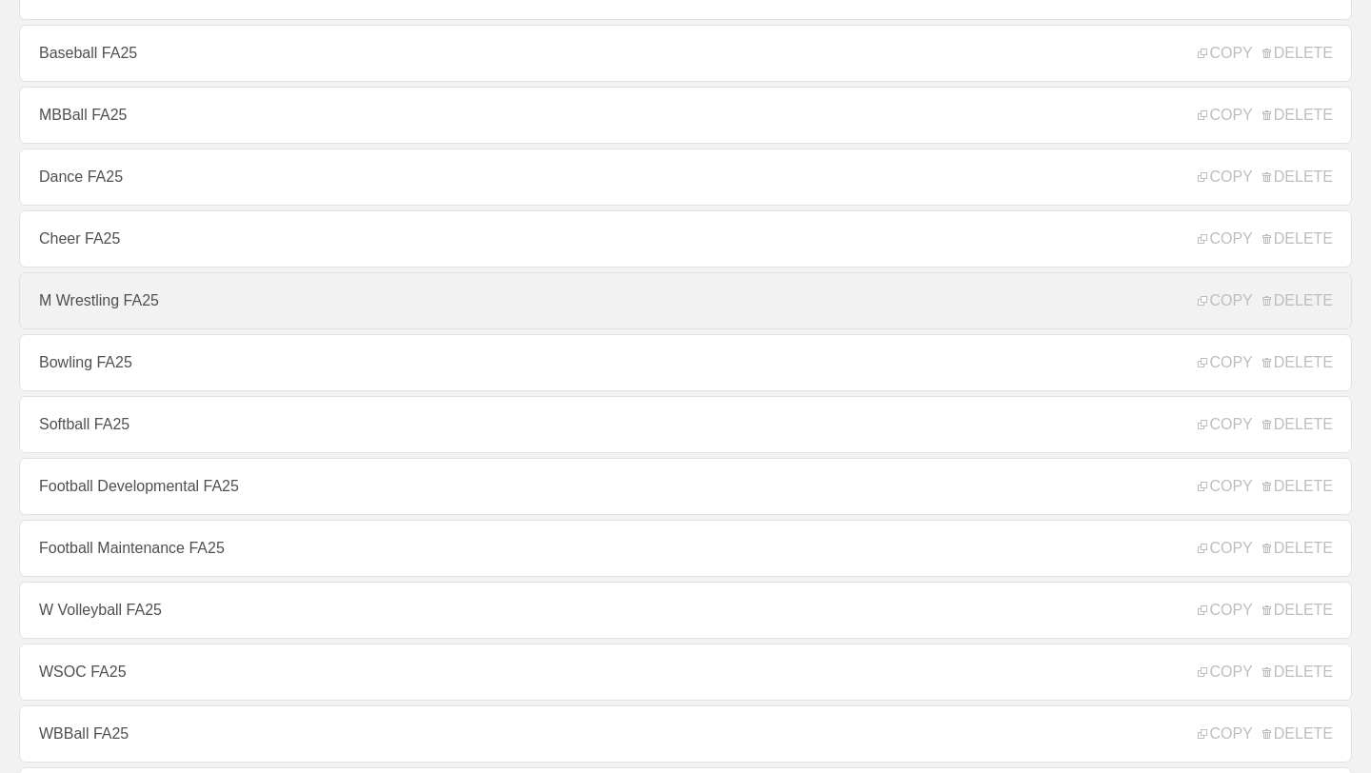
click at [306, 301] on link "M Wrestling FA25" at bounding box center [685, 300] width 1333 height 57
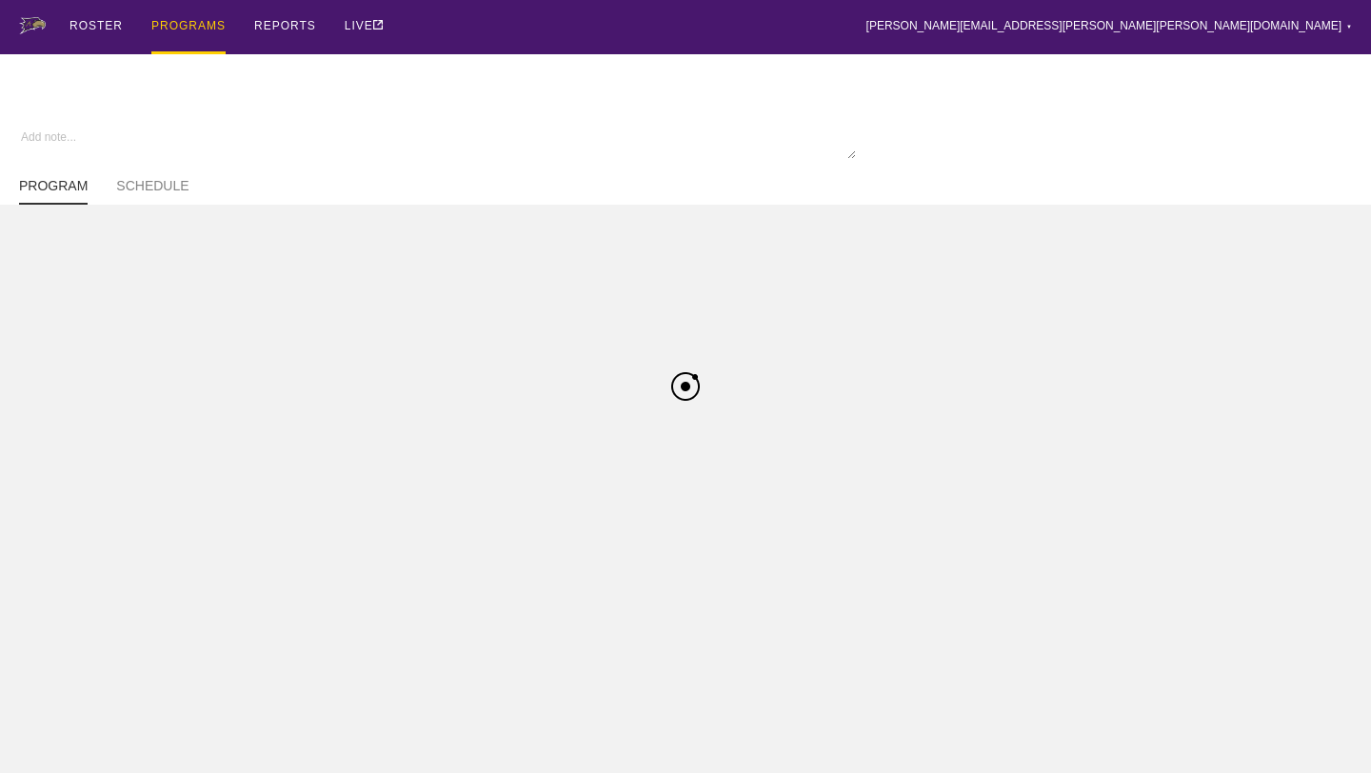
type textarea "x"
type input "M Wrestling FA25"
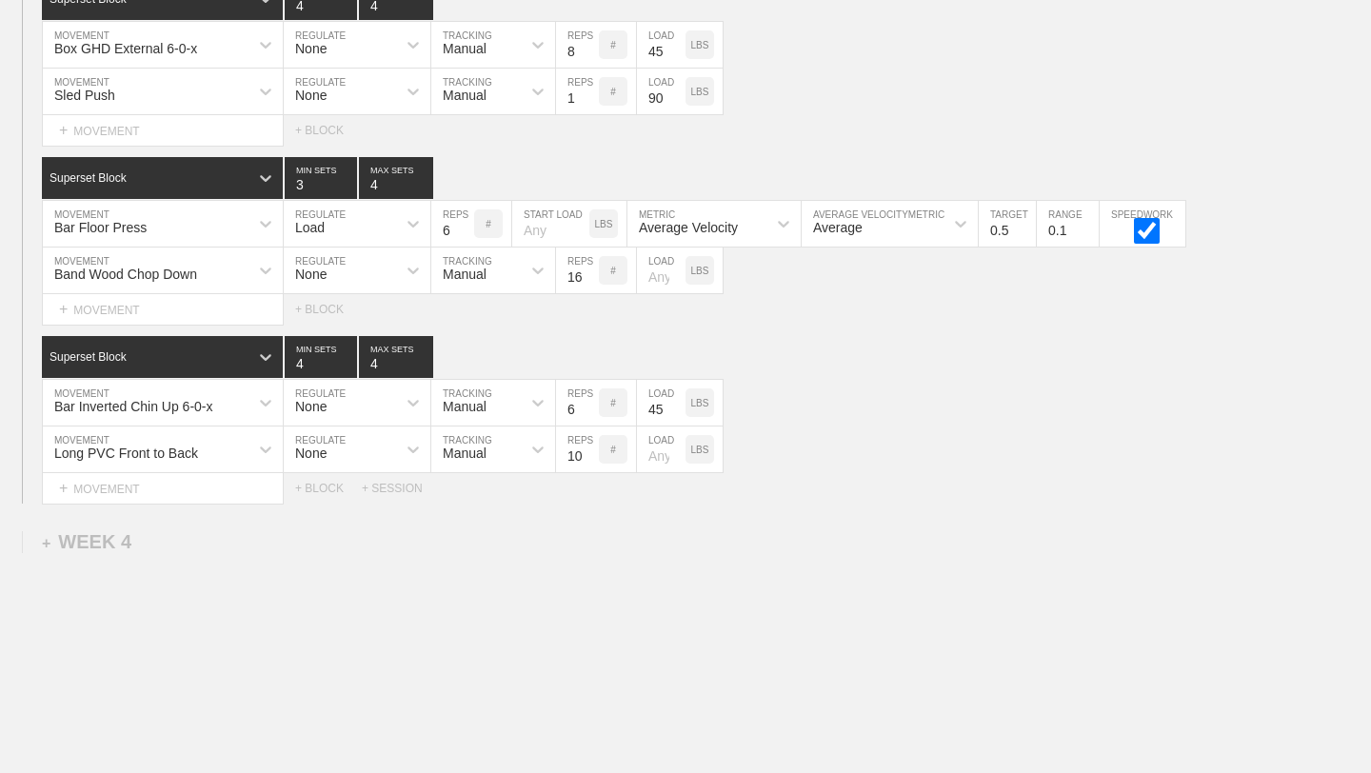
scroll to position [3507, 0]
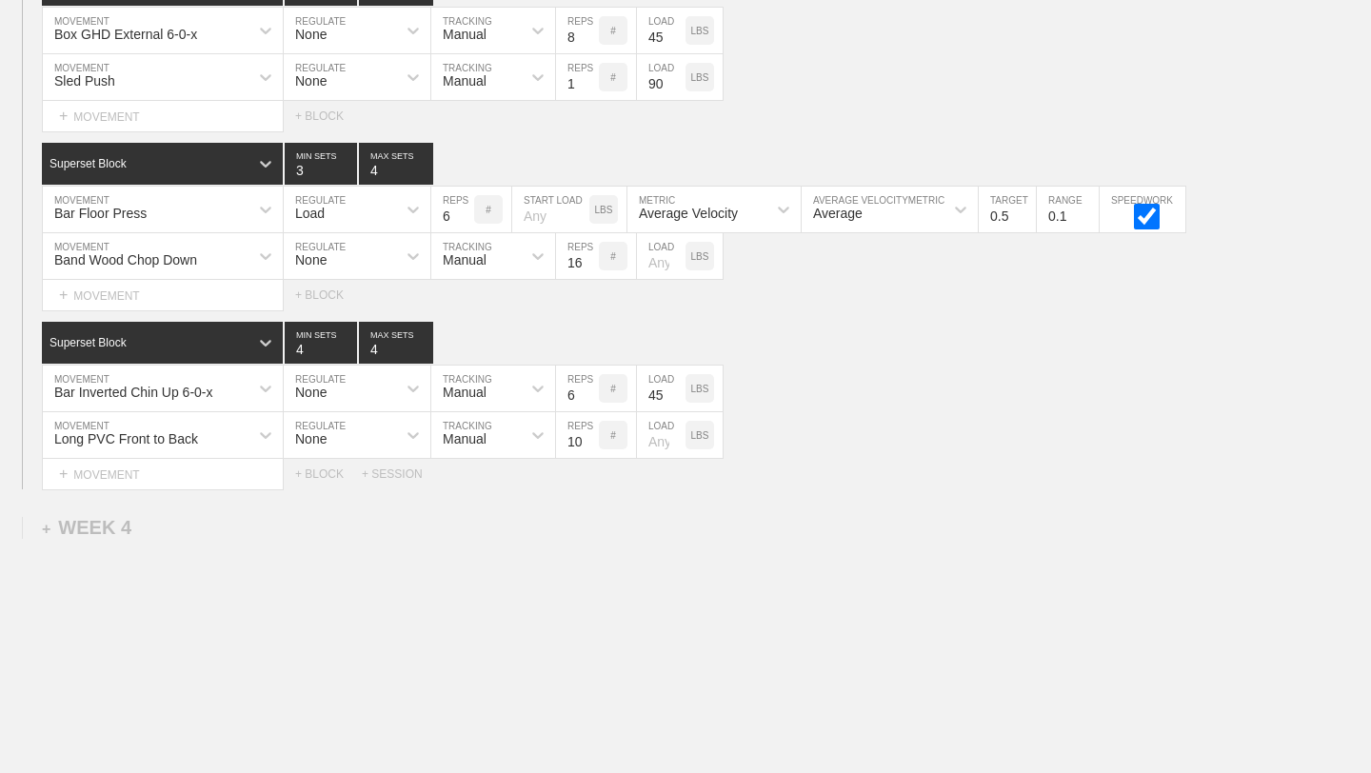
click at [1133, 297] on div "Select... MOVEMENT + MOVEMENT + BLOCK" at bounding box center [685, 295] width 1371 height 30
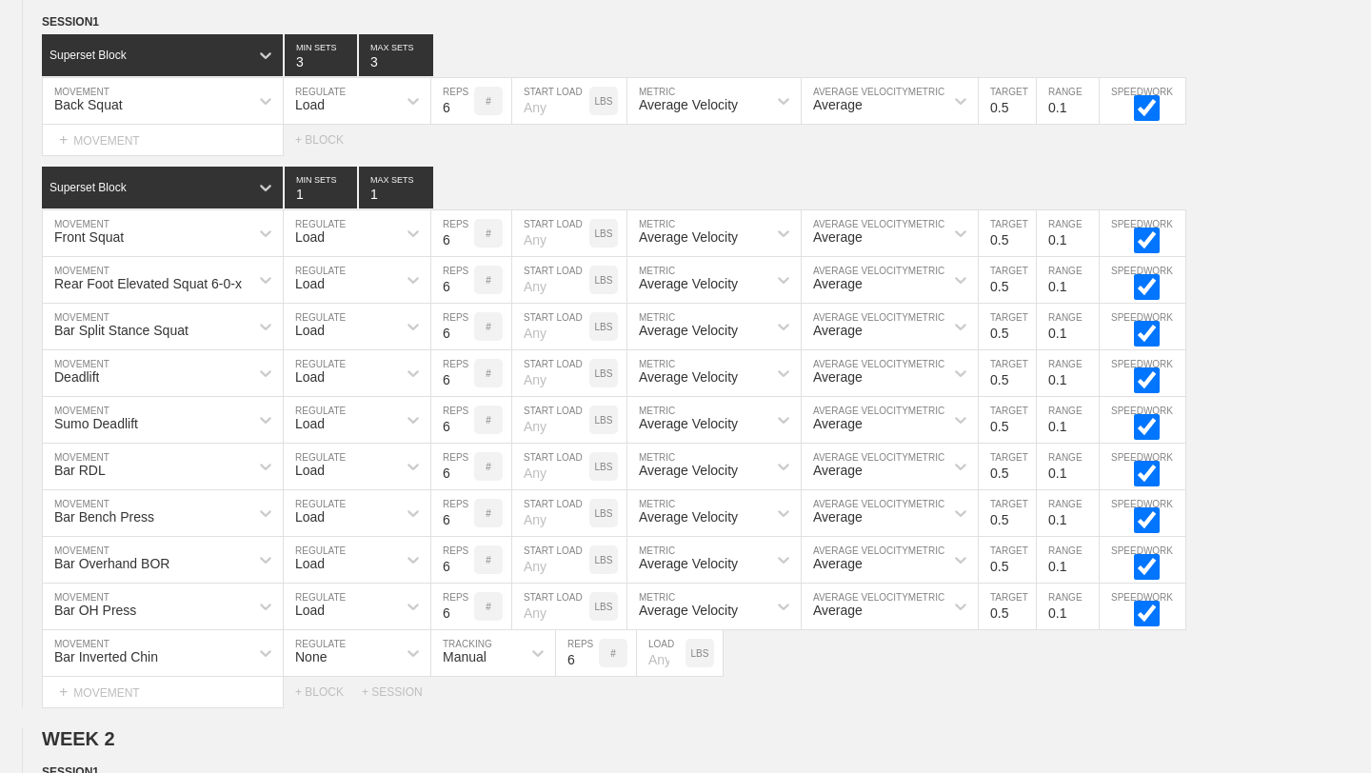
scroll to position [0, 0]
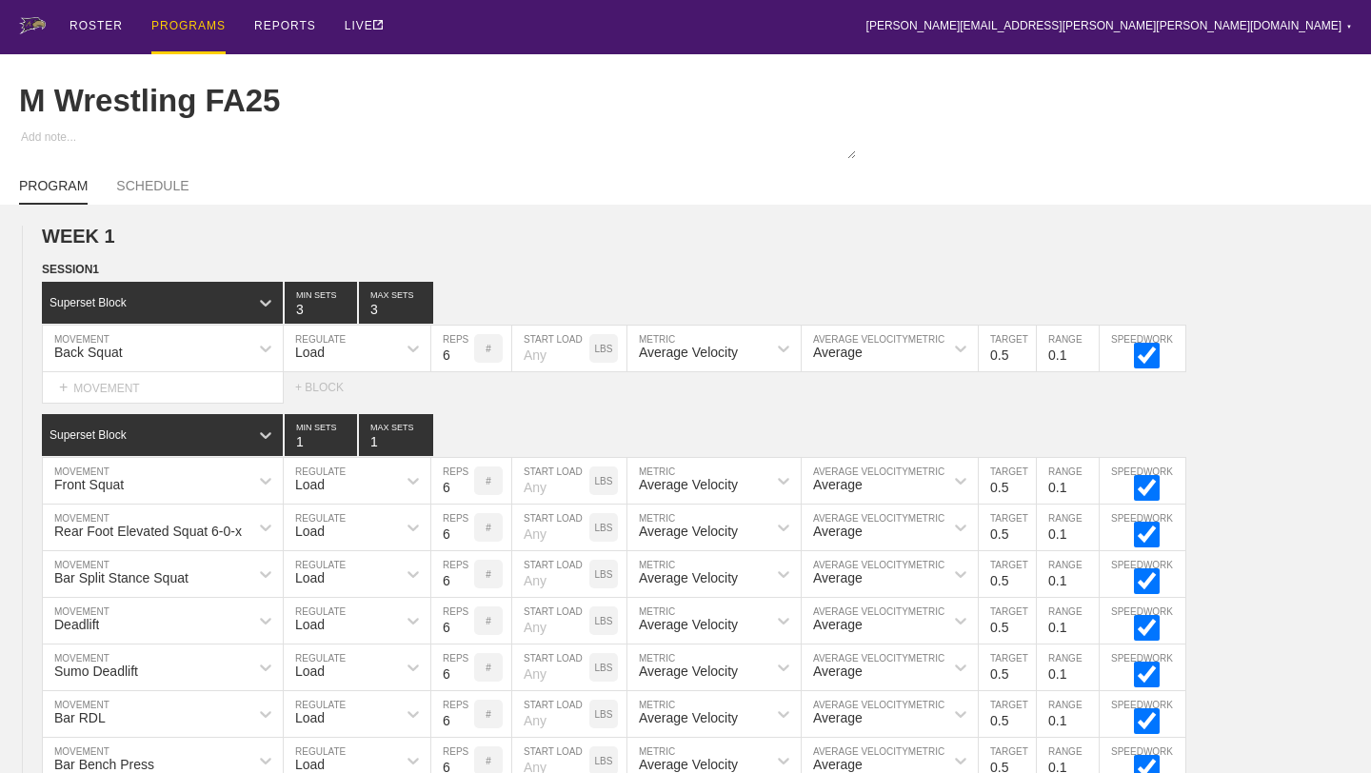
click at [201, 21] on div "PROGRAMS" at bounding box center [188, 27] width 74 height 54
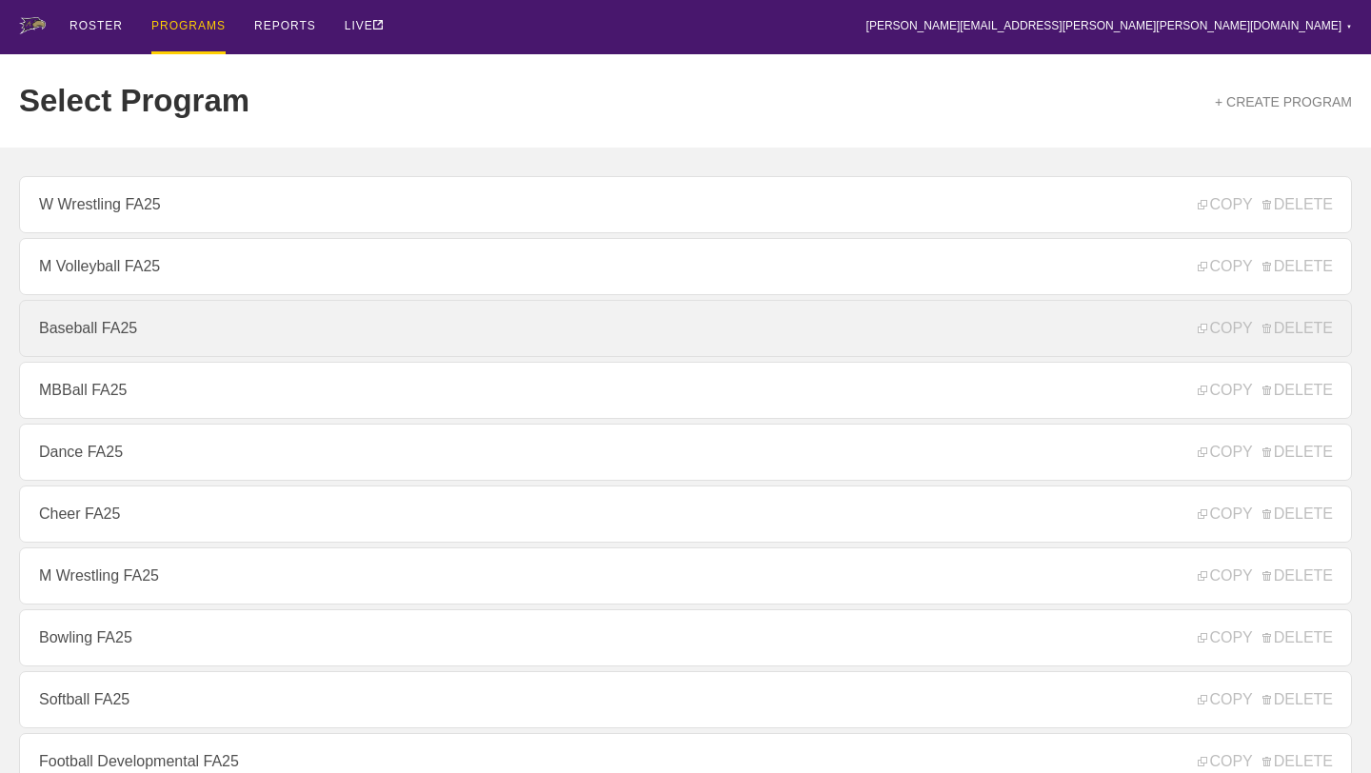
click at [108, 336] on link "Baseball FA25" at bounding box center [685, 328] width 1333 height 57
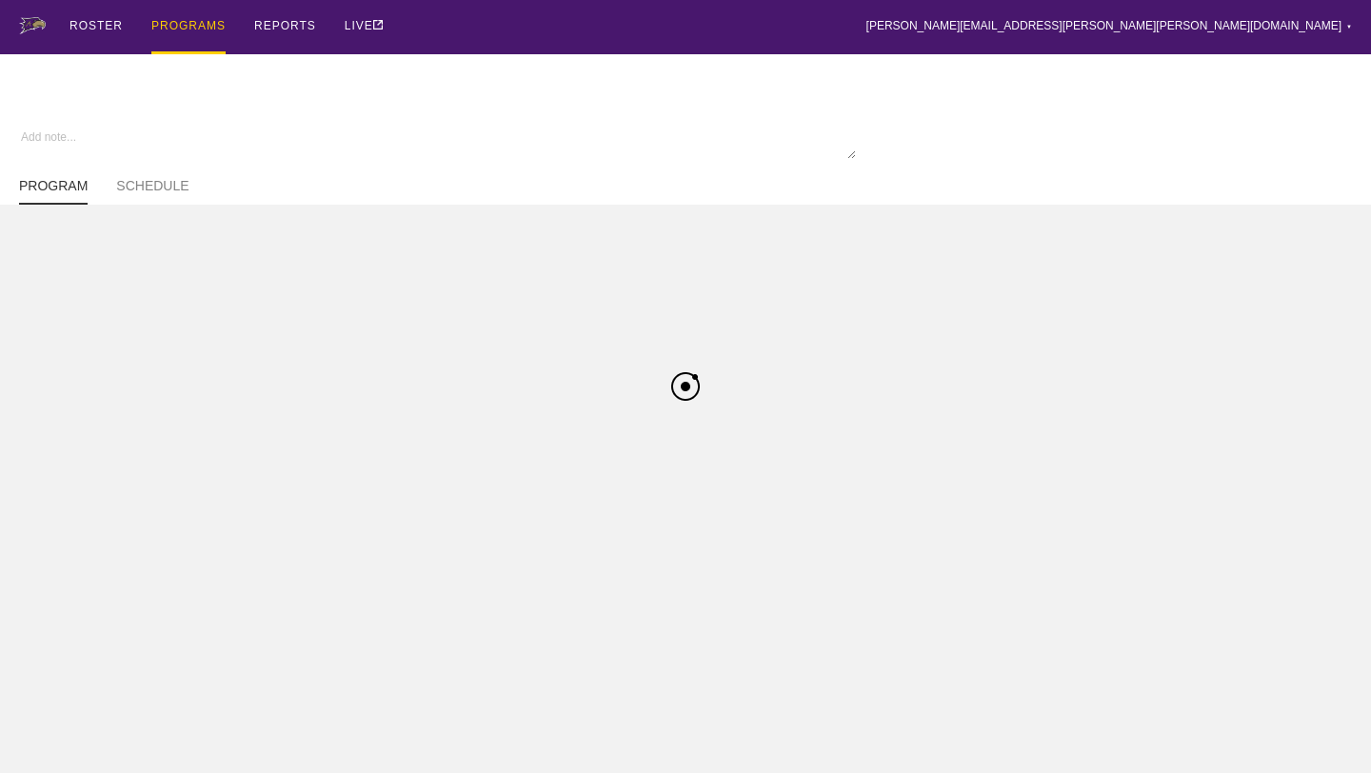
type textarea "x"
type input "Baseball FA25"
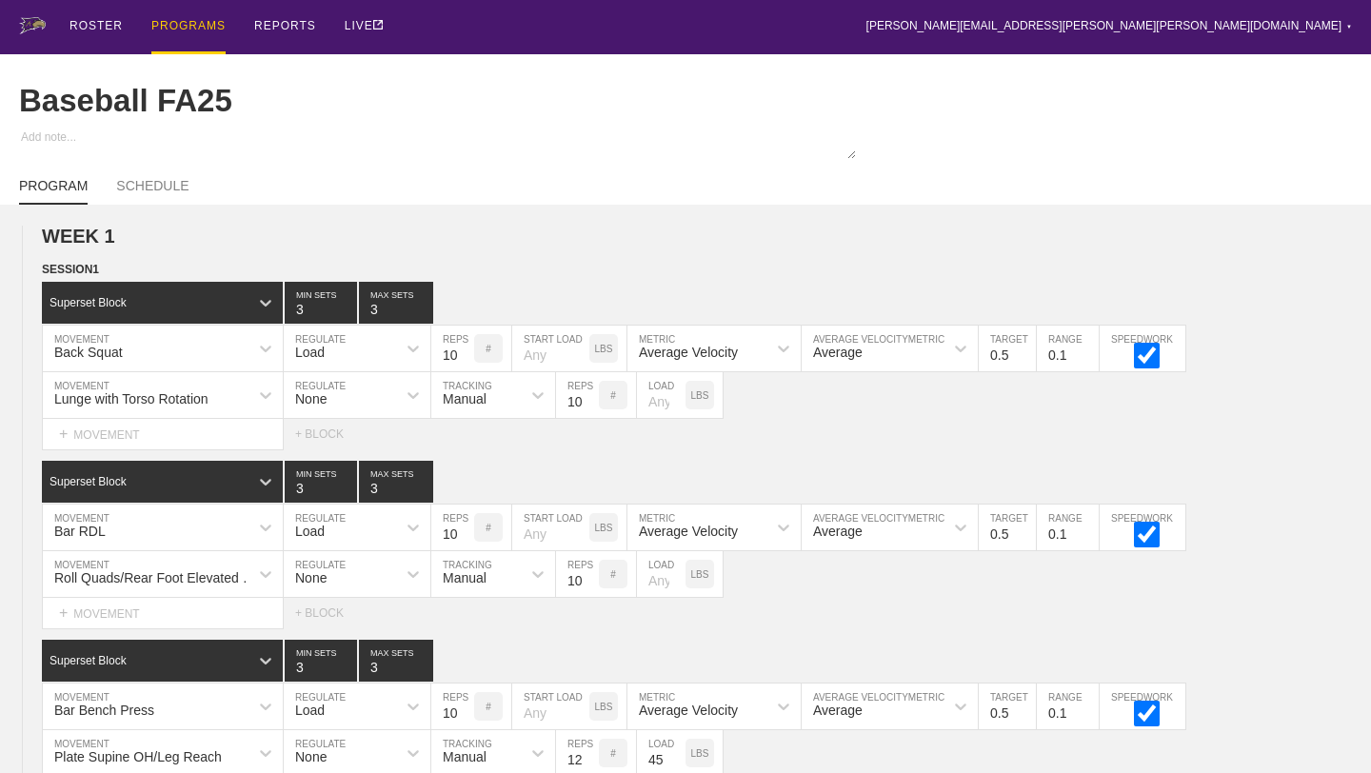
click at [204, 30] on div "PROGRAMS" at bounding box center [188, 27] width 74 height 54
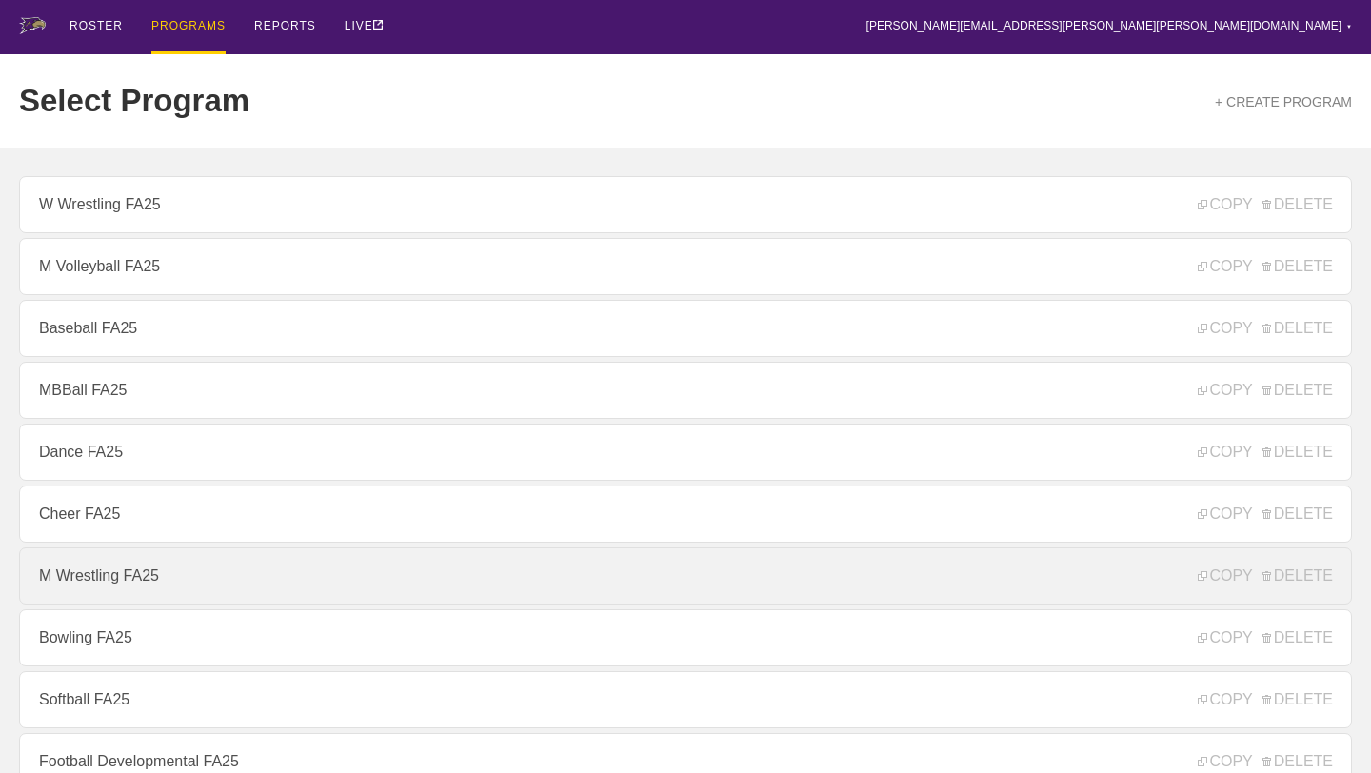
click at [194, 577] on link "M Wrestling FA25" at bounding box center [685, 576] width 1333 height 57
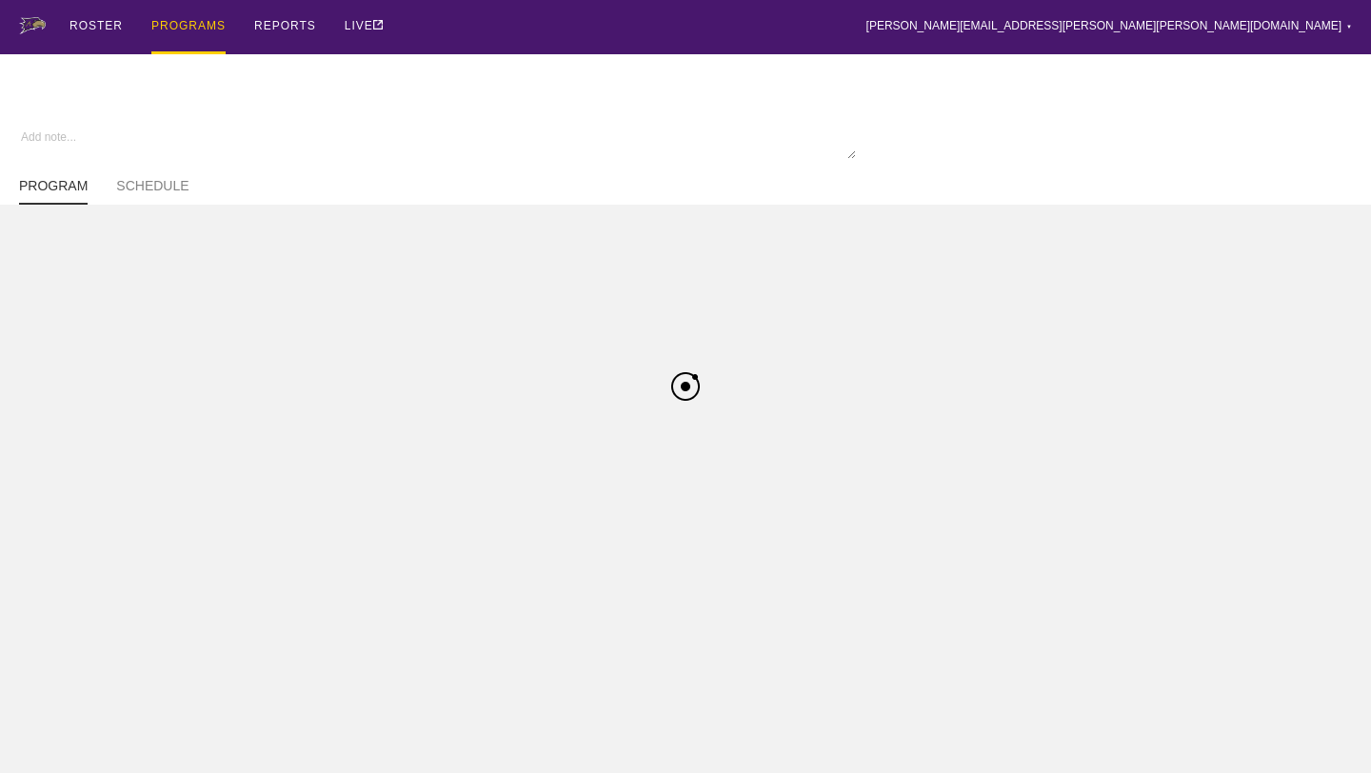
type textarea "x"
type input "M Wrestling FA25"
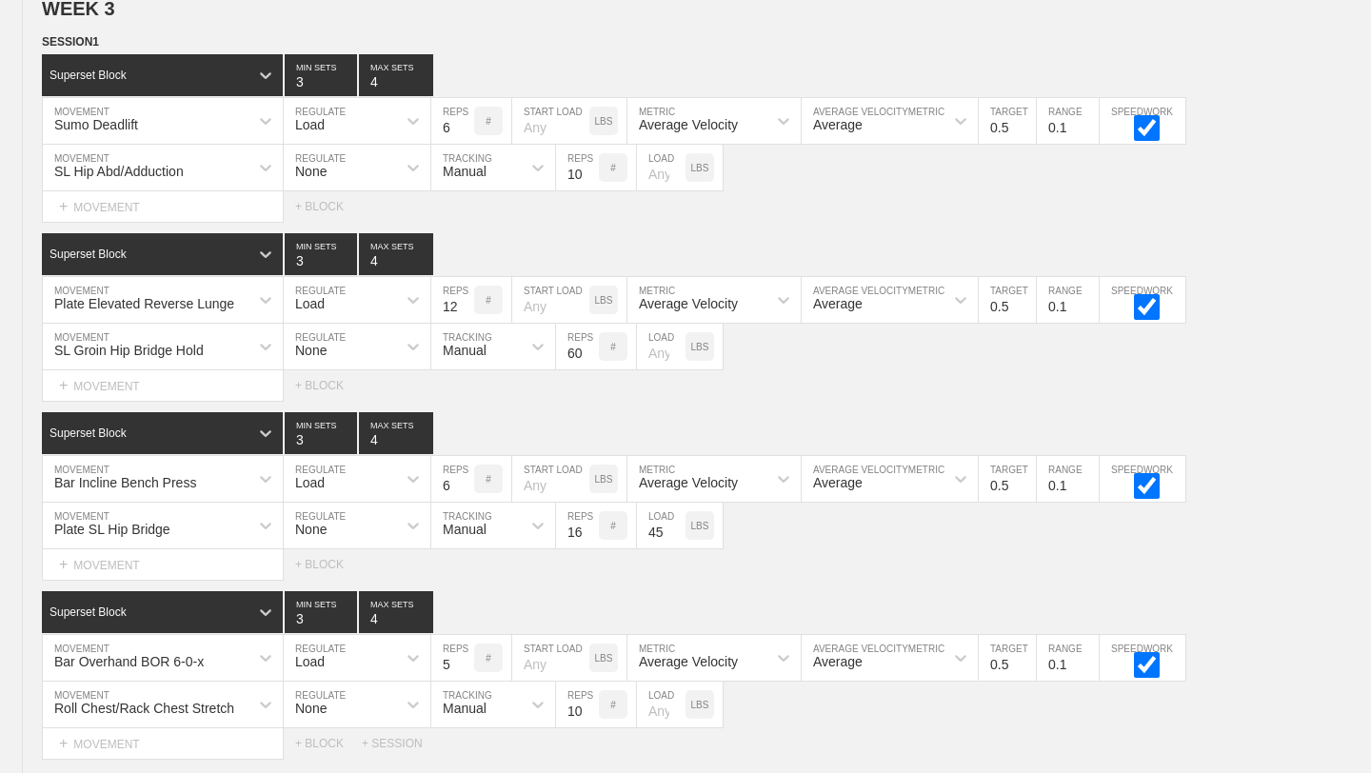
scroll to position [2496, 0]
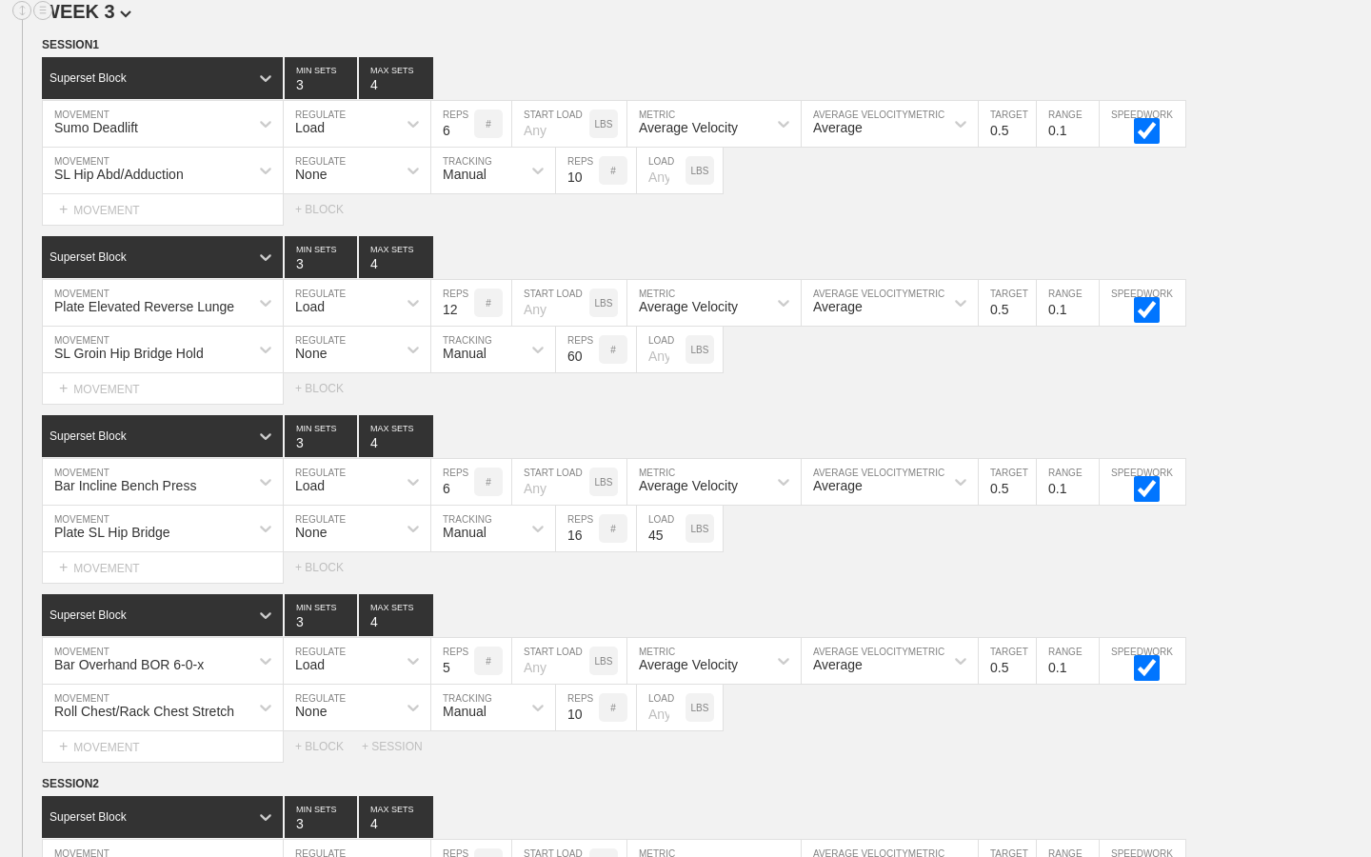
type textarea "x"
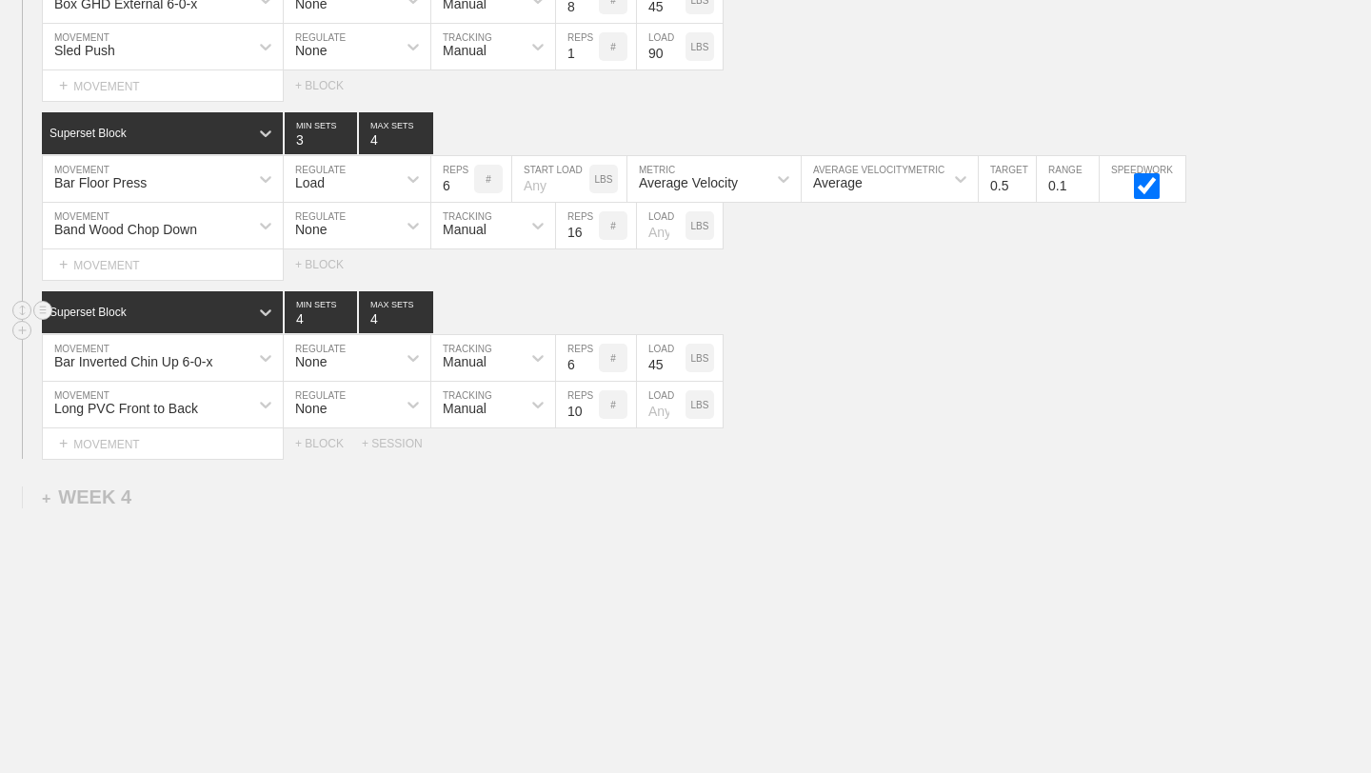
scroll to position [3558, 0]
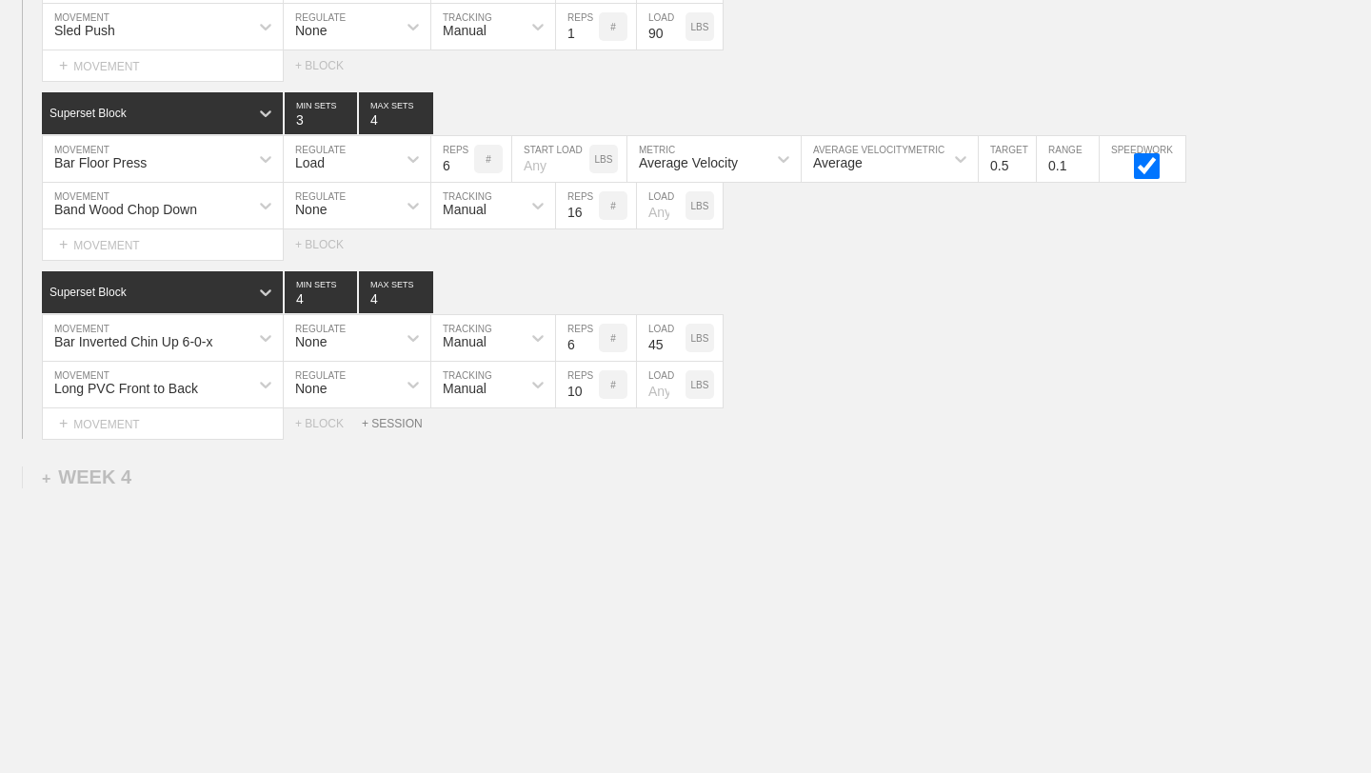
click at [385, 419] on div "+ SESSION" at bounding box center [400, 423] width 76 height 13
click at [244, 489] on div "+ BLOCK" at bounding box center [162, 488] width 240 height 30
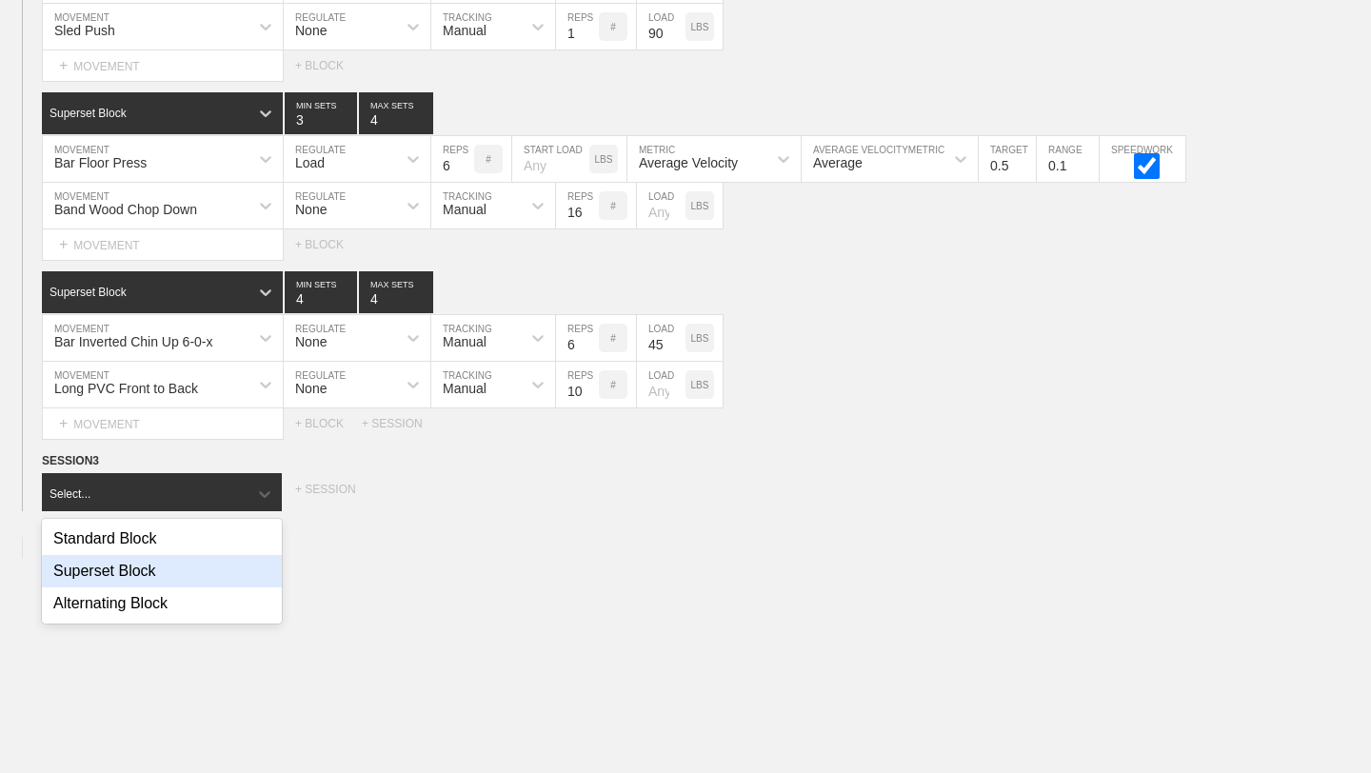
click at [199, 570] on div "Superset Block" at bounding box center [162, 571] width 240 height 32
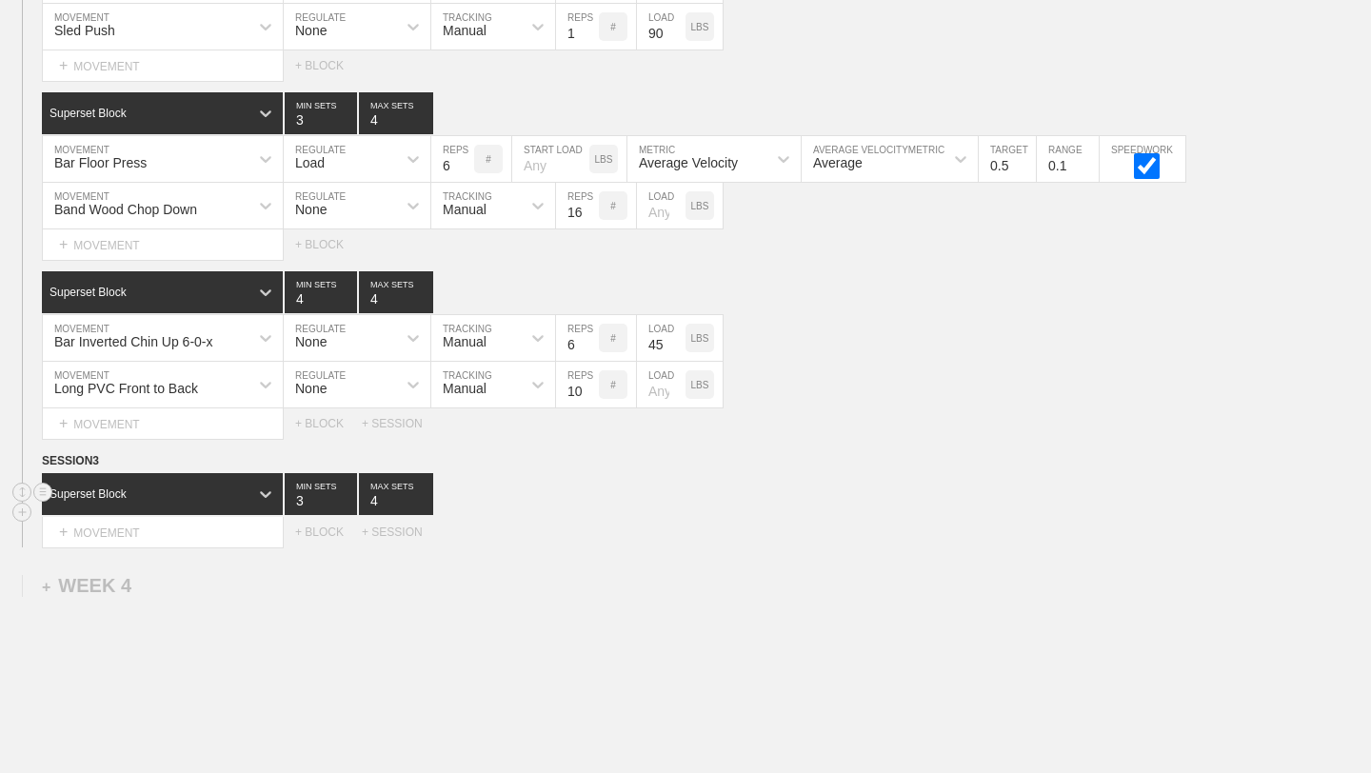
type input "4"
click at [421, 496] on input "4" at bounding box center [396, 494] width 74 height 42
click at [206, 529] on div "+ MOVEMENT" at bounding box center [163, 532] width 242 height 31
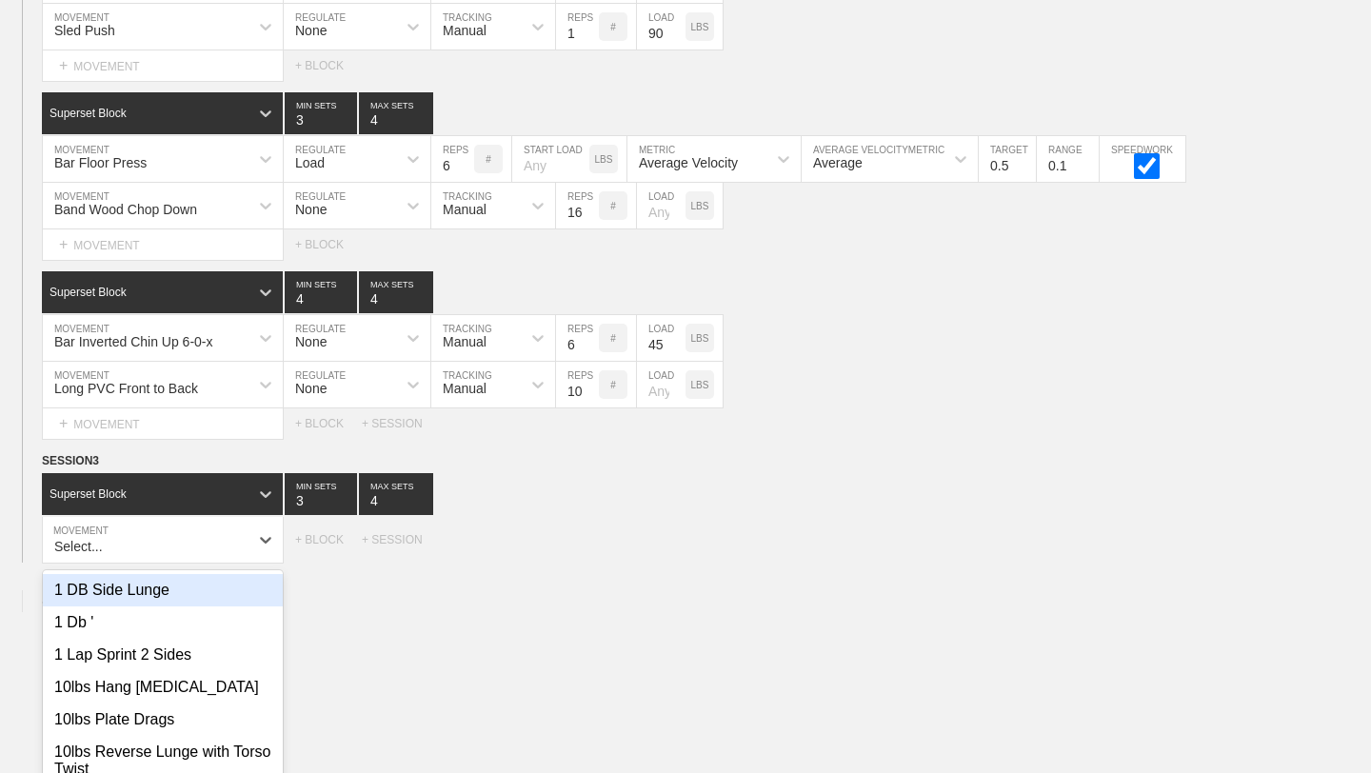
scroll to position [3647, 0]
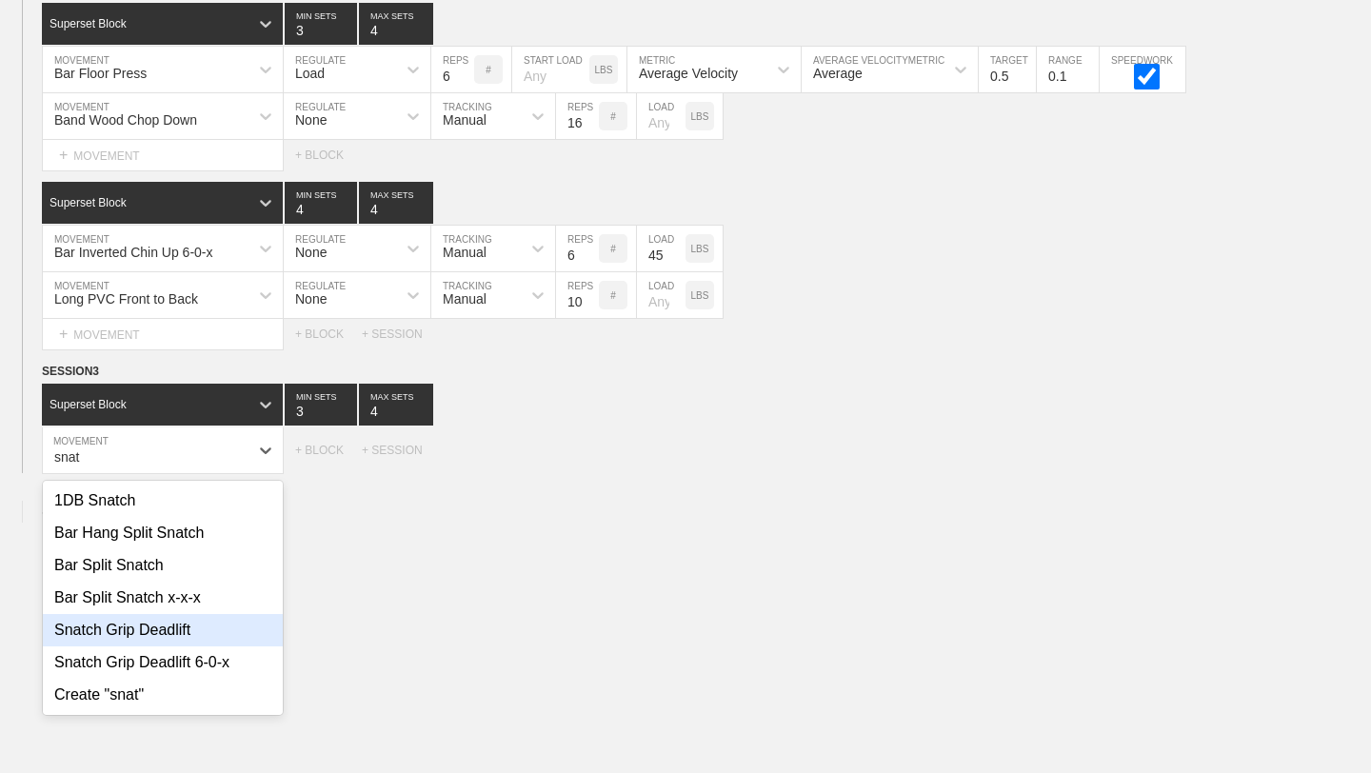
click at [166, 627] on div "Snatch Grip Deadlift" at bounding box center [163, 630] width 240 height 32
type input "snat"
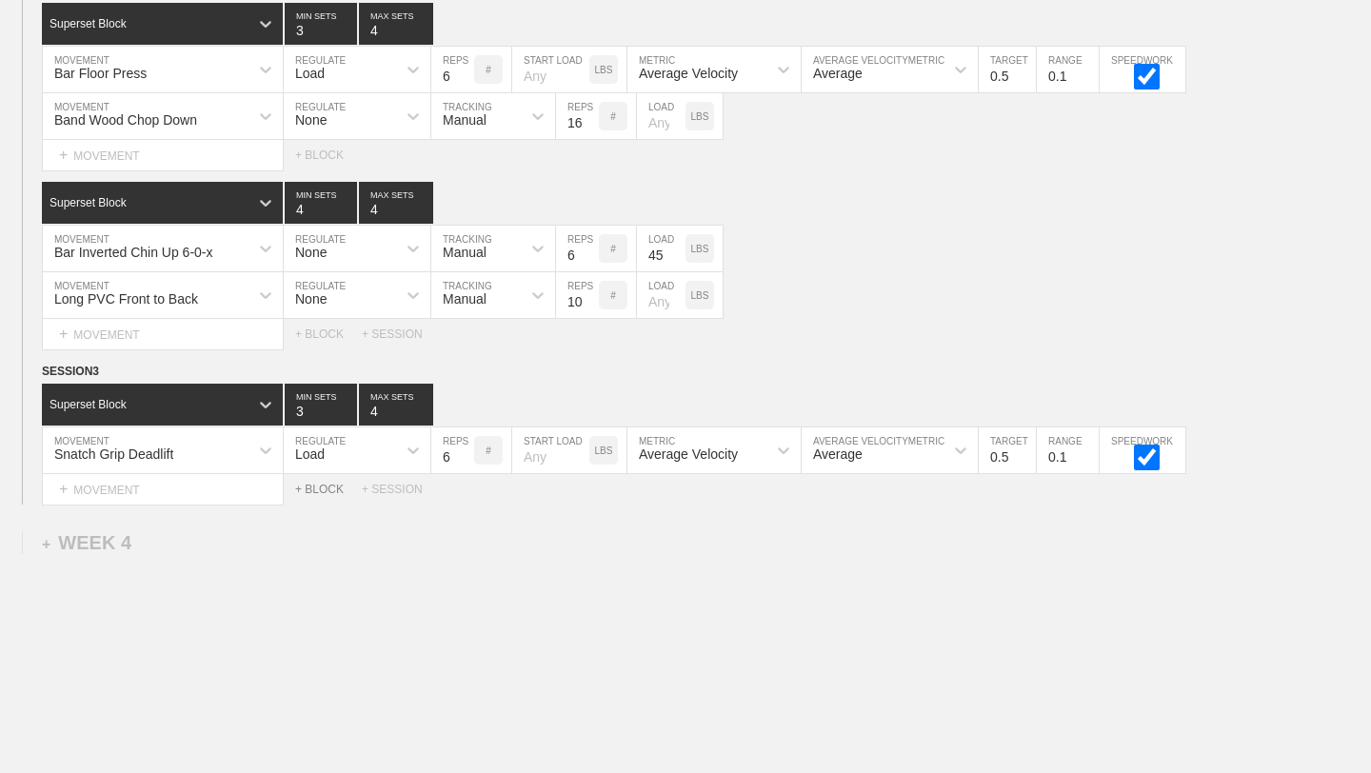
click at [326, 485] on div "+ BLOCK" at bounding box center [328, 489] width 67 height 13
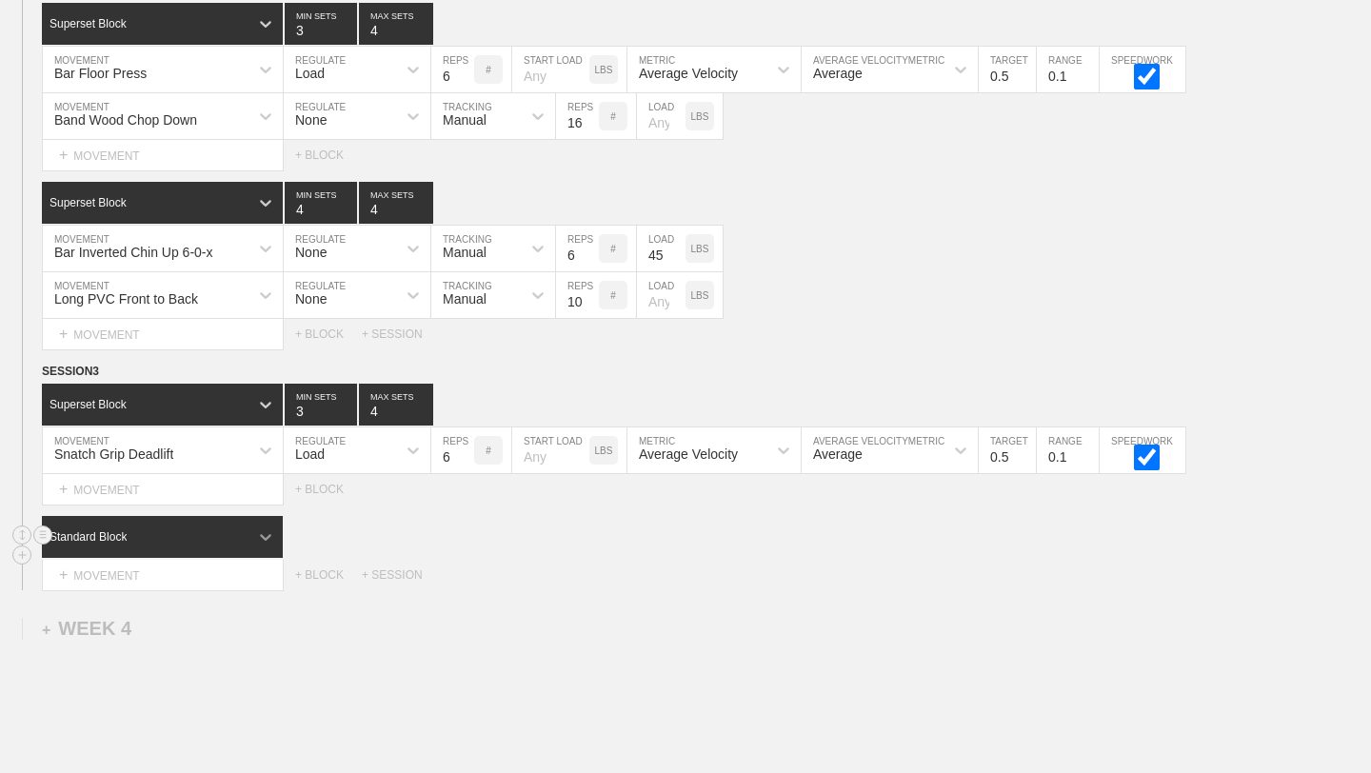
click at [274, 529] on icon at bounding box center [265, 537] width 19 height 19
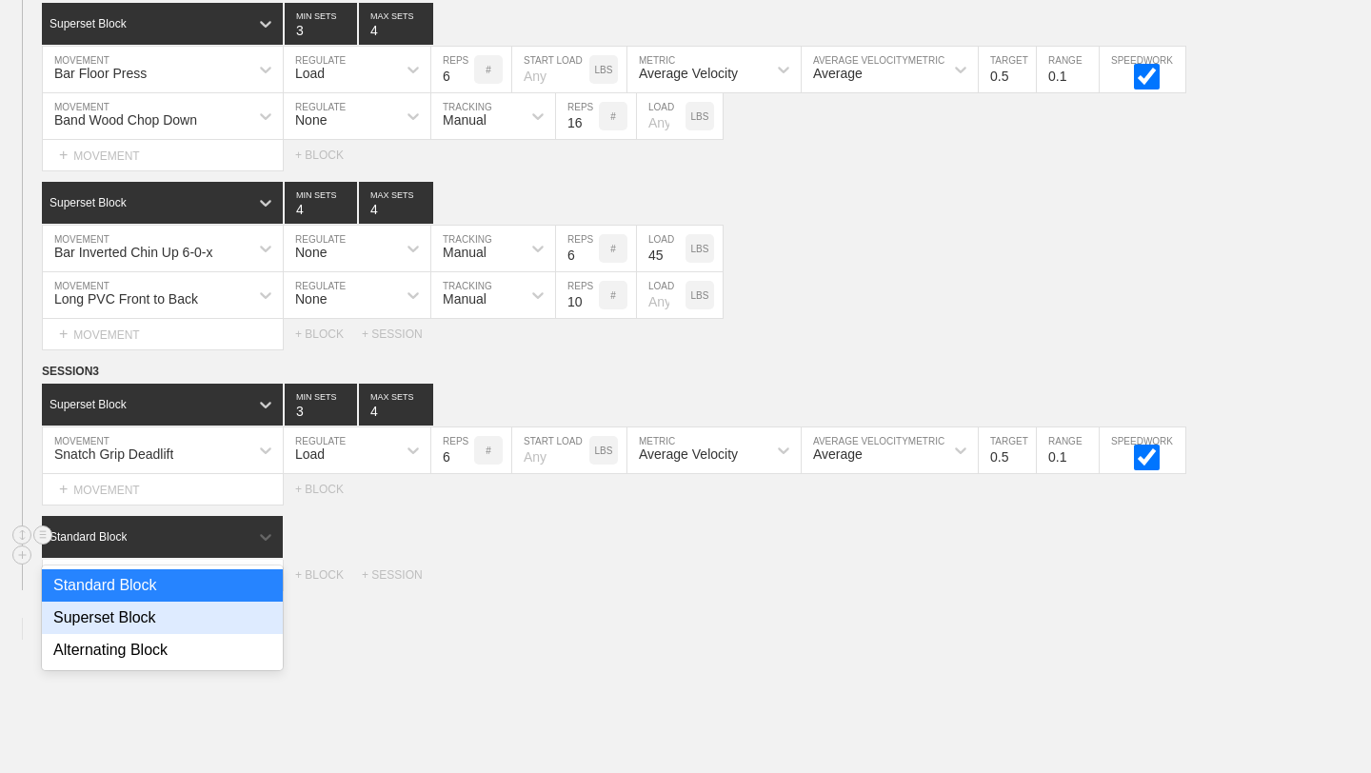
click at [198, 615] on div "Superset Block" at bounding box center [162, 618] width 241 height 32
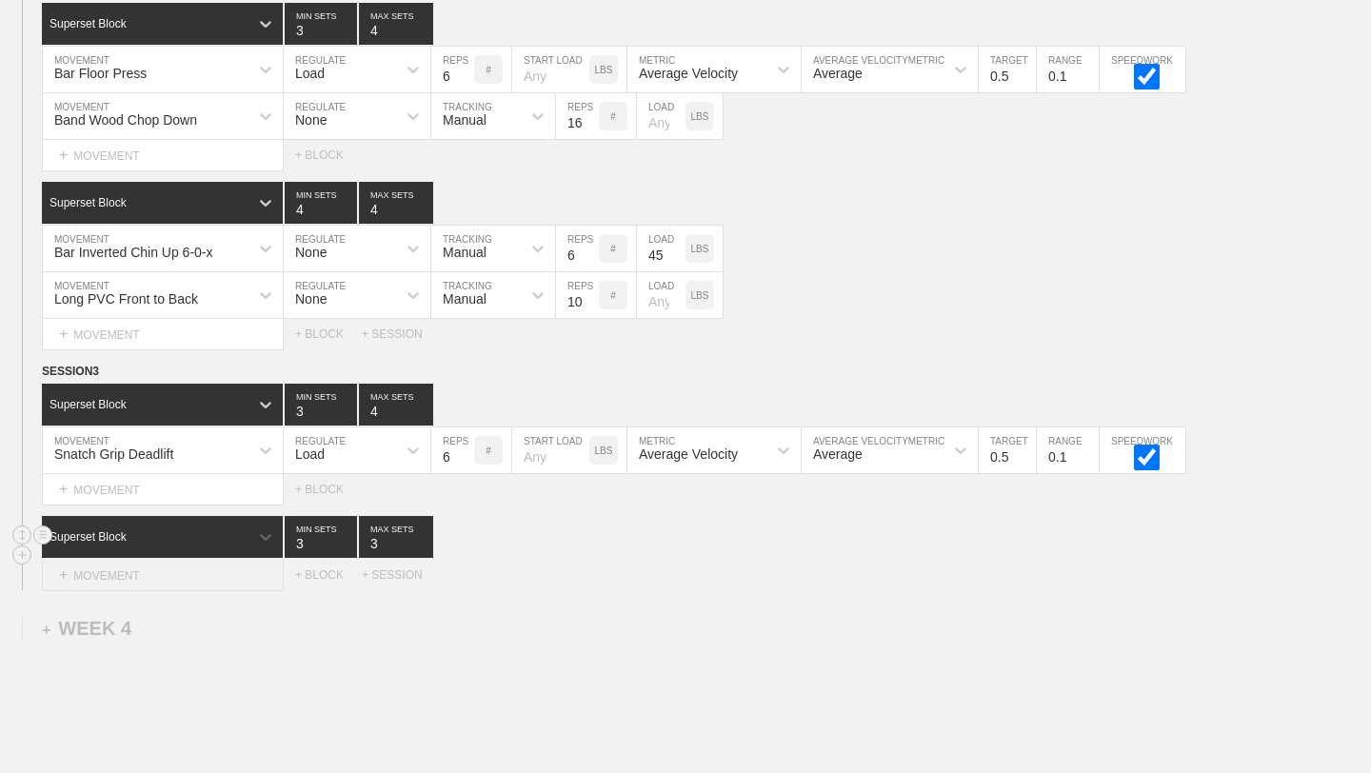
click at [235, 578] on div "+ MOVEMENT" at bounding box center [163, 575] width 242 height 31
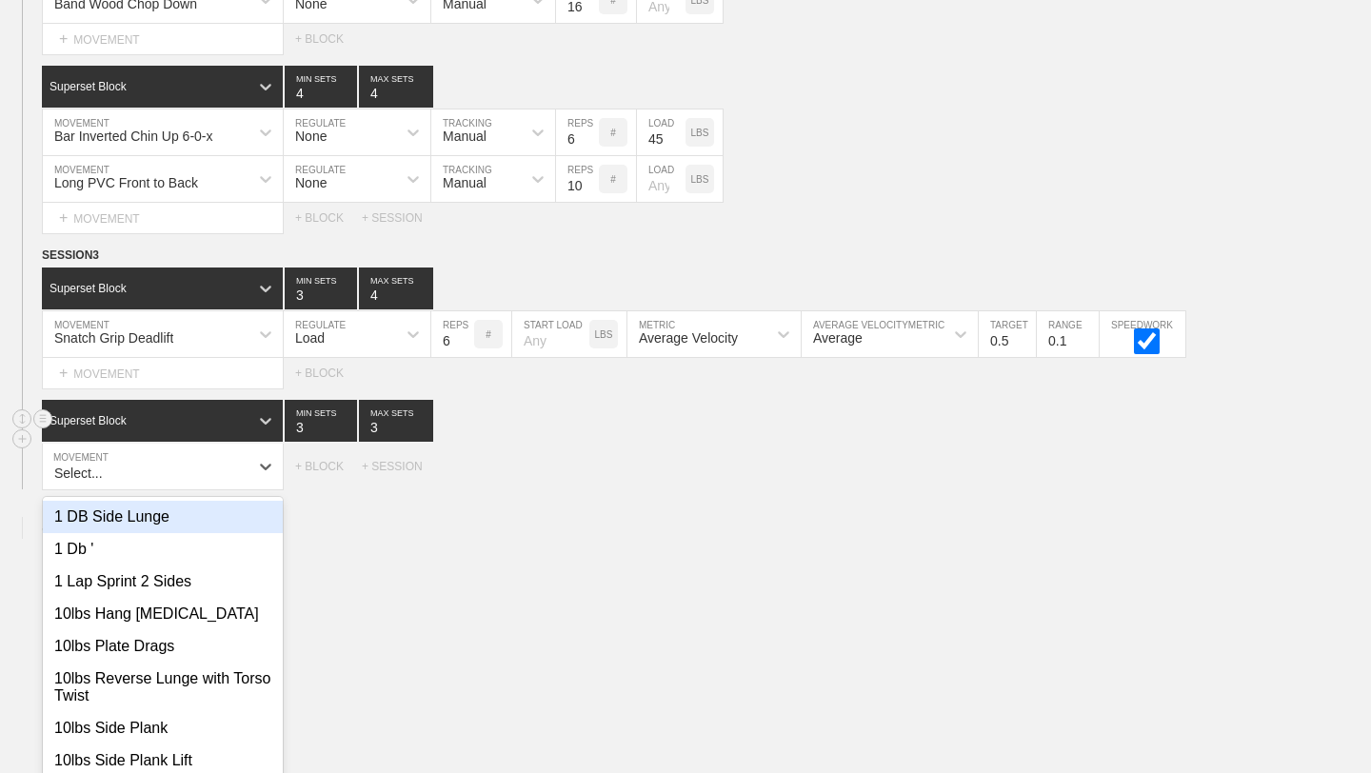
scroll to position [3780, 0]
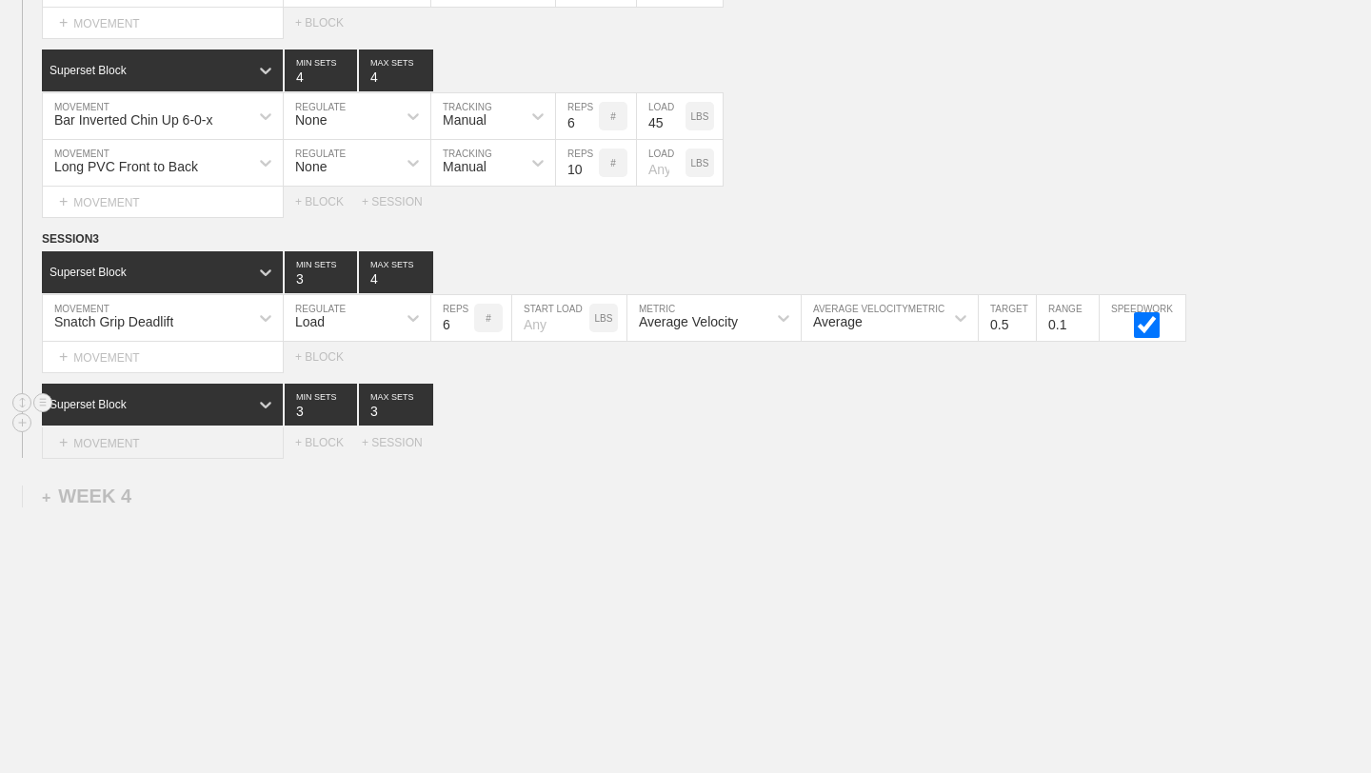
click at [103, 441] on div "+ MOVEMENT" at bounding box center [163, 443] width 242 height 31
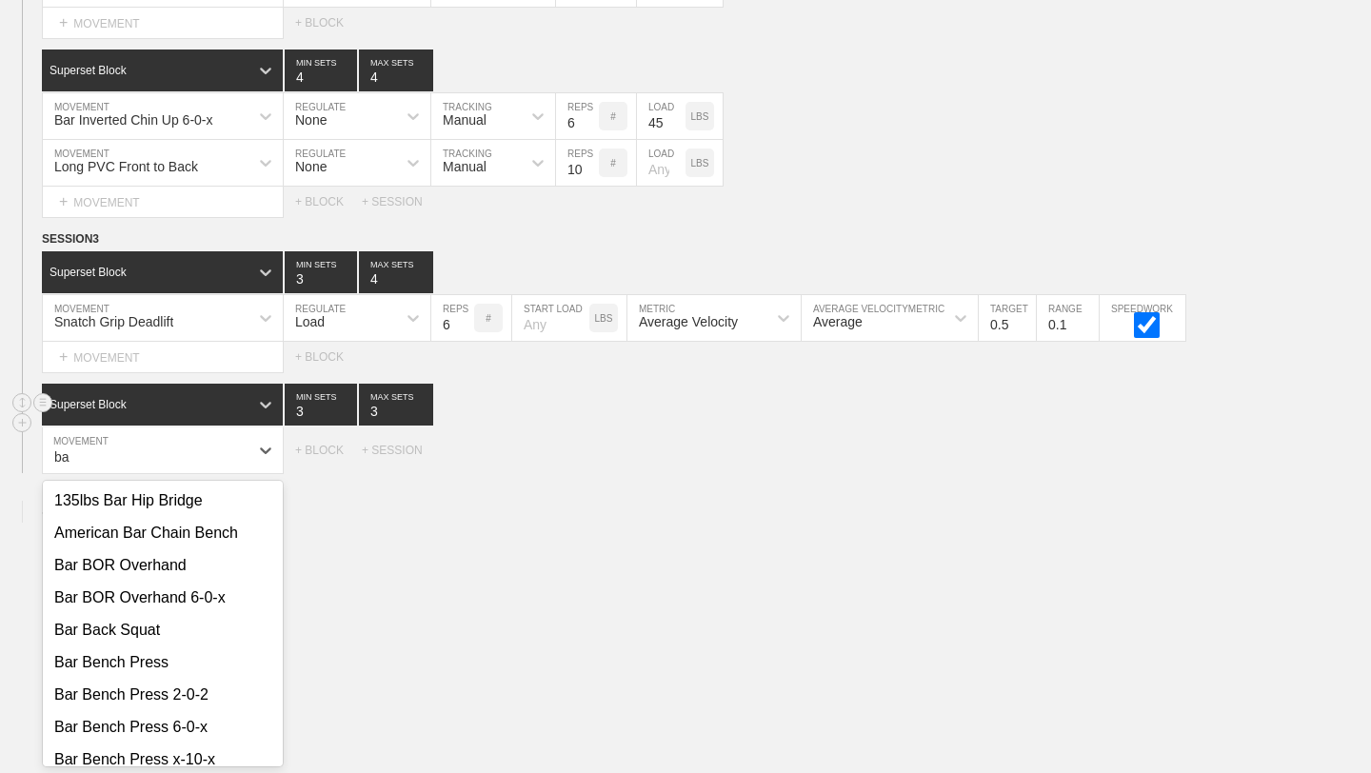
type input "b"
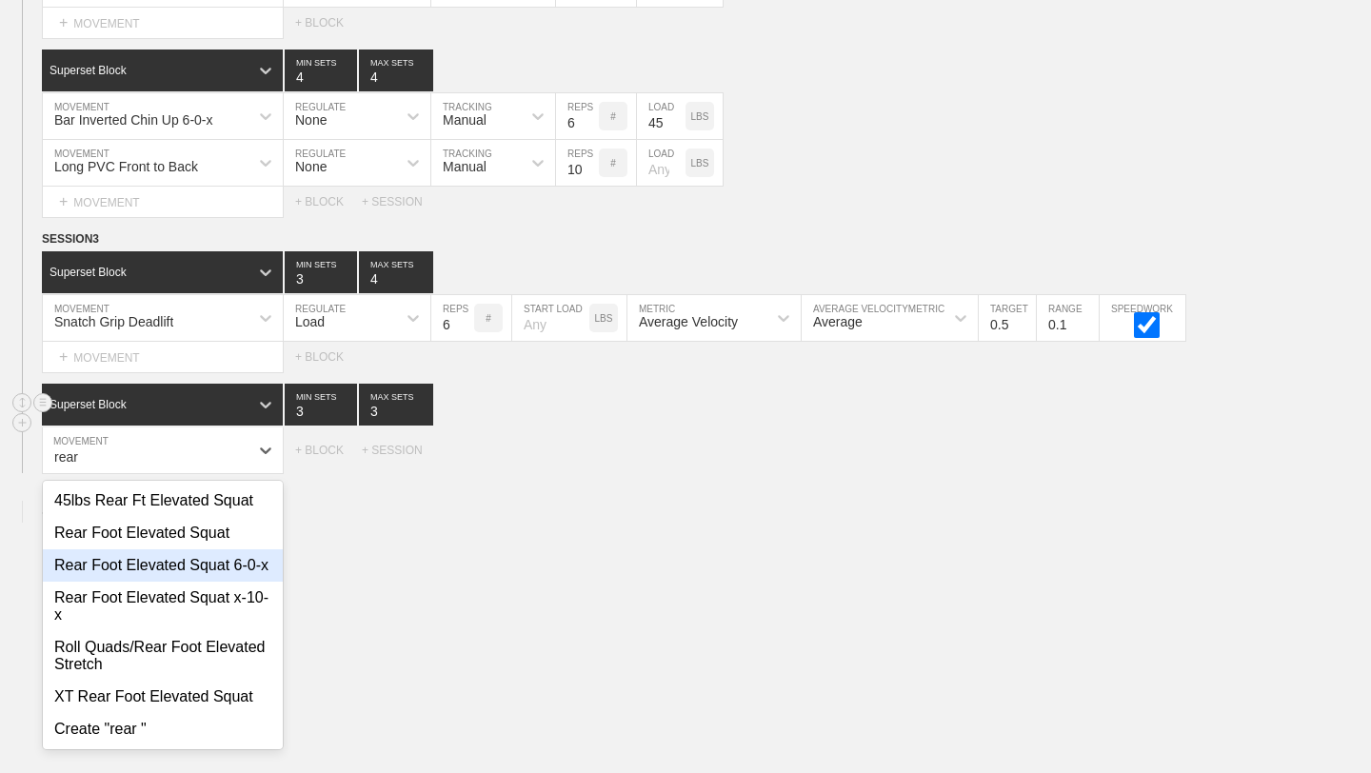
click at [102, 573] on div "Rear Foot Elevated Squat 6-0-x" at bounding box center [163, 565] width 240 height 32
type input "rear"
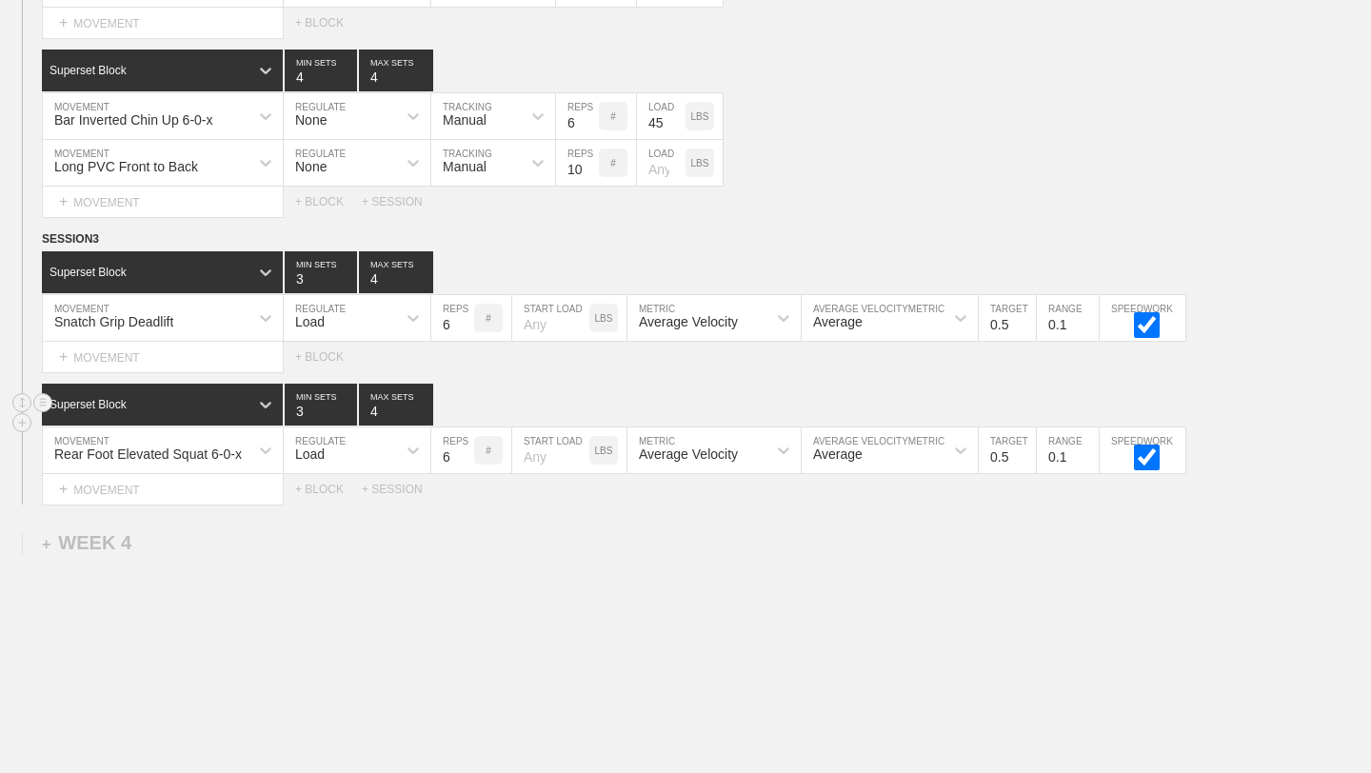
type input "4"
click at [419, 405] on input "4" at bounding box center [396, 405] width 74 height 42
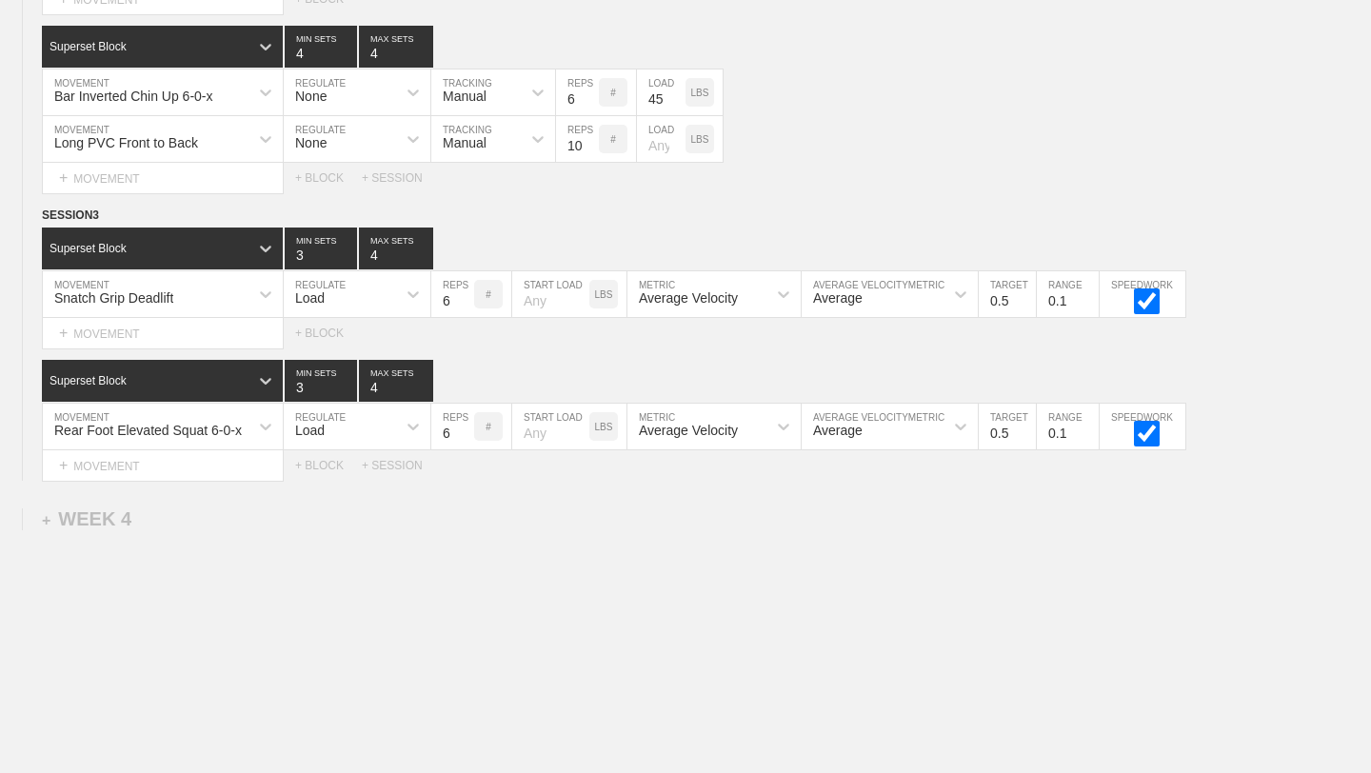
scroll to position [3845, 0]
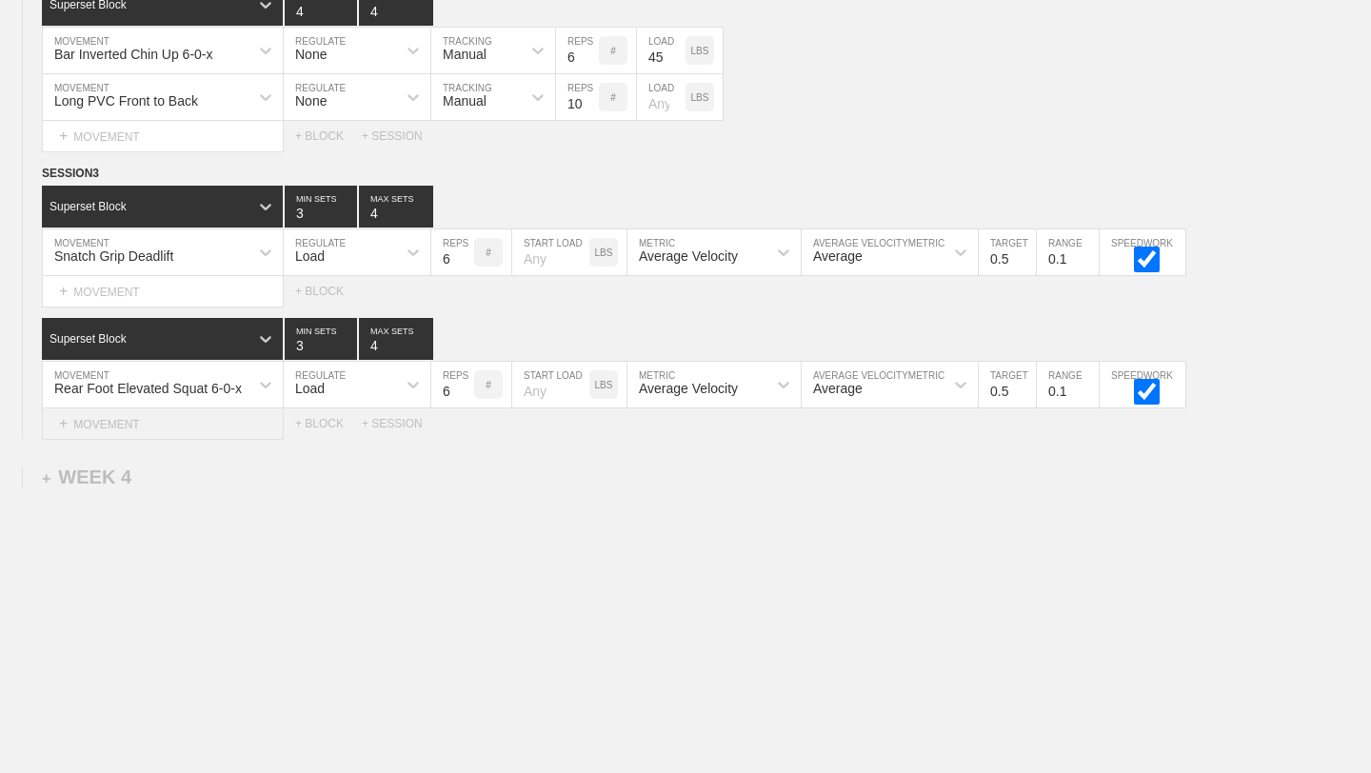
click at [229, 423] on div "+ MOVEMENT" at bounding box center [163, 424] width 242 height 31
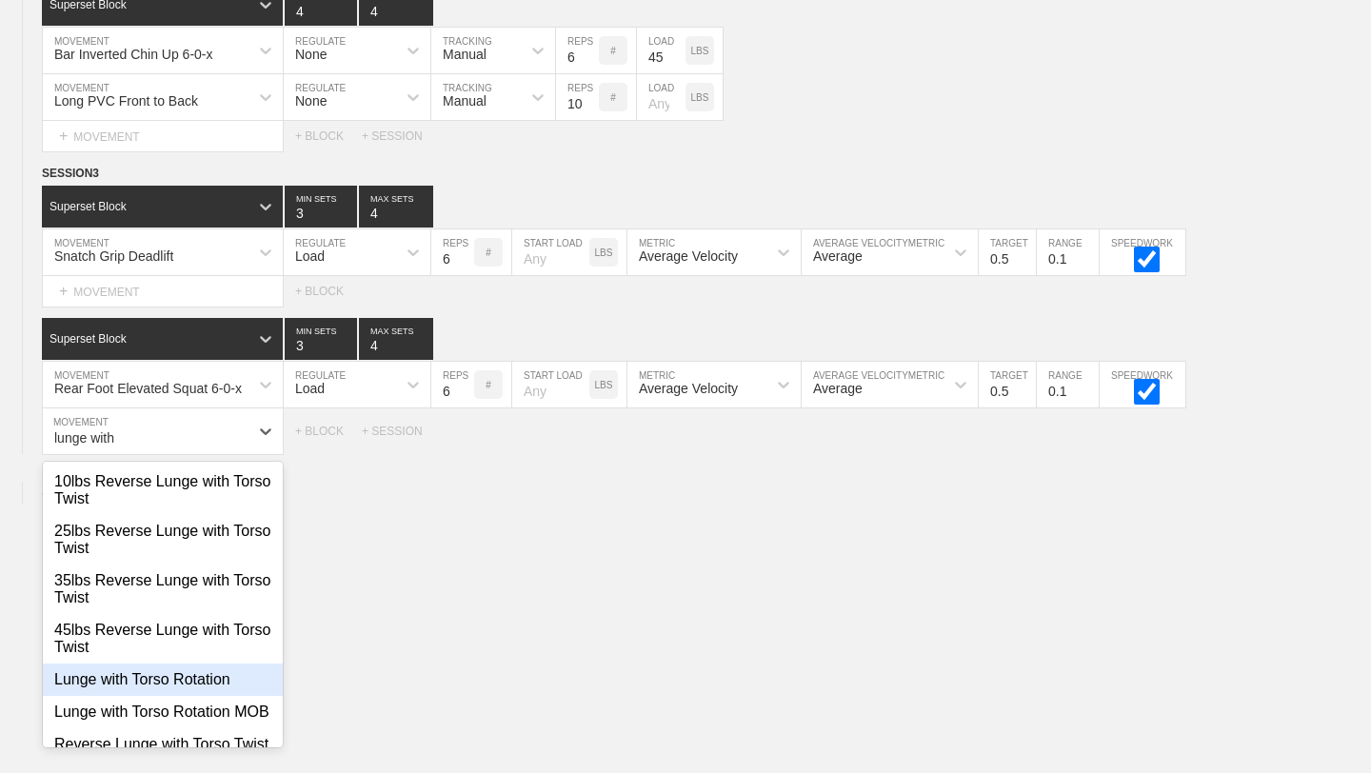
click at [158, 669] on div "Lunge with Torso Rotation" at bounding box center [163, 680] width 240 height 32
type input "lunge with"
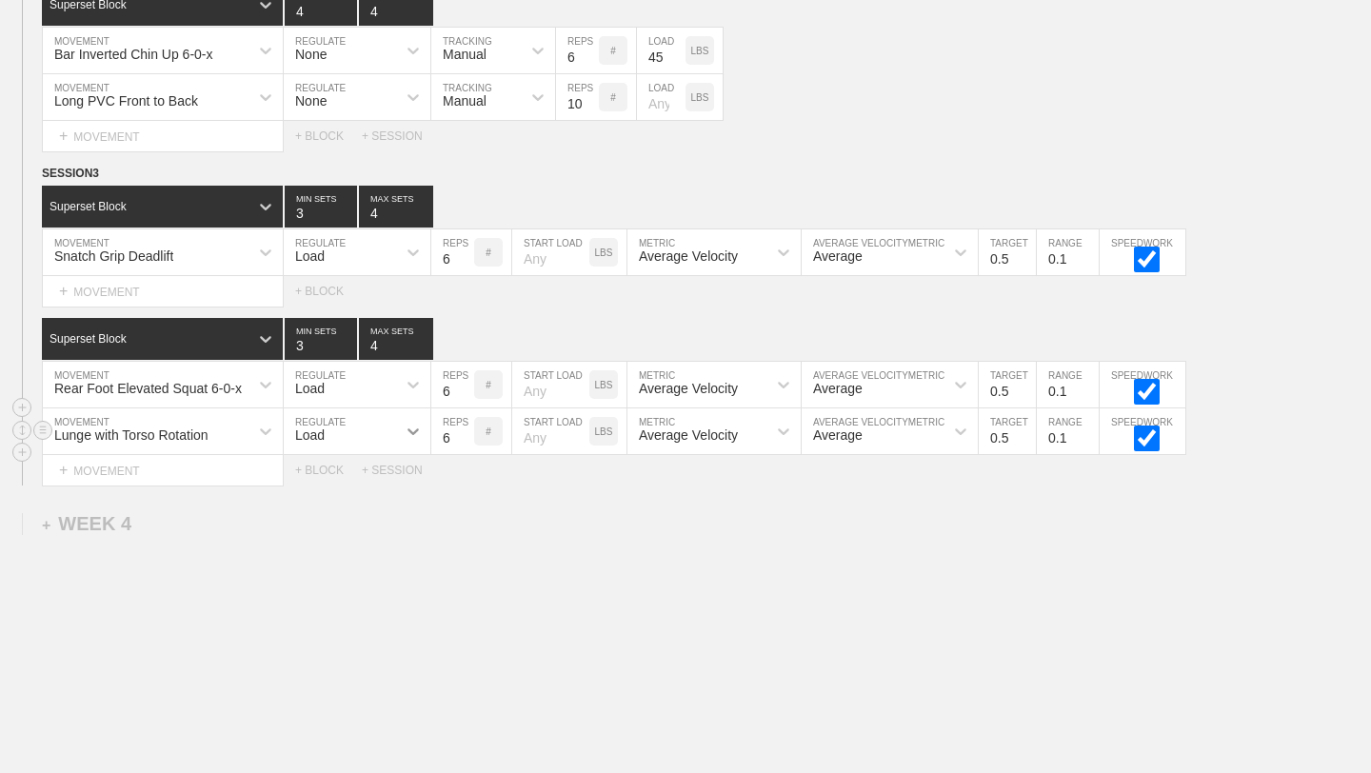
click at [409, 431] on icon at bounding box center [413, 432] width 11 height 7
click at [375, 480] on div "None" at bounding box center [357, 482] width 147 height 32
click at [533, 436] on icon at bounding box center [538, 431] width 19 height 19
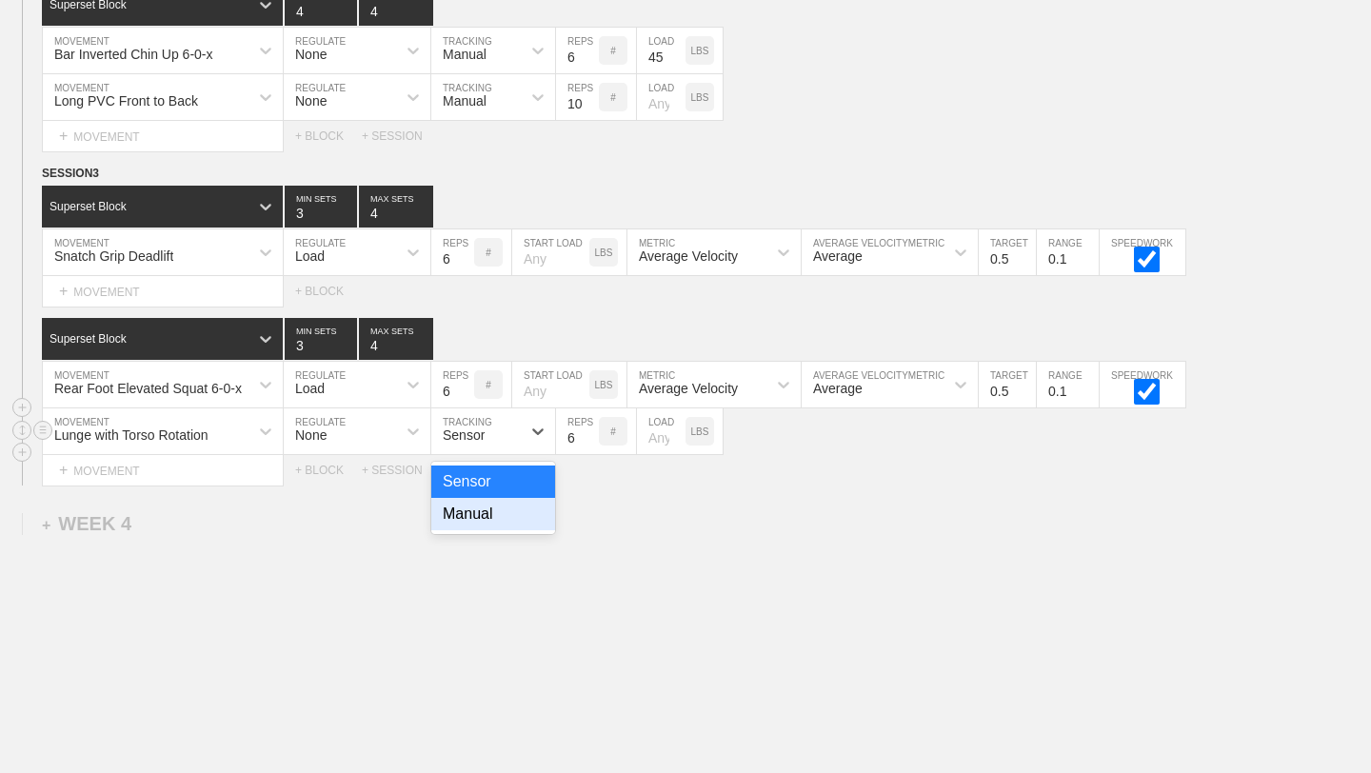
click at [508, 505] on div "Manual" at bounding box center [493, 514] width 124 height 32
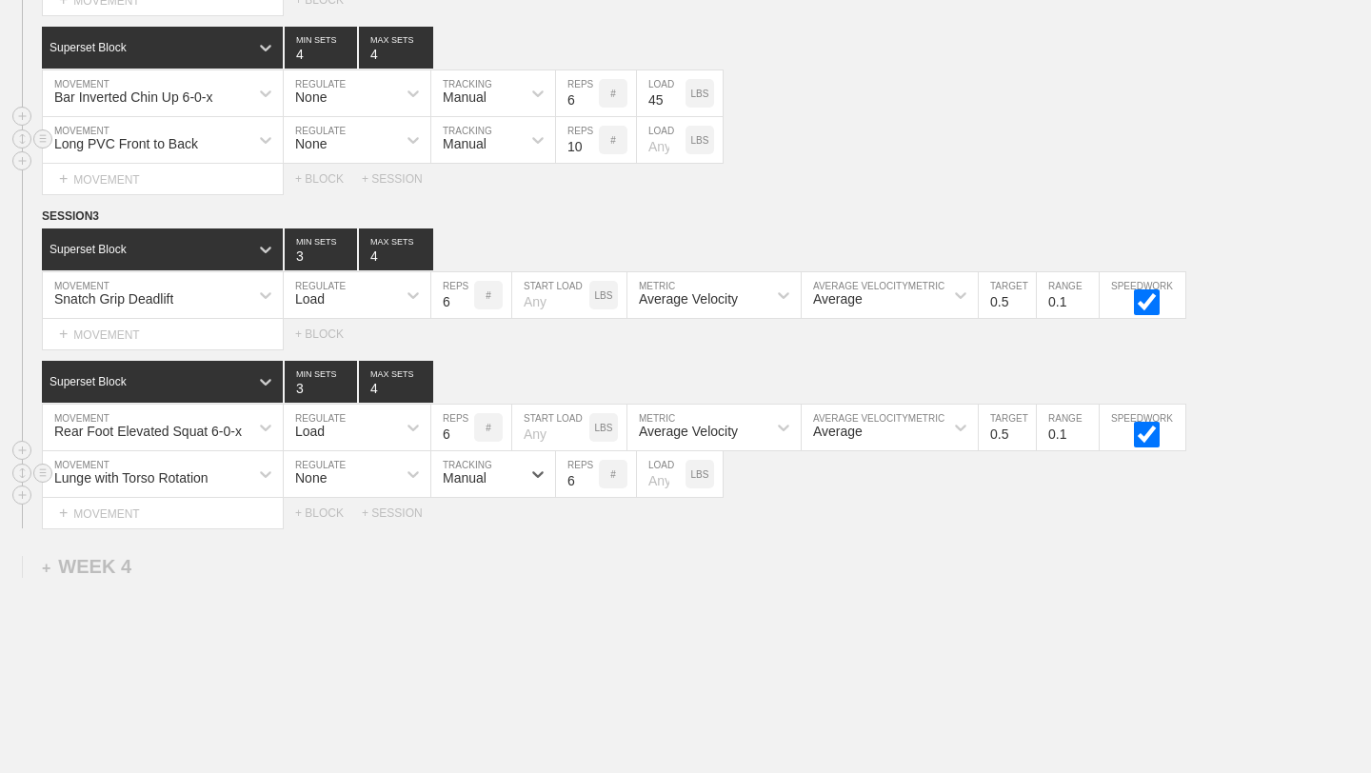
scroll to position [3892, 0]
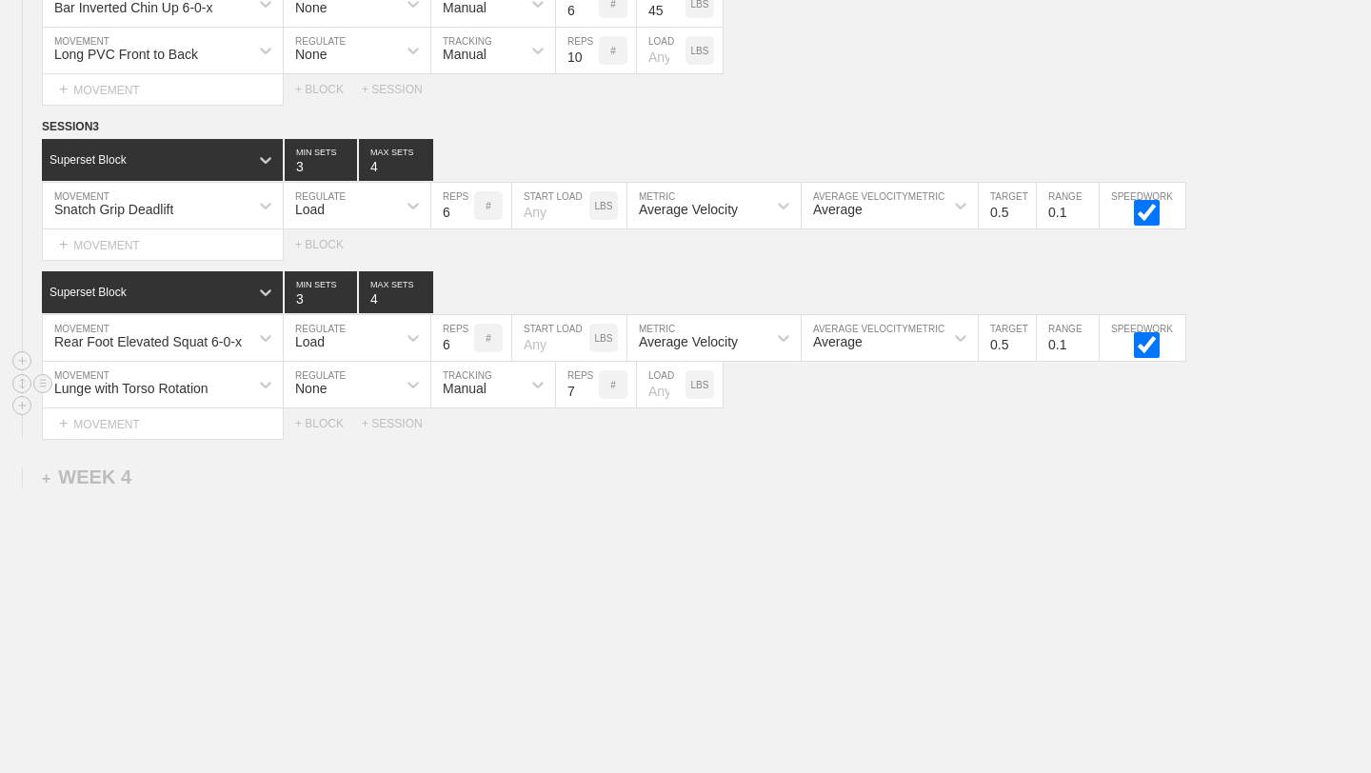
click at [587, 385] on input "7" at bounding box center [577, 385] width 43 height 46
click at [587, 385] on input "8" at bounding box center [577, 385] width 43 height 46
click at [587, 385] on input "9" at bounding box center [577, 385] width 43 height 46
type input "10"
click at [587, 385] on input "10" at bounding box center [577, 385] width 43 height 46
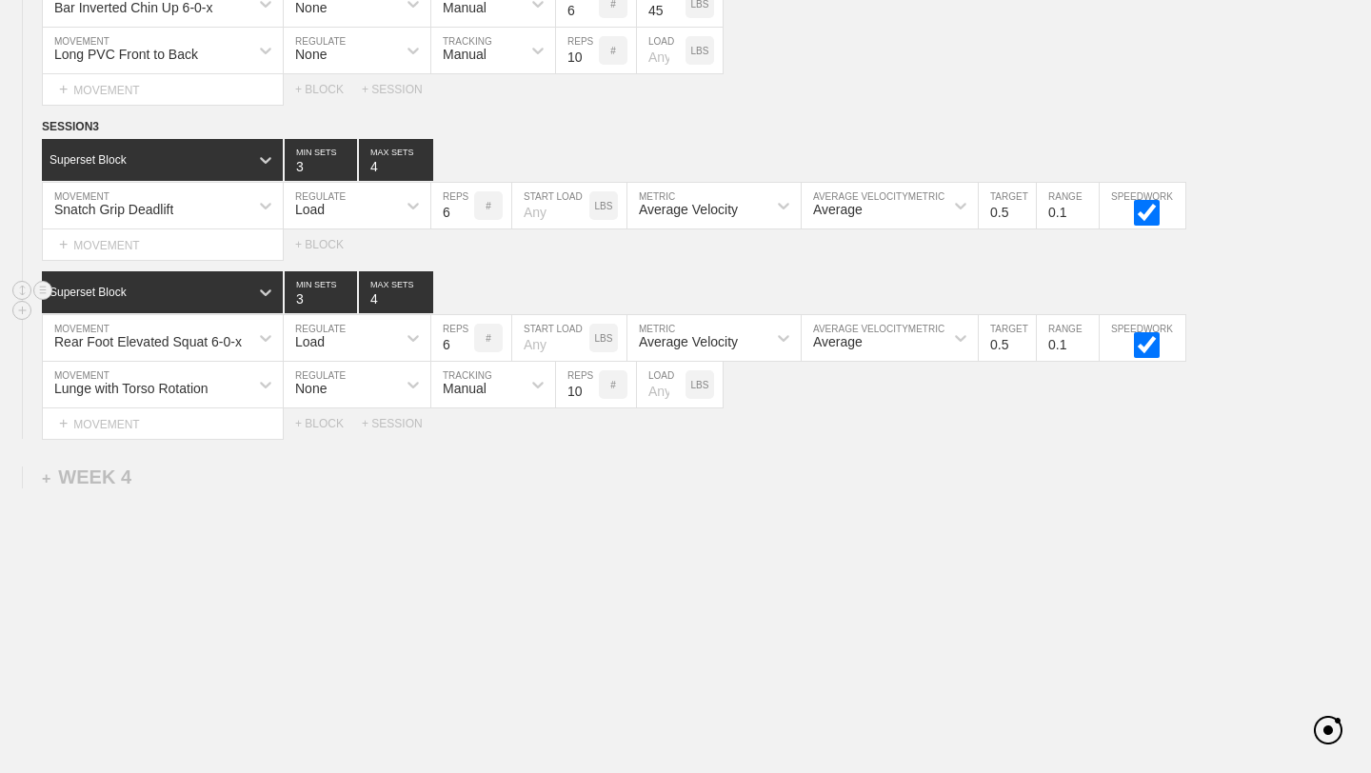
click at [501, 276] on div "Superset Block 3 MIN SETS 4 MAX SETS" at bounding box center [706, 292] width 1329 height 42
click at [143, 235] on div "+ MOVEMENT" at bounding box center [163, 244] width 242 height 31
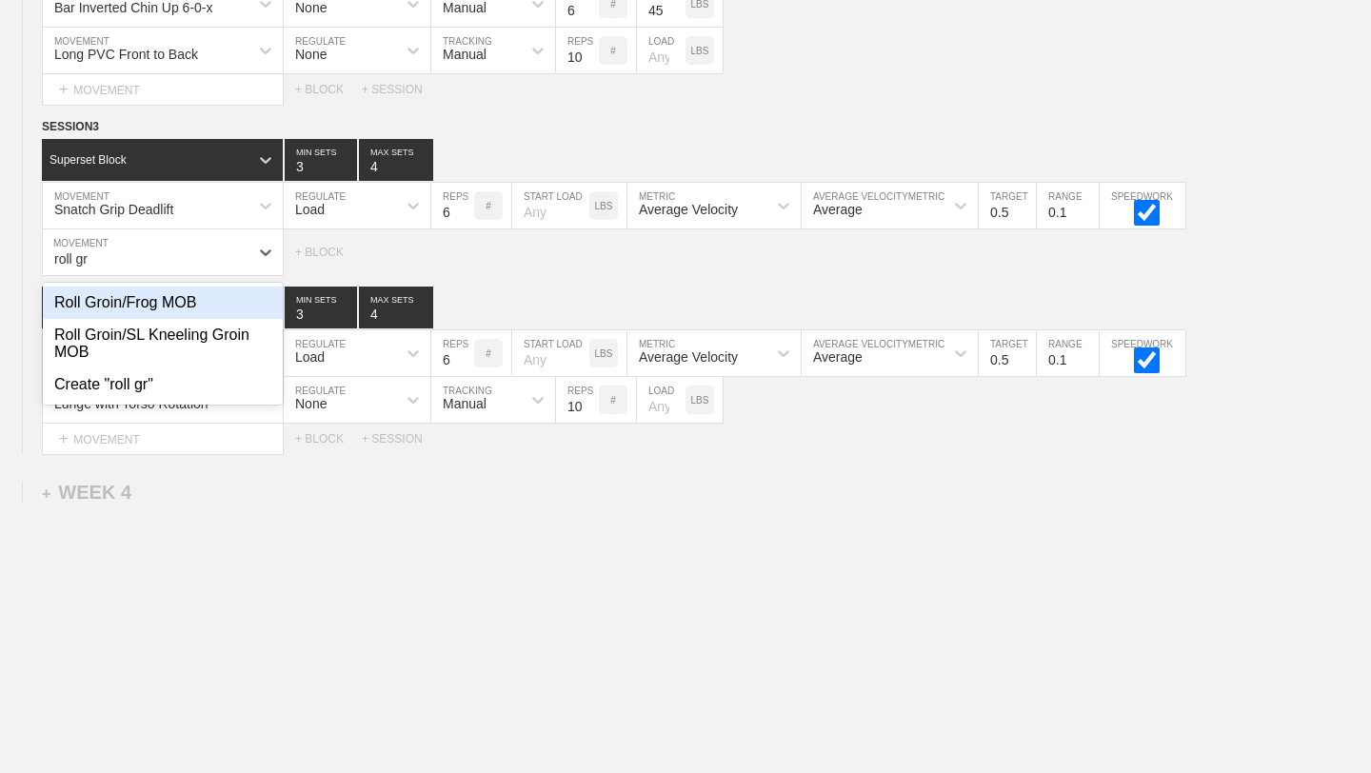
click at [97, 306] on div "Roll Groin/Frog MOB" at bounding box center [163, 303] width 240 height 32
type input "roll gr"
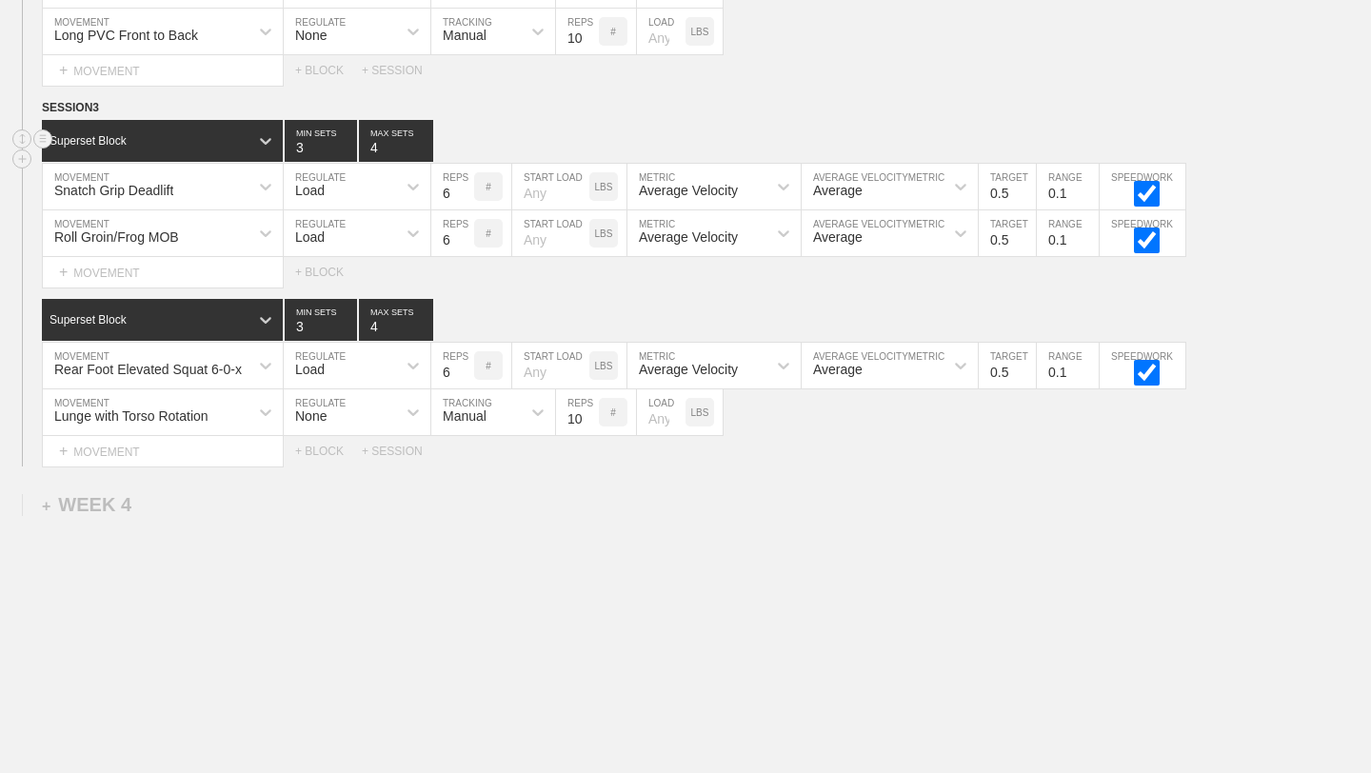
scroll to position [3939, 0]
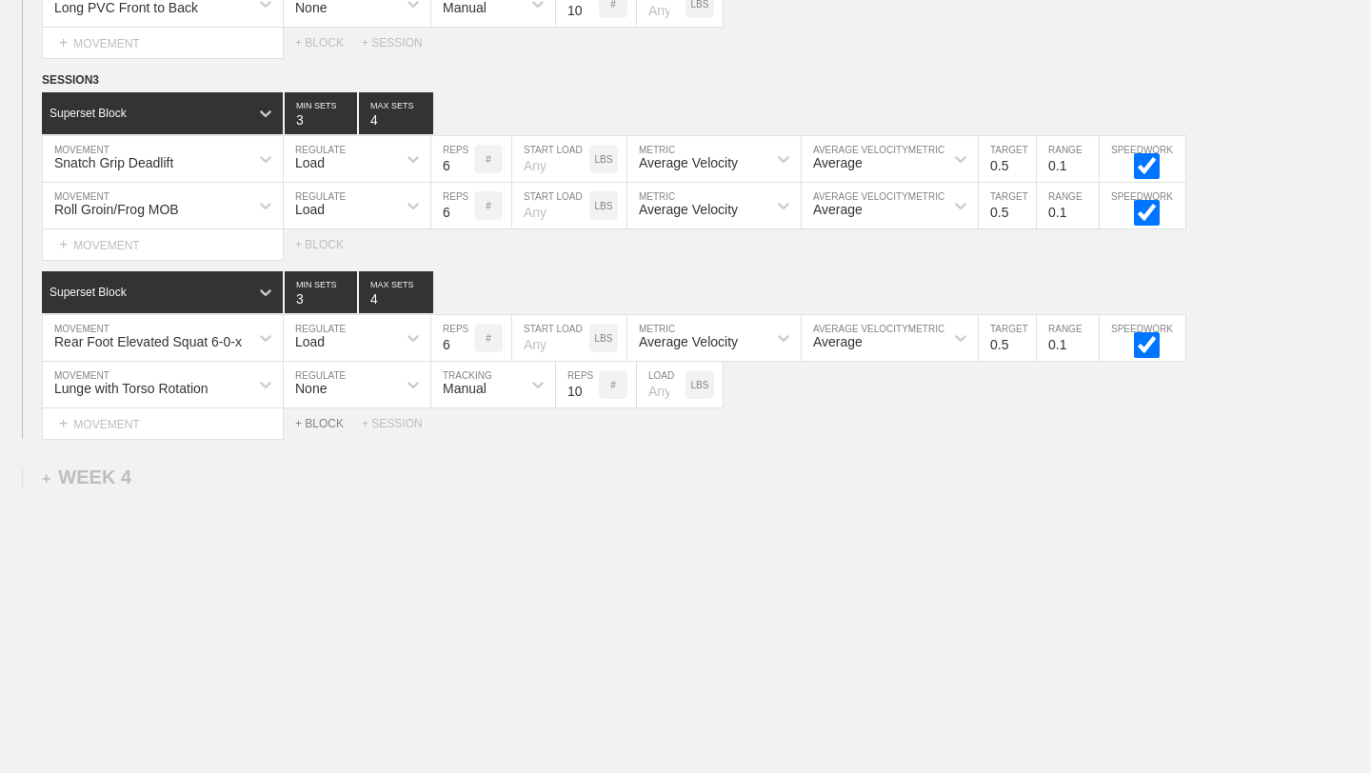
click at [324, 427] on div "+ BLOCK" at bounding box center [328, 423] width 67 height 13
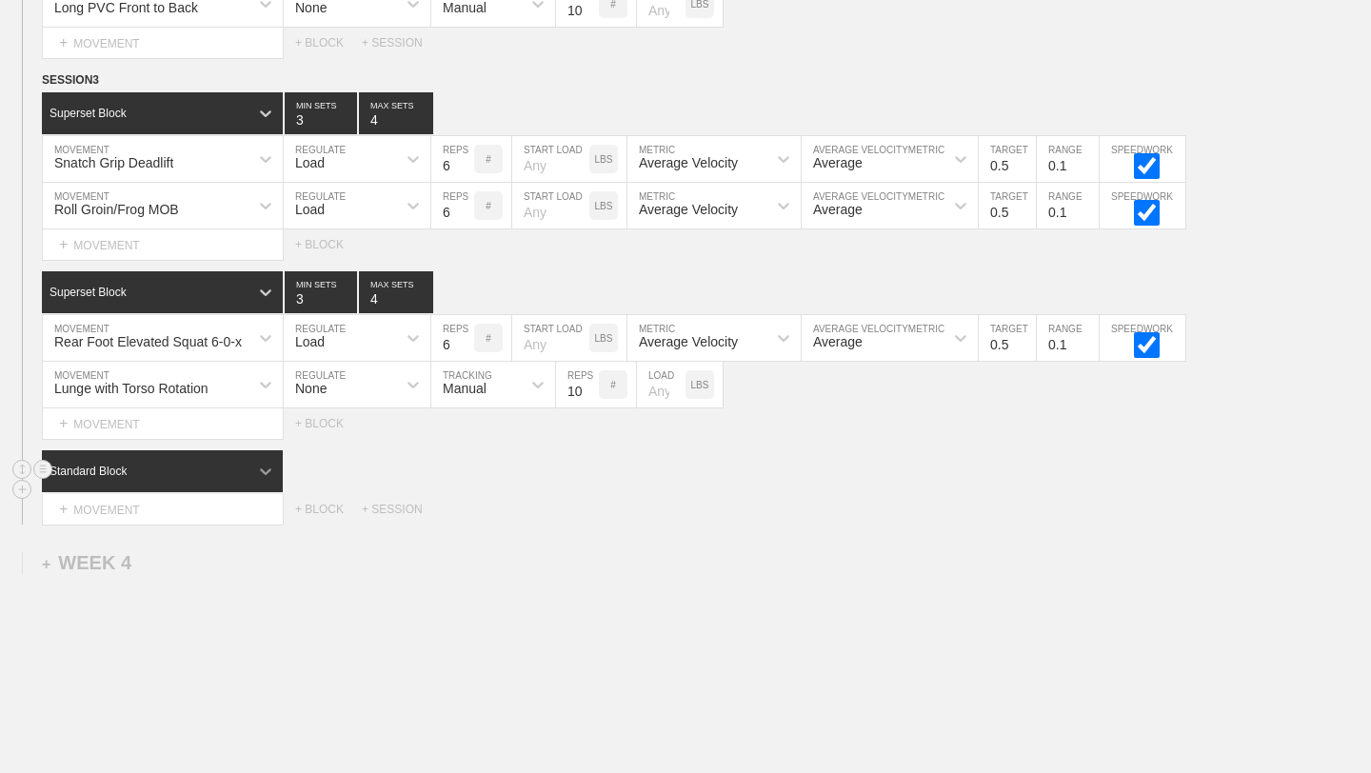
click at [266, 468] on icon at bounding box center [265, 471] width 19 height 19
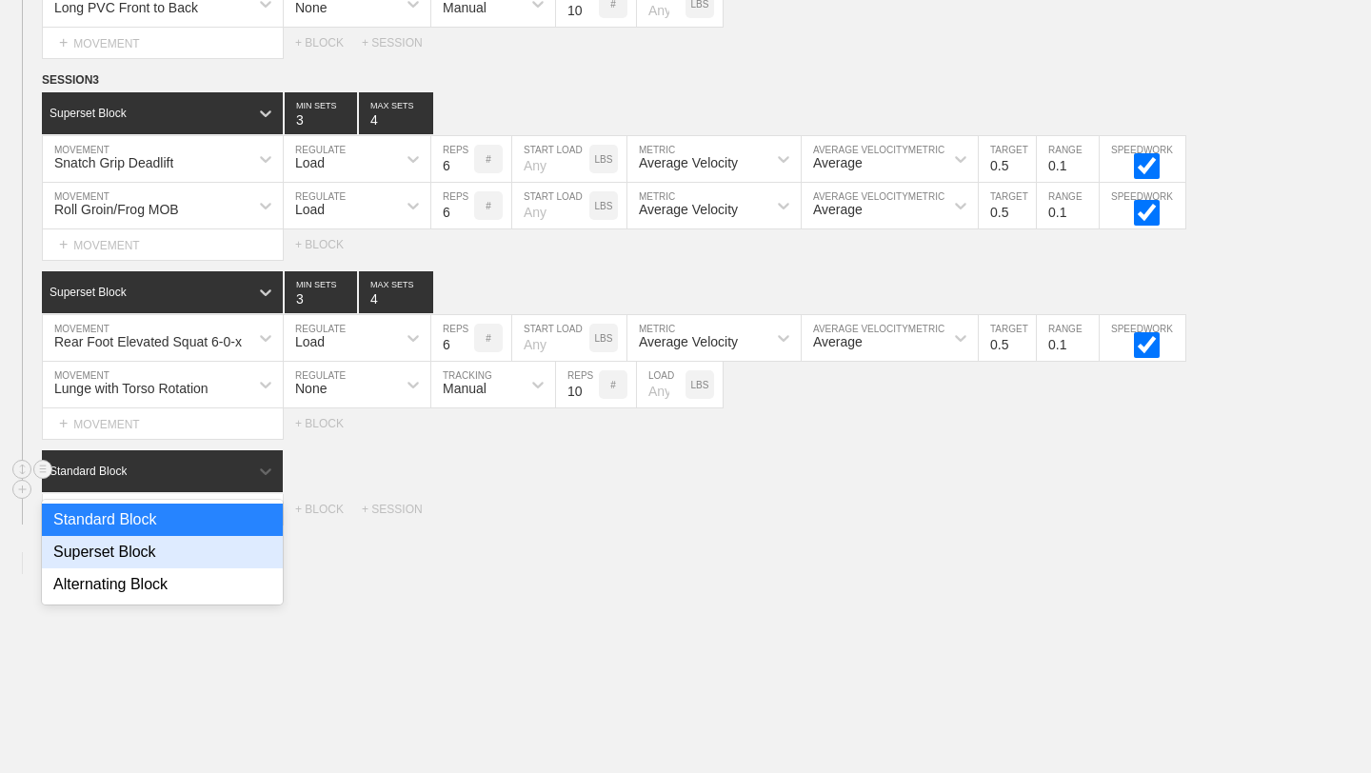
click at [202, 548] on div "Superset Block" at bounding box center [162, 552] width 241 height 32
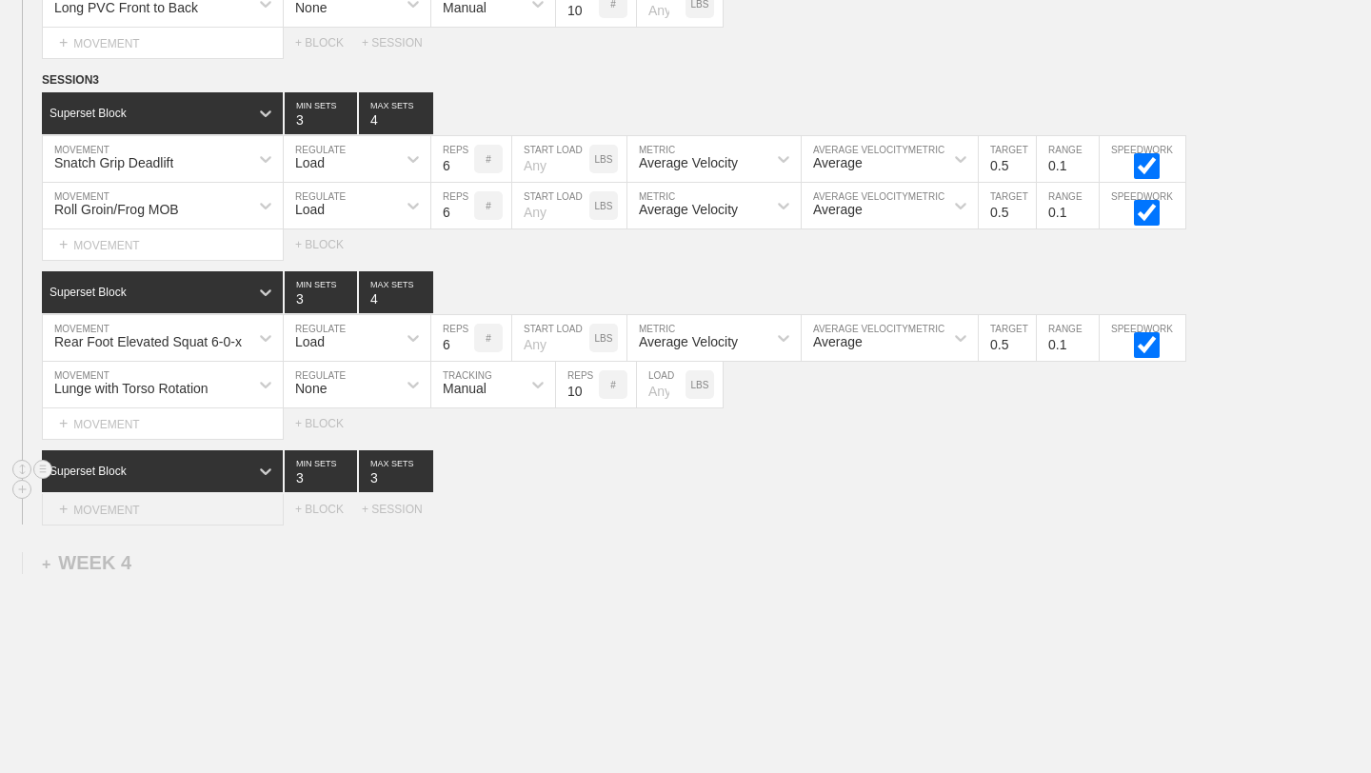
click at [200, 521] on div "+ MOVEMENT" at bounding box center [163, 509] width 242 height 31
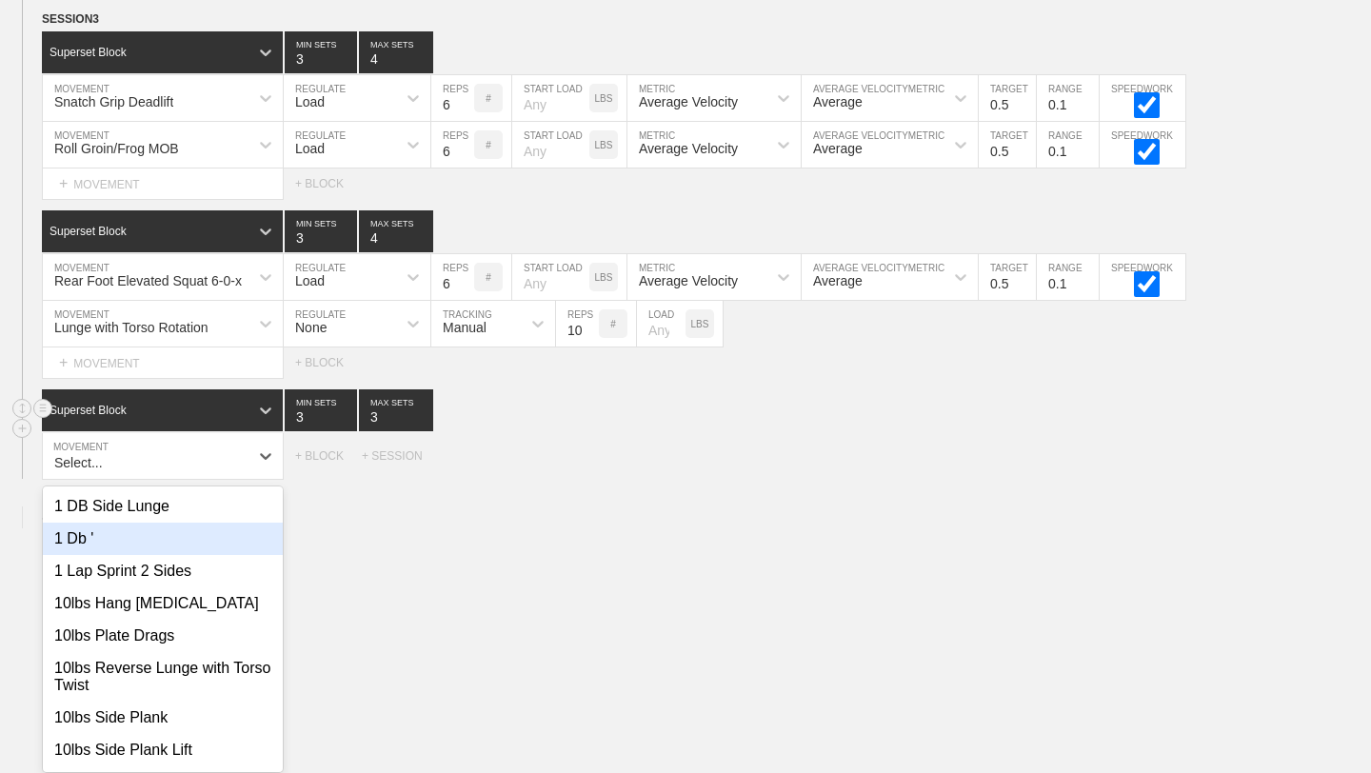
scroll to position [4005, 0]
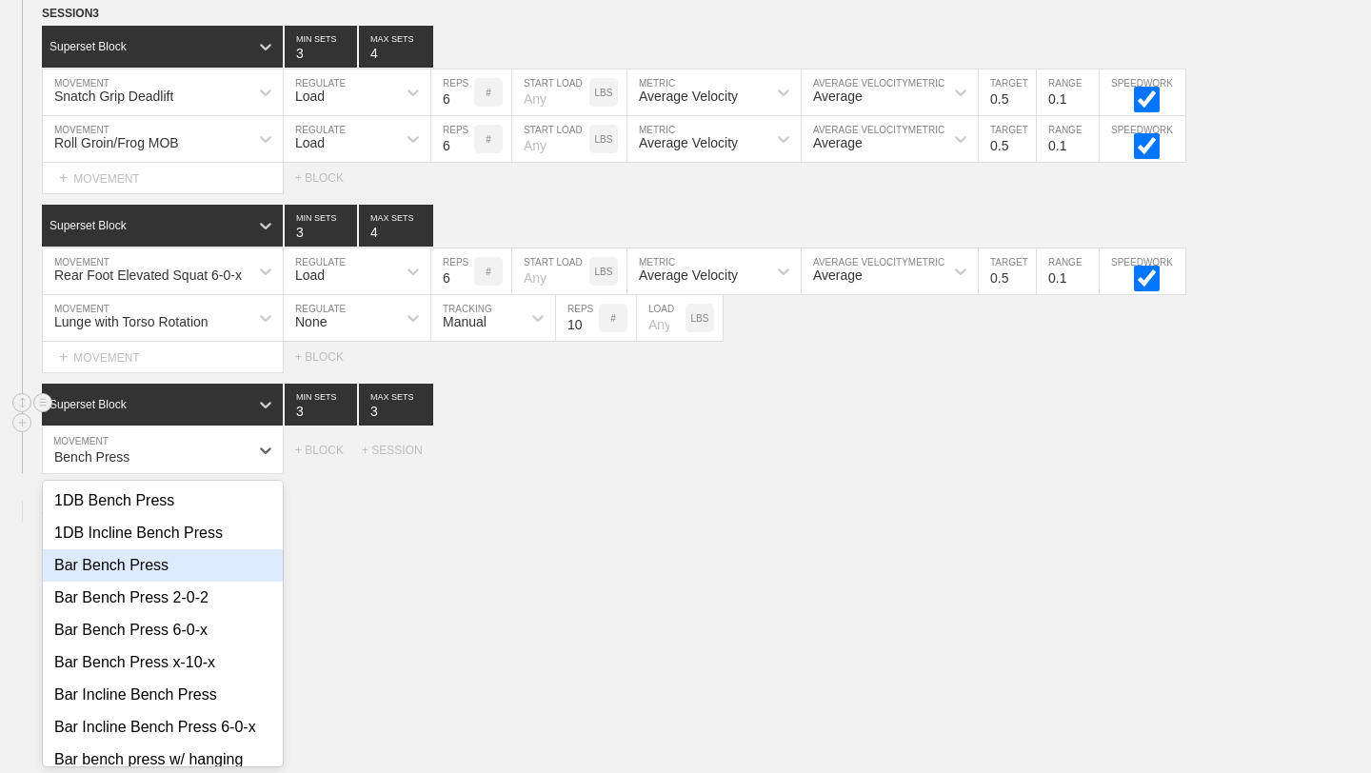
click at [142, 572] on div "Bar Bench Press" at bounding box center [163, 565] width 240 height 32
type input "Bench Press"
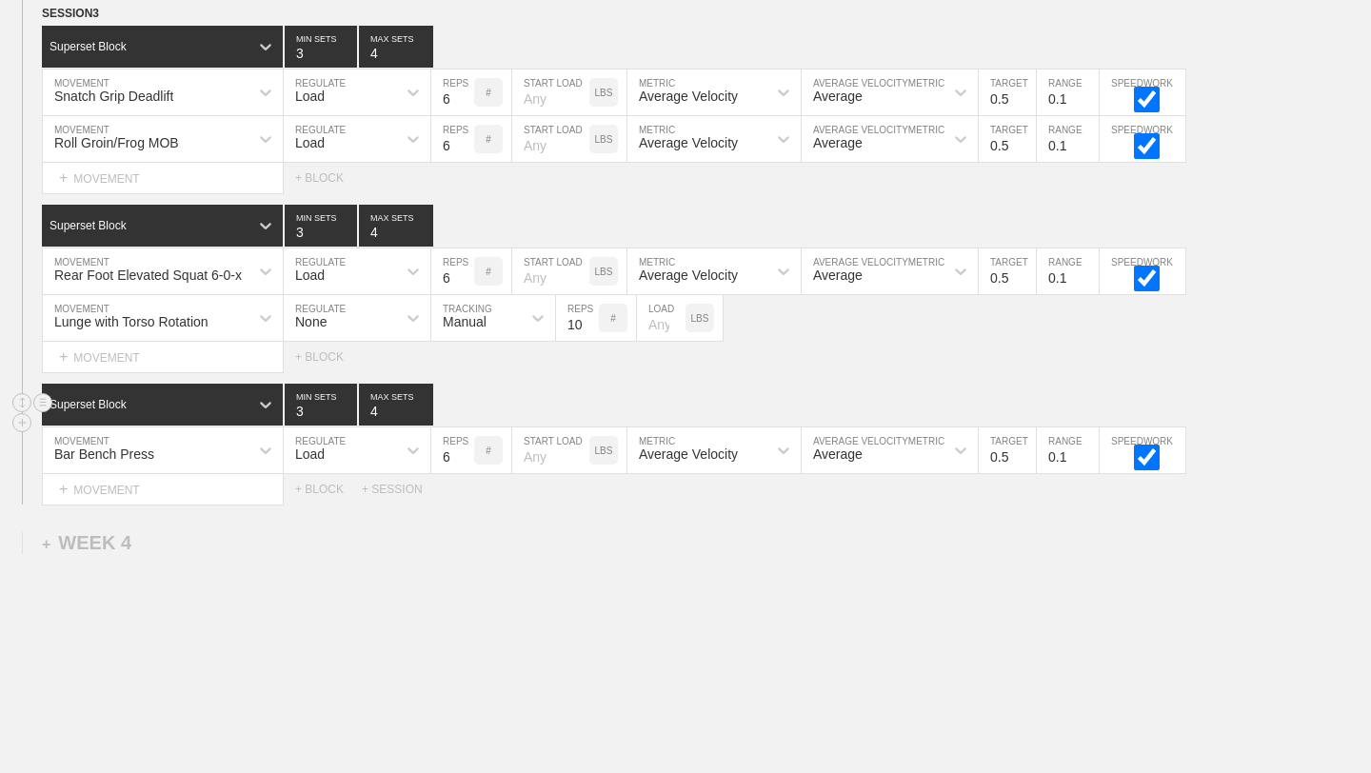
type input "4"
click at [423, 404] on input "4" at bounding box center [396, 405] width 74 height 42
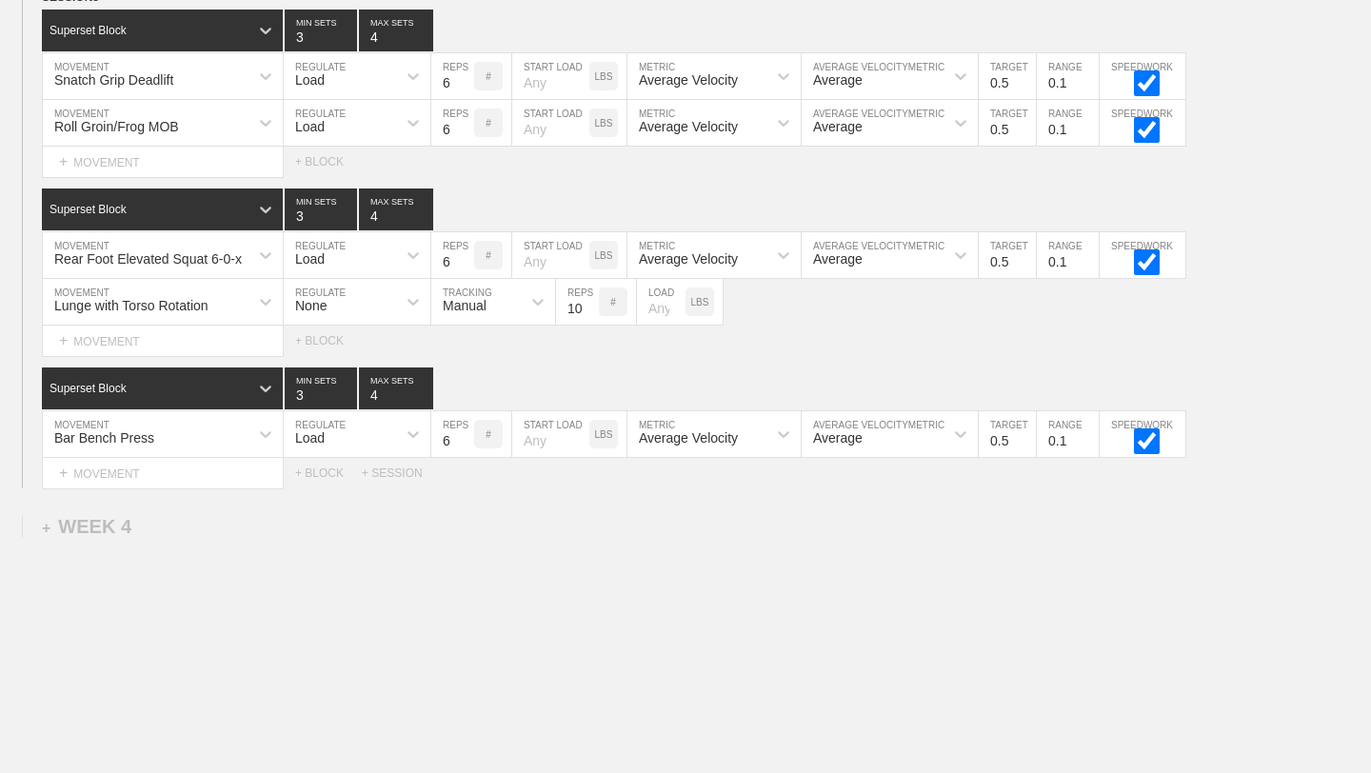
scroll to position [4071, 0]
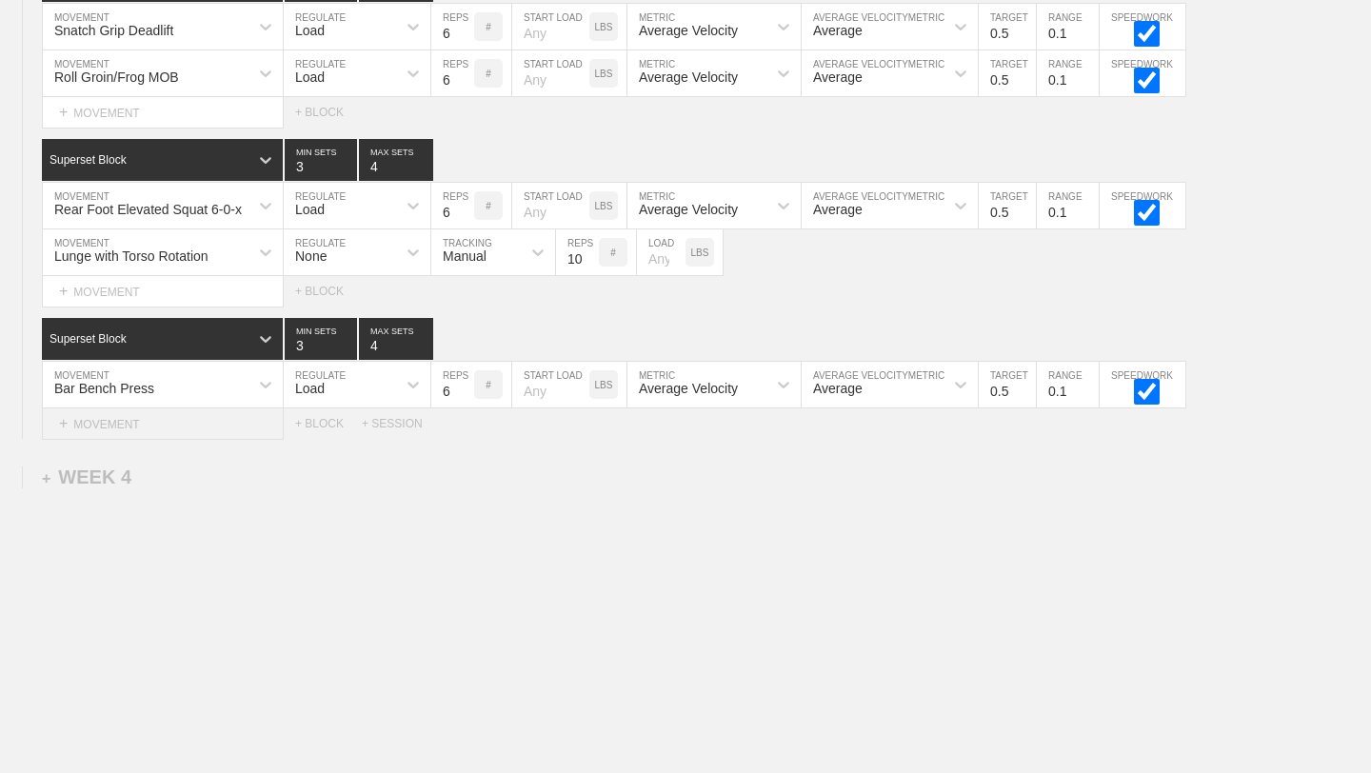
click at [264, 418] on div "+ MOVEMENT" at bounding box center [163, 424] width 242 height 31
type input "P"
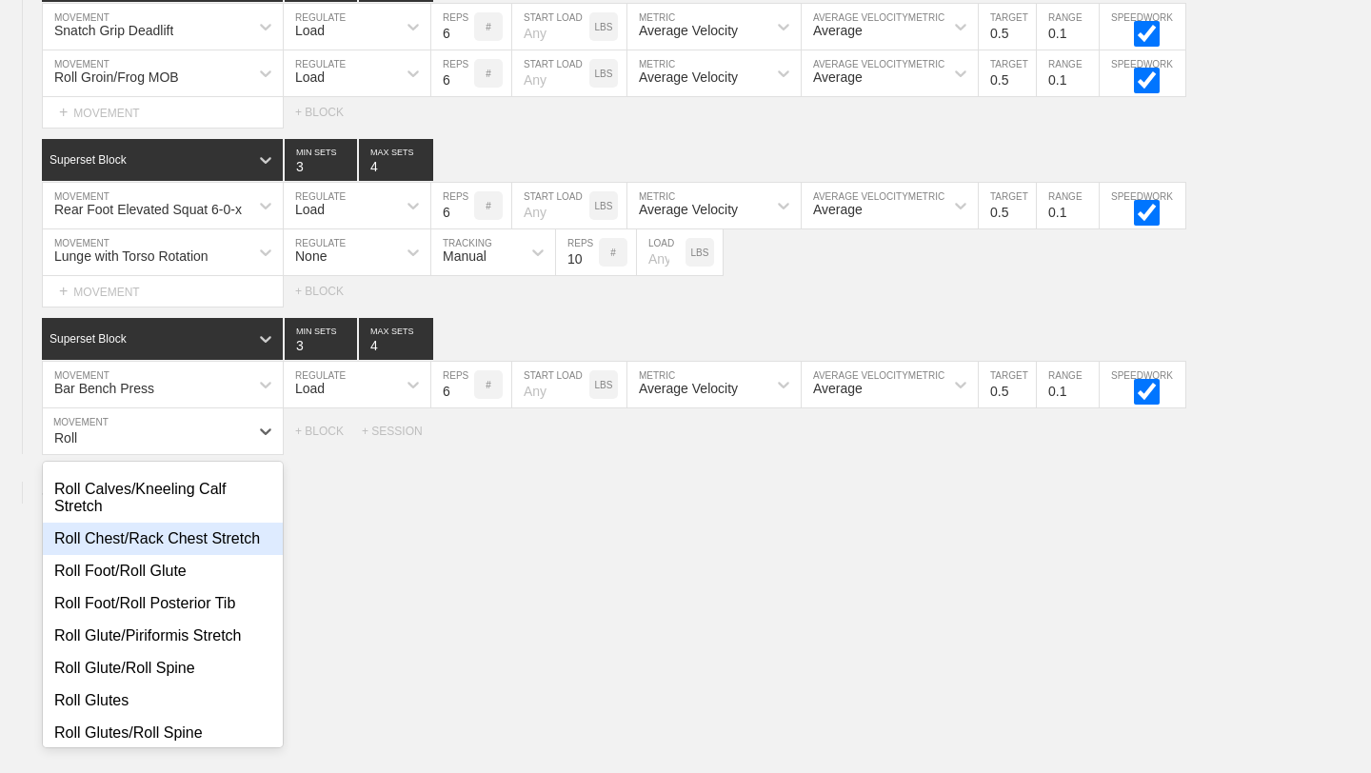
scroll to position [124, 0]
click at [194, 544] on div "Roll Chest/Rack Chest Stretch" at bounding box center [163, 537] width 240 height 32
type input "Roll"
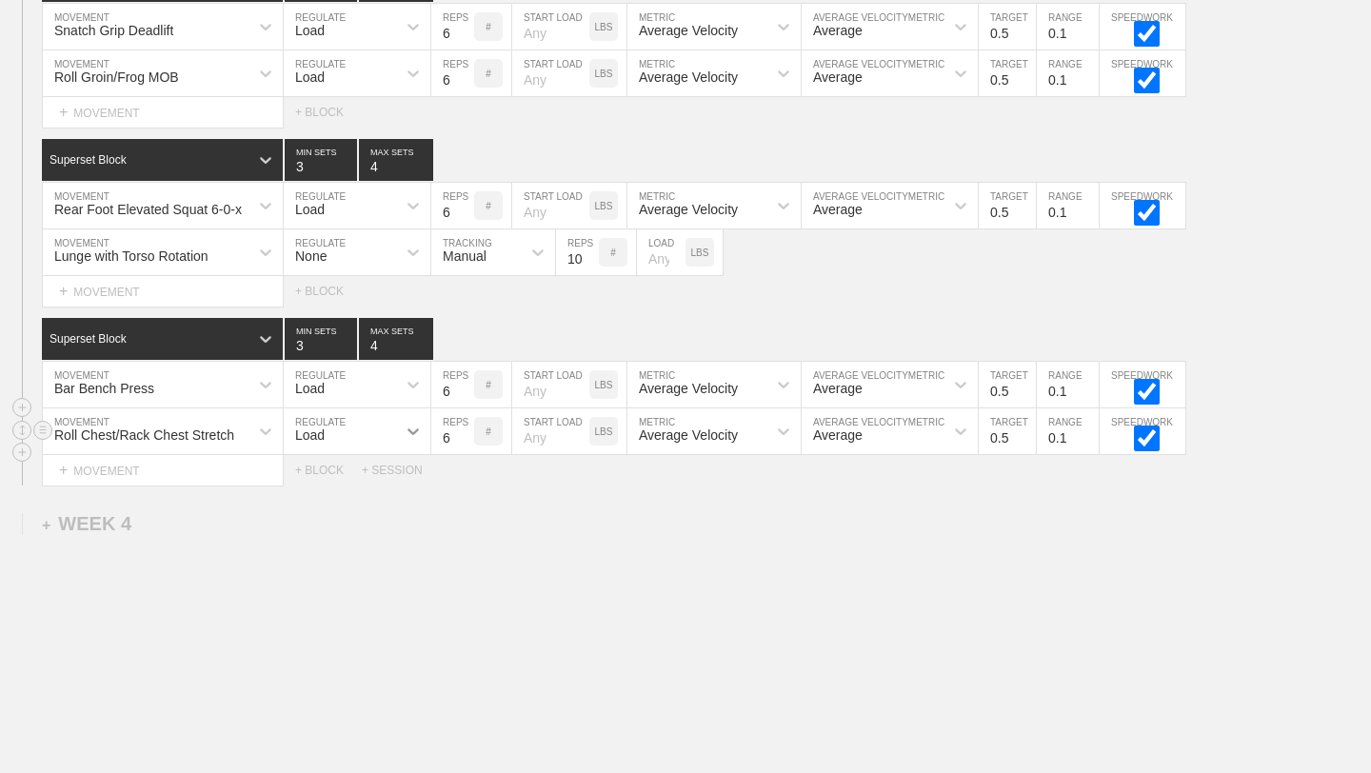
click at [415, 428] on icon at bounding box center [413, 431] width 19 height 19
click at [378, 483] on div "None" at bounding box center [357, 482] width 147 height 32
click at [546, 436] on icon at bounding box center [538, 431] width 19 height 19
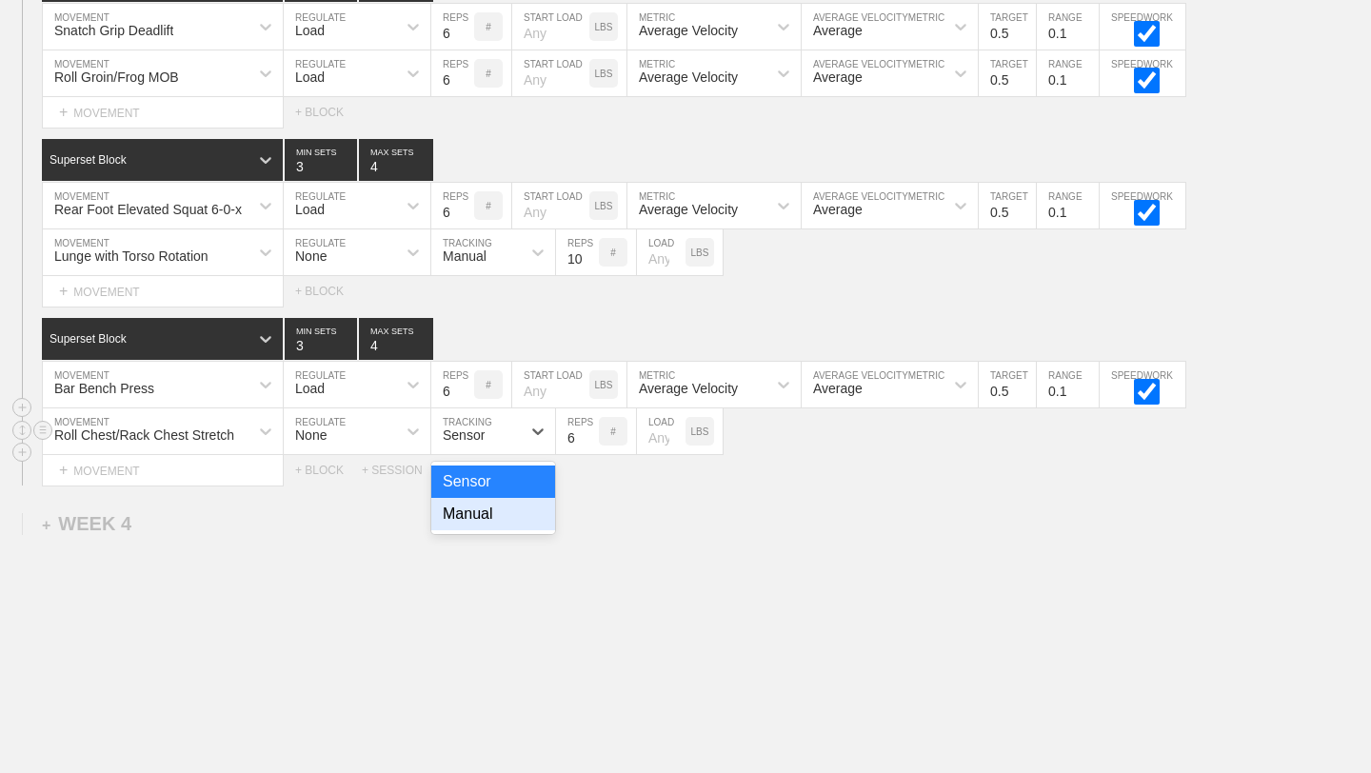
click at [497, 509] on div "Manual" at bounding box center [493, 514] width 124 height 32
click at [592, 433] on input "7" at bounding box center [577, 432] width 43 height 46
click at [592, 433] on input "8" at bounding box center [577, 432] width 43 height 46
click at [592, 433] on input "9" at bounding box center [577, 432] width 43 height 46
type input "10"
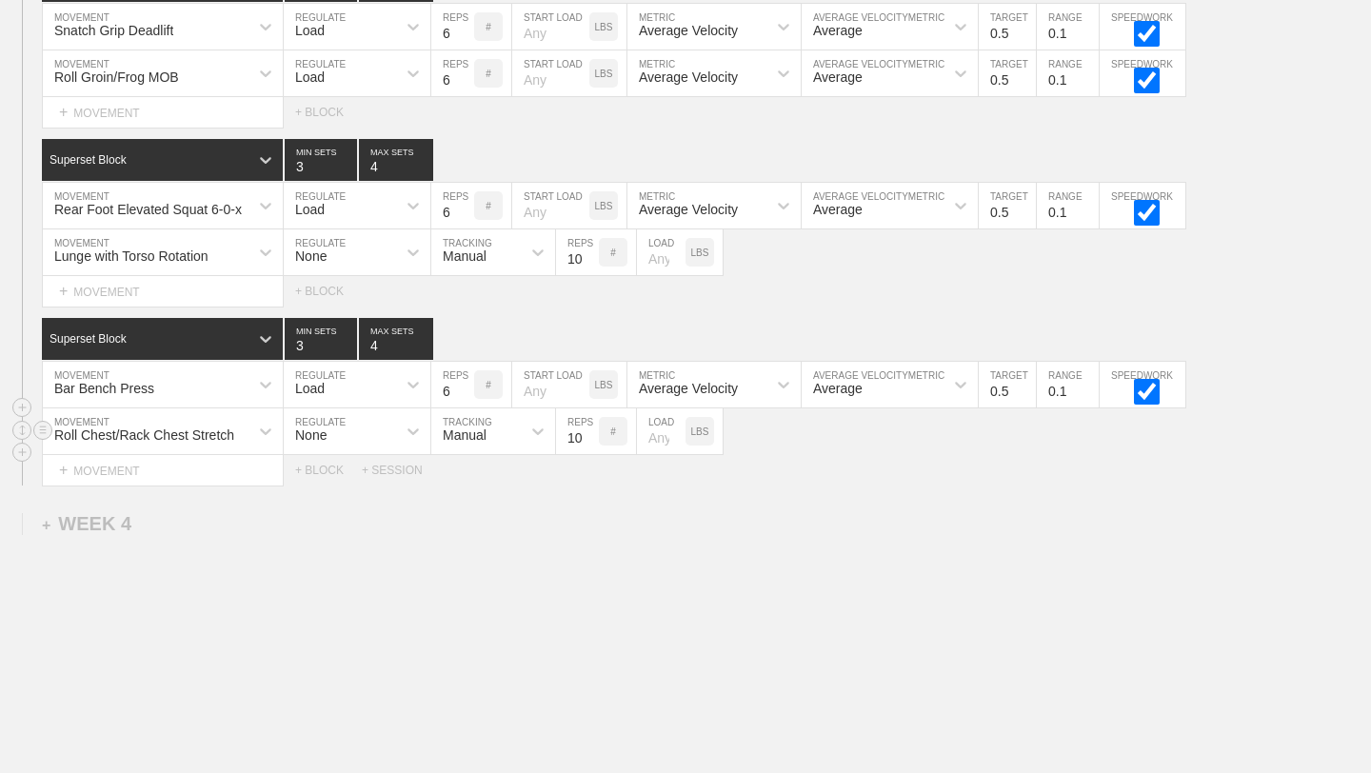
click at [592, 433] on input "10" at bounding box center [577, 432] width 43 height 46
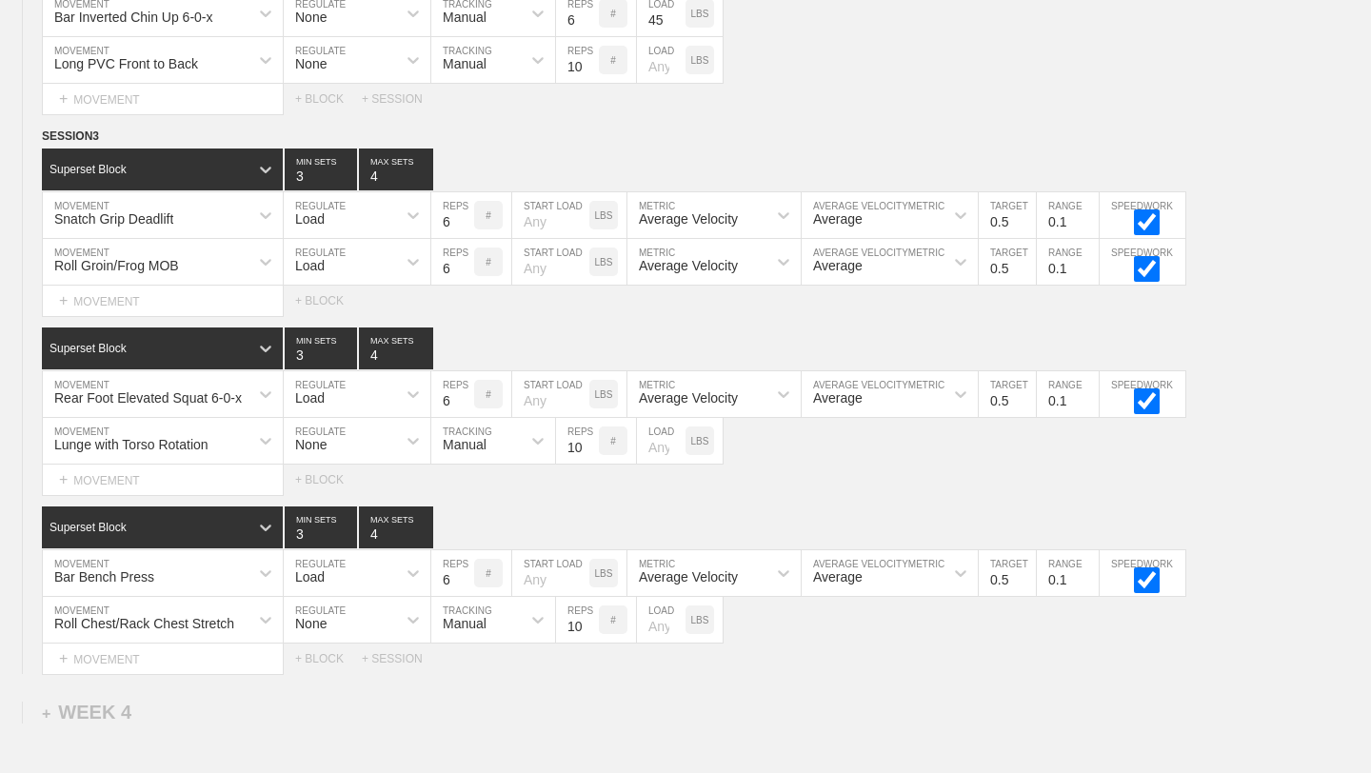
scroll to position [3895, 0]
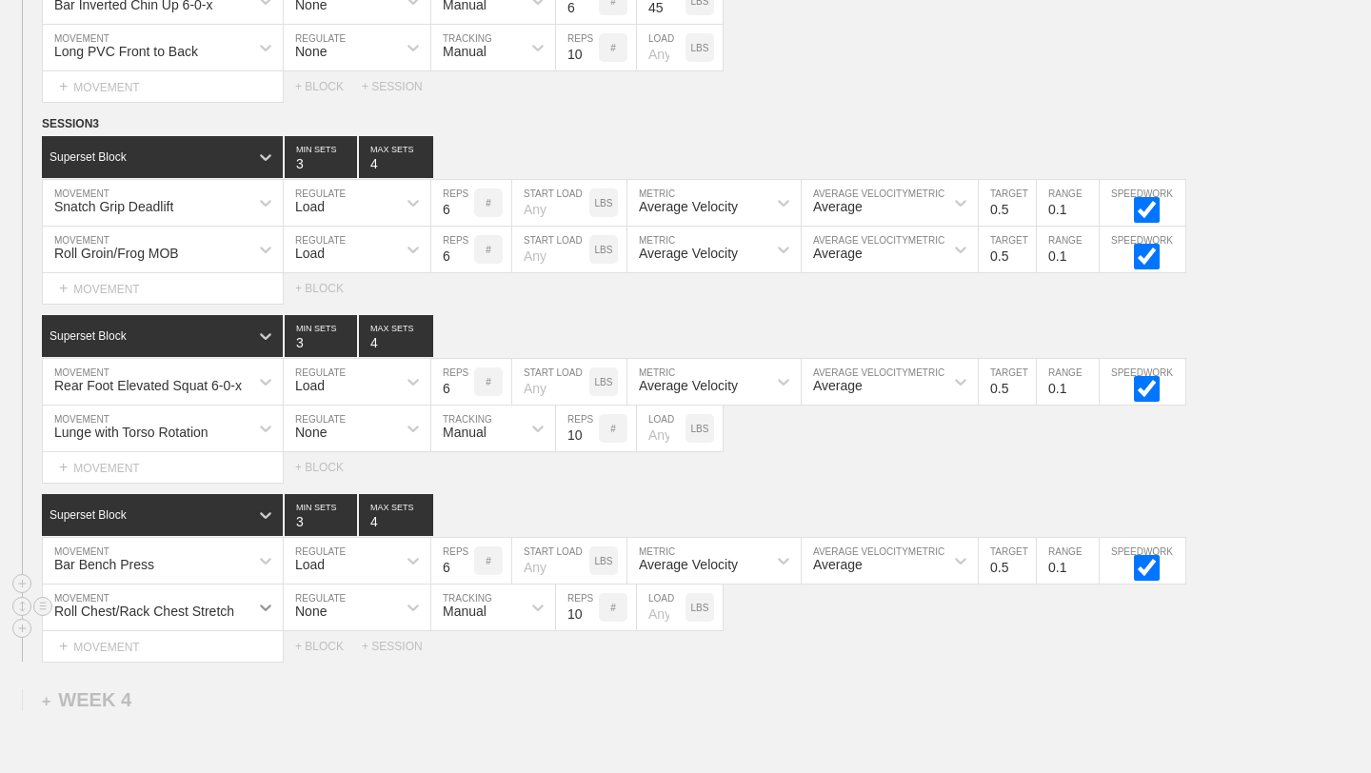
click at [264, 606] on div "Roll Chest/Rack Chest Stretch" at bounding box center [163, 608] width 240 height 46
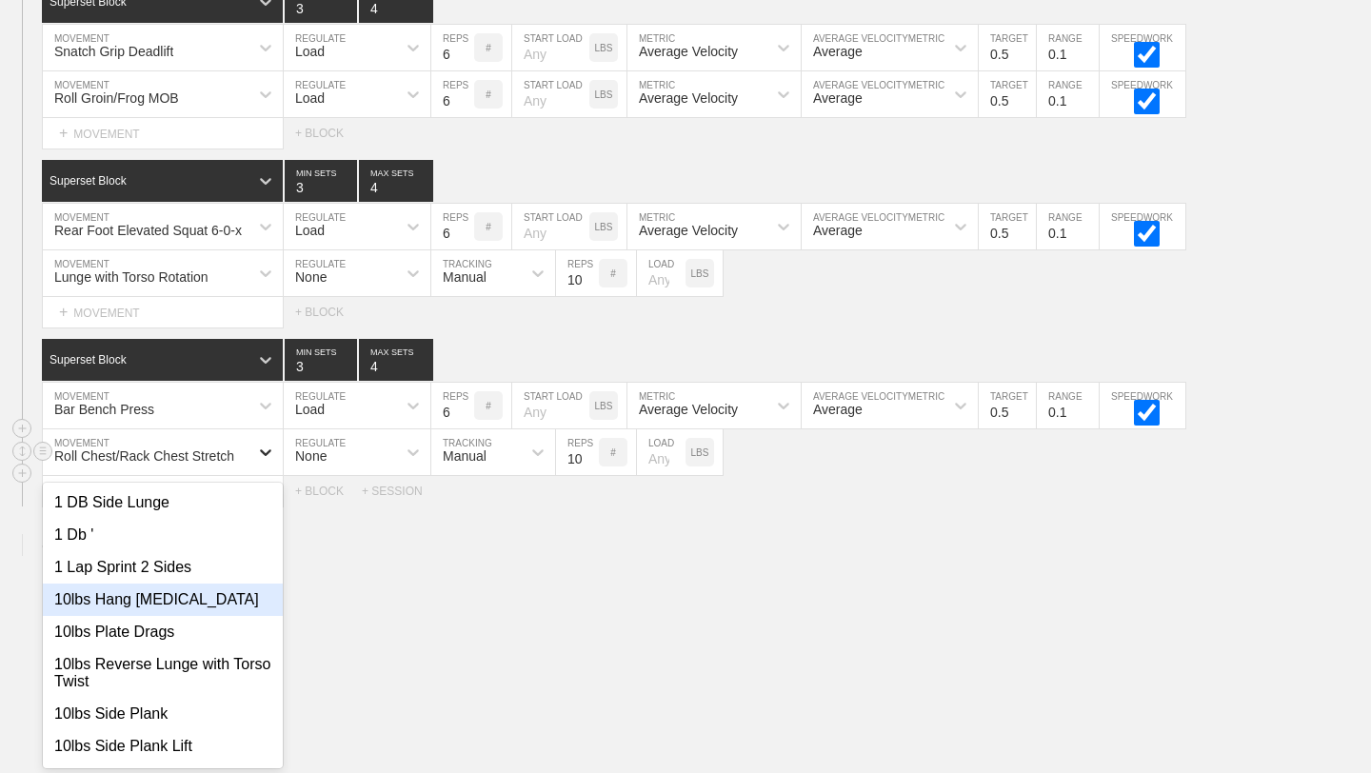
scroll to position [4052, 0]
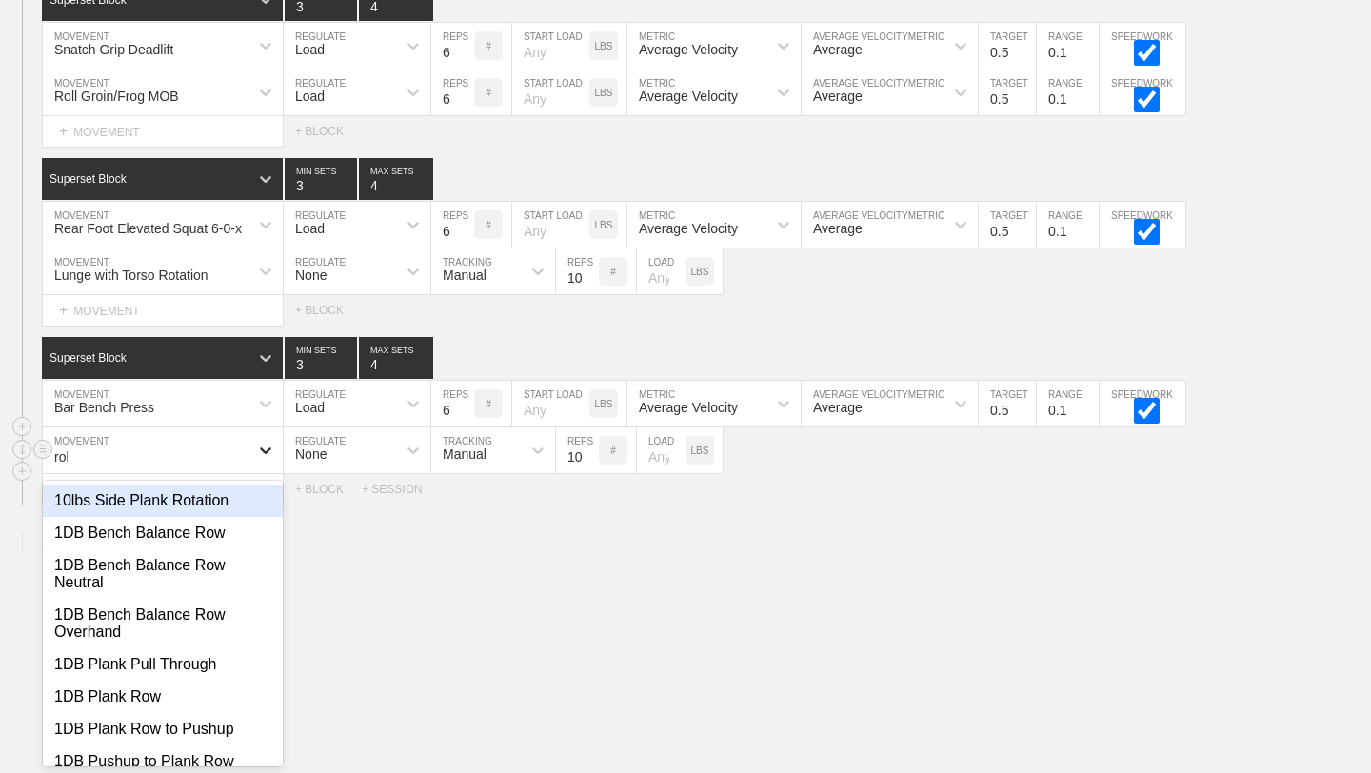
type input "roll"
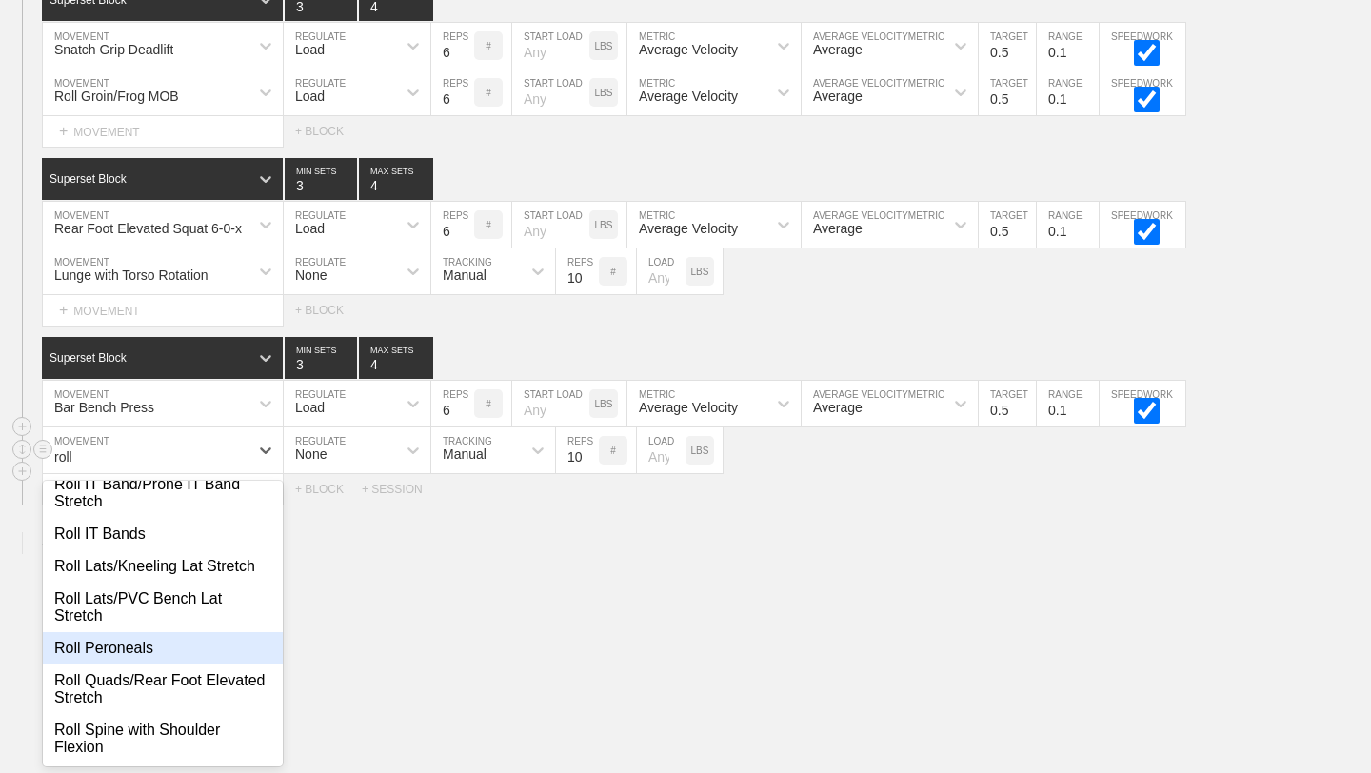
scroll to position [534, 0]
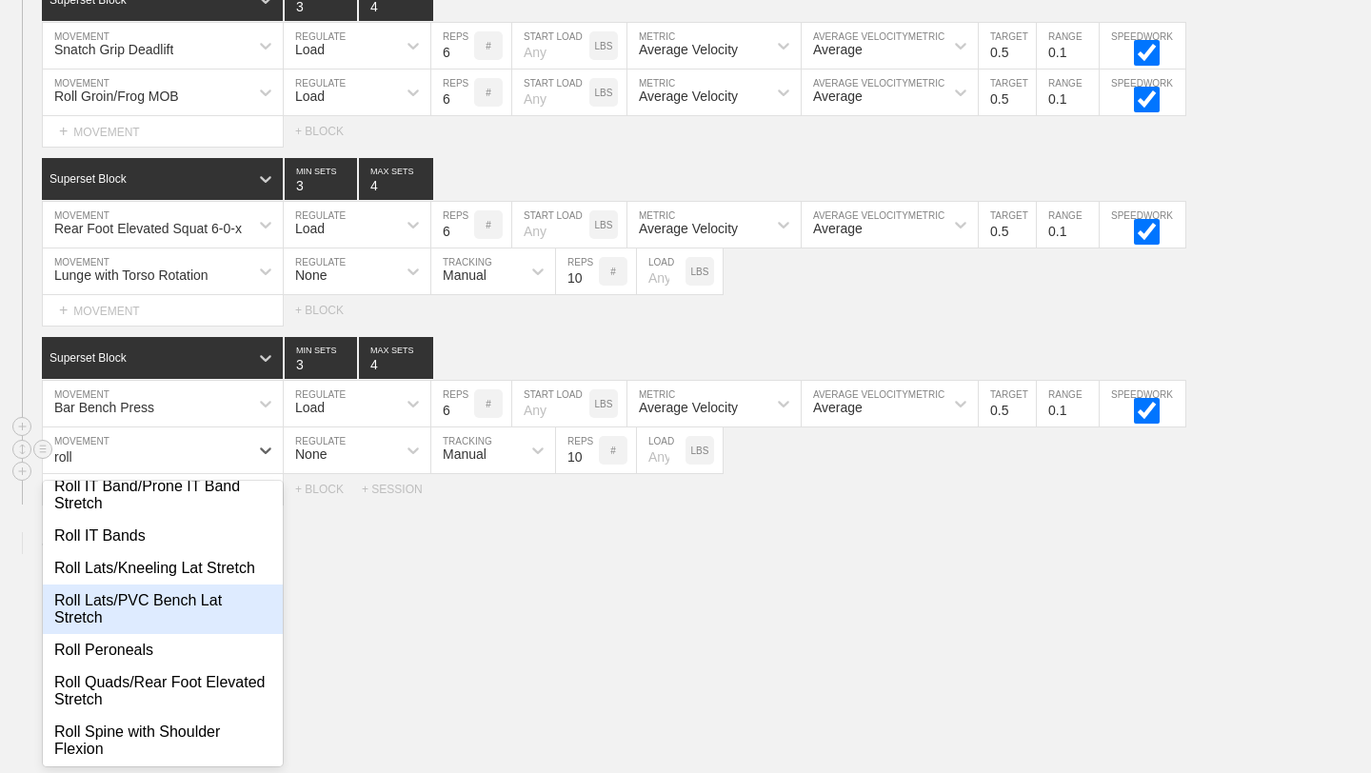
click at [180, 628] on div "Roll Lats/PVC Bench Lat Stretch" at bounding box center [163, 610] width 240 height 50
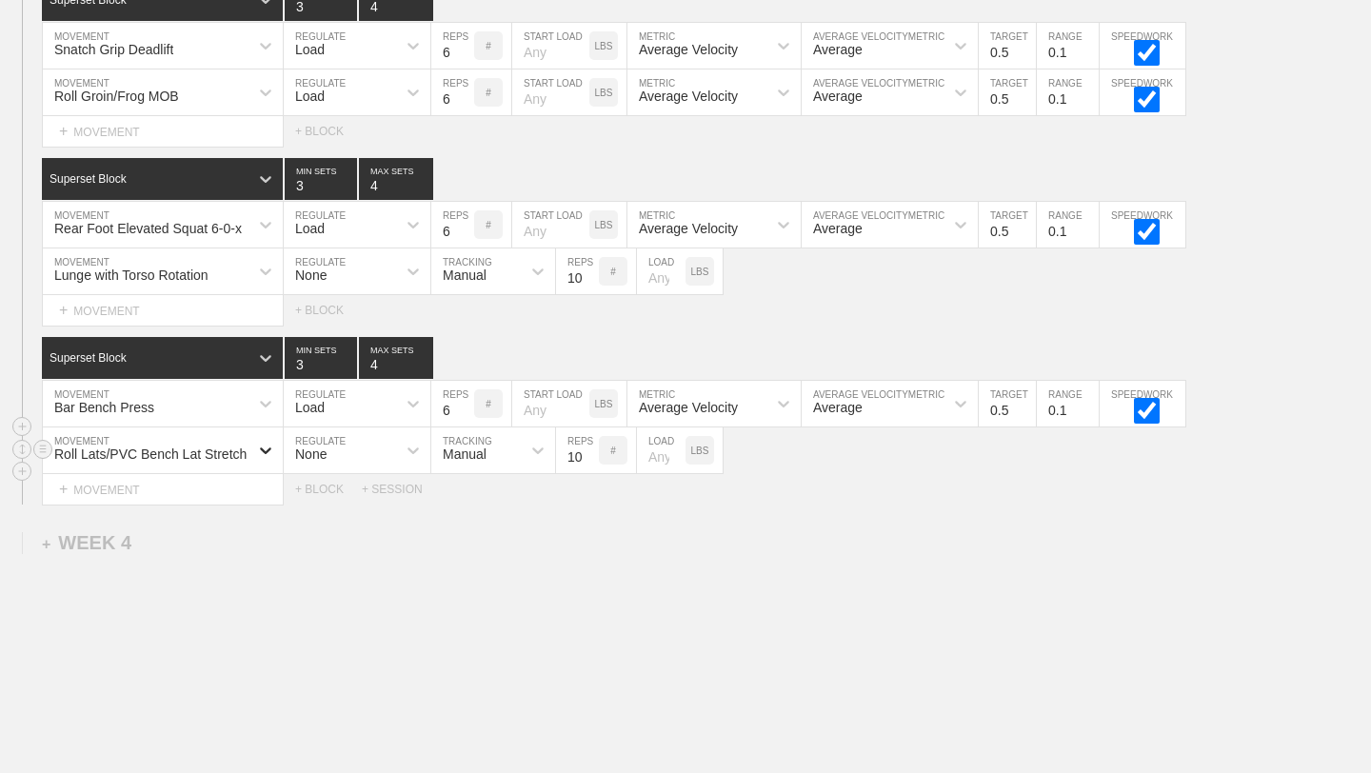
click at [269, 449] on icon at bounding box center [265, 451] width 11 height 7
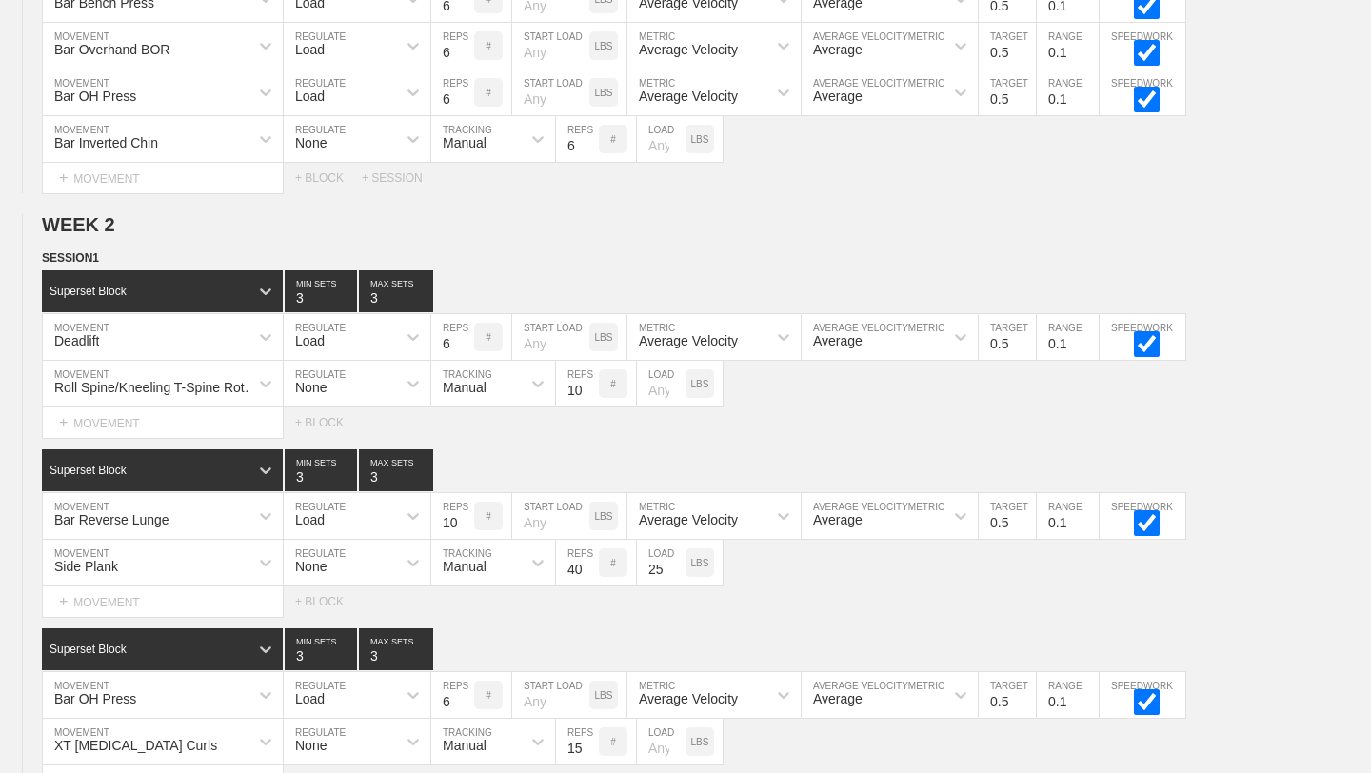
scroll to position [4118, 0]
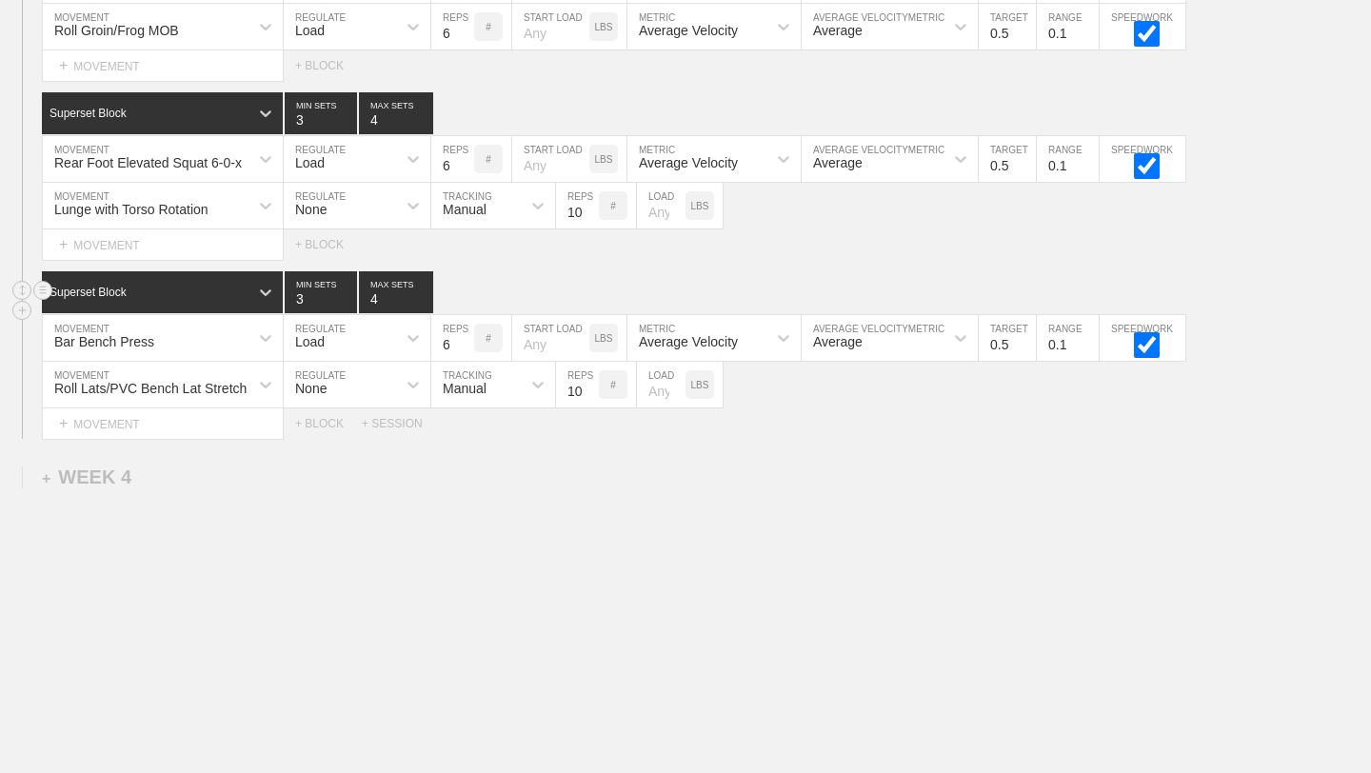
click at [837, 273] on div "Superset Block 3 MIN SETS 4 MAX SETS" at bounding box center [706, 292] width 1329 height 42
click at [316, 425] on div "+ BLOCK" at bounding box center [328, 423] width 67 height 13
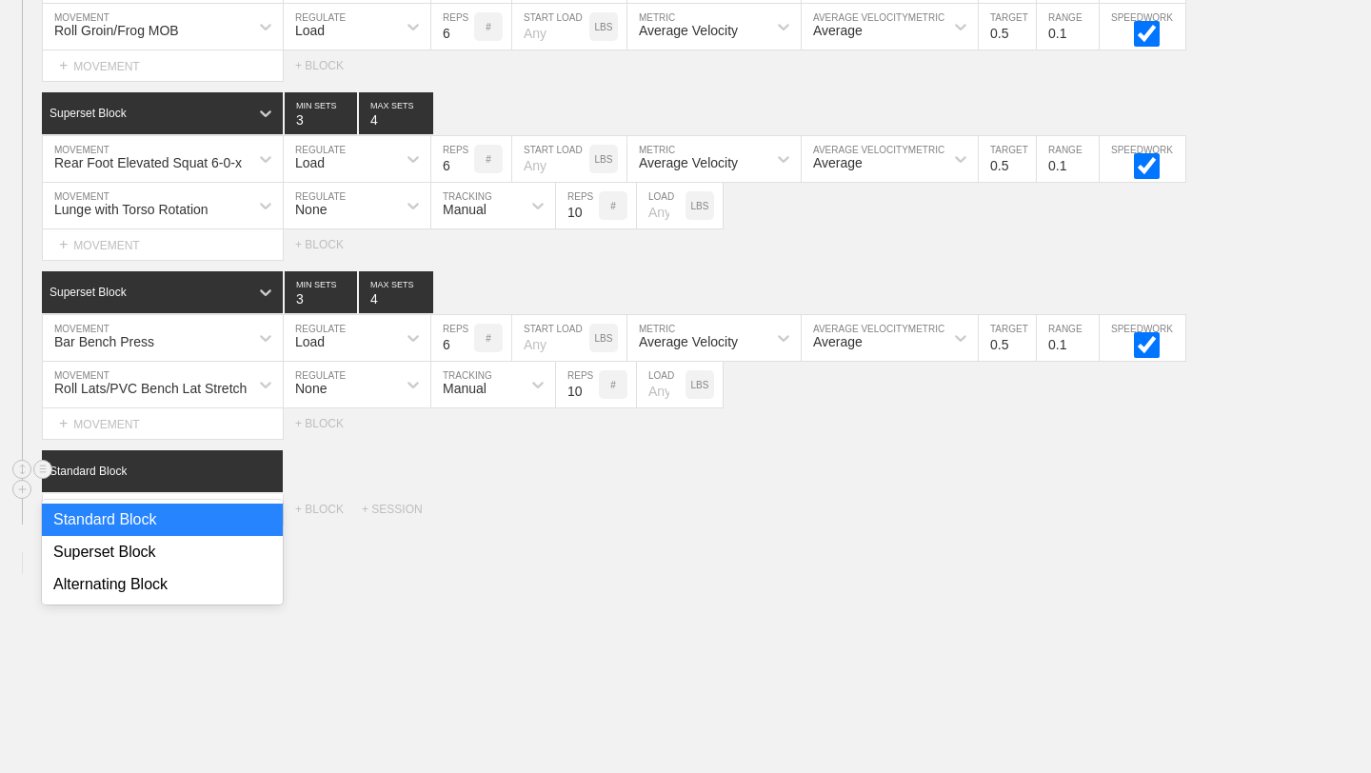
click at [269, 472] on icon at bounding box center [265, 471] width 19 height 19
click at [209, 548] on div "Superset Block" at bounding box center [162, 552] width 241 height 32
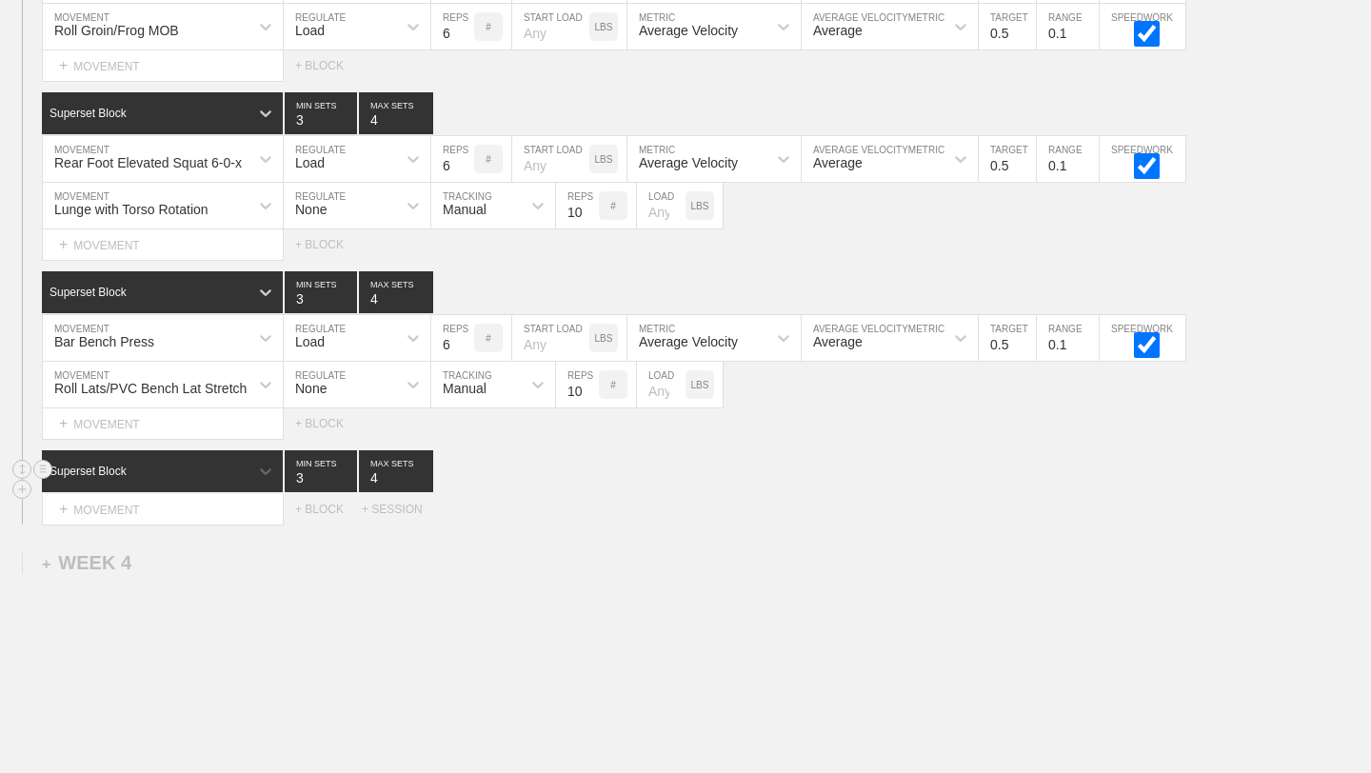
type input "4"
click at [417, 475] on input "4" at bounding box center [396, 471] width 74 height 42
click at [241, 506] on div "+ MOVEMENT" at bounding box center [163, 509] width 242 height 31
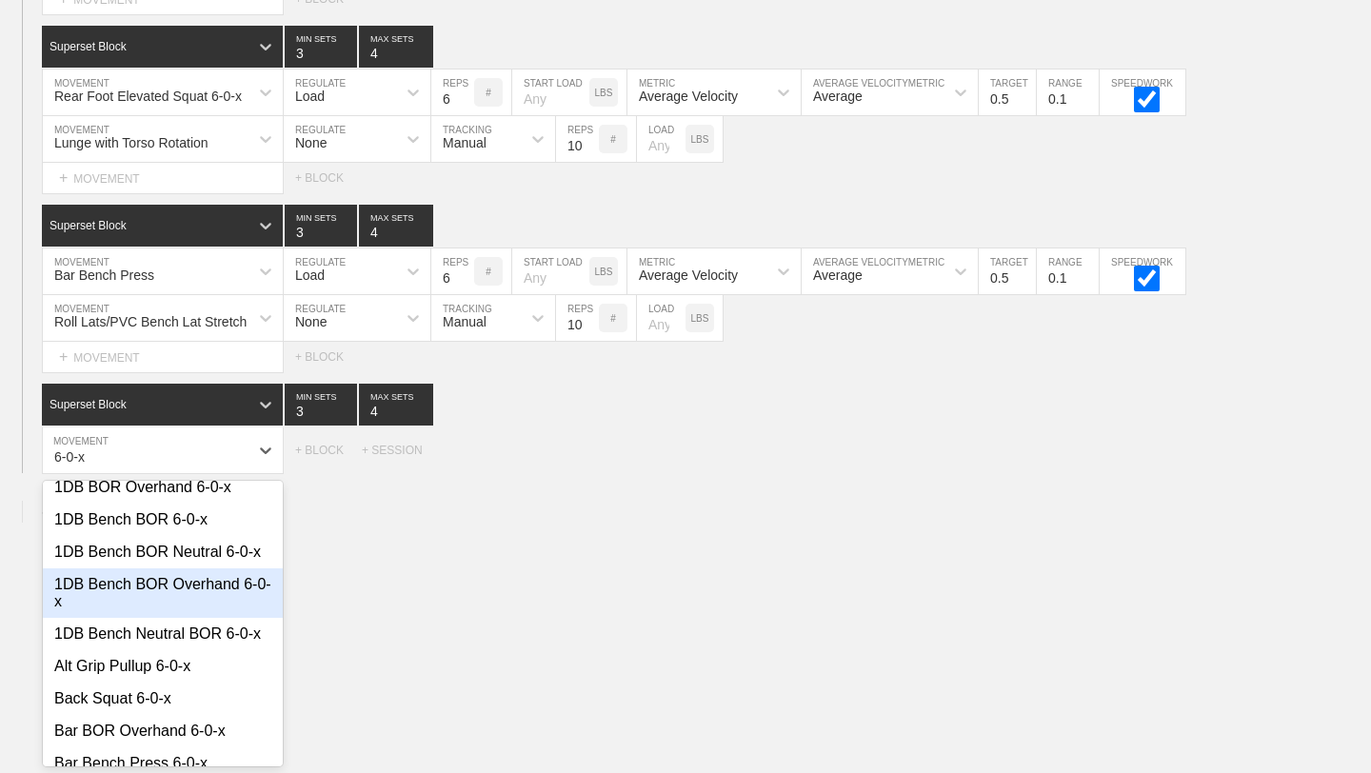
scroll to position [50, 0]
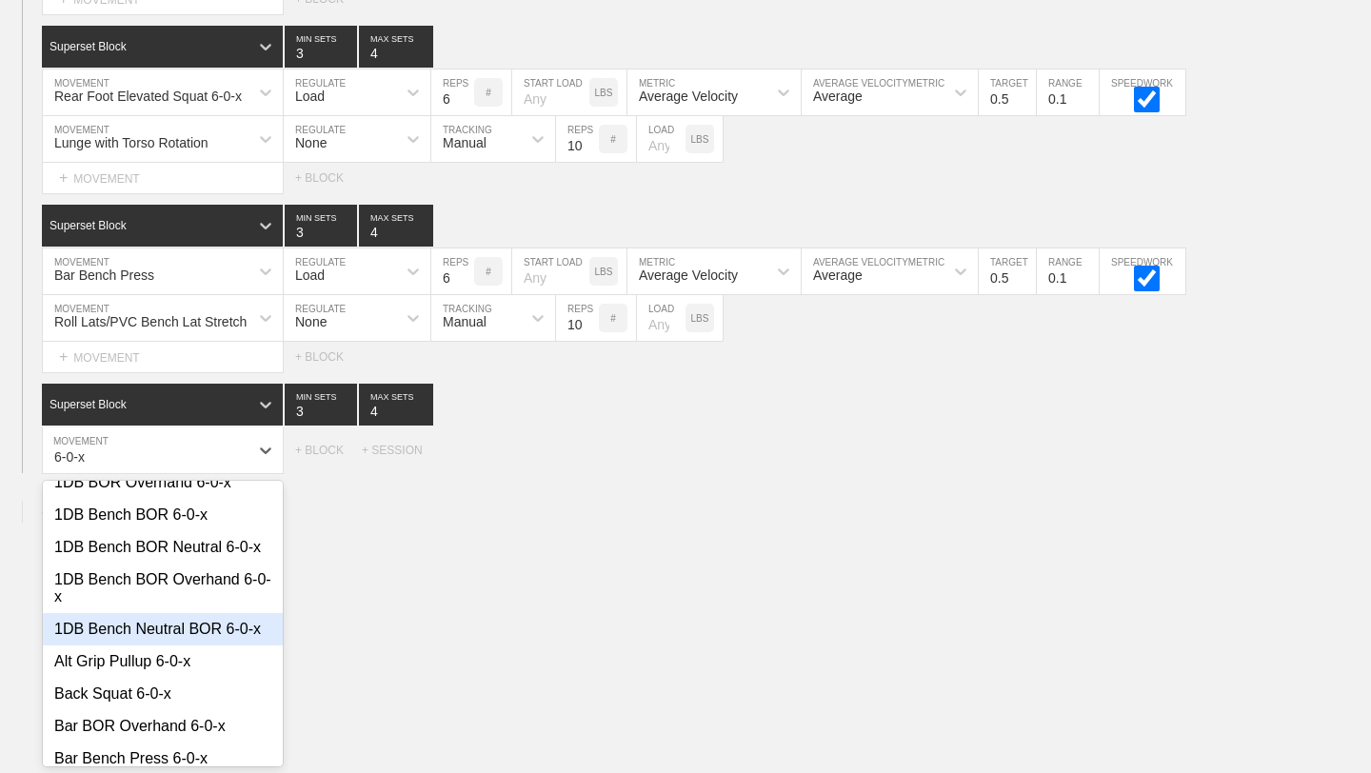
click at [249, 635] on div "1DB Bench Neutral BOR 6-0-x" at bounding box center [163, 629] width 240 height 32
type input "6-0-x"
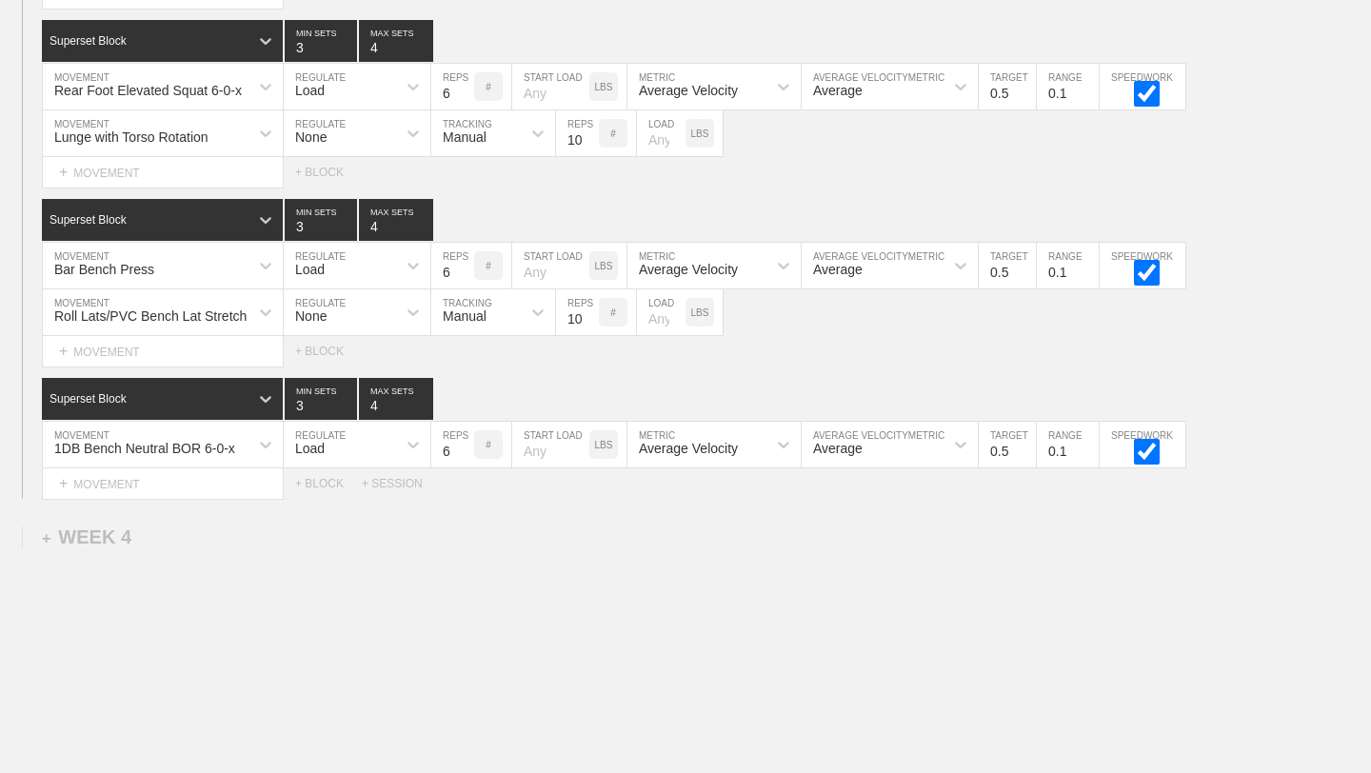
scroll to position [4194, 0]
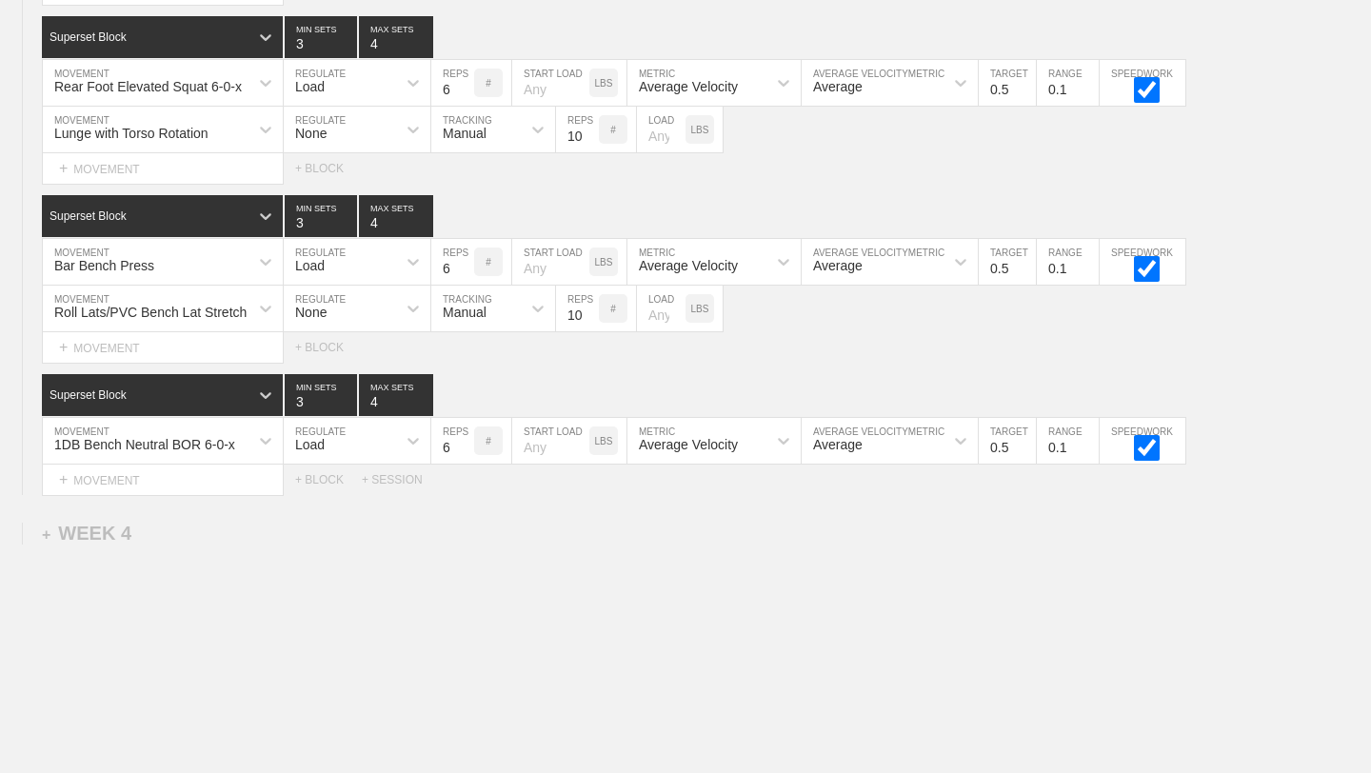
click at [465, 438] on input "7" at bounding box center [452, 441] width 43 height 46
click at [465, 438] on input "8" at bounding box center [452, 441] width 43 height 46
click at [465, 438] on input "9" at bounding box center [452, 441] width 43 height 46
type input "10"
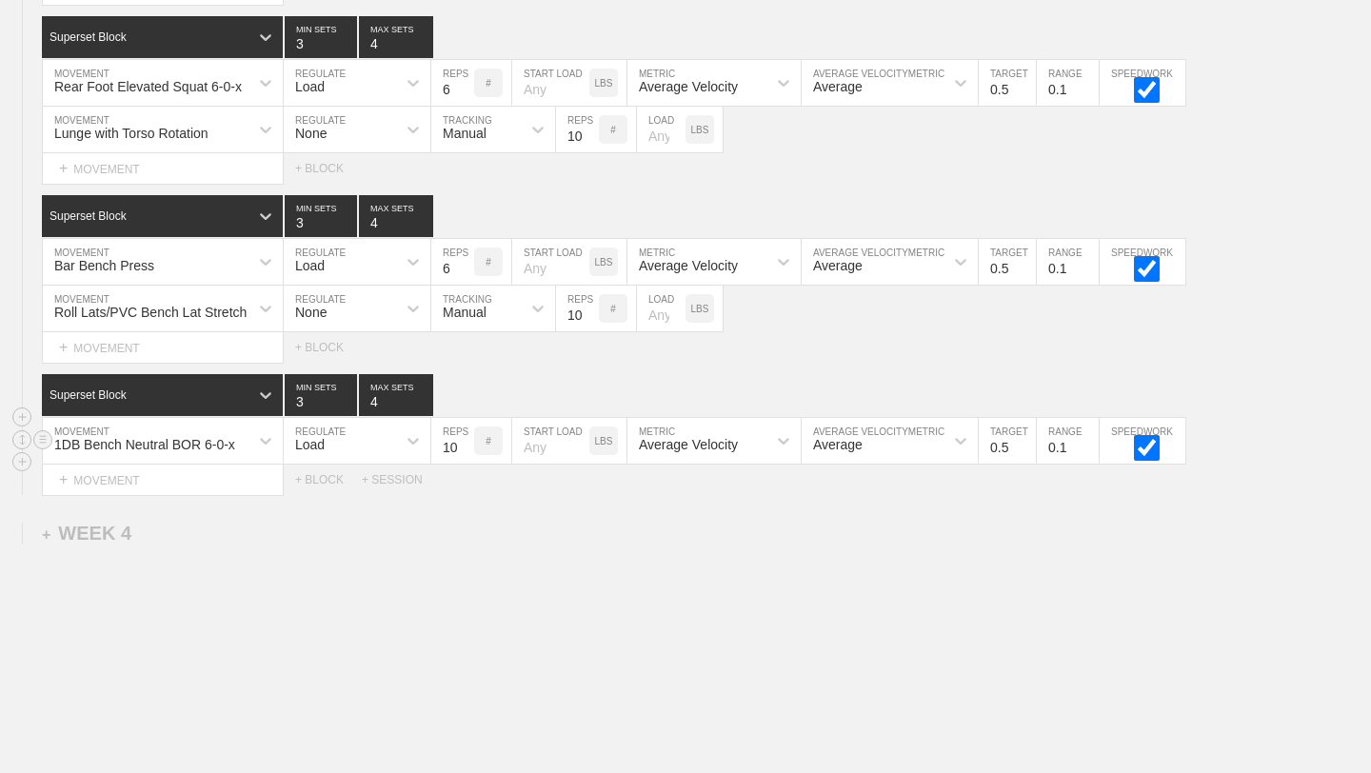
click at [465, 438] on input "10" at bounding box center [452, 441] width 43 height 46
click at [236, 442] on div "1DB Bench Neutral BOR 6-0-x" at bounding box center [146, 441] width 206 height 32
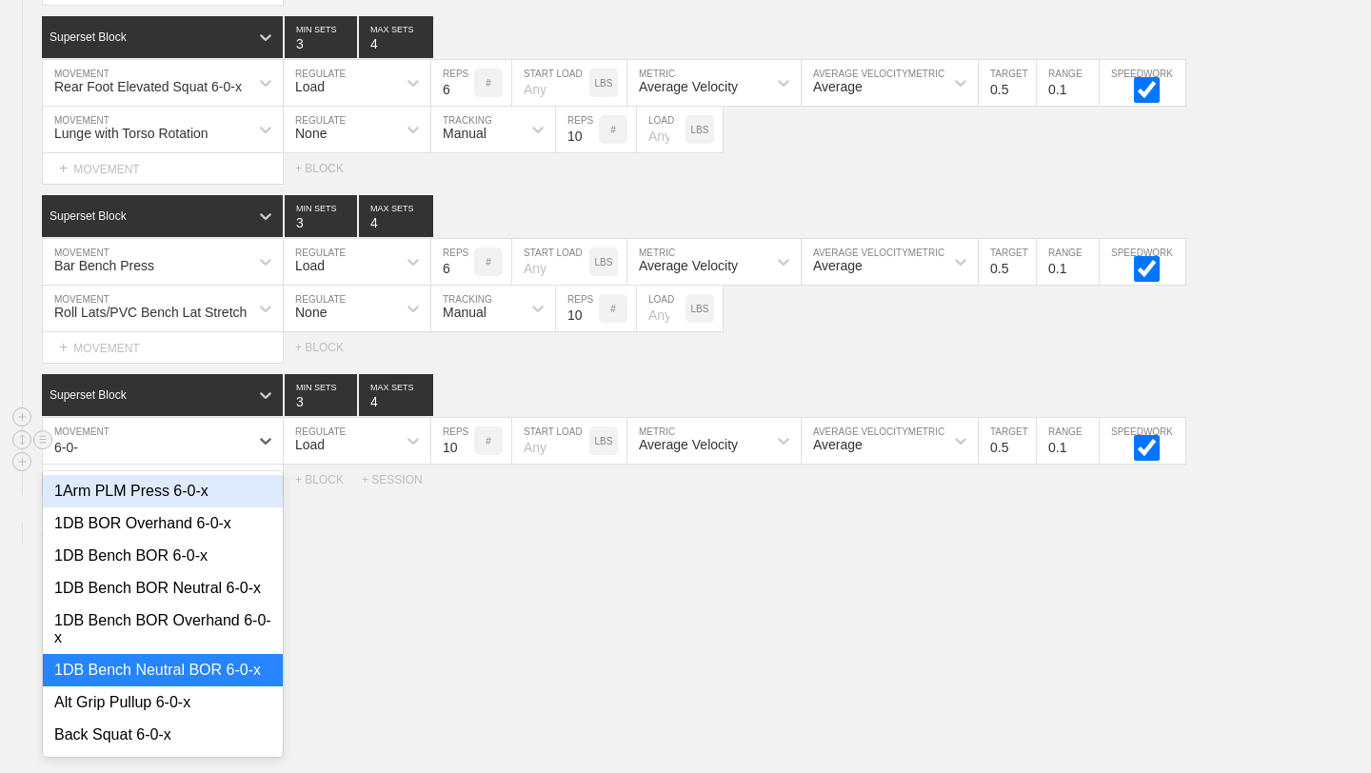
type input "6-0-x"
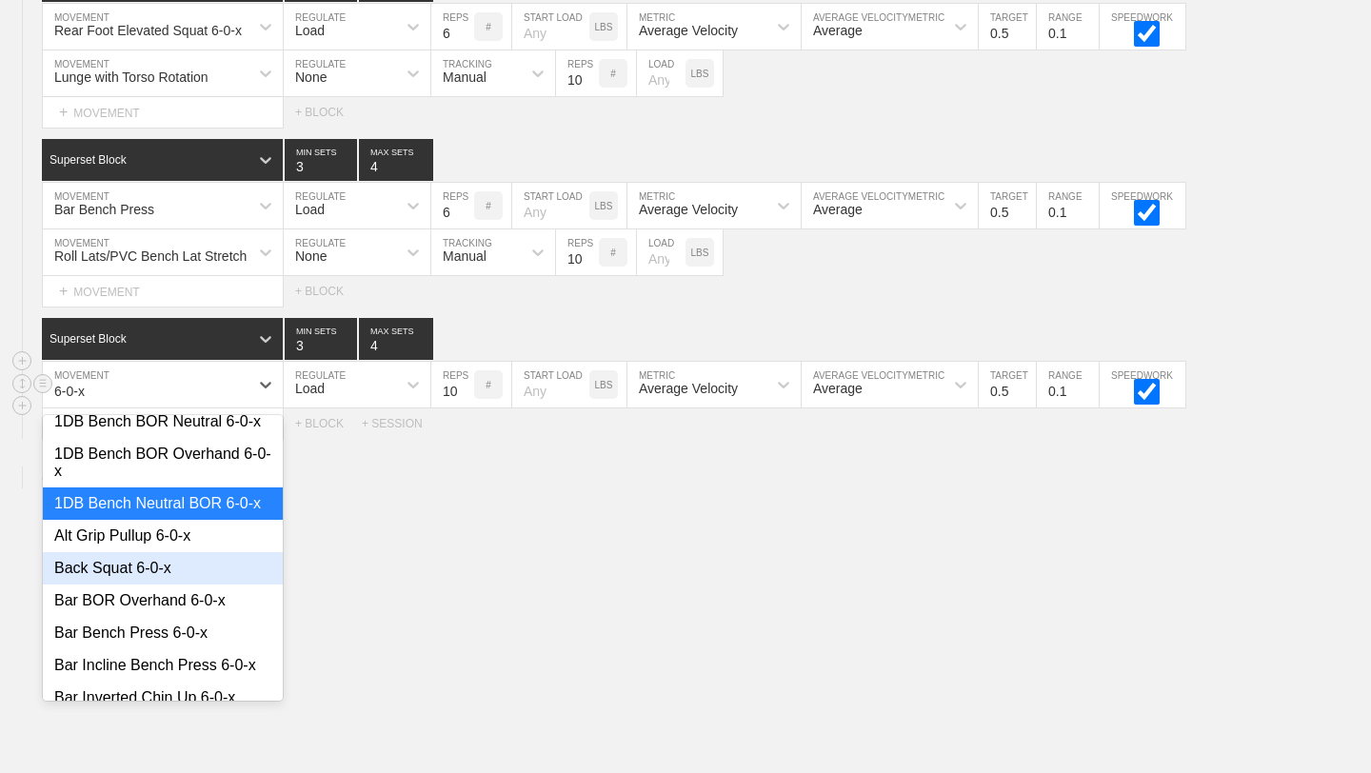
scroll to position [0, 0]
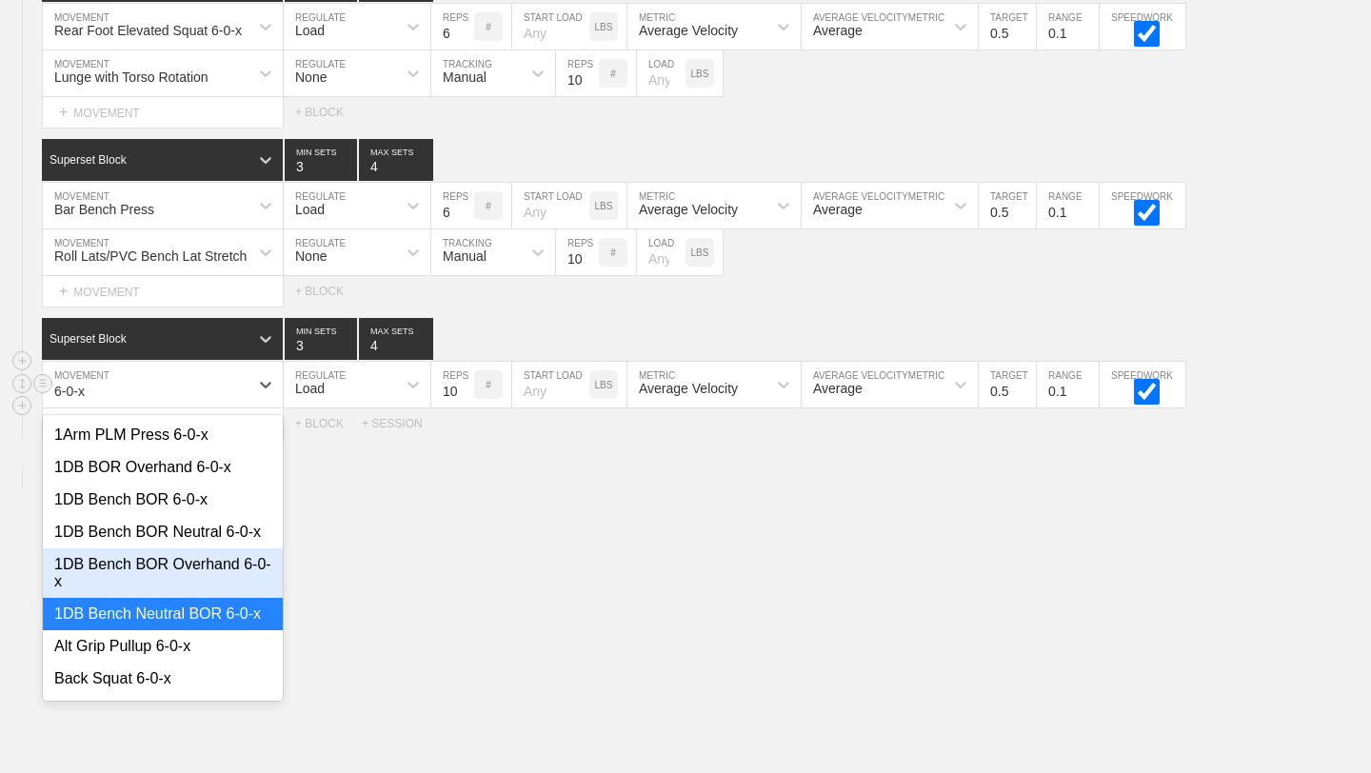
click at [198, 581] on div "1DB Bench BOR Overhand 6-0-x" at bounding box center [163, 574] width 240 height 50
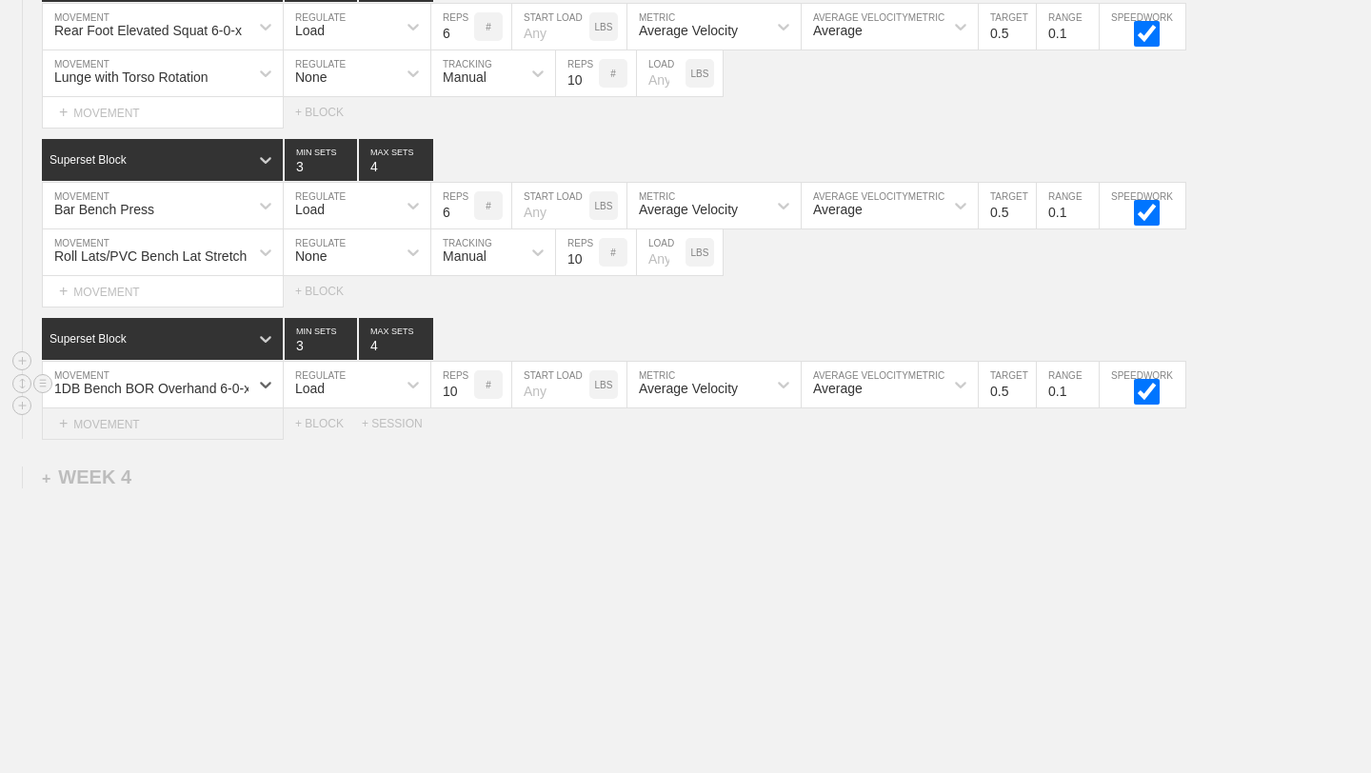
click at [204, 434] on div "+ MOVEMENT" at bounding box center [163, 424] width 242 height 31
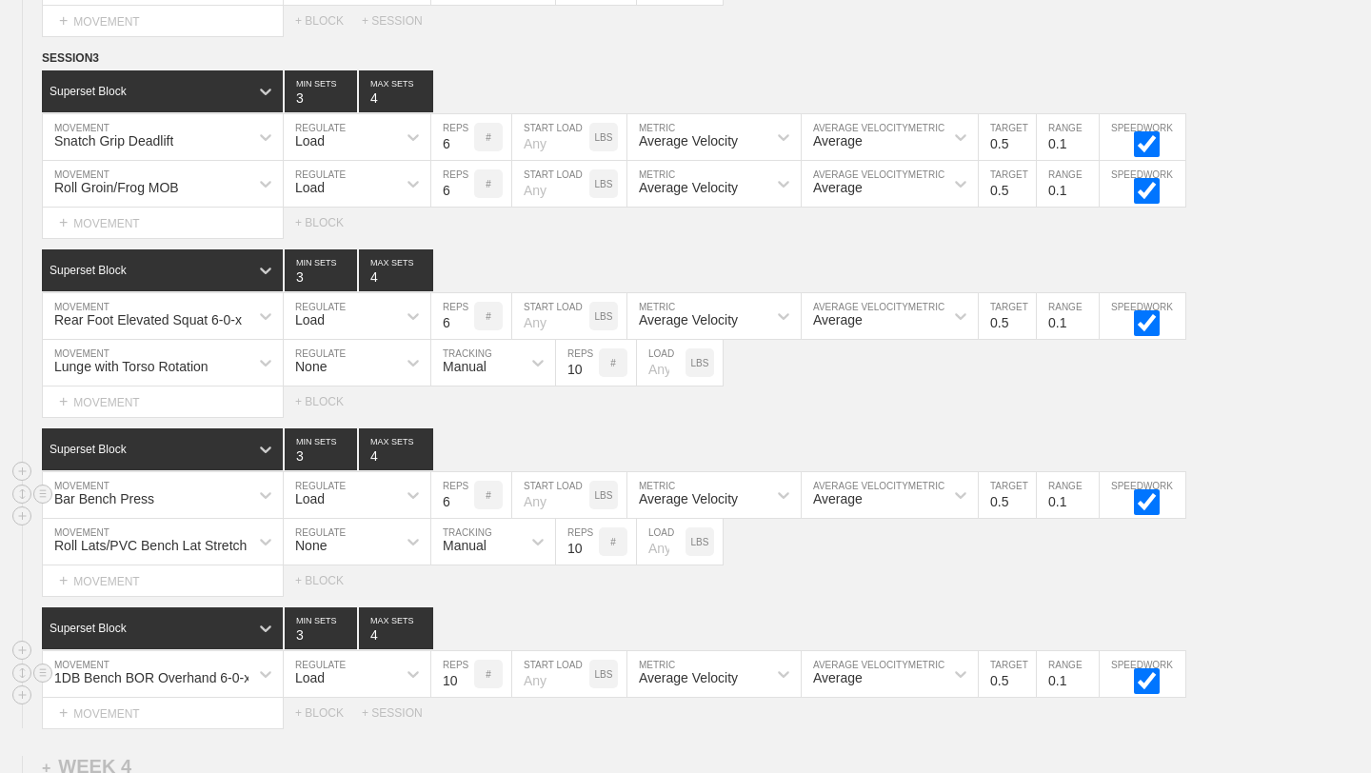
scroll to position [4250, 0]
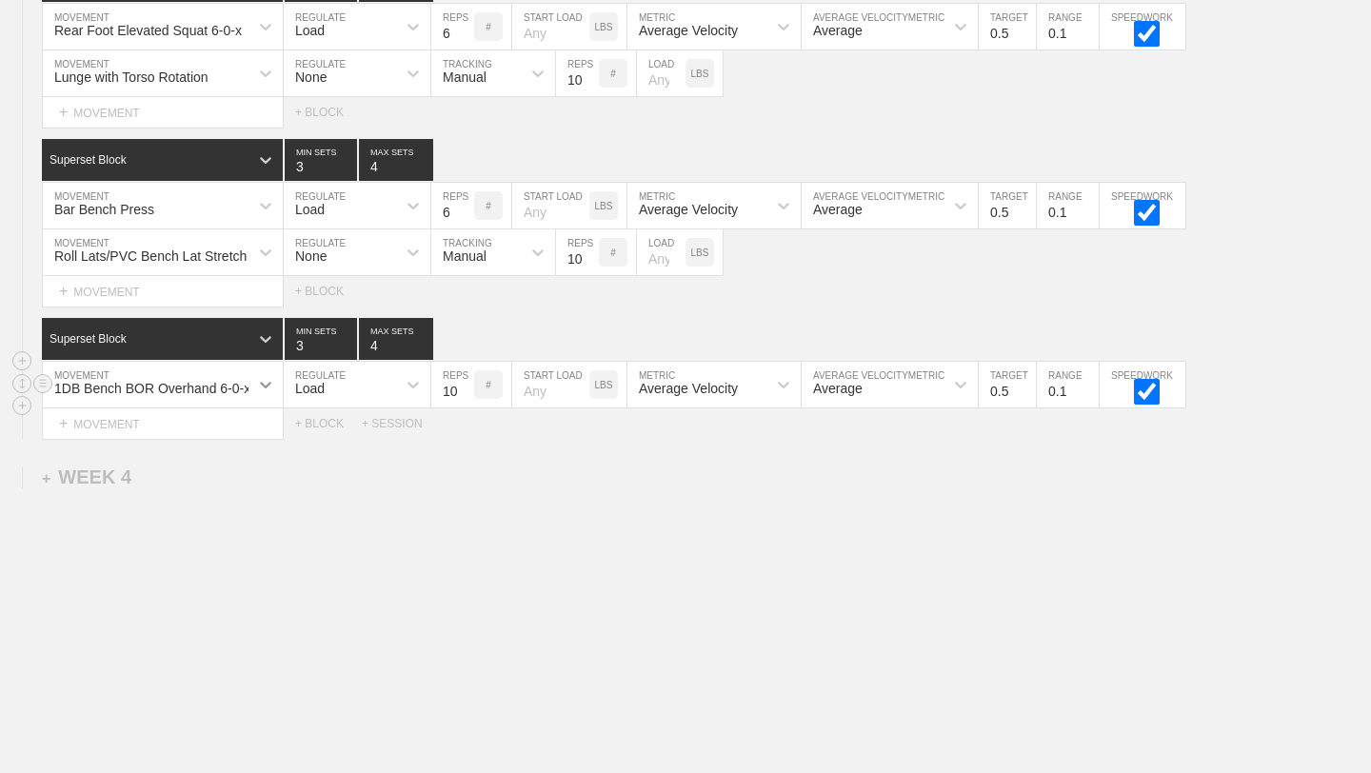
click at [263, 385] on icon at bounding box center [265, 385] width 11 height 7
click at [272, 385] on icon at bounding box center [265, 384] width 19 height 19
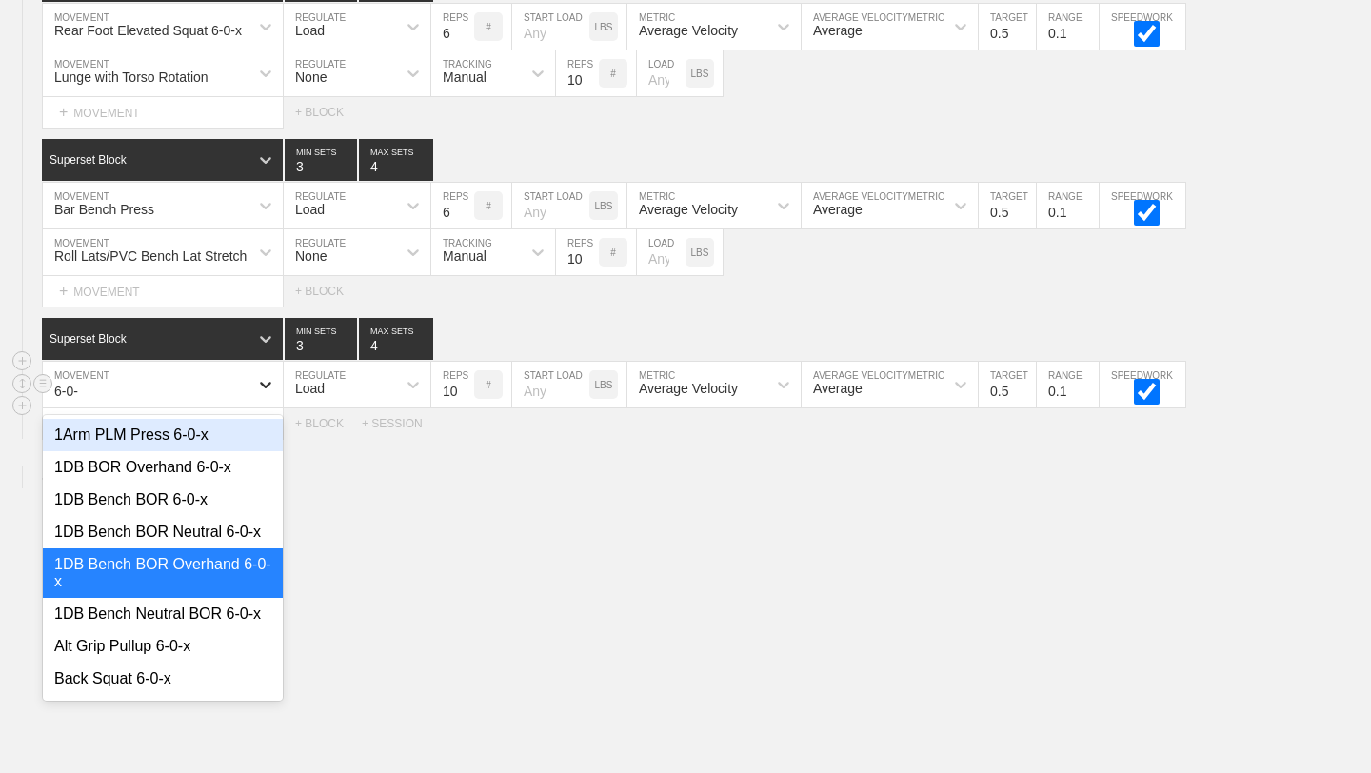
type input "6-0-x"
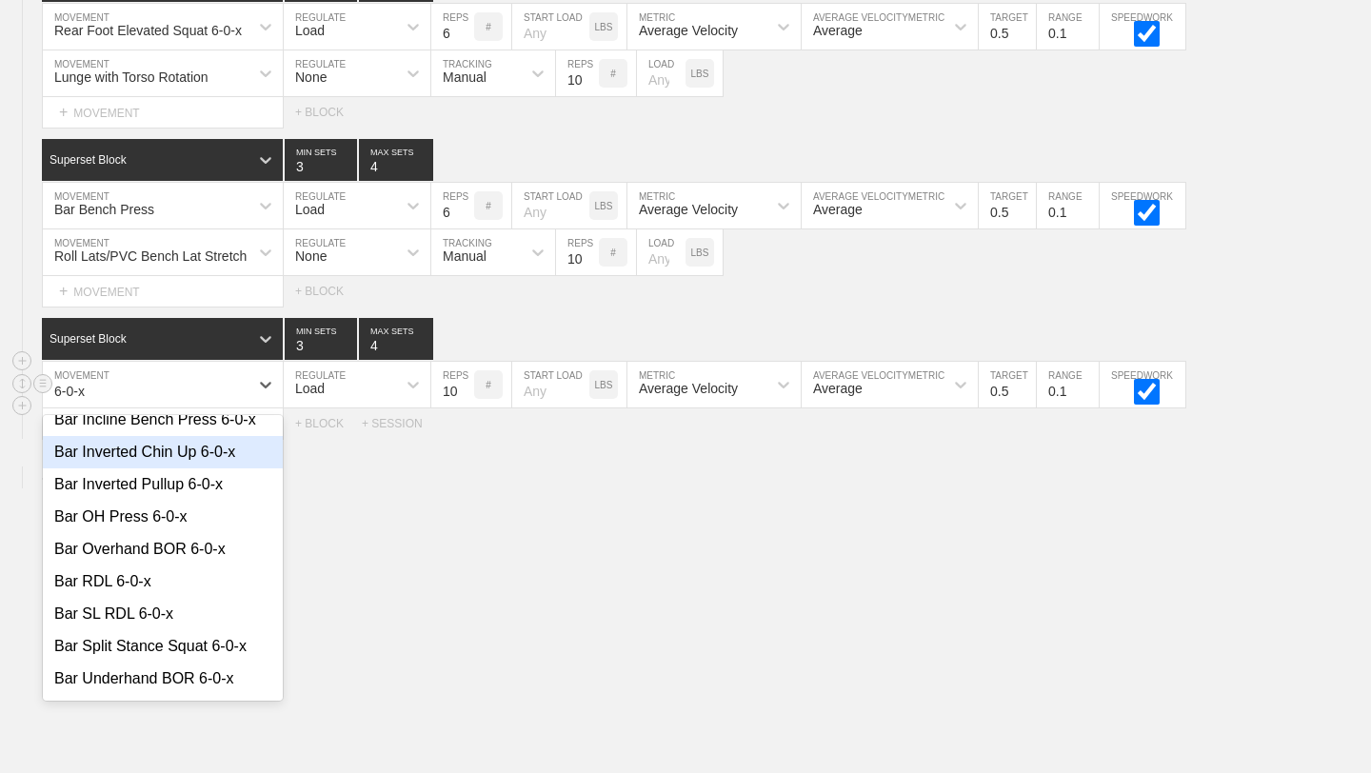
scroll to position [362, 0]
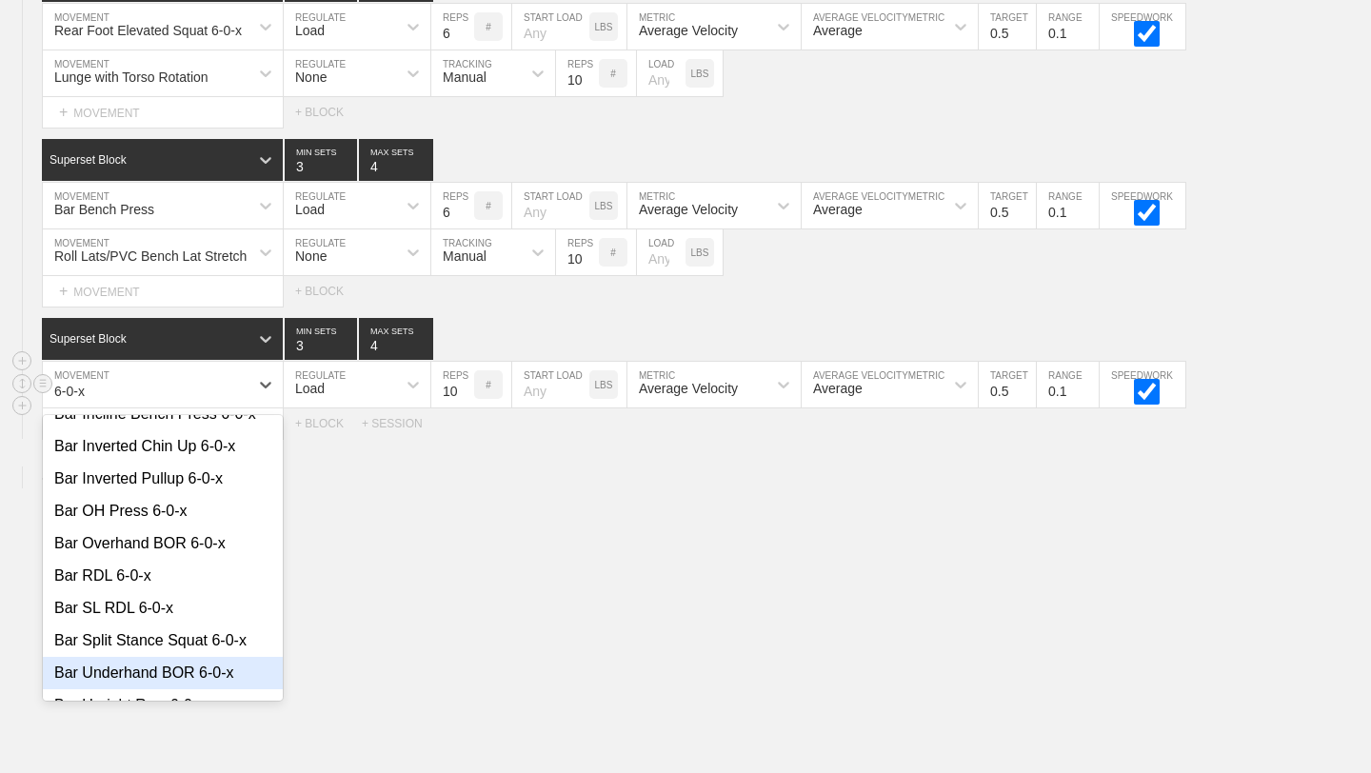
click at [220, 669] on div "Bar Underhand BOR 6-0-x" at bounding box center [163, 673] width 240 height 32
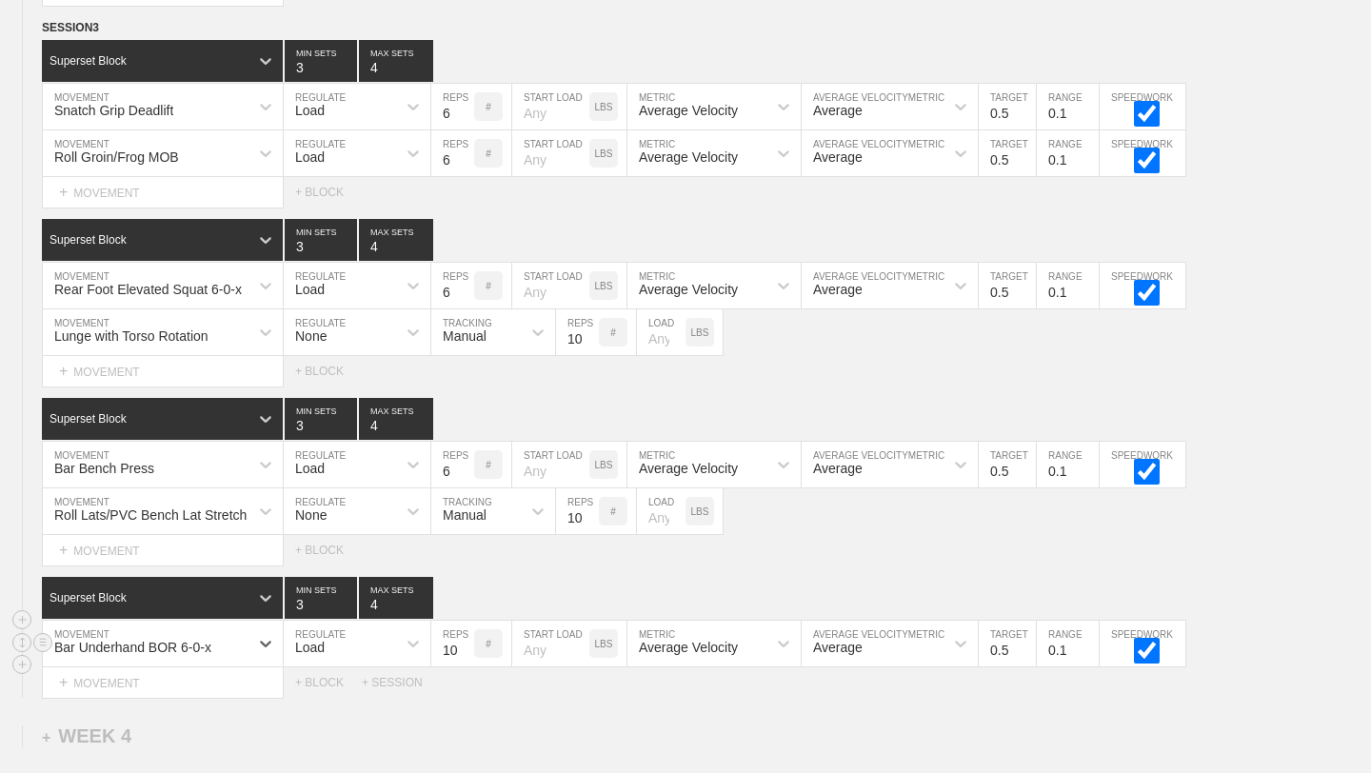
scroll to position [3990, 0]
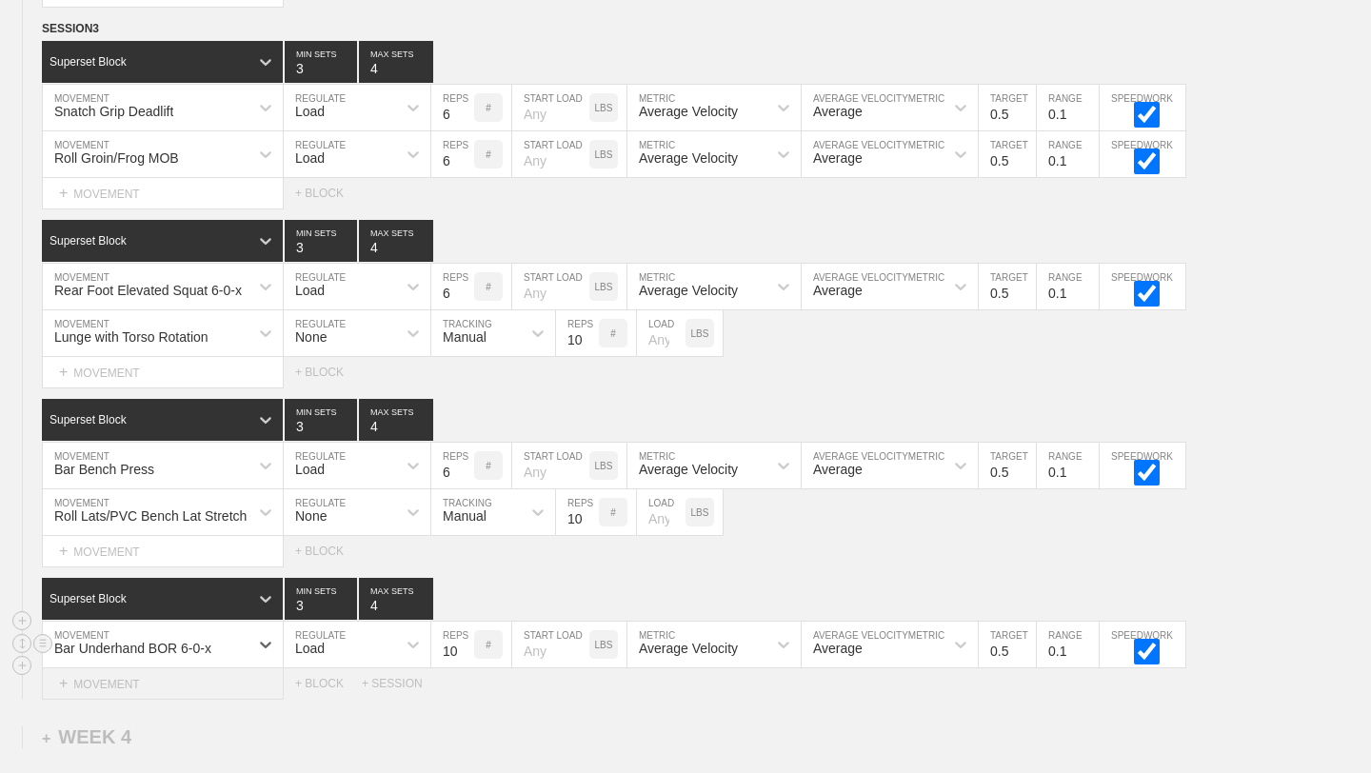
click at [140, 669] on div "+ MOVEMENT" at bounding box center [163, 684] width 242 height 31
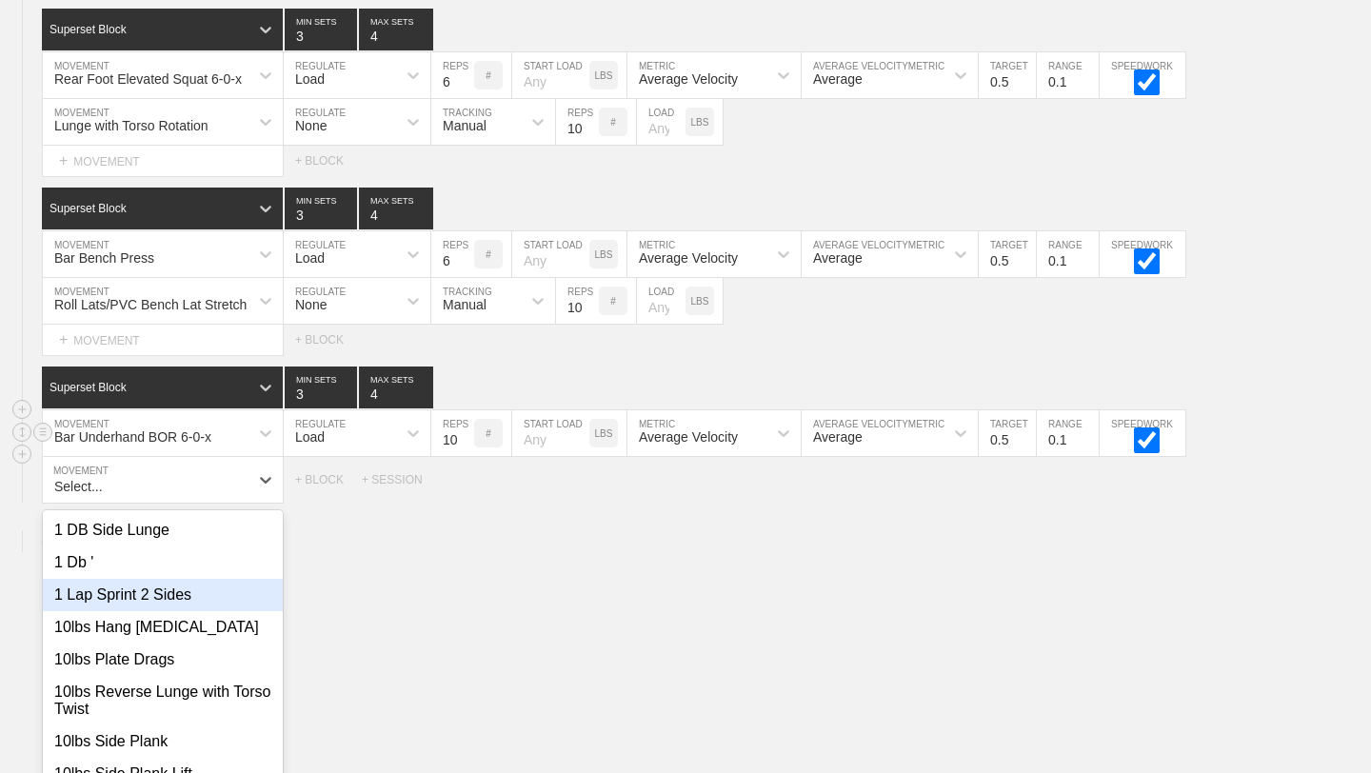
scroll to position [4231, 0]
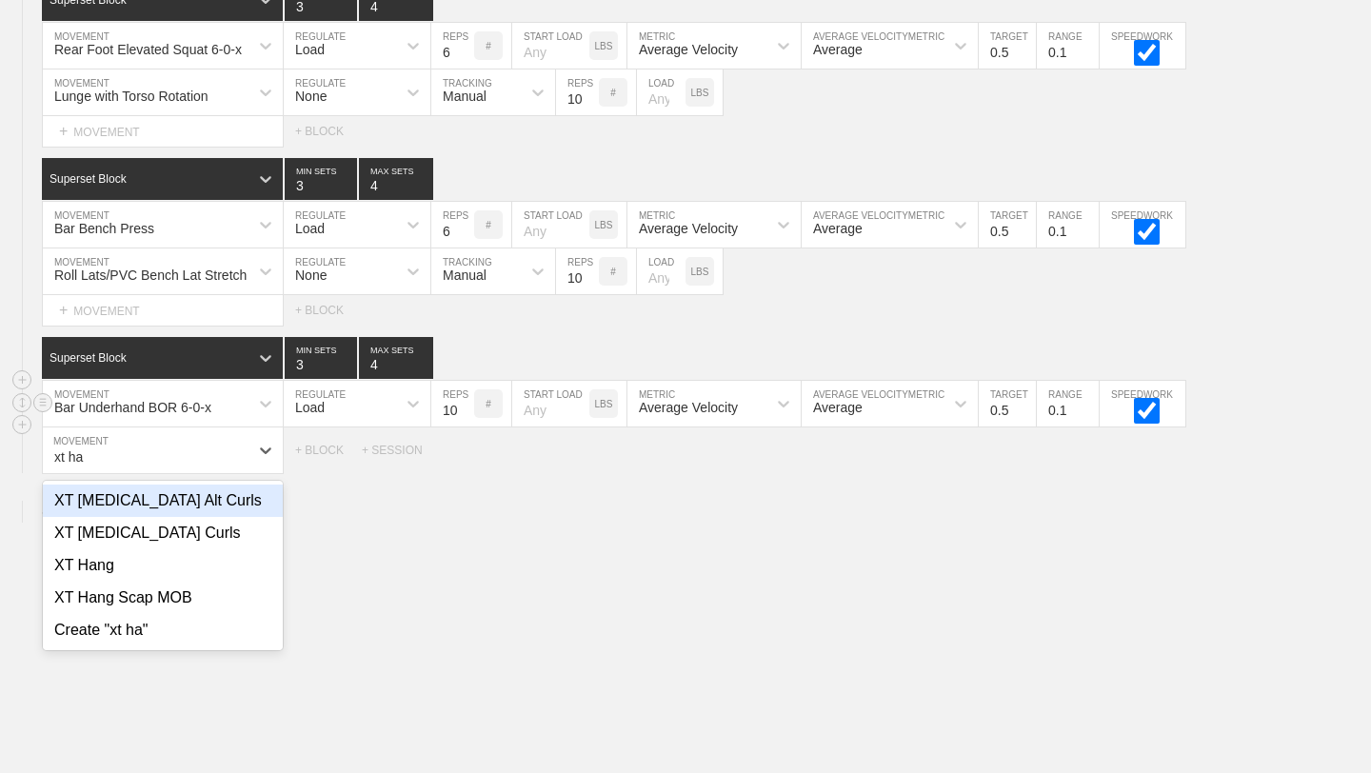
click at [180, 506] on div "XT Hamstring Alt Curls" at bounding box center [163, 501] width 240 height 32
type input "xt ha"
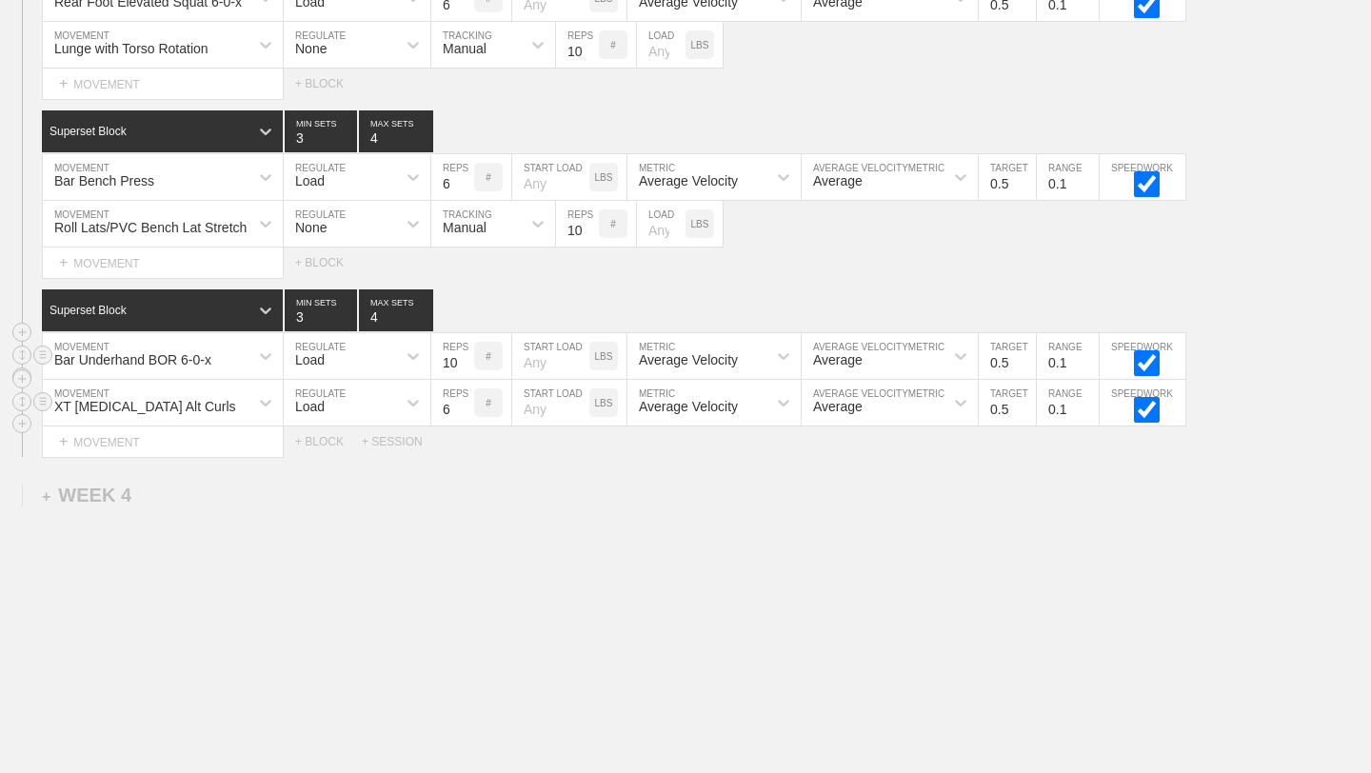
scroll to position [4297, 0]
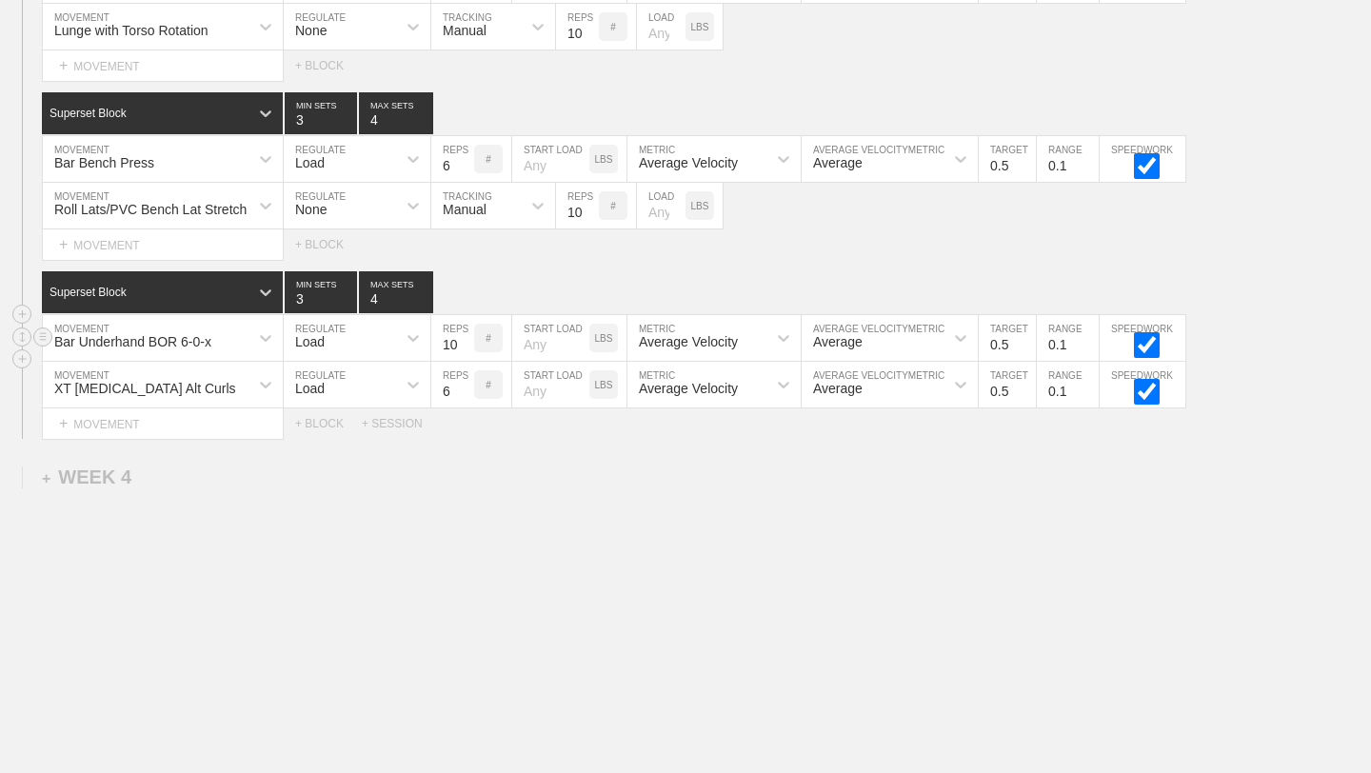
click at [859, 246] on div "Select... MOVEMENT + MOVEMENT + BLOCK" at bounding box center [685, 244] width 1371 height 30
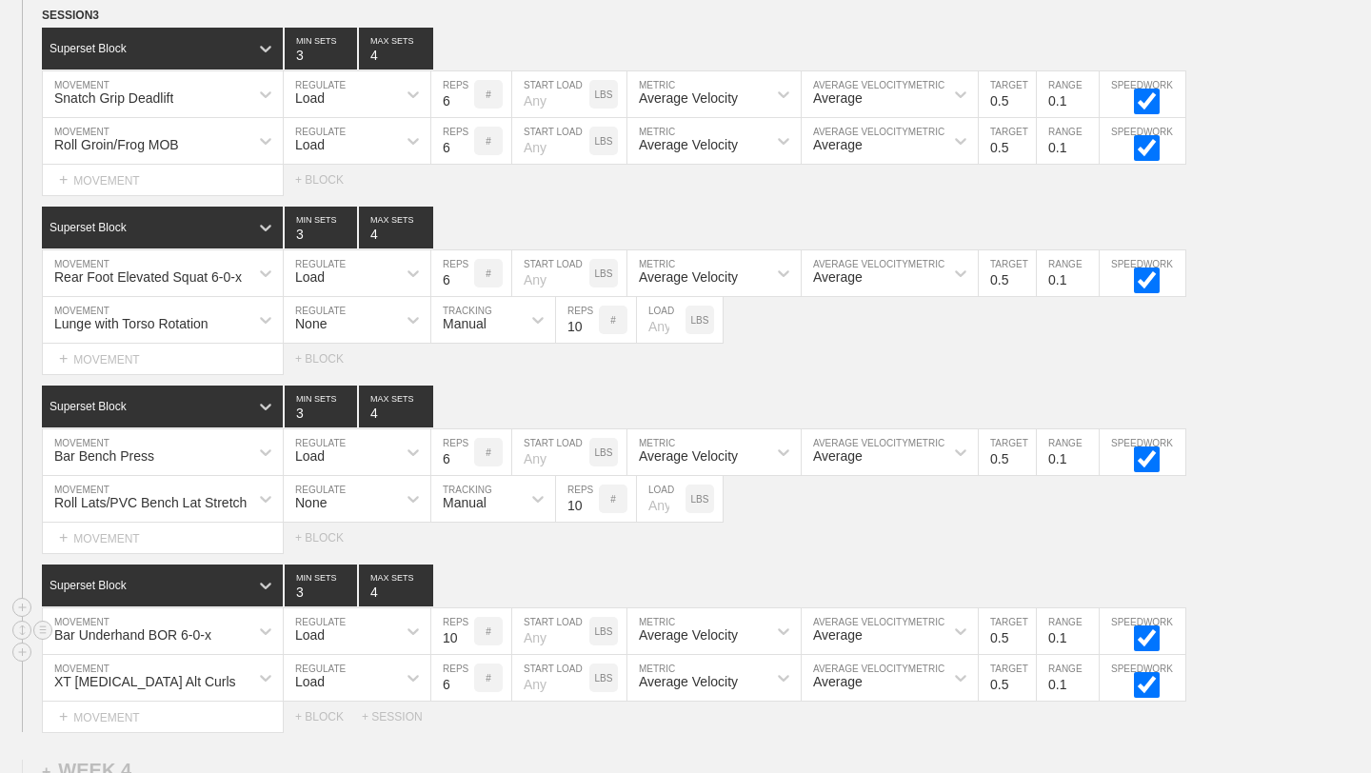
scroll to position [4013, 0]
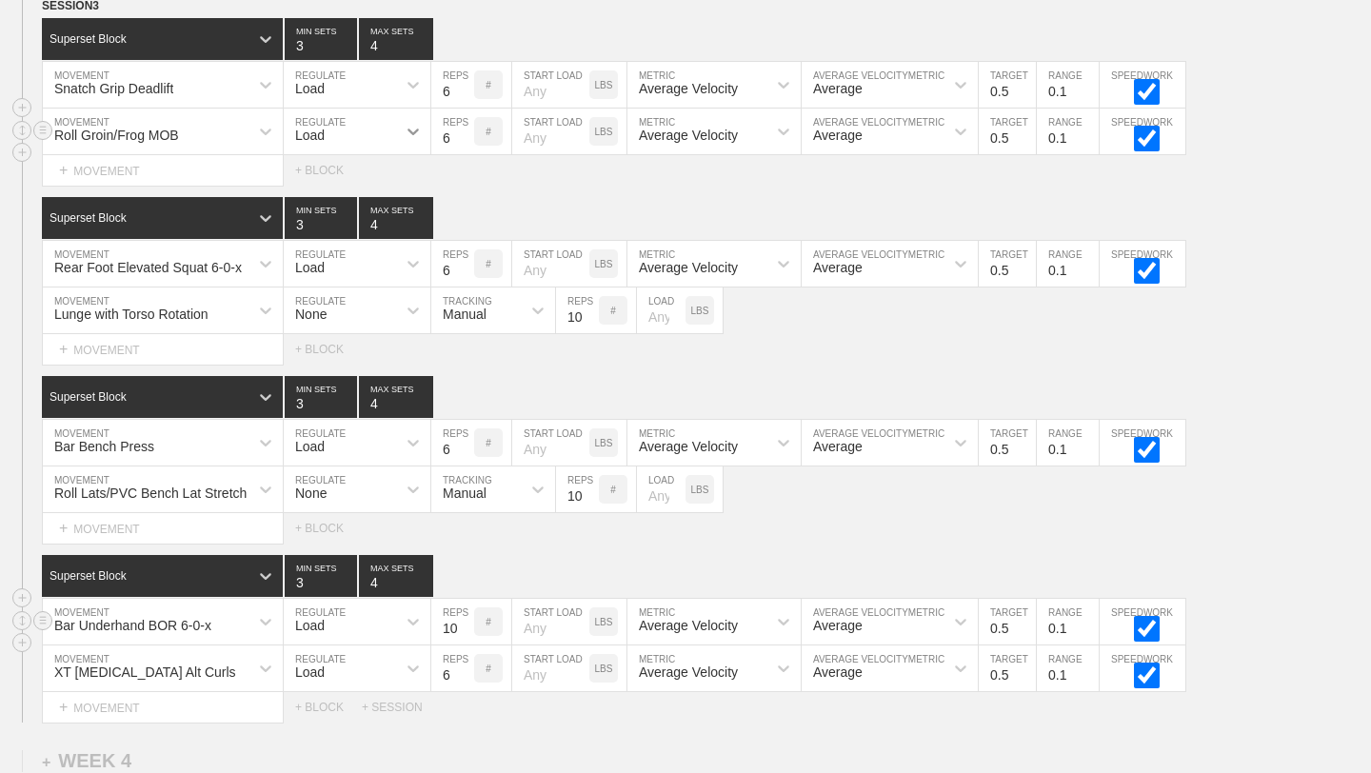
click at [411, 130] on icon at bounding box center [413, 131] width 19 height 19
click at [363, 179] on div "None" at bounding box center [357, 182] width 147 height 32
click at [532, 134] on icon at bounding box center [538, 131] width 19 height 19
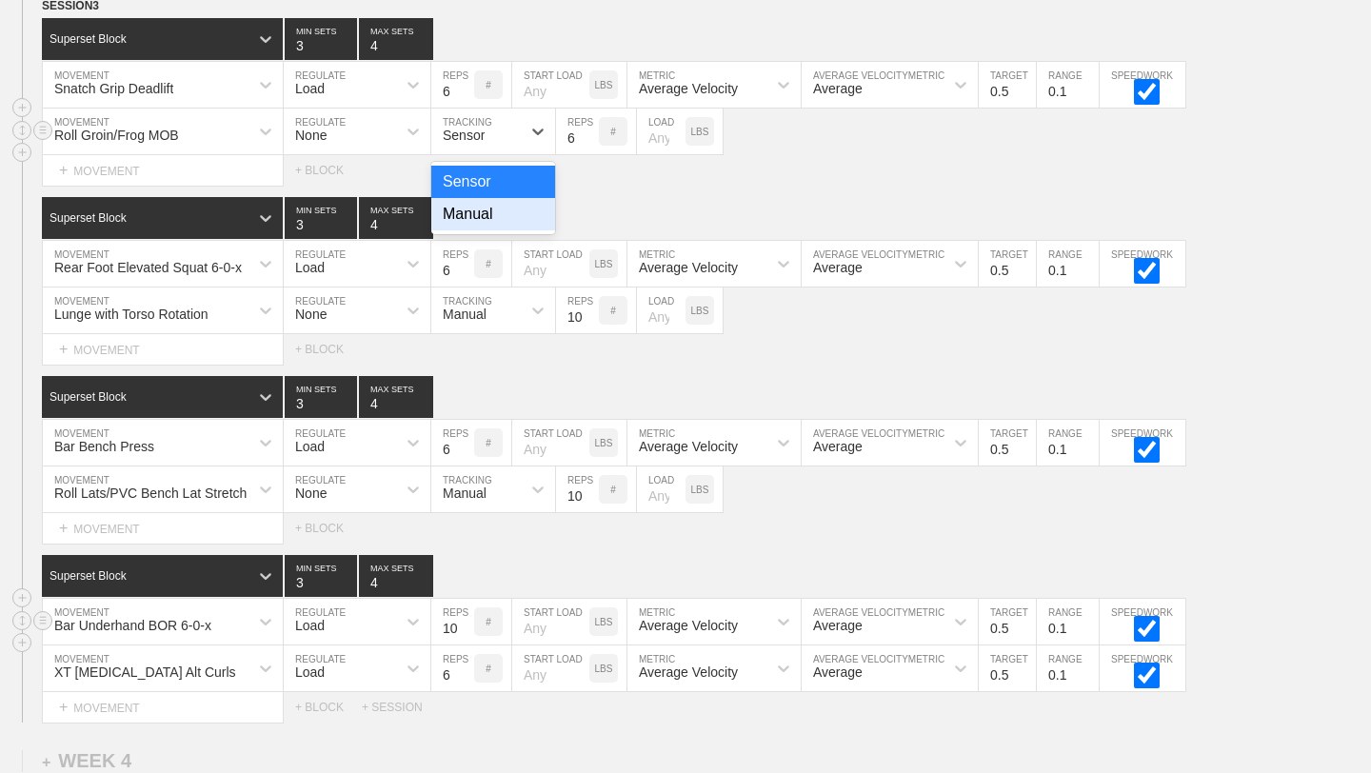
click at [499, 215] on div "Manual" at bounding box center [493, 214] width 124 height 32
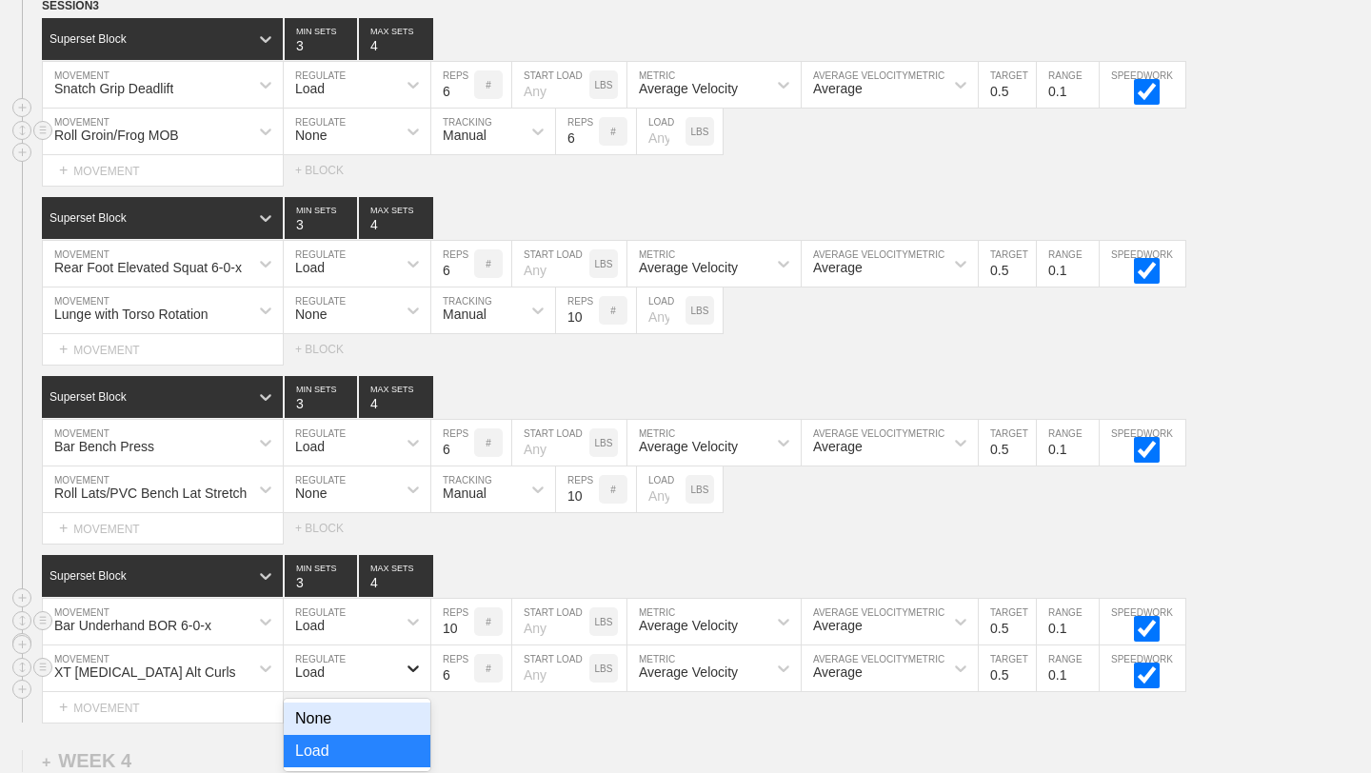
click at [412, 665] on icon at bounding box center [413, 668] width 19 height 19
click at [393, 669] on div "None" at bounding box center [357, 719] width 147 height 32
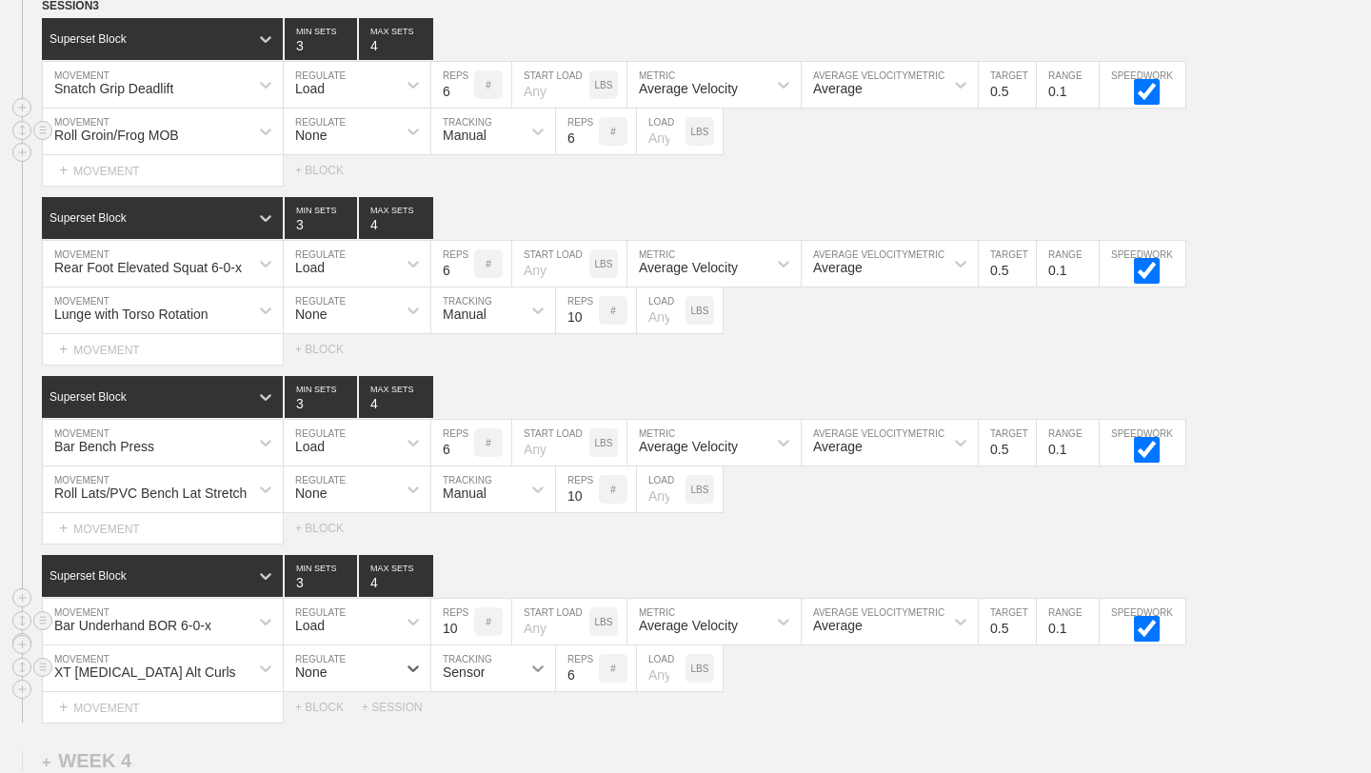
click at [538, 664] on icon at bounding box center [538, 668] width 19 height 19
click at [516, 669] on div "Manual" at bounding box center [493, 751] width 124 height 32
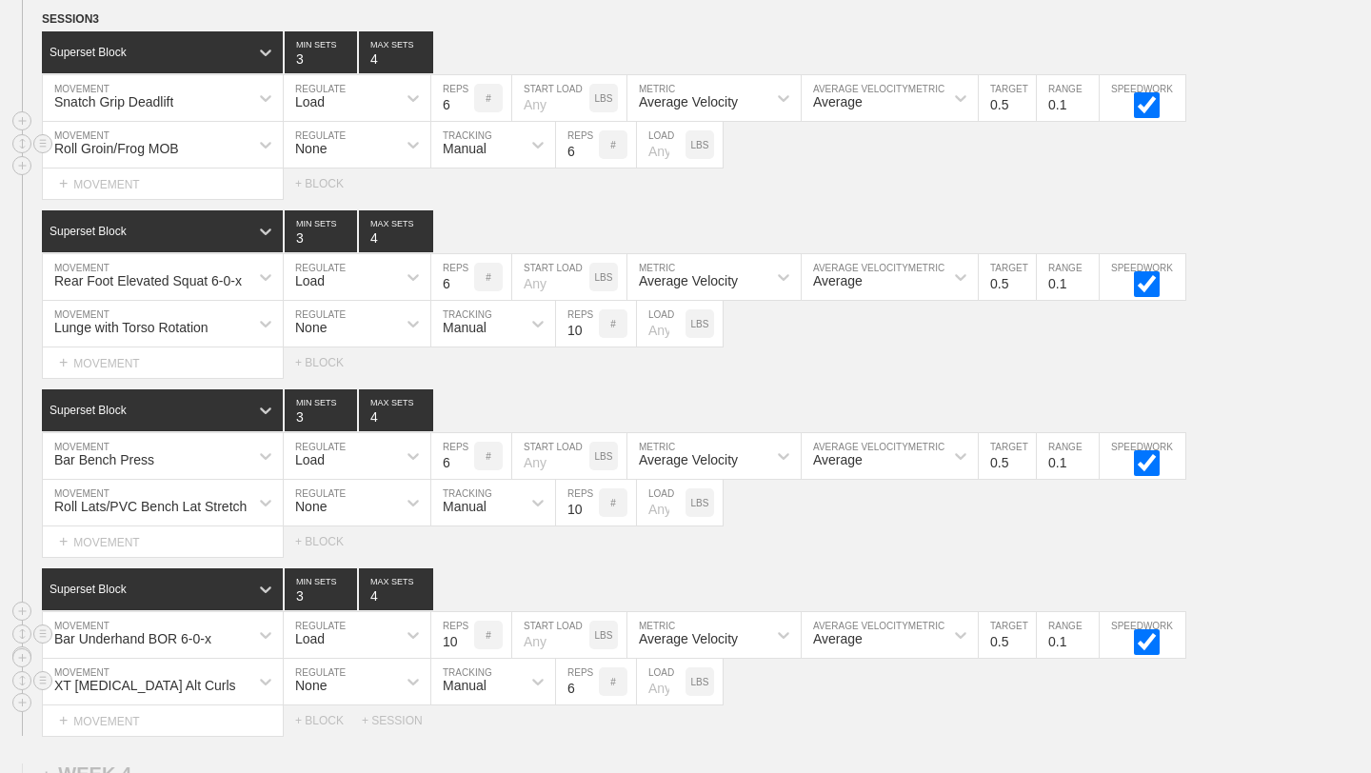
scroll to position [3993, 0]
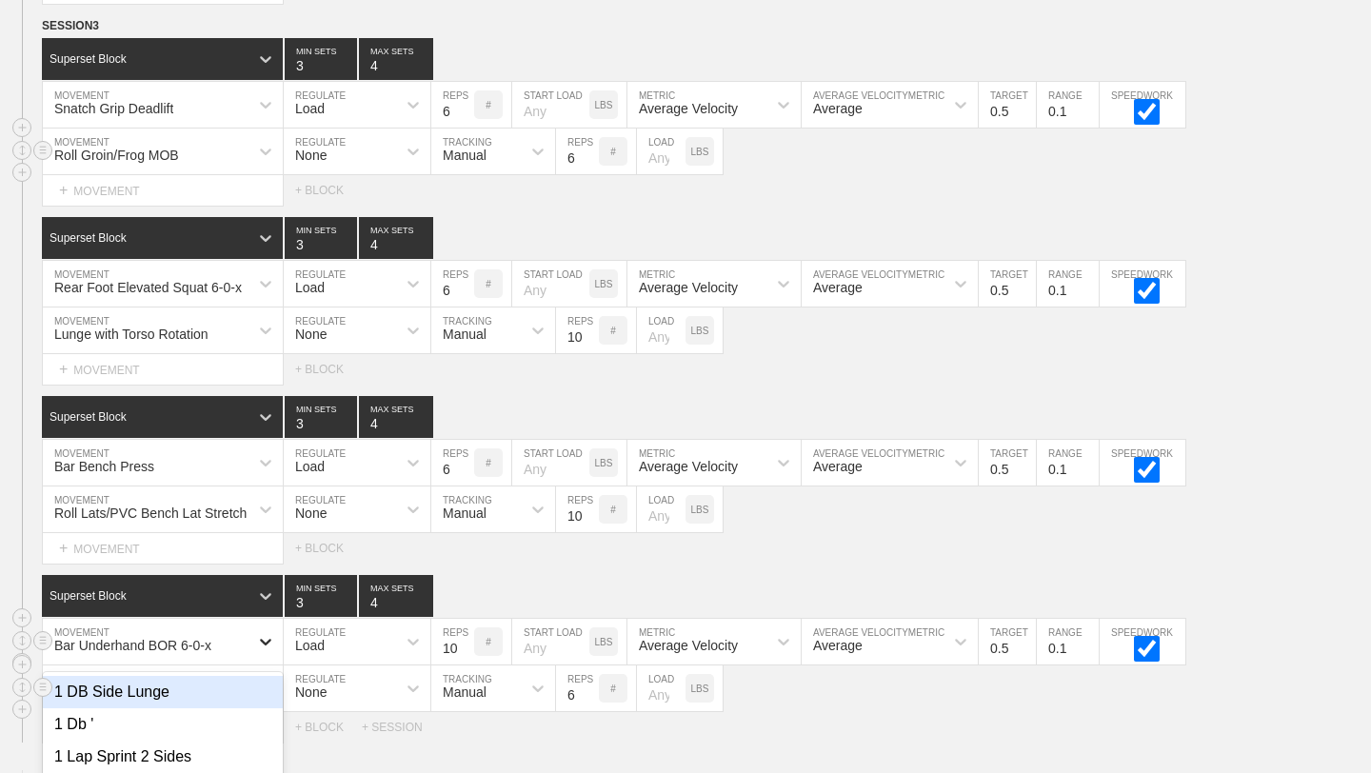
click at [259, 642] on div "option Bar Underhand BOR 6-0-x, selected. option 1 DB Side Lunge focused, 1 of …" at bounding box center [163, 642] width 240 height 46
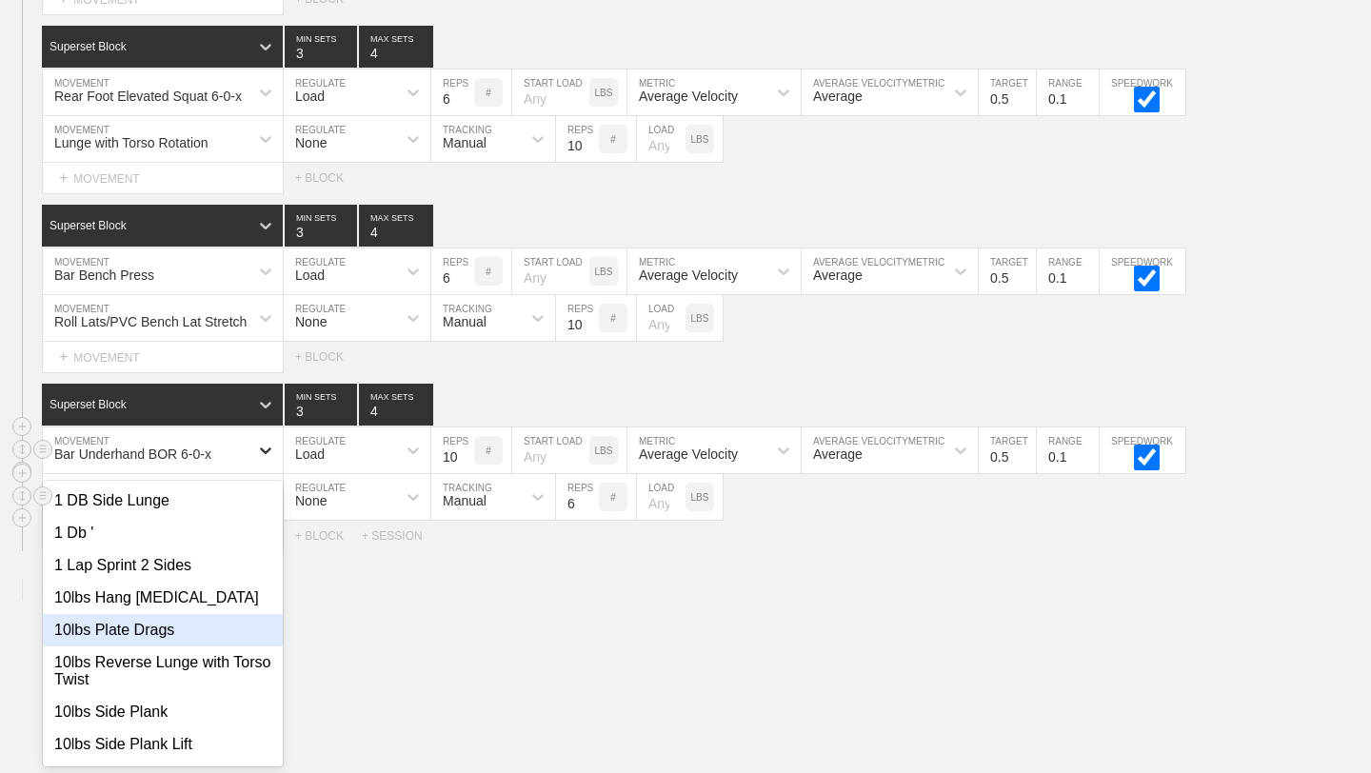
scroll to position [4184, 0]
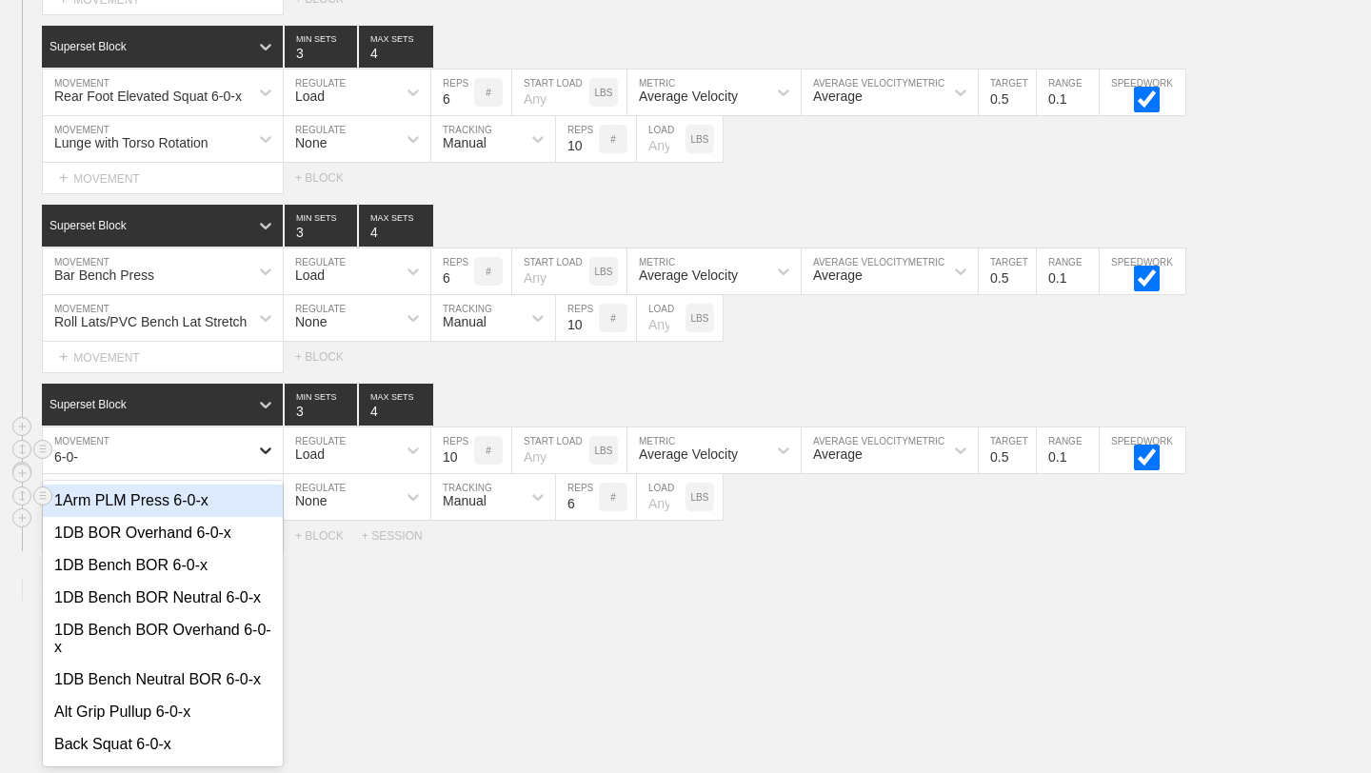
type input "6-0-x"
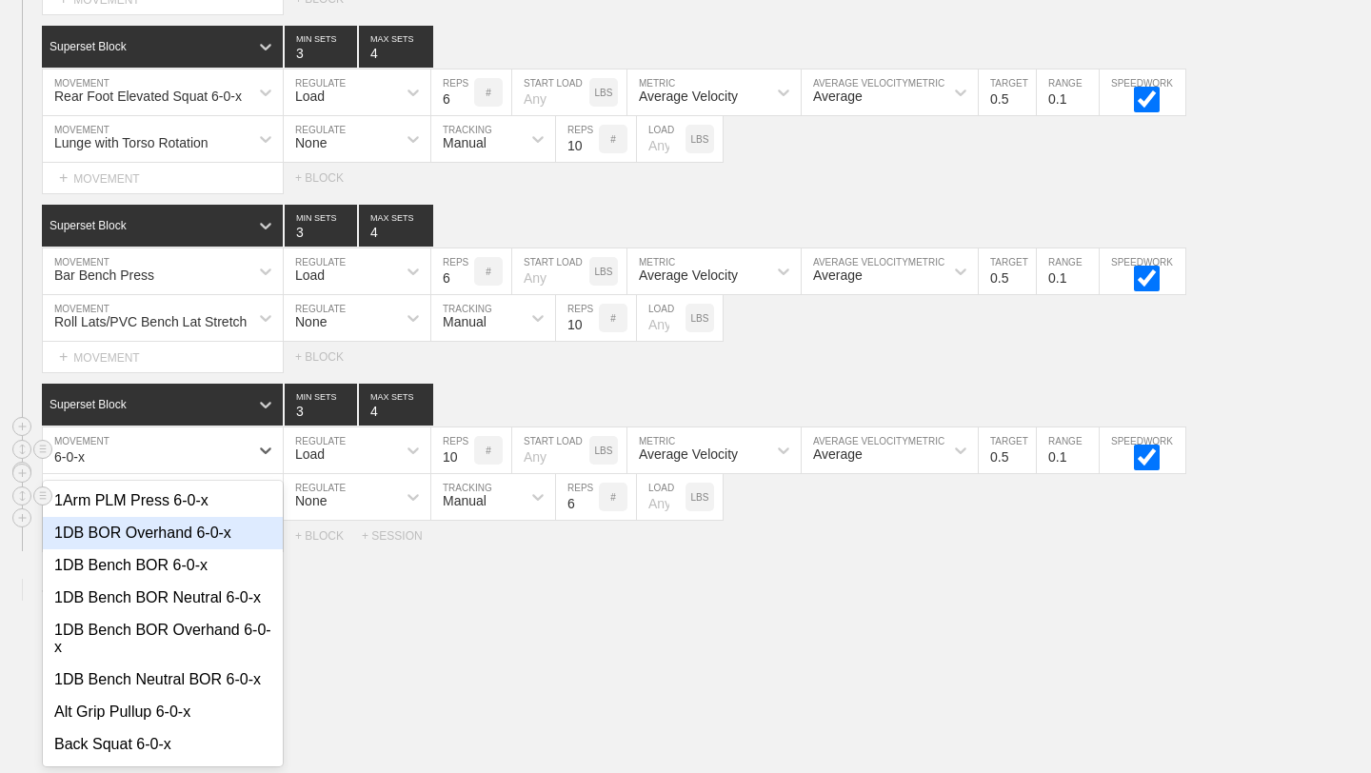
click at [198, 542] on div "1DB BOR Overhand 6-0-x" at bounding box center [163, 533] width 240 height 32
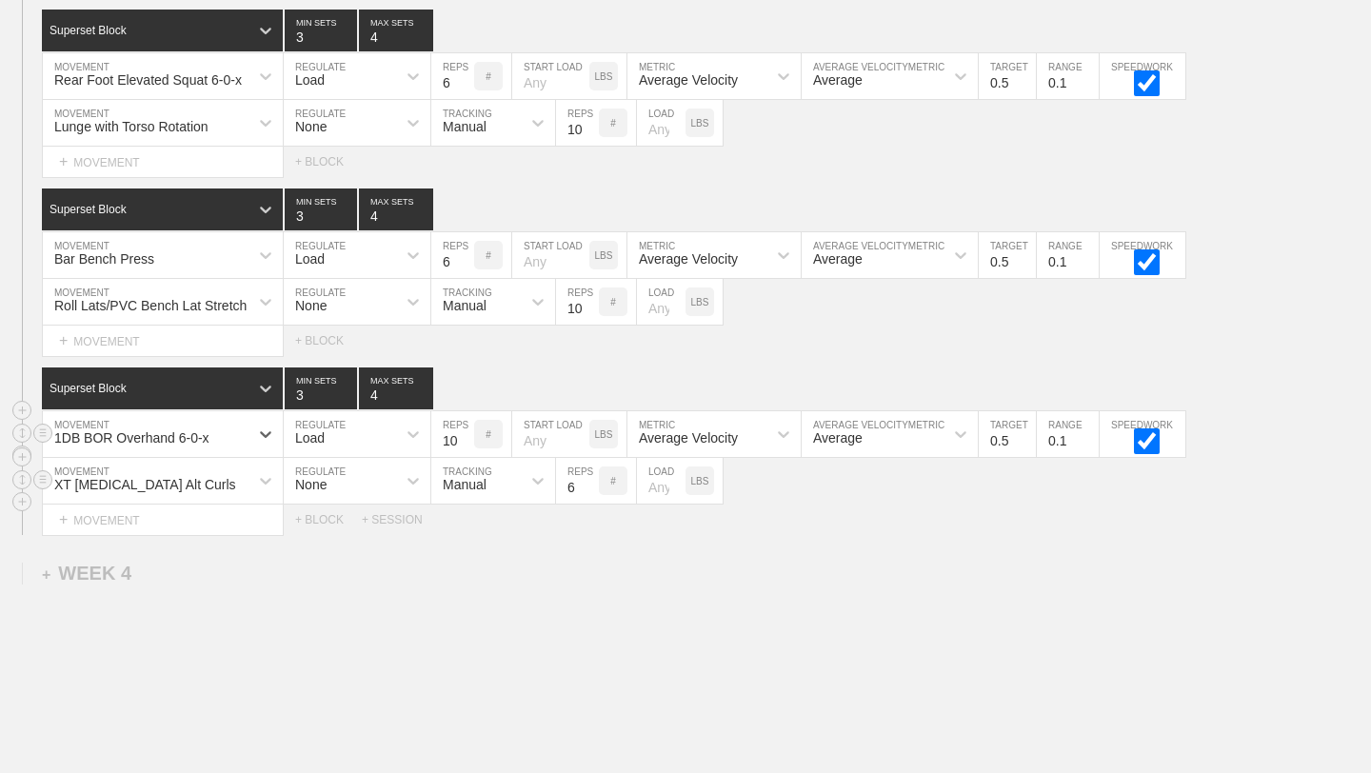
scroll to position [4188, 0]
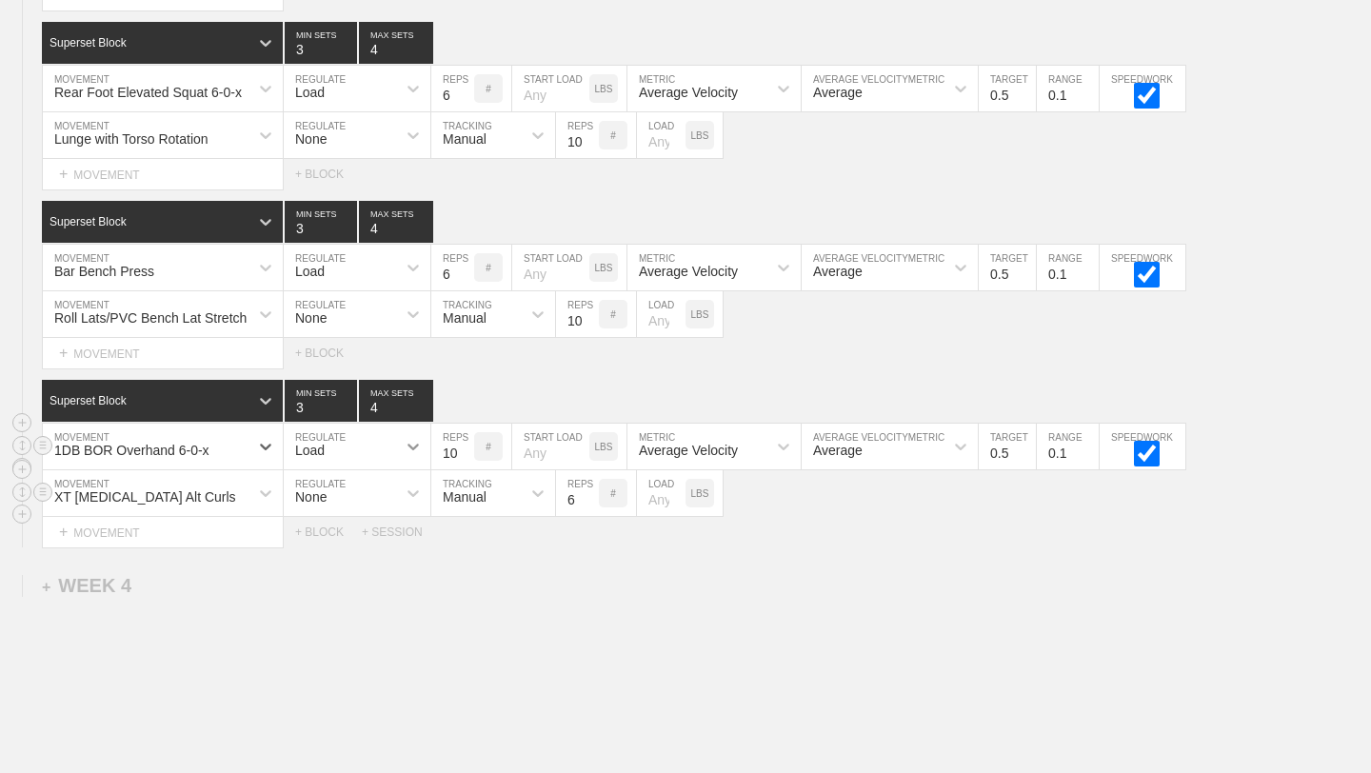
click at [412, 442] on icon at bounding box center [413, 446] width 19 height 19
click at [384, 497] on div "None" at bounding box center [357, 497] width 147 height 32
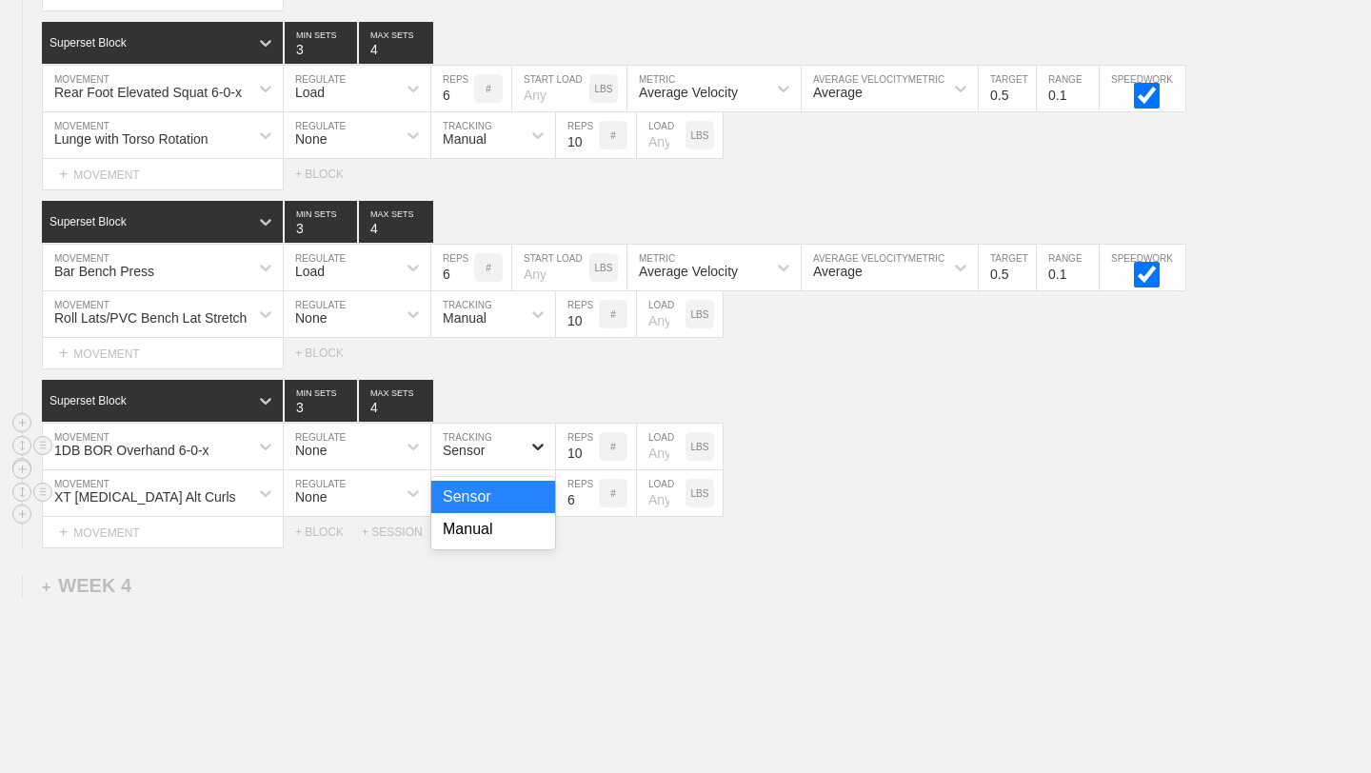
click at [543, 450] on icon at bounding box center [538, 446] width 19 height 19
click at [507, 514] on div "Manual" at bounding box center [493, 529] width 124 height 32
click at [591, 493] on input "7" at bounding box center [577, 493] width 43 height 46
click at [591, 493] on input "8" at bounding box center [577, 493] width 43 height 46
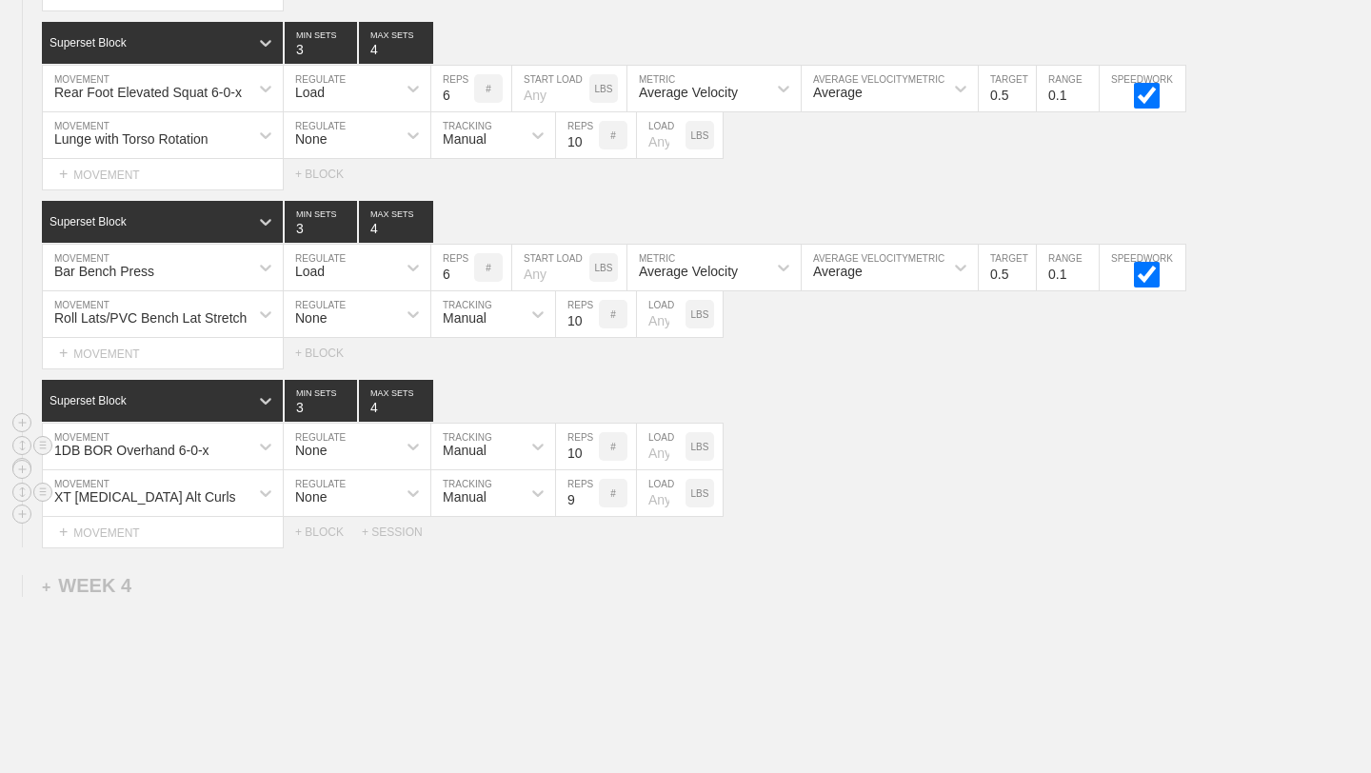
click at [591, 493] on input "9" at bounding box center [577, 493] width 43 height 46
click at [591, 493] on input "10" at bounding box center [577, 493] width 43 height 46
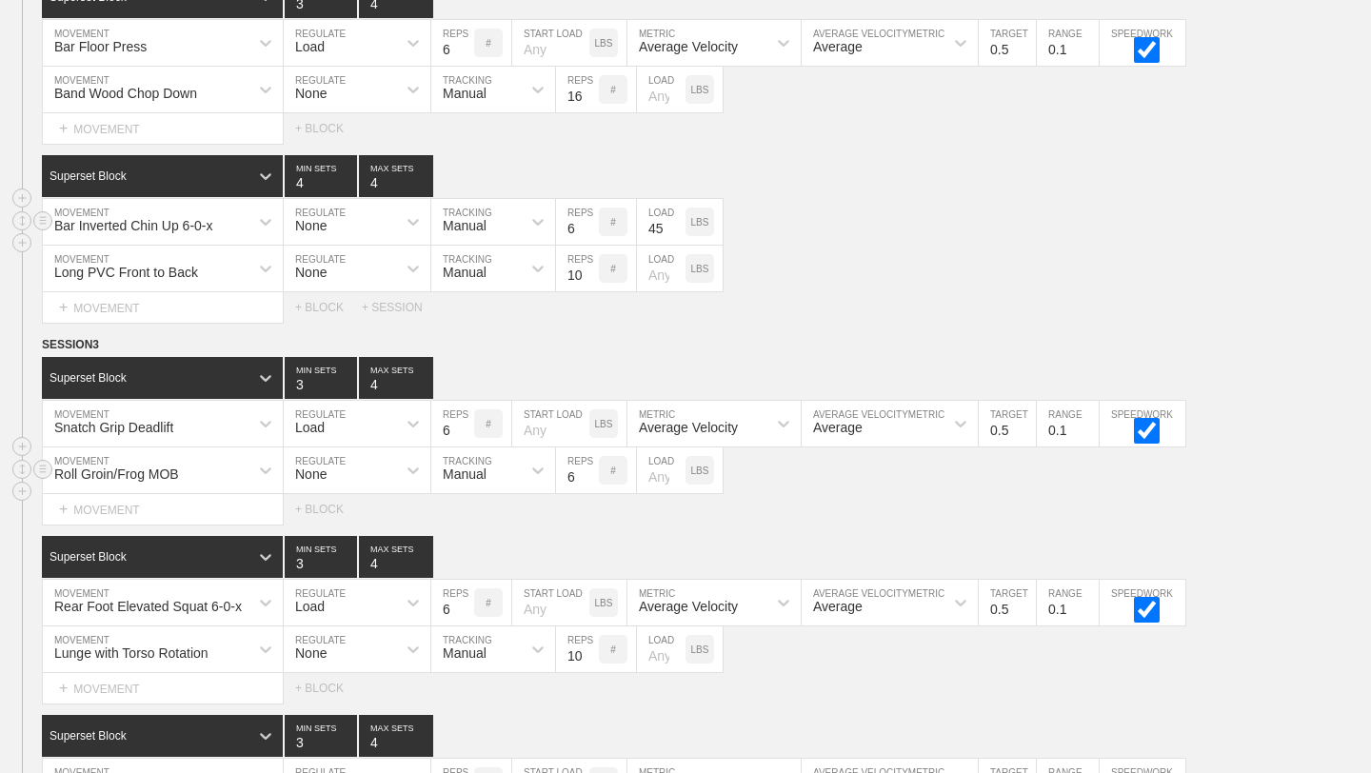
scroll to position [4297, 0]
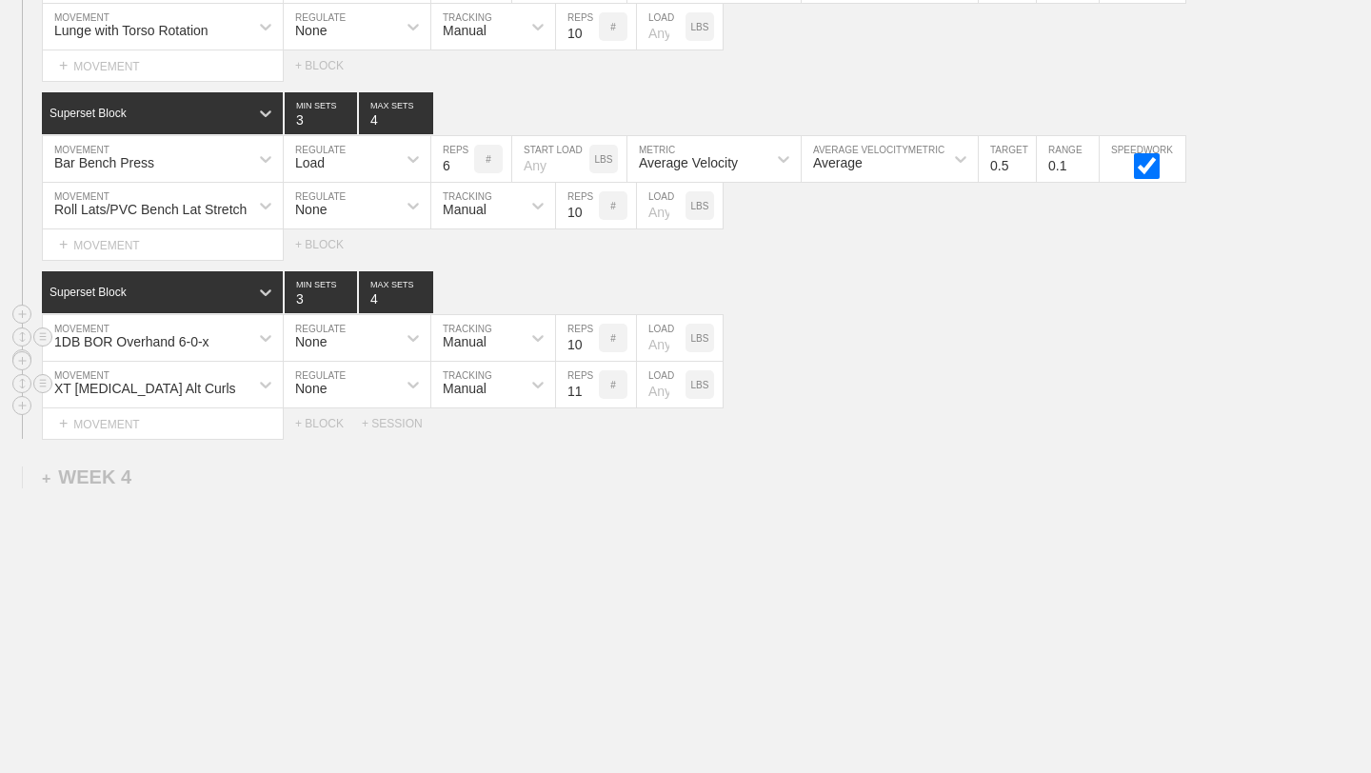
click at [590, 388] on input "11" at bounding box center [577, 385] width 43 height 46
click at [590, 388] on input "12" at bounding box center [577, 385] width 43 height 46
click at [590, 388] on input "13" at bounding box center [577, 385] width 43 height 46
click at [590, 388] on input "14" at bounding box center [577, 385] width 43 height 46
click at [590, 388] on input "15" at bounding box center [577, 385] width 43 height 46
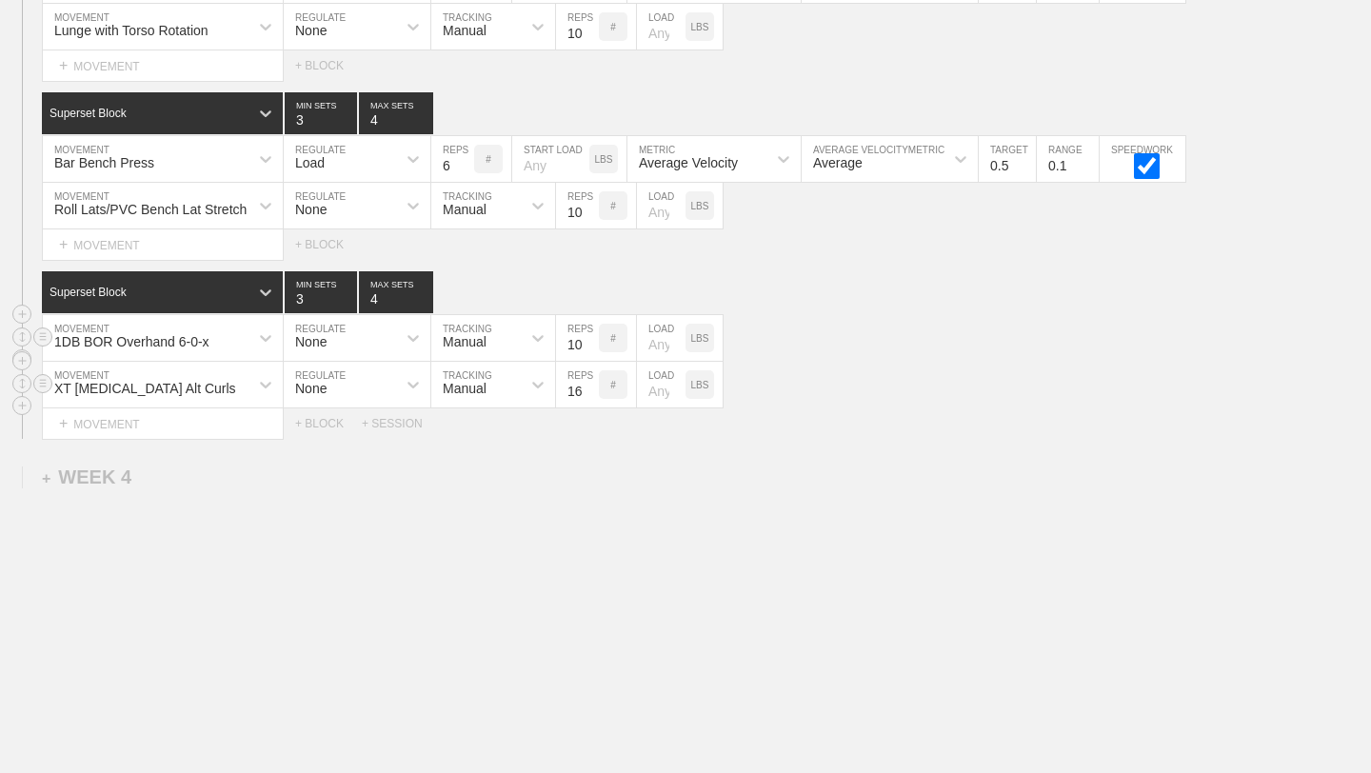
click at [590, 388] on input "16" at bounding box center [577, 385] width 43 height 46
click at [590, 388] on input "17" at bounding box center [577, 385] width 43 height 46
click at [590, 388] on input "18" at bounding box center [577, 385] width 43 height 46
click at [590, 388] on input "19" at bounding box center [577, 385] width 43 height 46
type input "20"
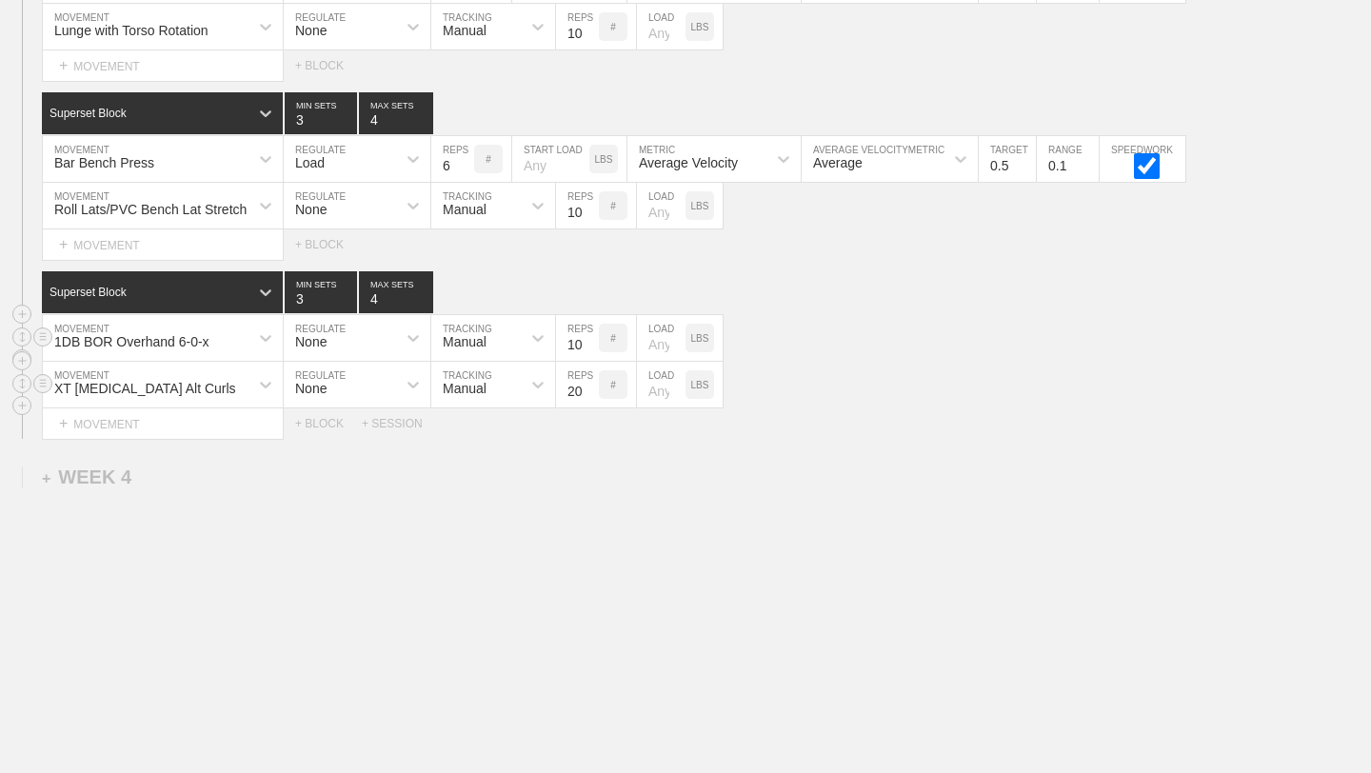
click at [590, 388] on input "20" at bounding box center [577, 385] width 43 height 46
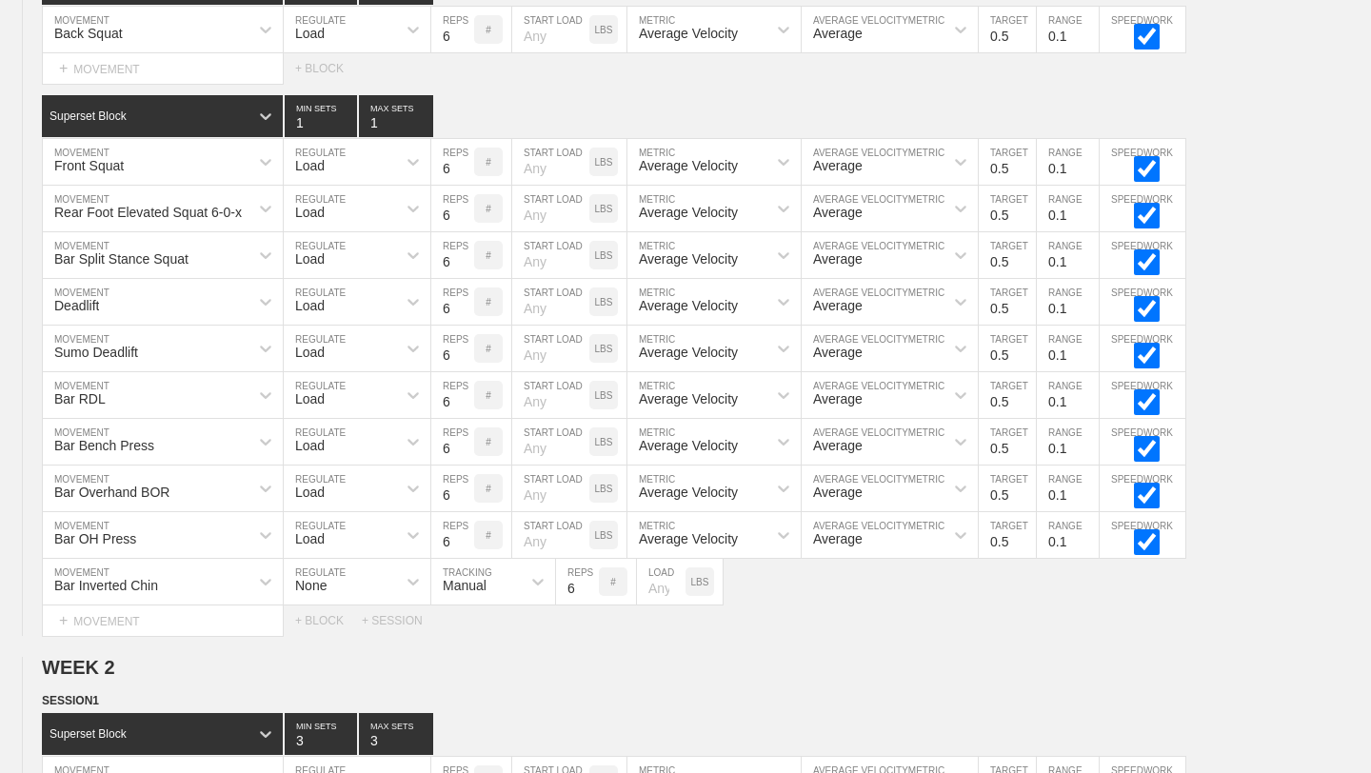
scroll to position [0, 0]
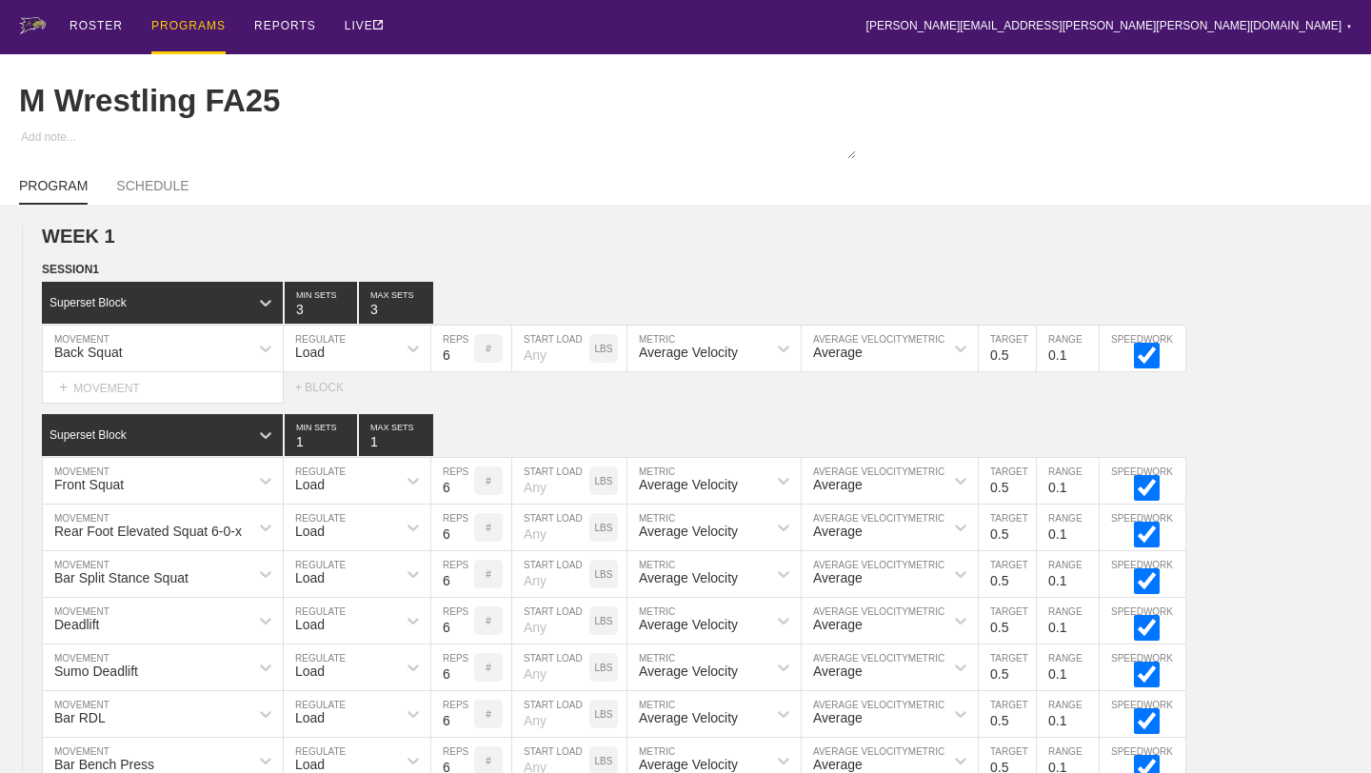
click at [185, 35] on div "PROGRAMS" at bounding box center [188, 27] width 74 height 54
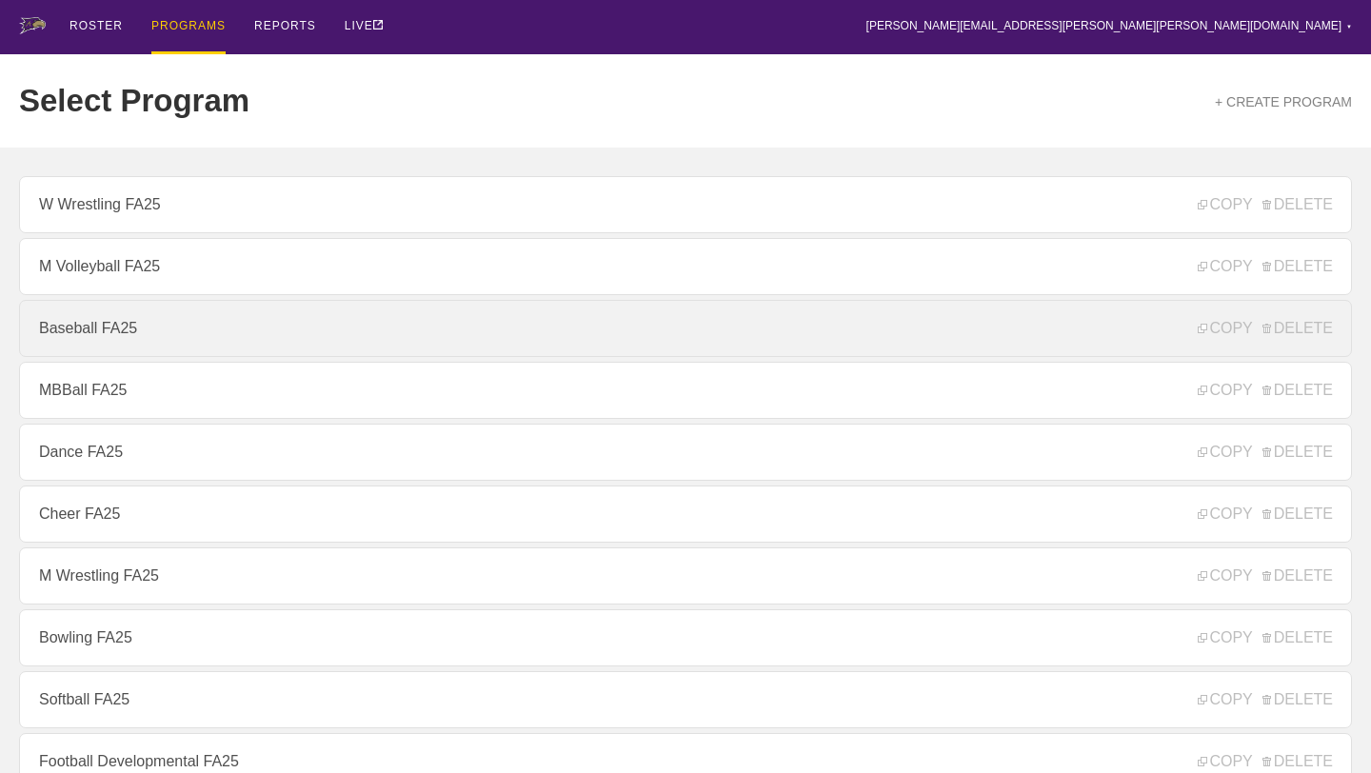
click at [147, 329] on link "Baseball FA25" at bounding box center [685, 328] width 1333 height 57
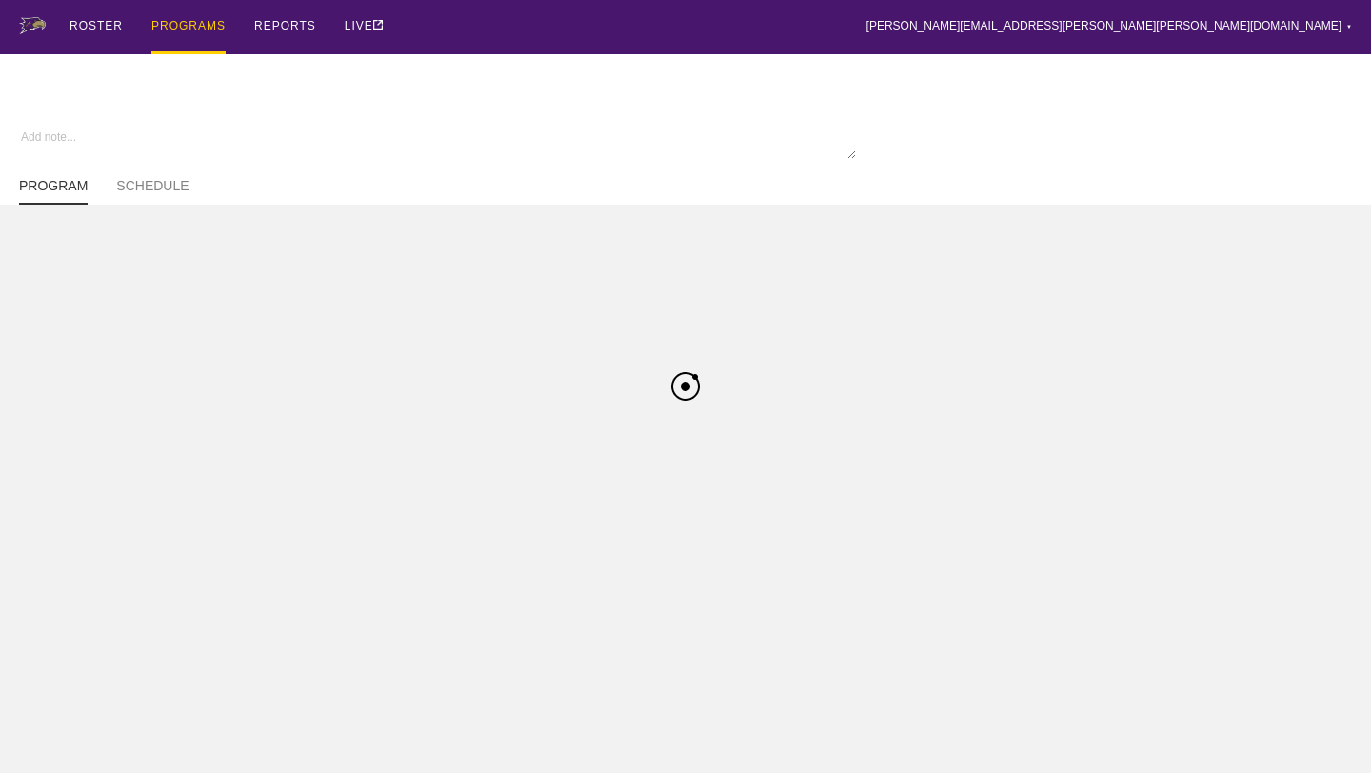
type textarea "x"
type input "Baseball FA25"
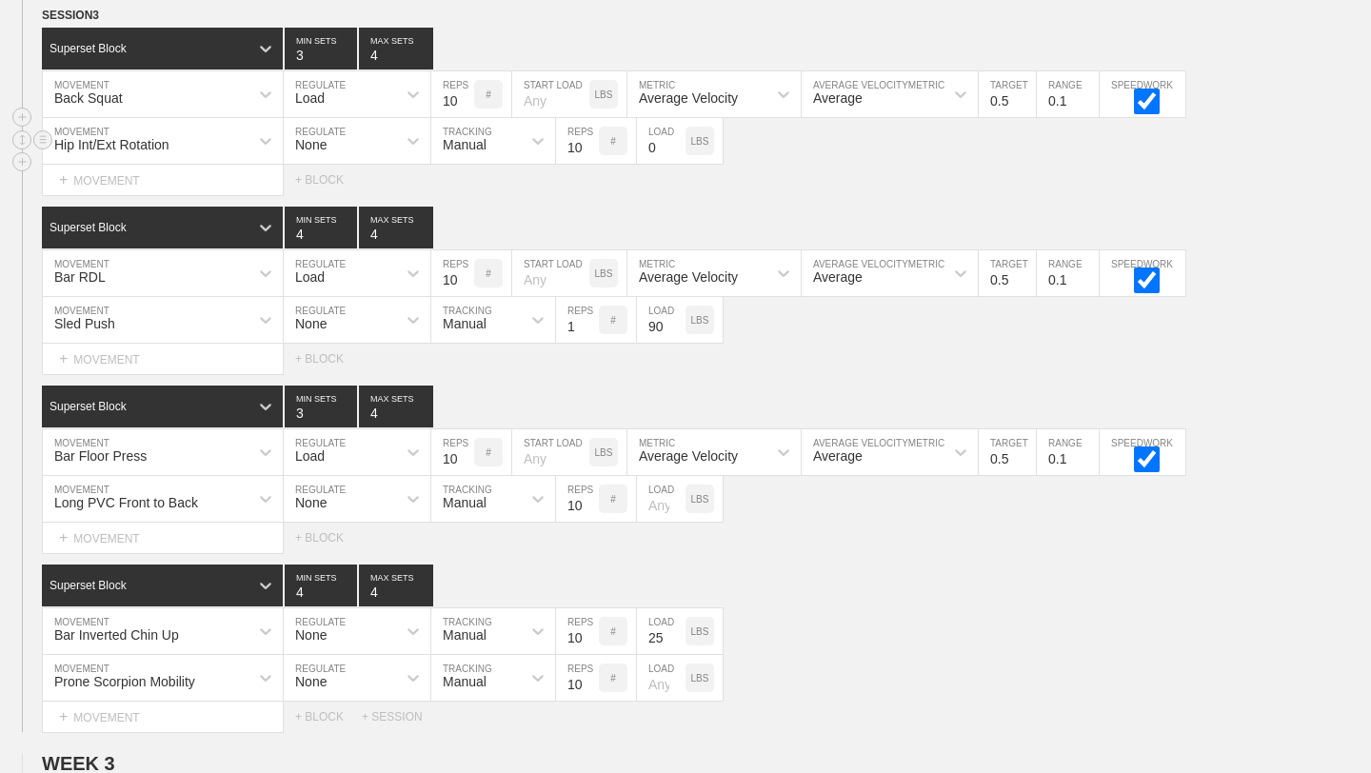
scroll to position [3370, 0]
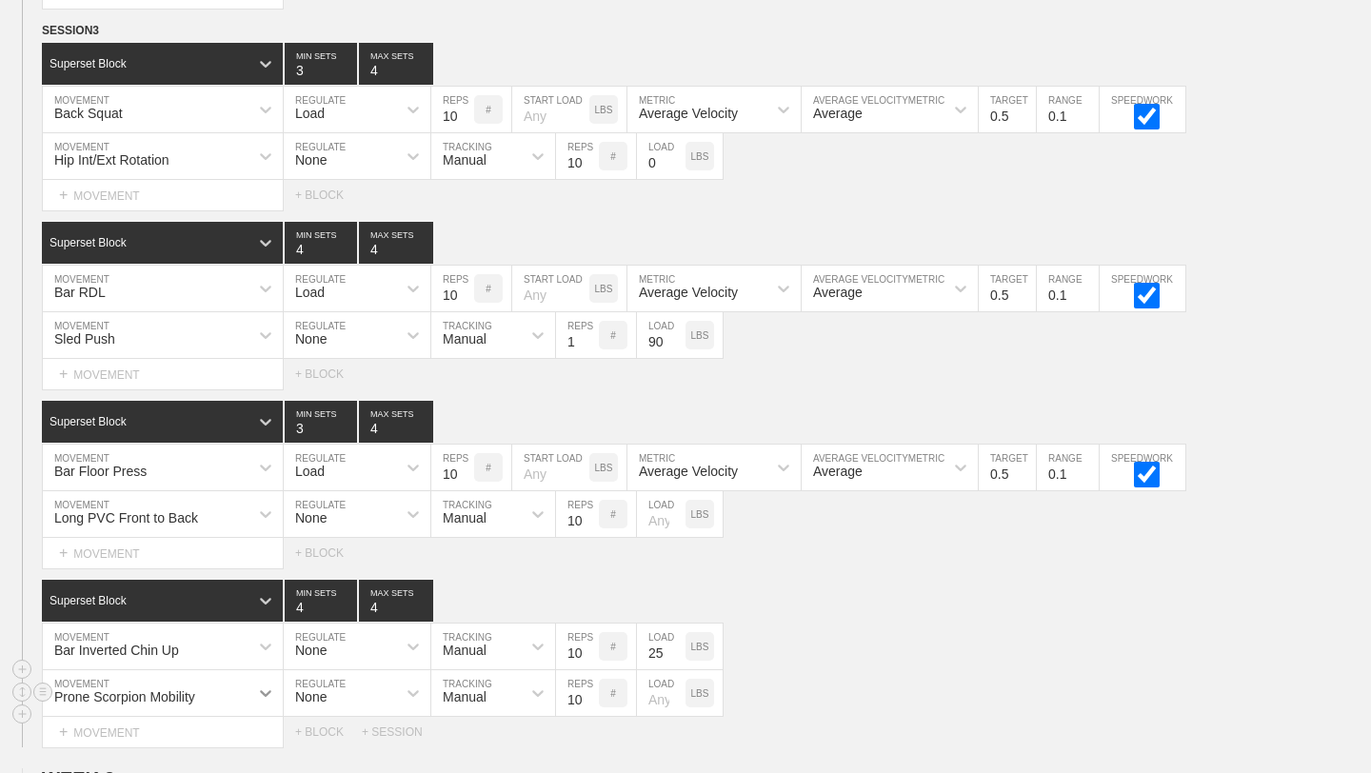
click at [265, 669] on div "Prone Scorpion Mobility" at bounding box center [163, 693] width 240 height 46
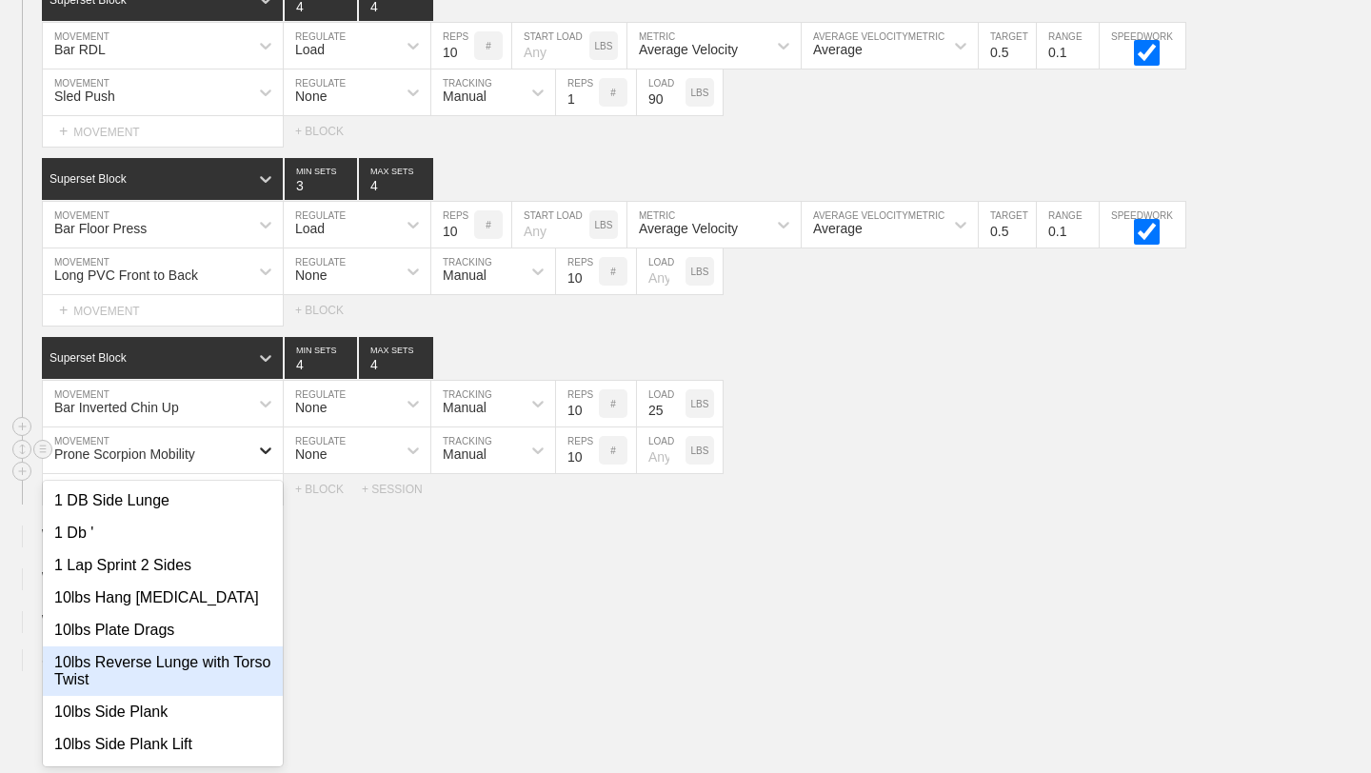
scroll to position [3613, 0]
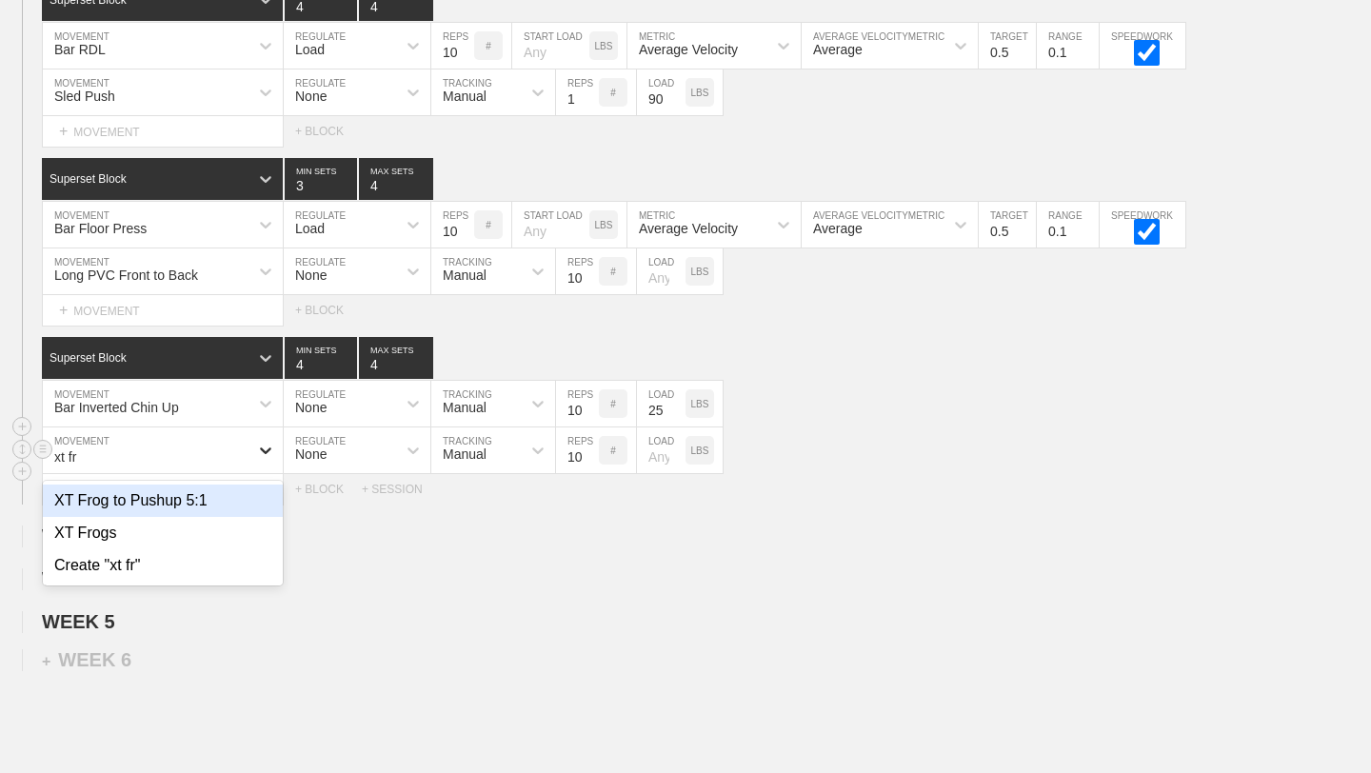
type input "xt fro"
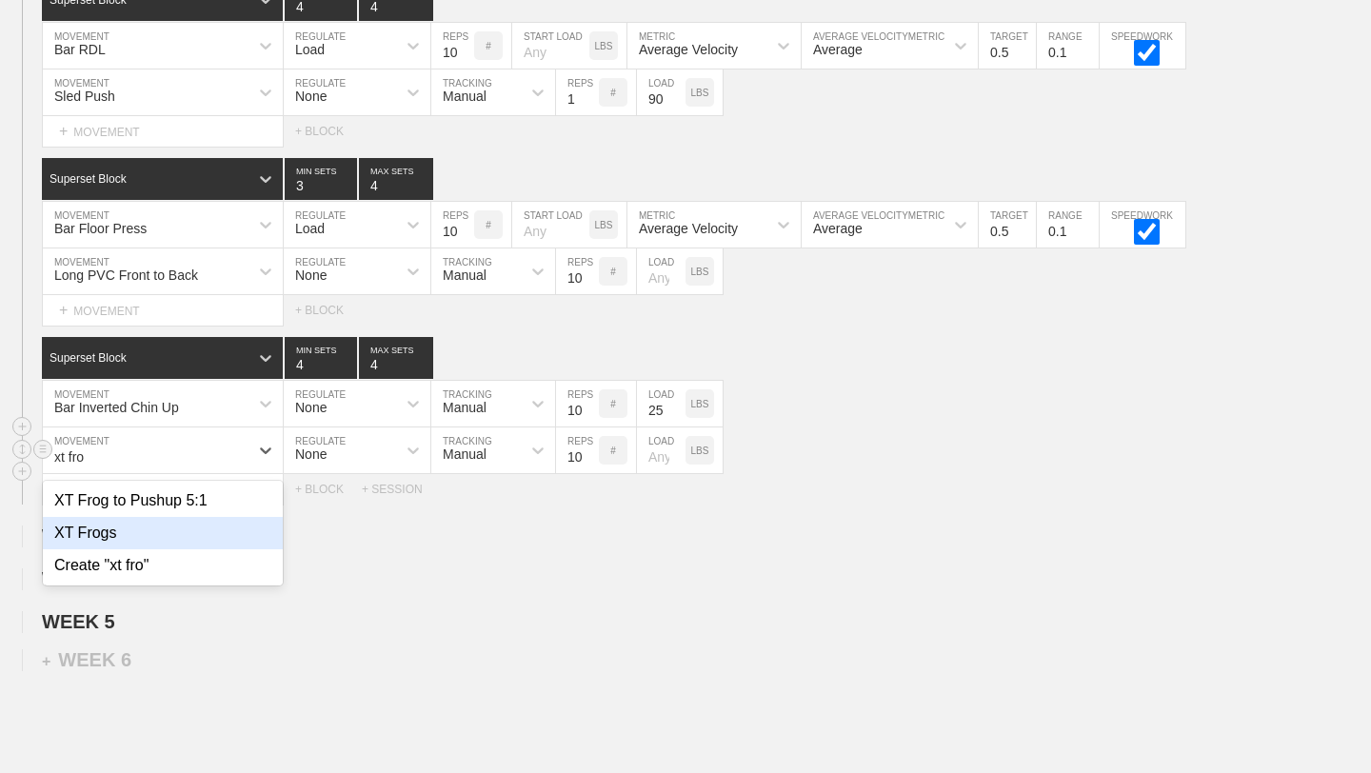
click at [123, 529] on div "XT Frogs" at bounding box center [163, 533] width 240 height 32
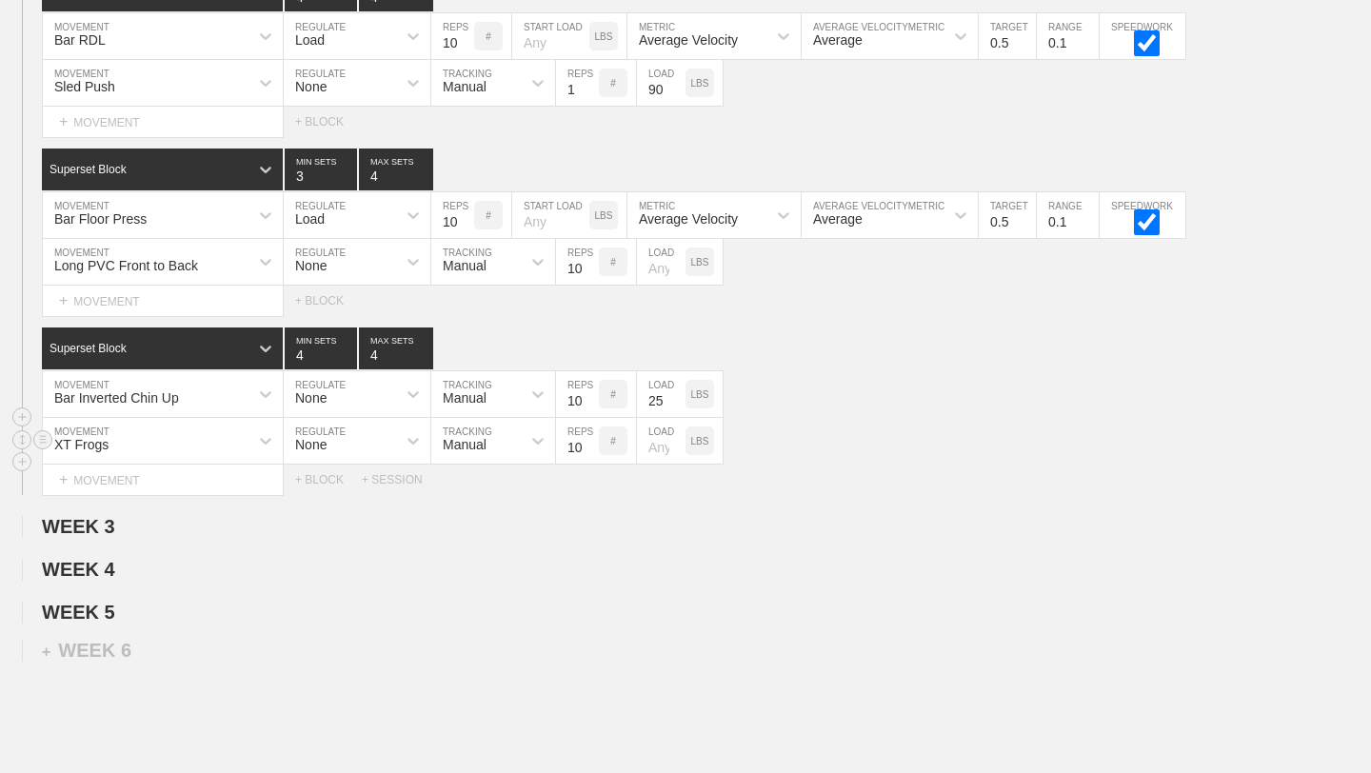
scroll to position [3624, 0]
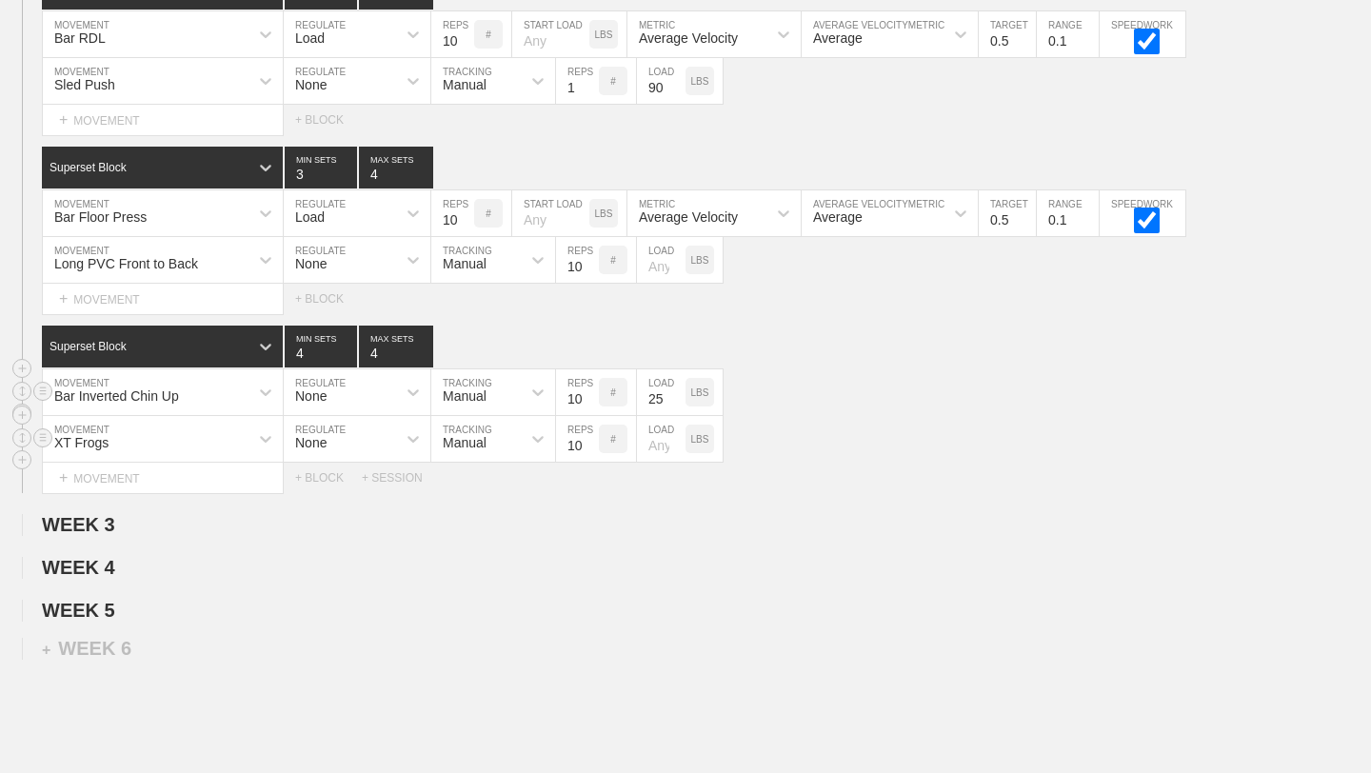
click at [877, 406] on div "Bar Inverted Chin Up MOVEMENT None REGULATE Manual TRACKING 10 REPS # 25 LOAD L…" at bounding box center [685, 392] width 1371 height 47
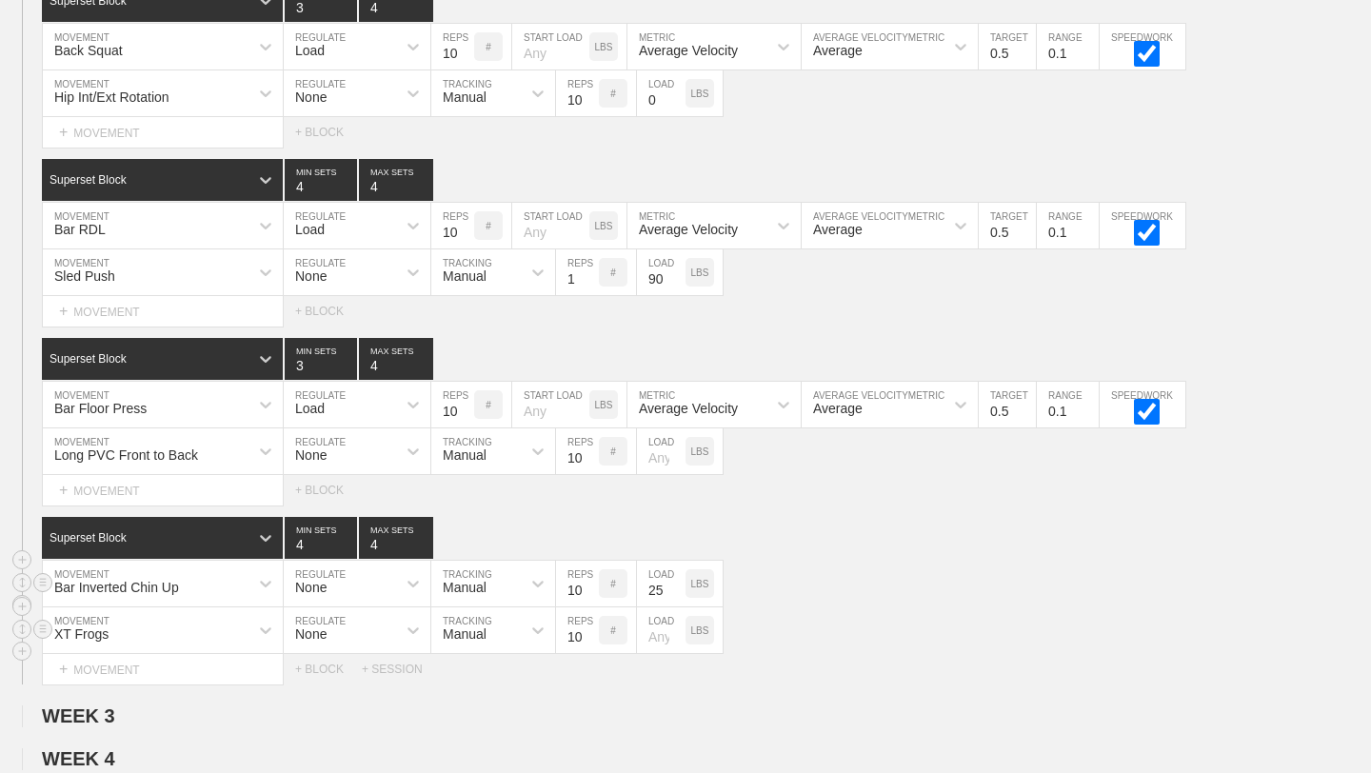
scroll to position [3396, 0]
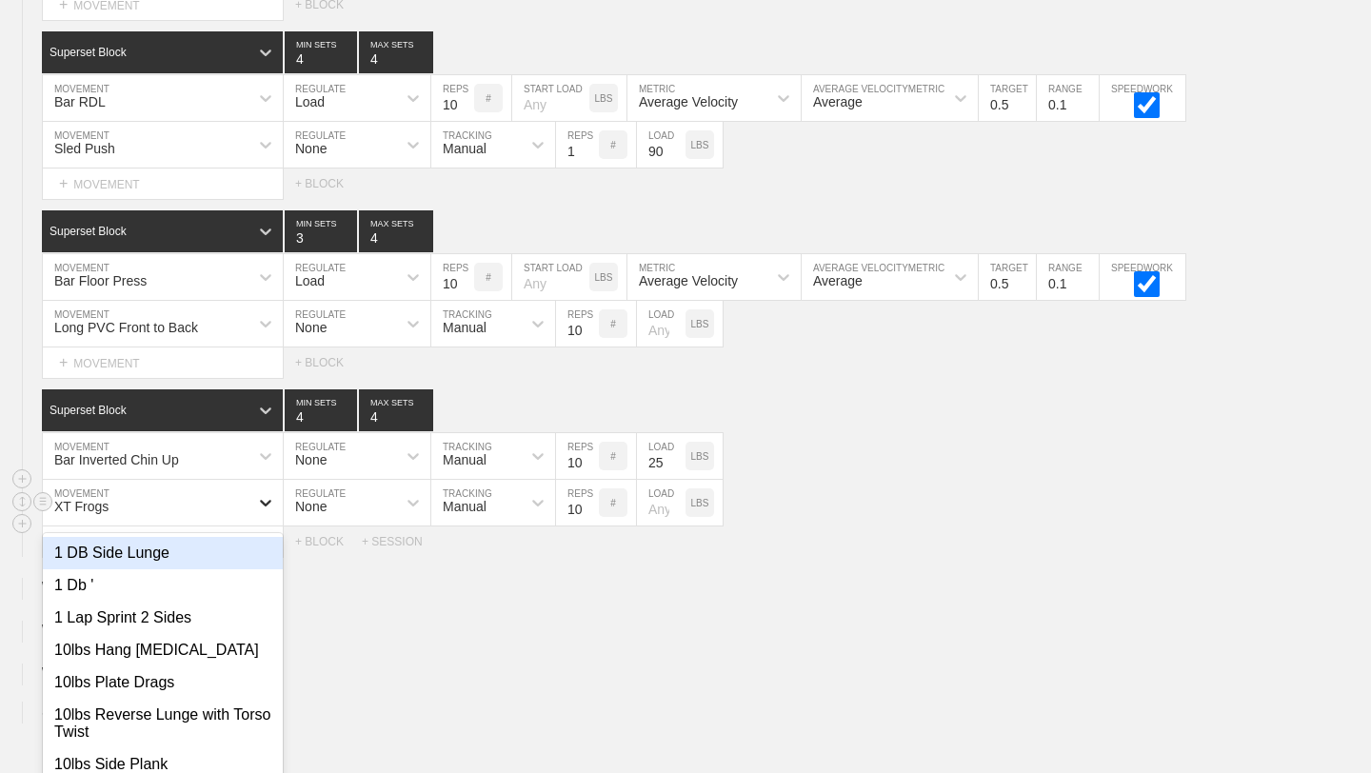
click at [268, 526] on div "option XT Frogs, selected. option 1 DB Side Lunge focused, 1 of 800. 800 result…" at bounding box center [163, 503] width 240 height 46
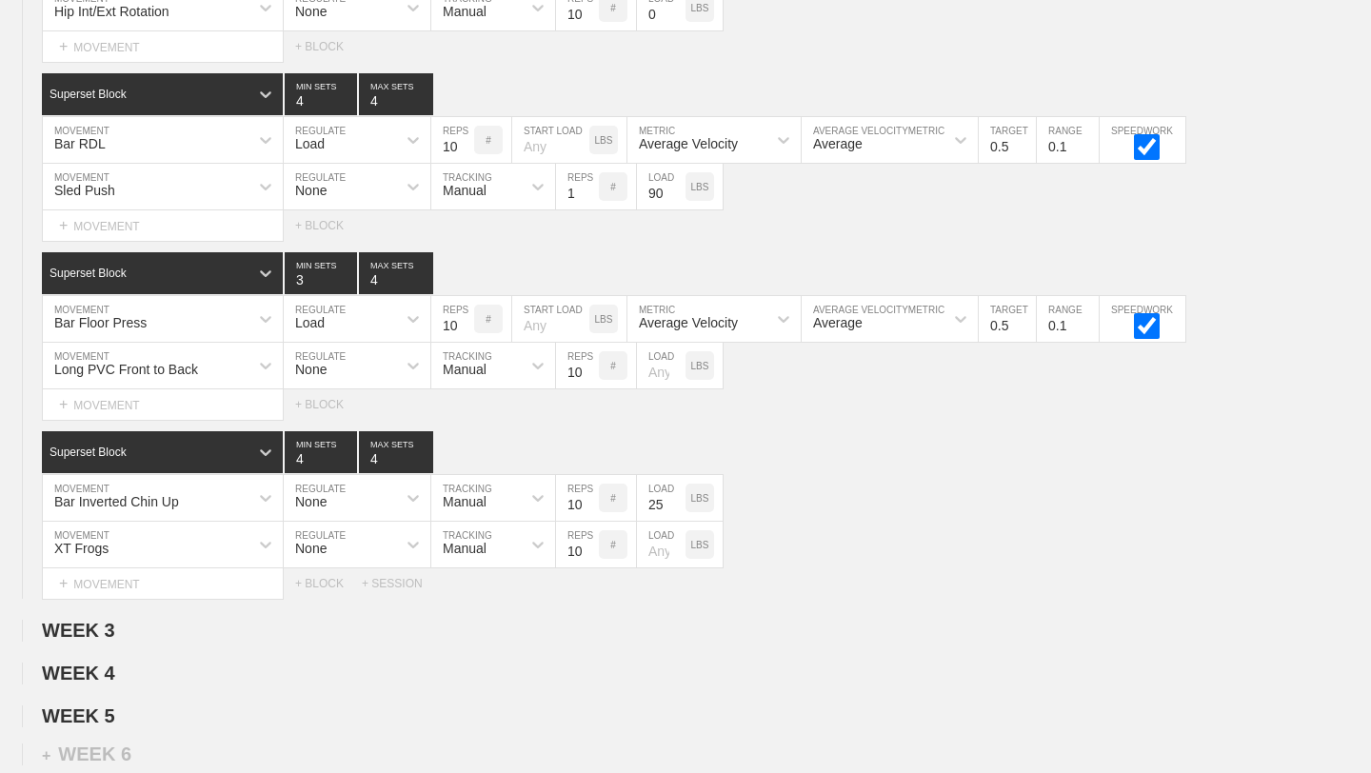
scroll to position [3796, 0]
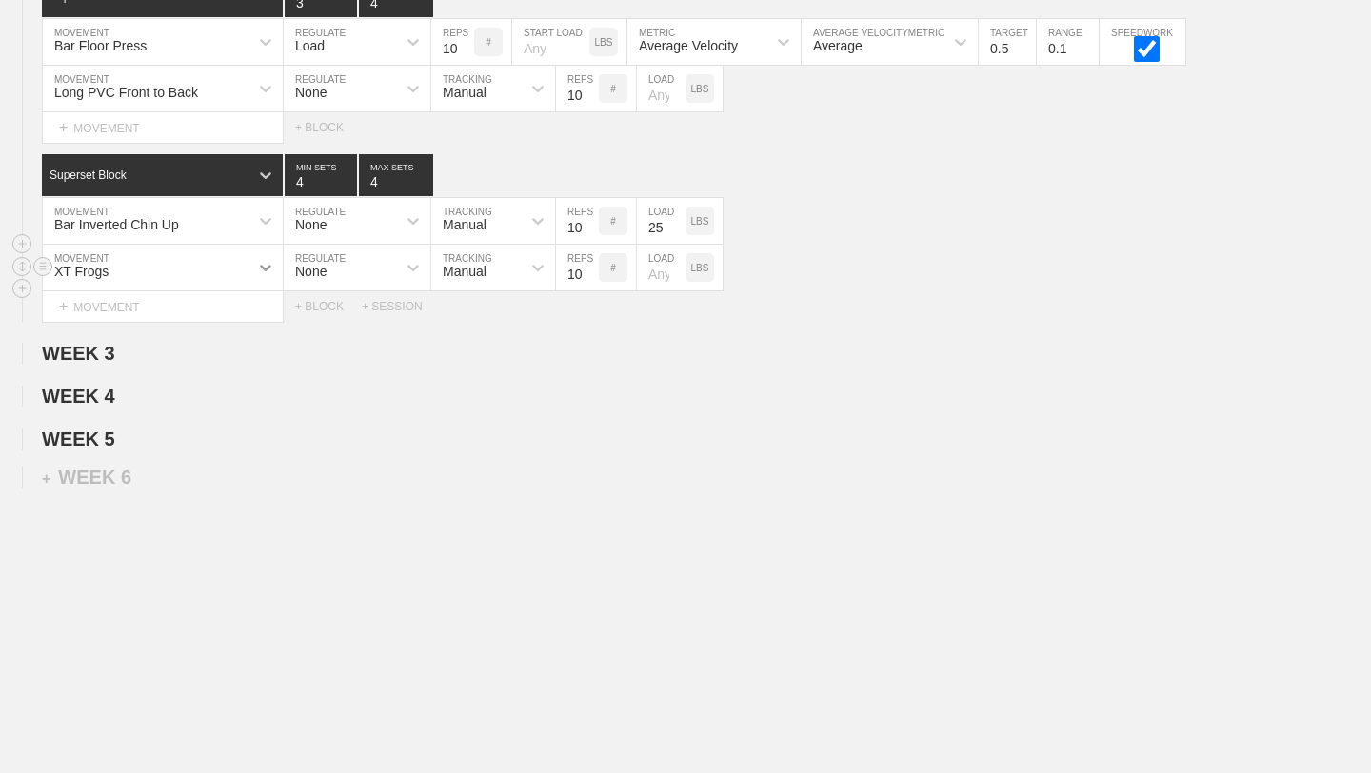
click at [271, 270] on icon at bounding box center [265, 267] width 19 height 19
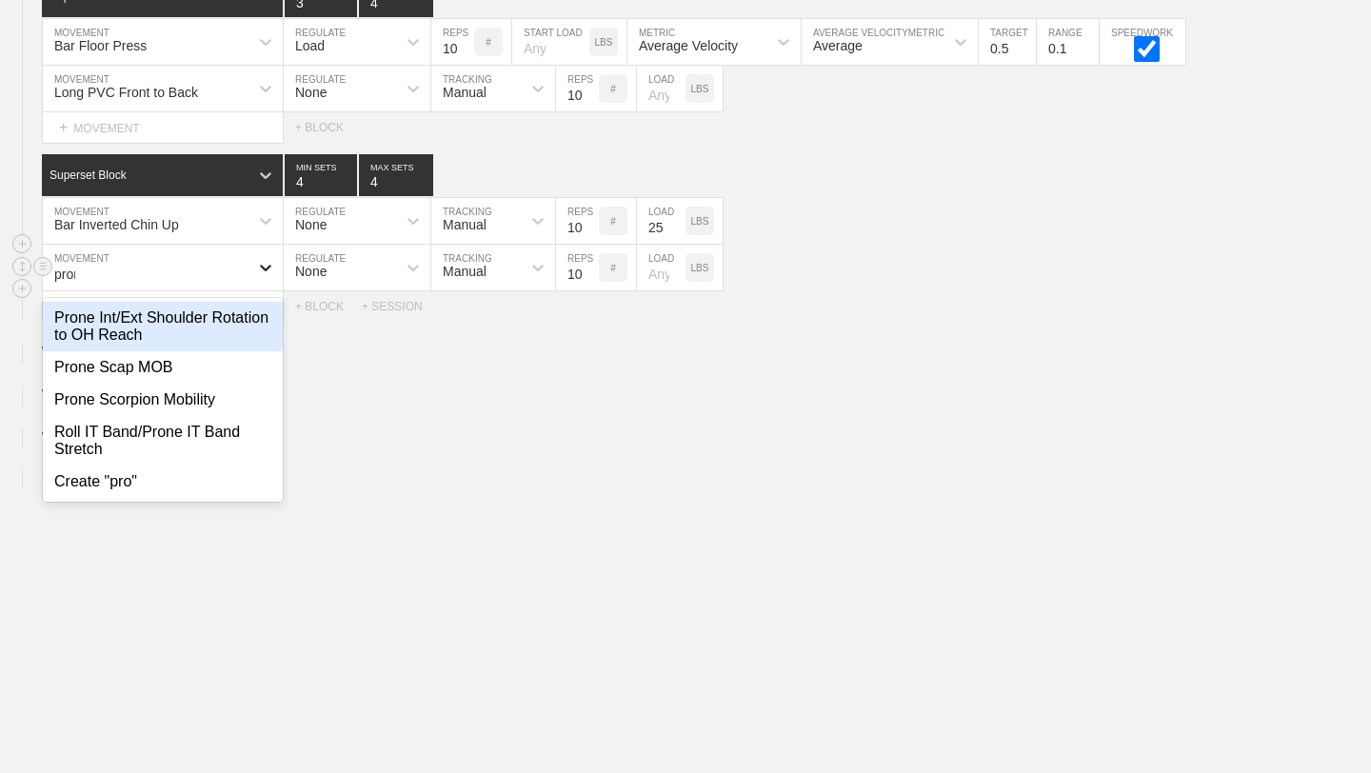
type input "prone"
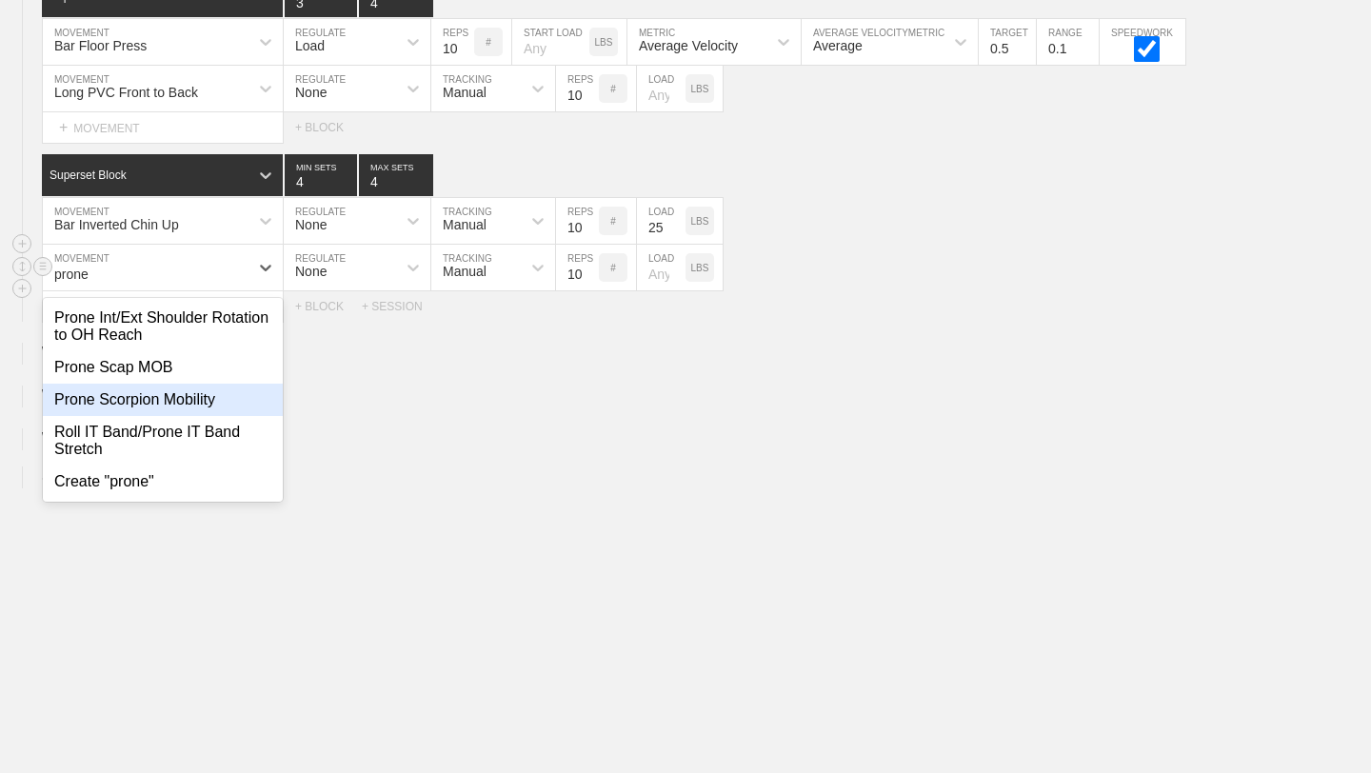
click at [199, 399] on div "Prone Scorpion Mobility" at bounding box center [163, 400] width 240 height 32
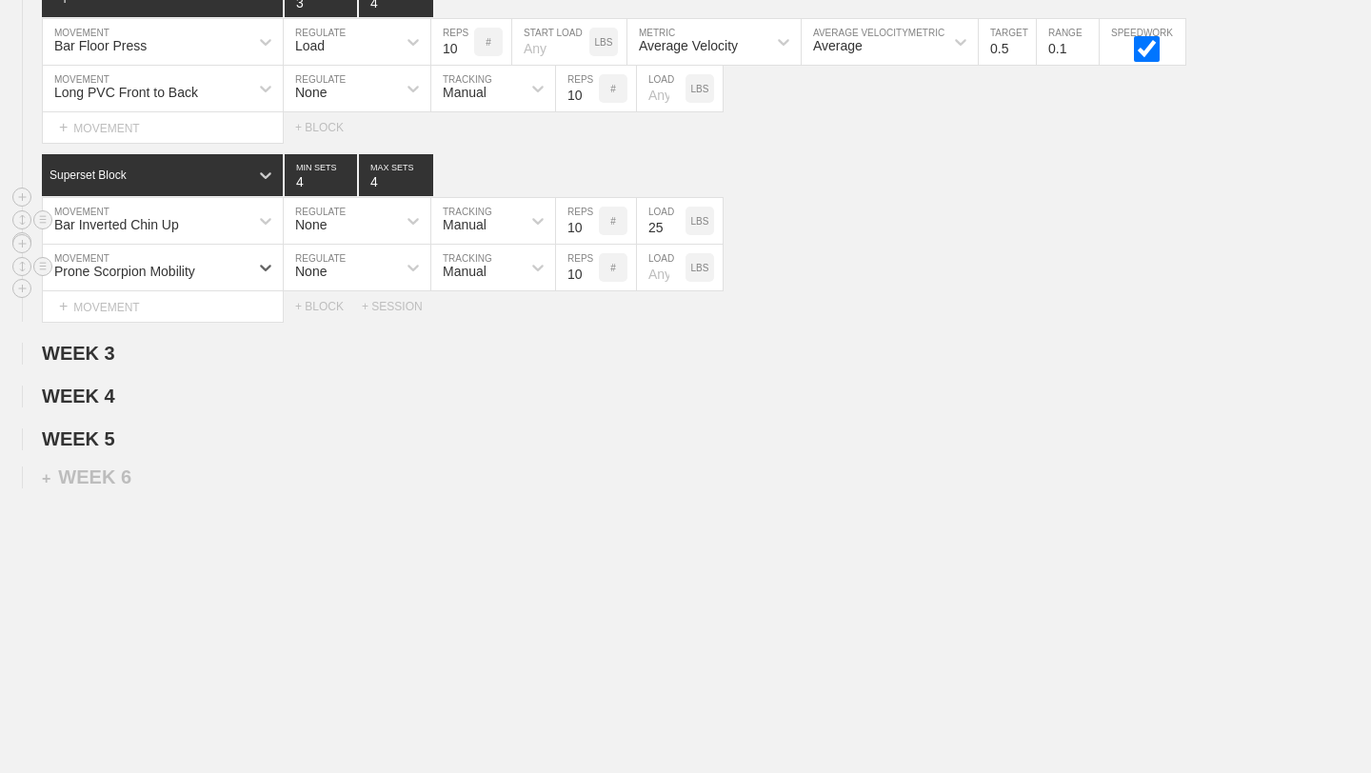
click at [989, 216] on div "Bar Inverted Chin Up MOVEMENT None REGULATE Manual TRACKING 10 REPS # 25 LOAD L…" at bounding box center [685, 221] width 1371 height 47
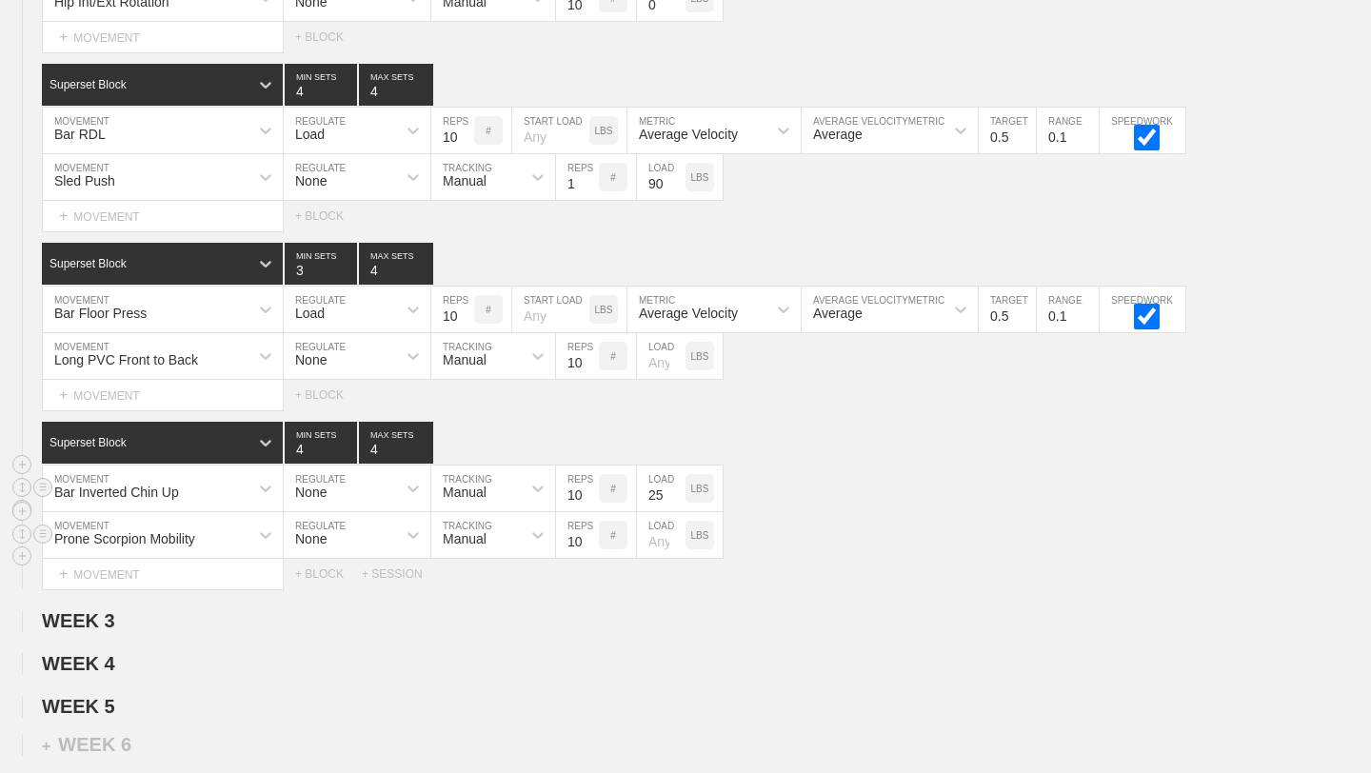
scroll to position [3523, 0]
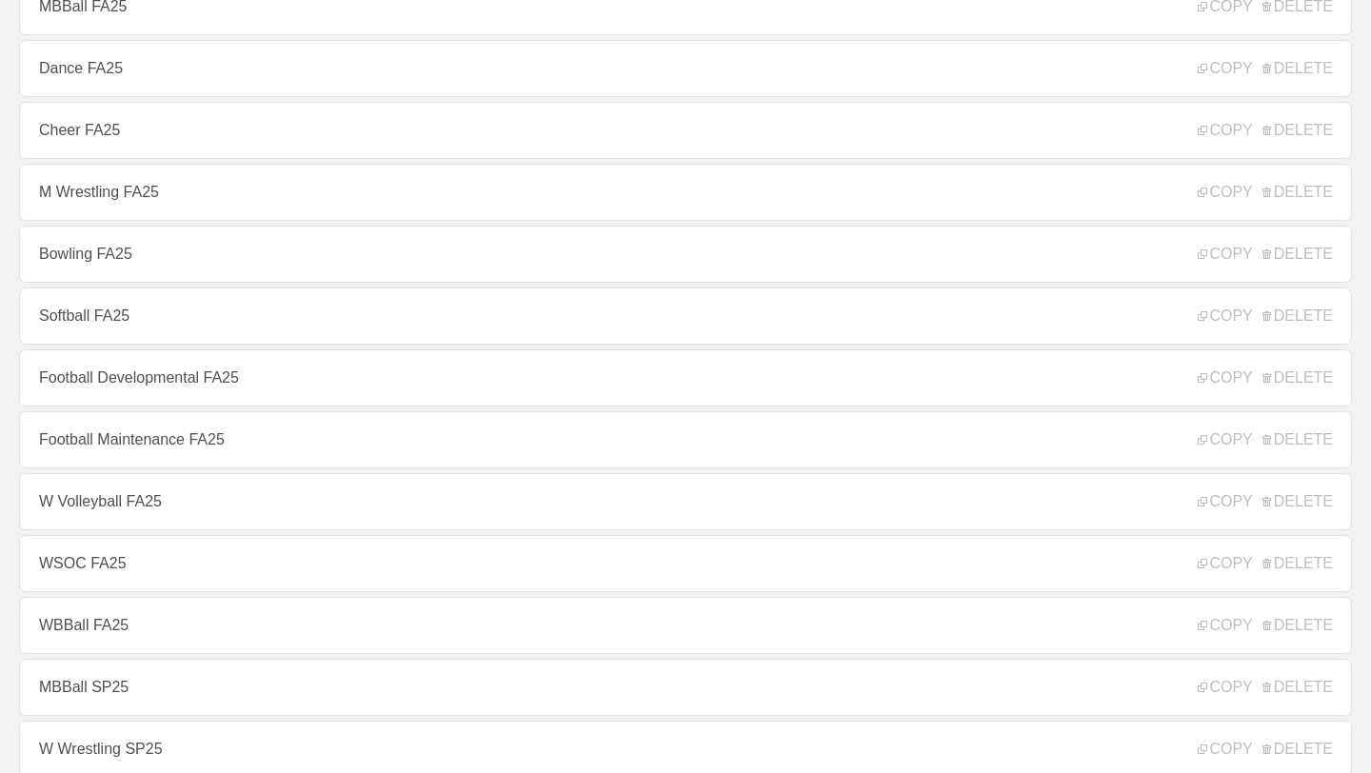
scroll to position [382, 0]
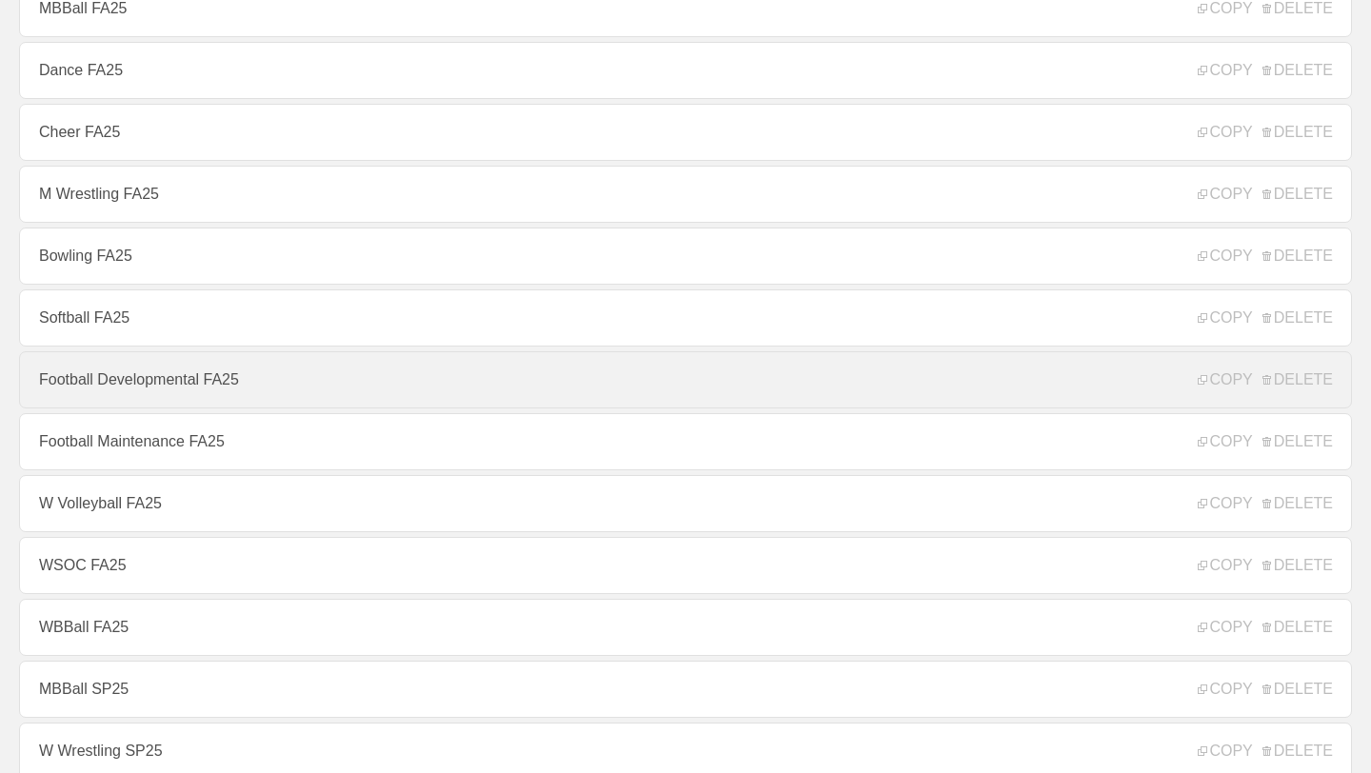
click at [214, 383] on link "Football Developmental FA25" at bounding box center [685, 379] width 1333 height 57
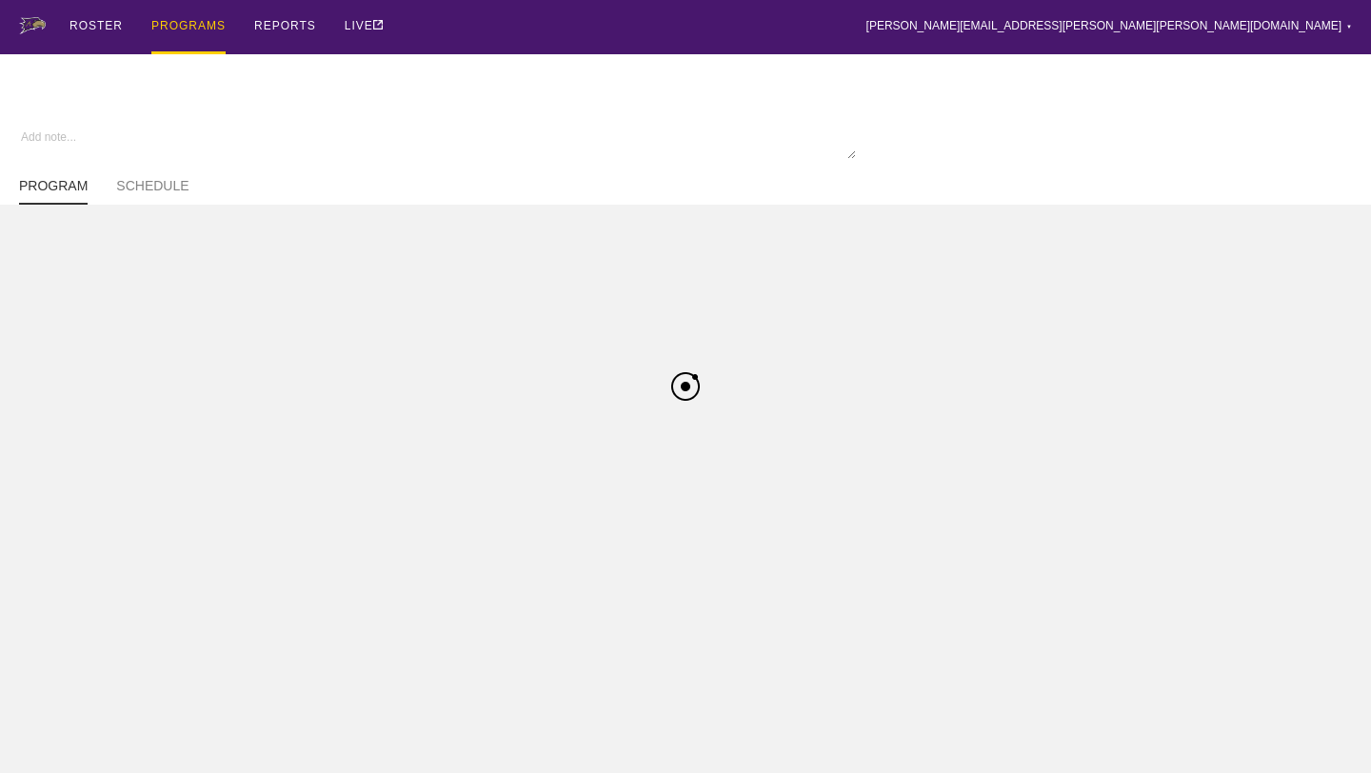
type textarea "x"
type input "Football Developmental FA25"
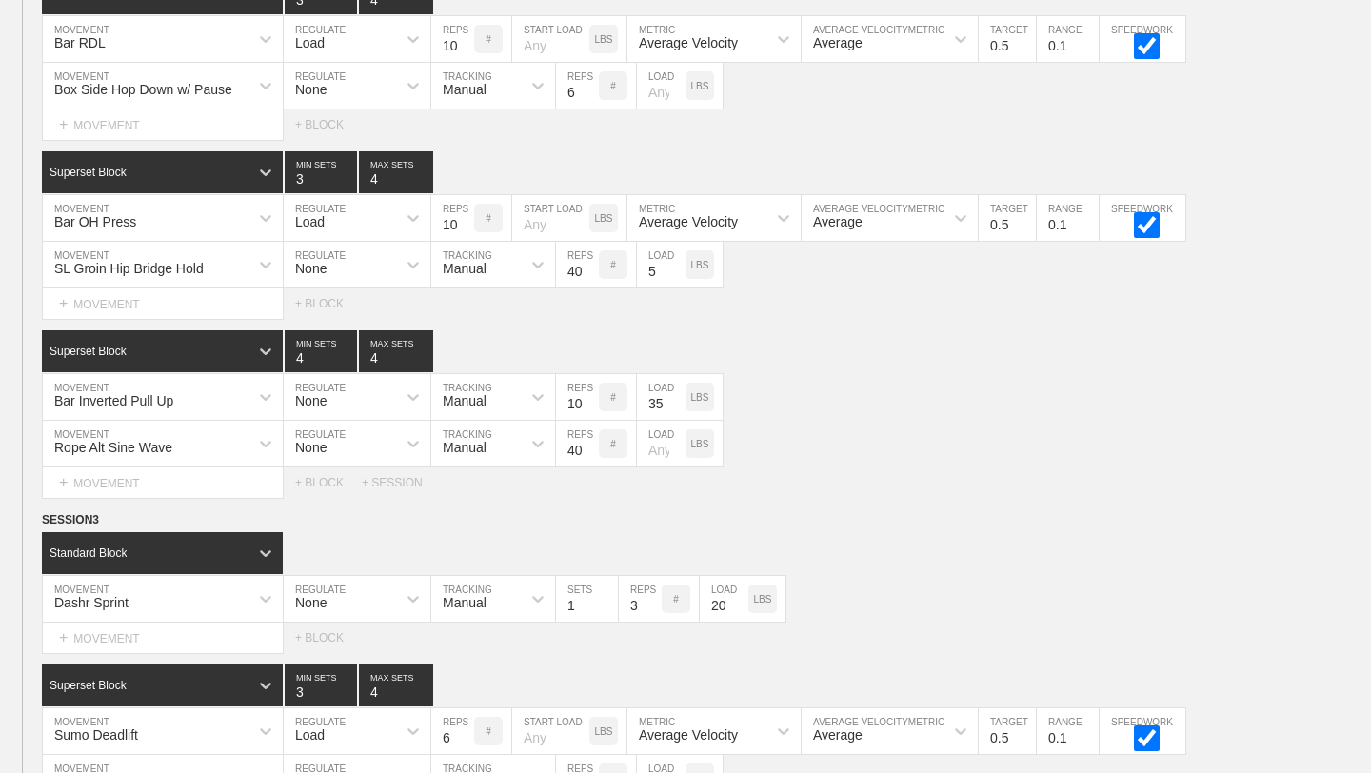
scroll to position [4389, 0]
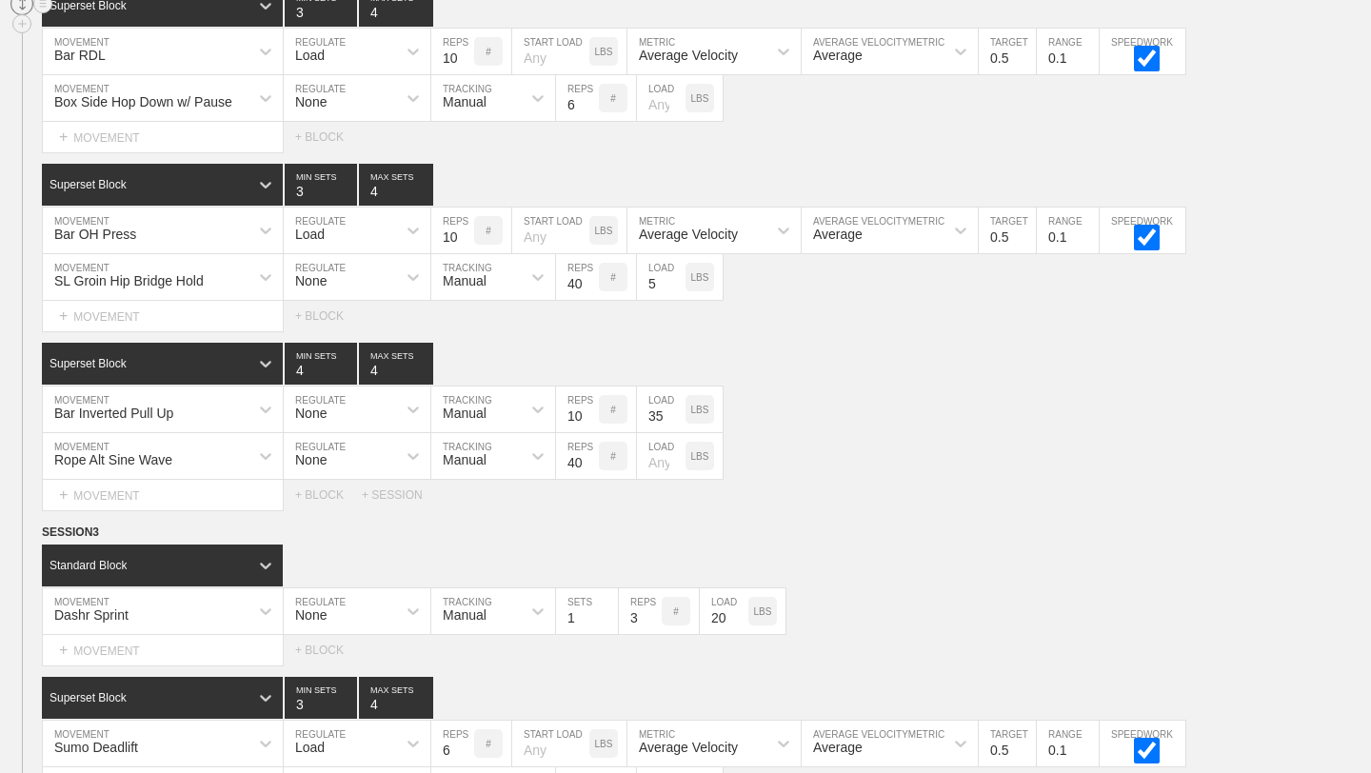
scroll to position [382, 0]
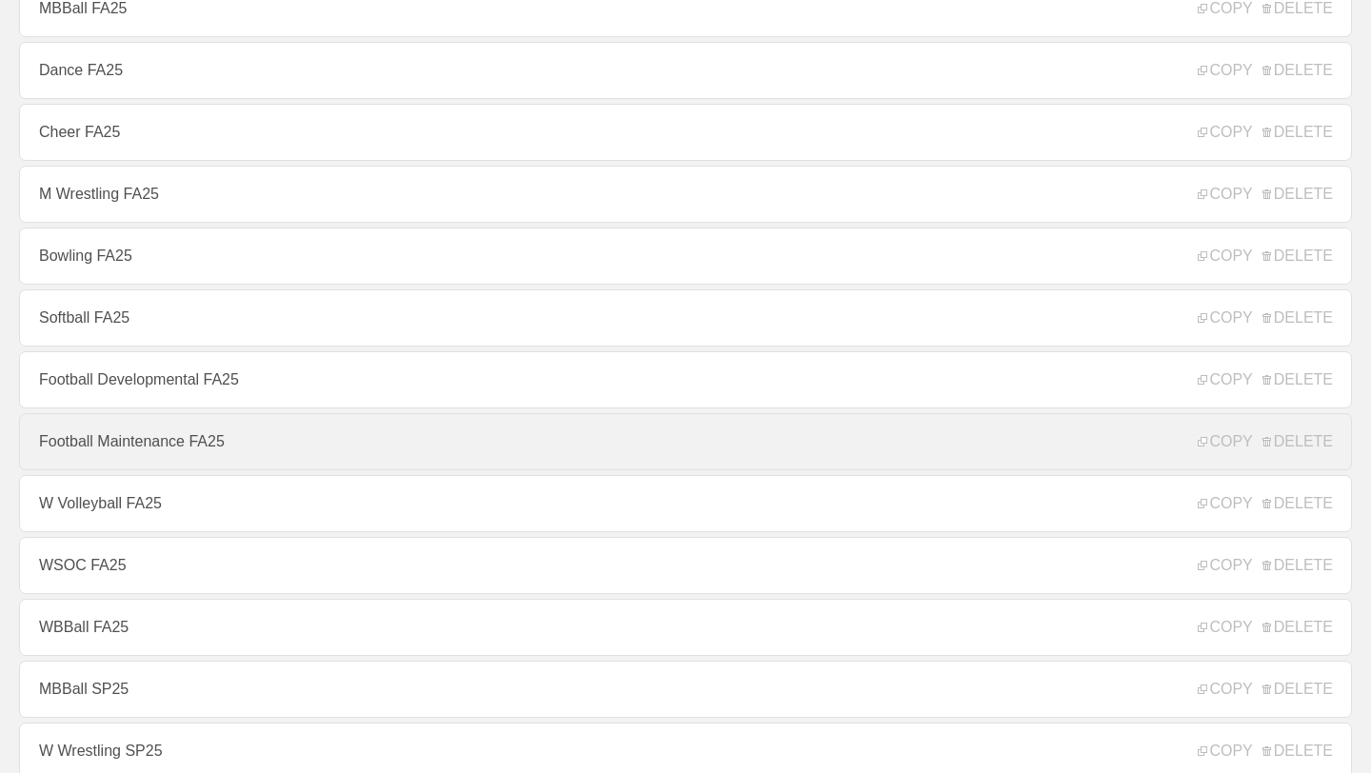
click at [166, 434] on link "Football Maintenance FA25" at bounding box center [685, 441] width 1333 height 57
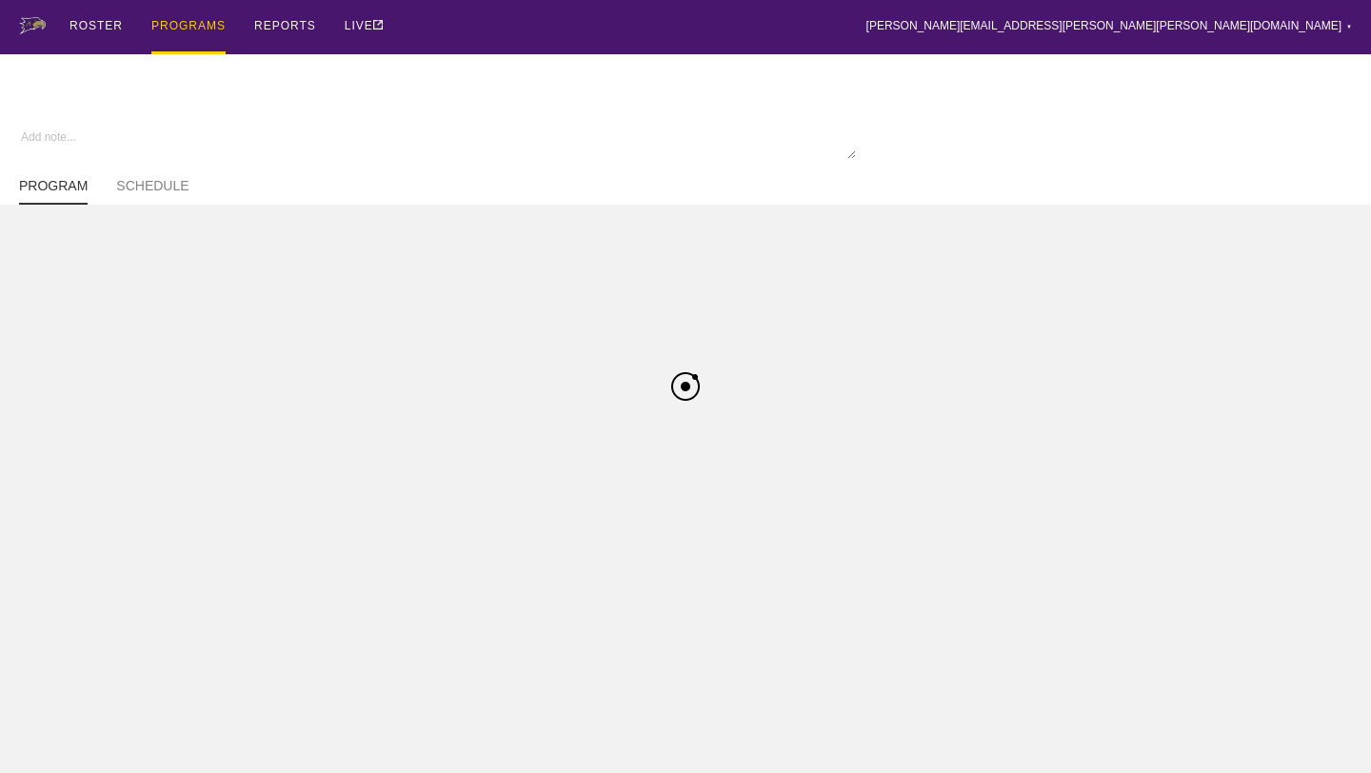
type textarea "x"
type input "Football Maintenance FA25"
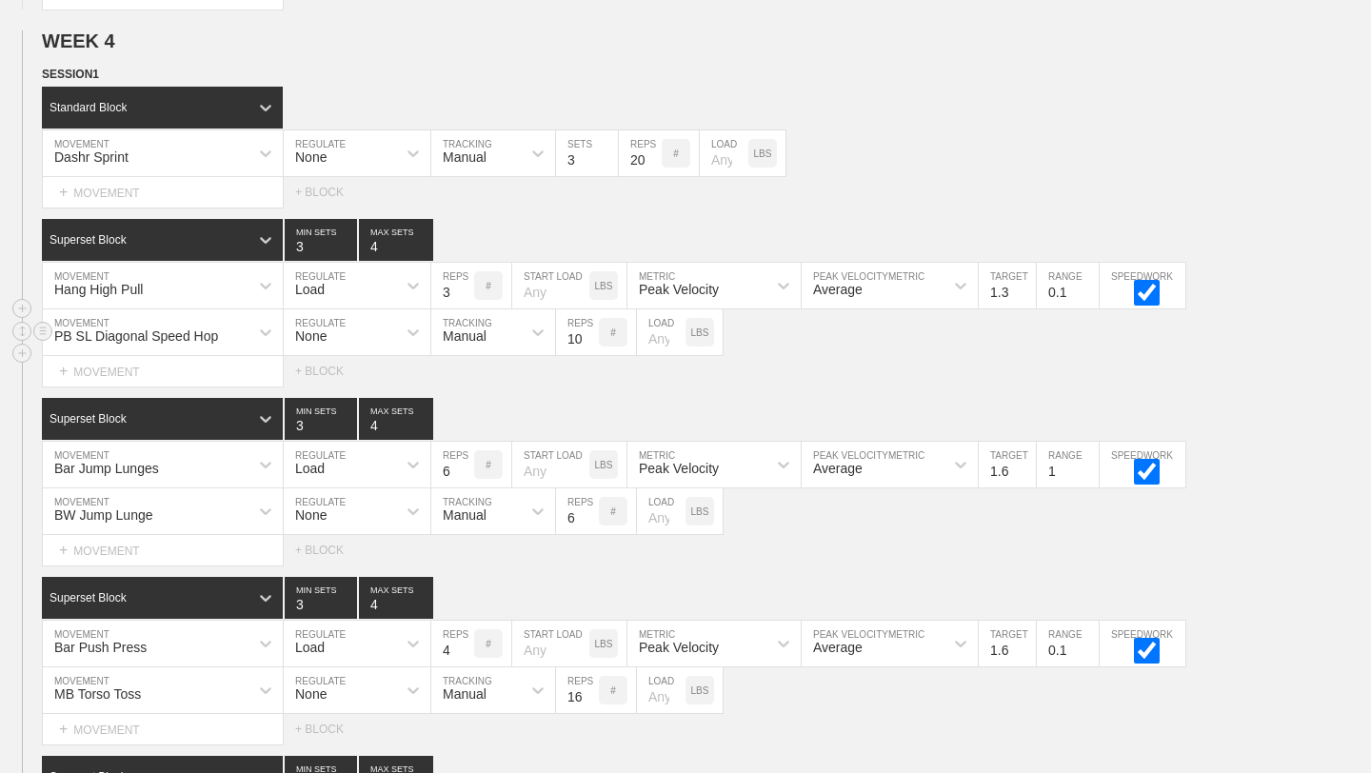
scroll to position [5077, 0]
